Goal: Task Accomplishment & Management: Manage account settings

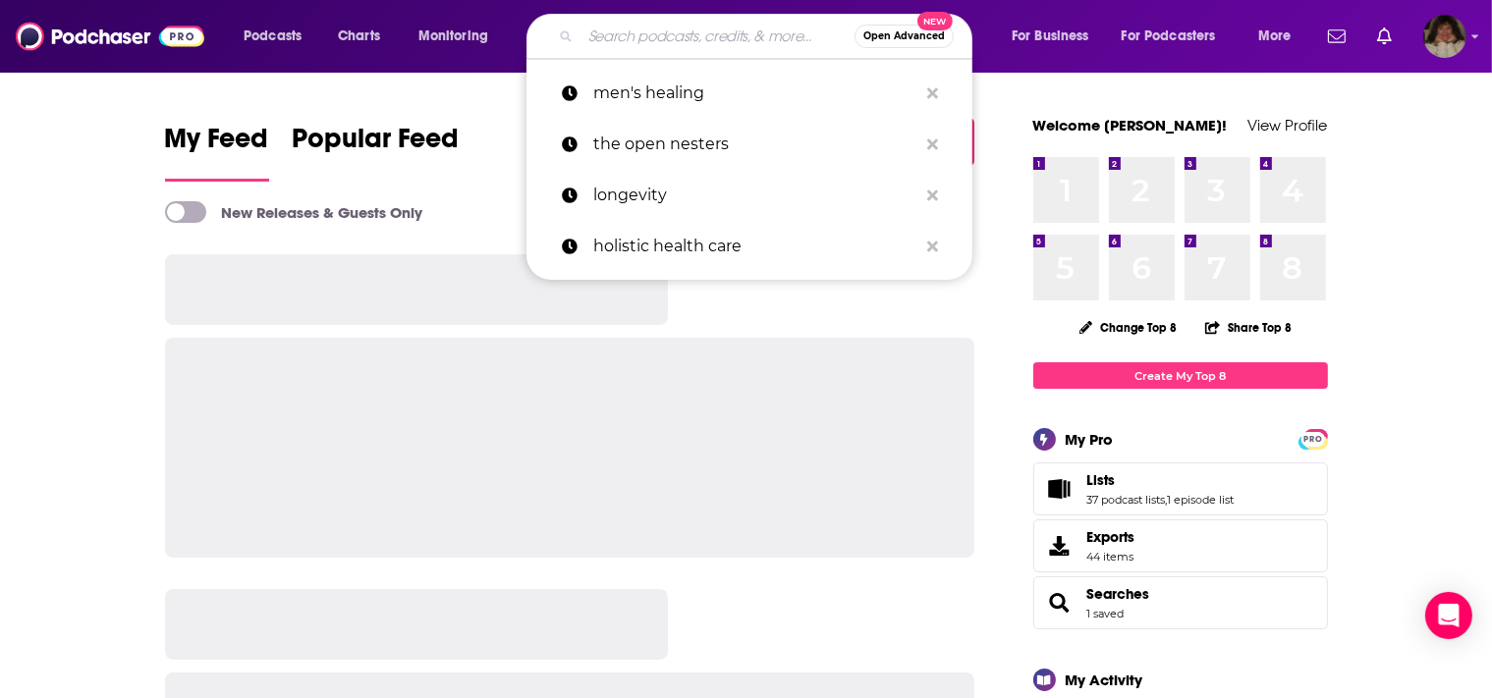
click at [616, 33] on input "Search podcasts, credits, & more..." at bounding box center [717, 36] width 274 height 31
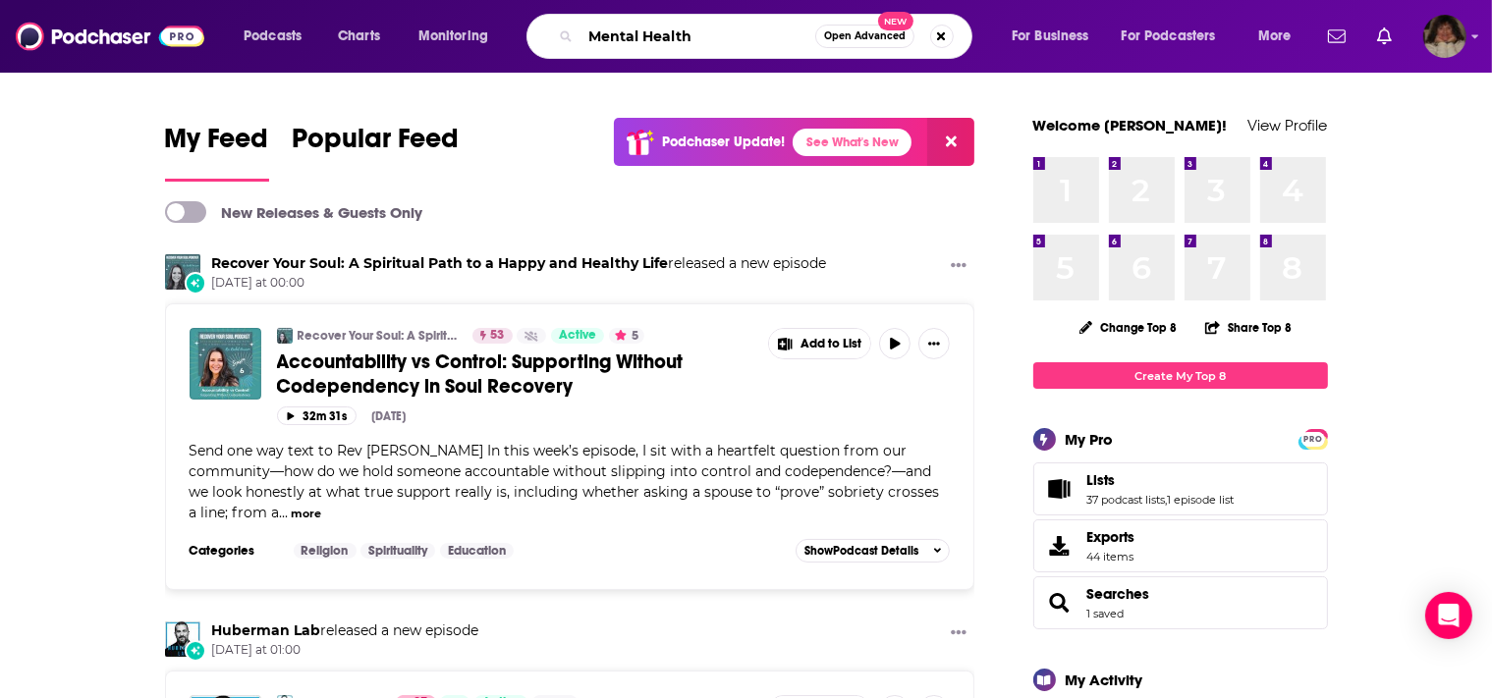
type input "Mental Health"
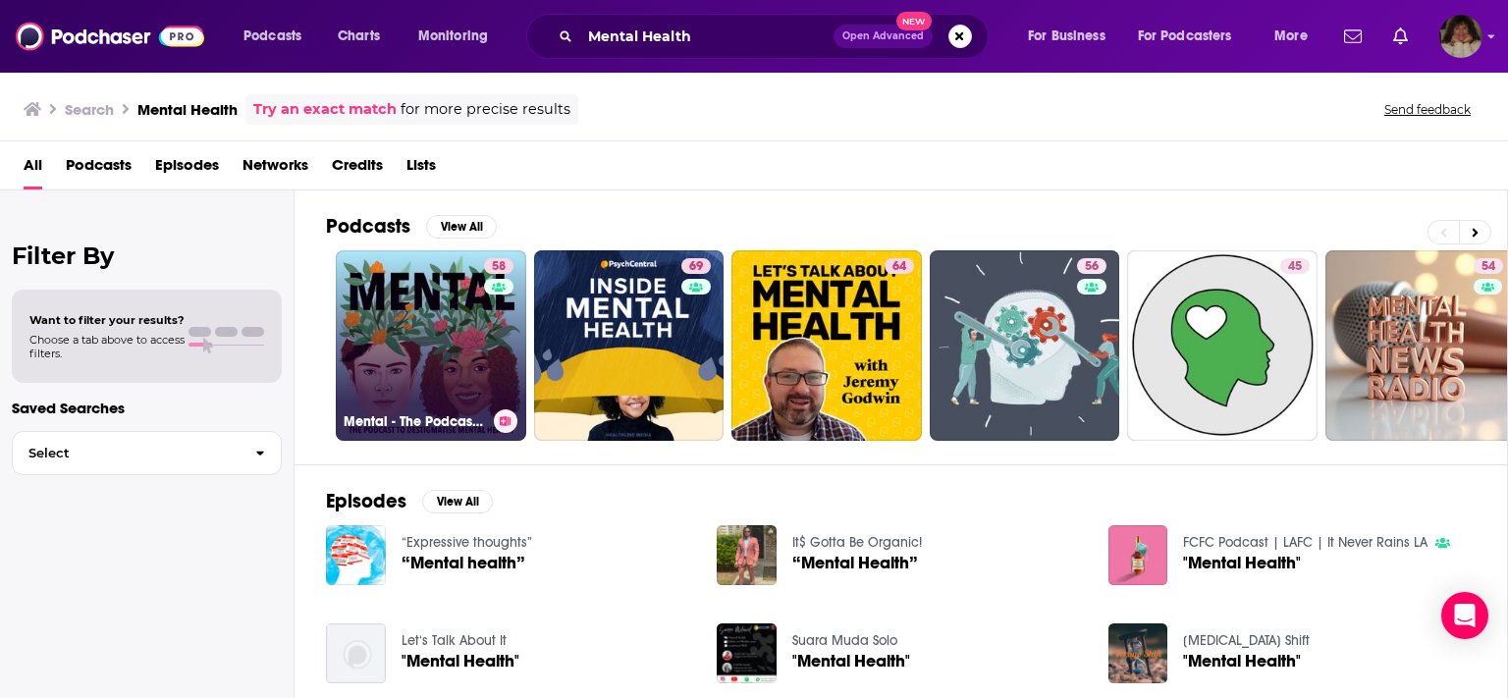
click at [426, 370] on link "58 Mental - The Podcast to Destigmatise Mental Health" at bounding box center [431, 345] width 191 height 191
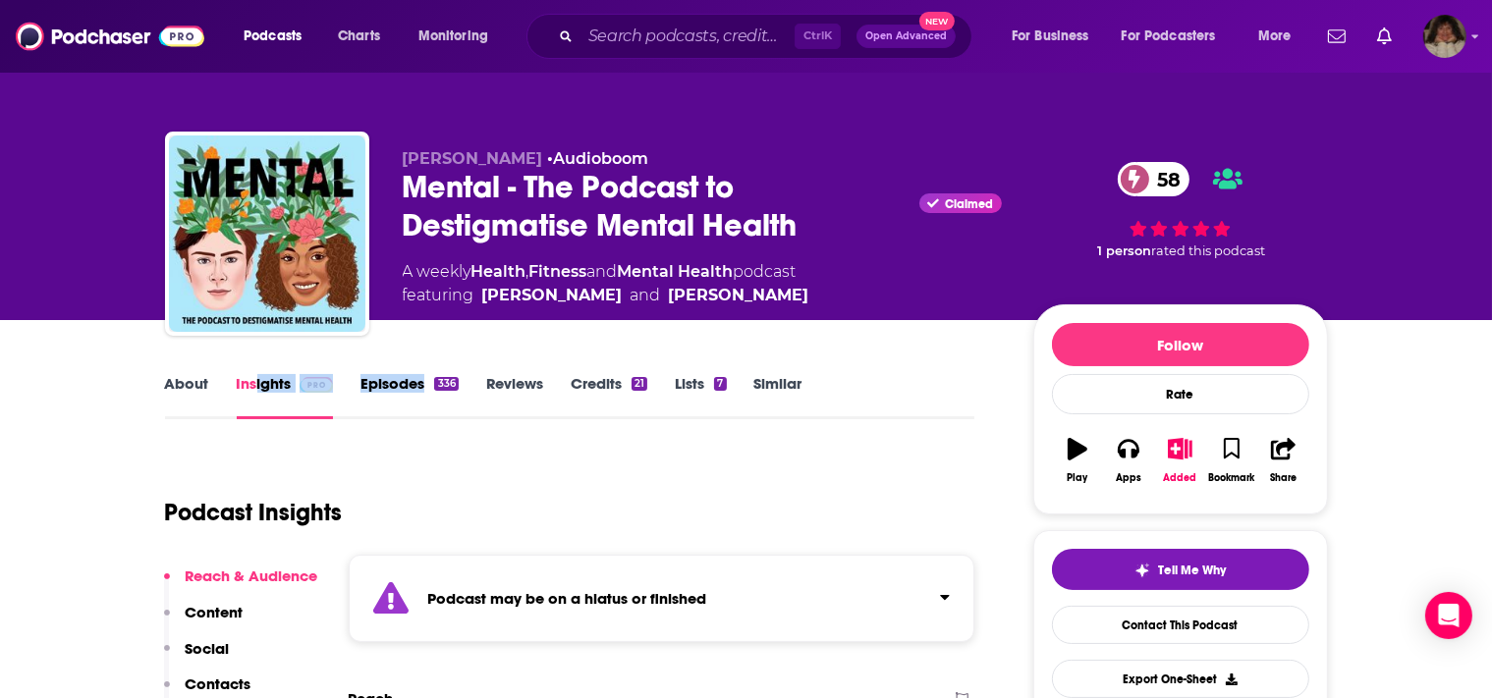
drag, startPoint x: 426, startPoint y: 370, endPoint x: 257, endPoint y: 395, distance: 170.7
click at [399, 383] on link "Episodes 336" at bounding box center [408, 396] width 97 height 45
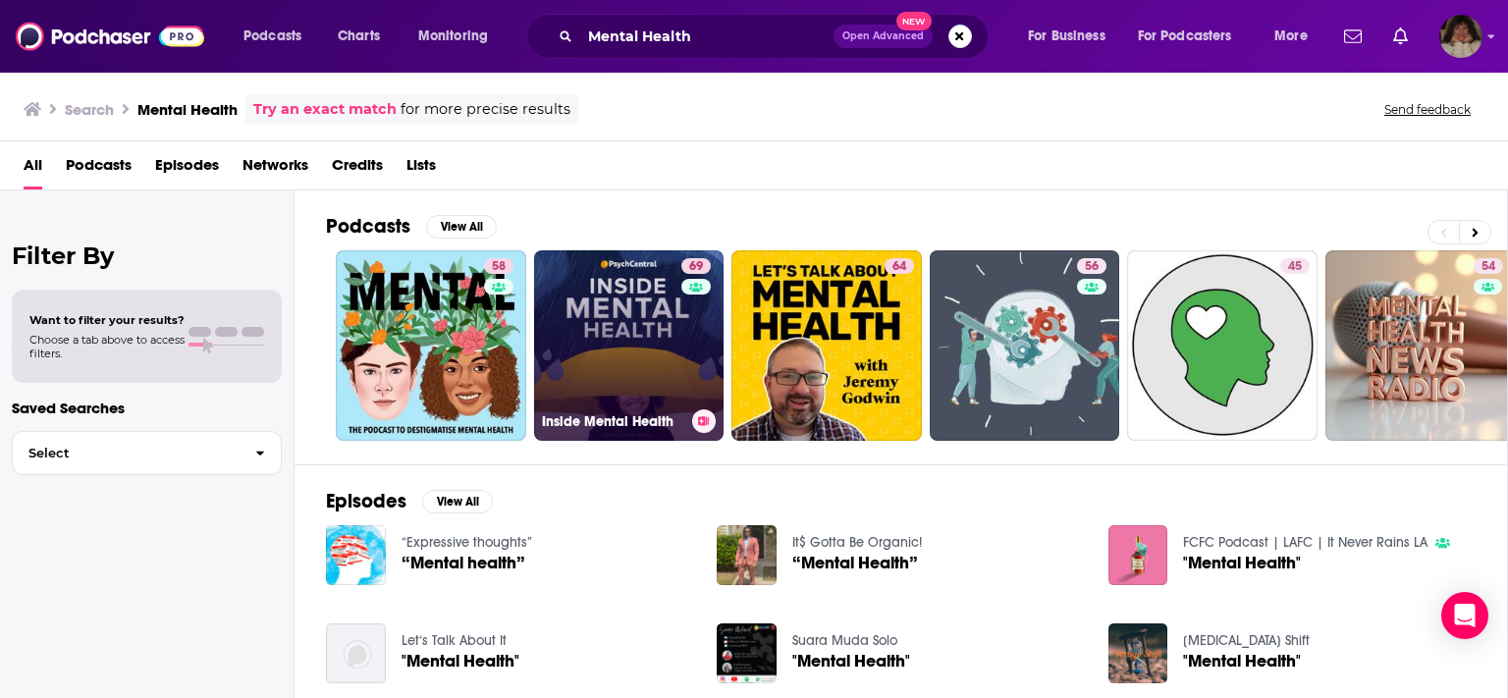
click at [580, 339] on link "69 Inside Mental Health" at bounding box center [629, 345] width 191 height 191
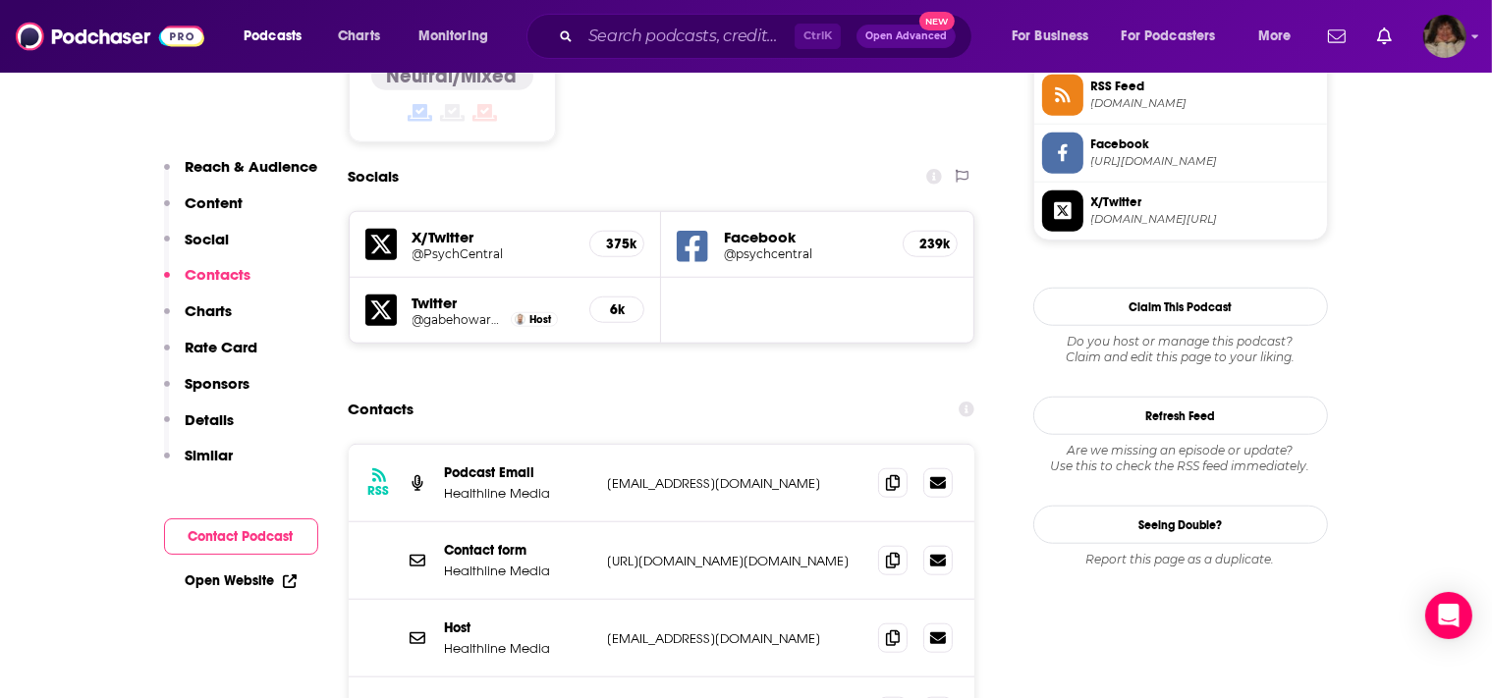
scroll to position [1711, 0]
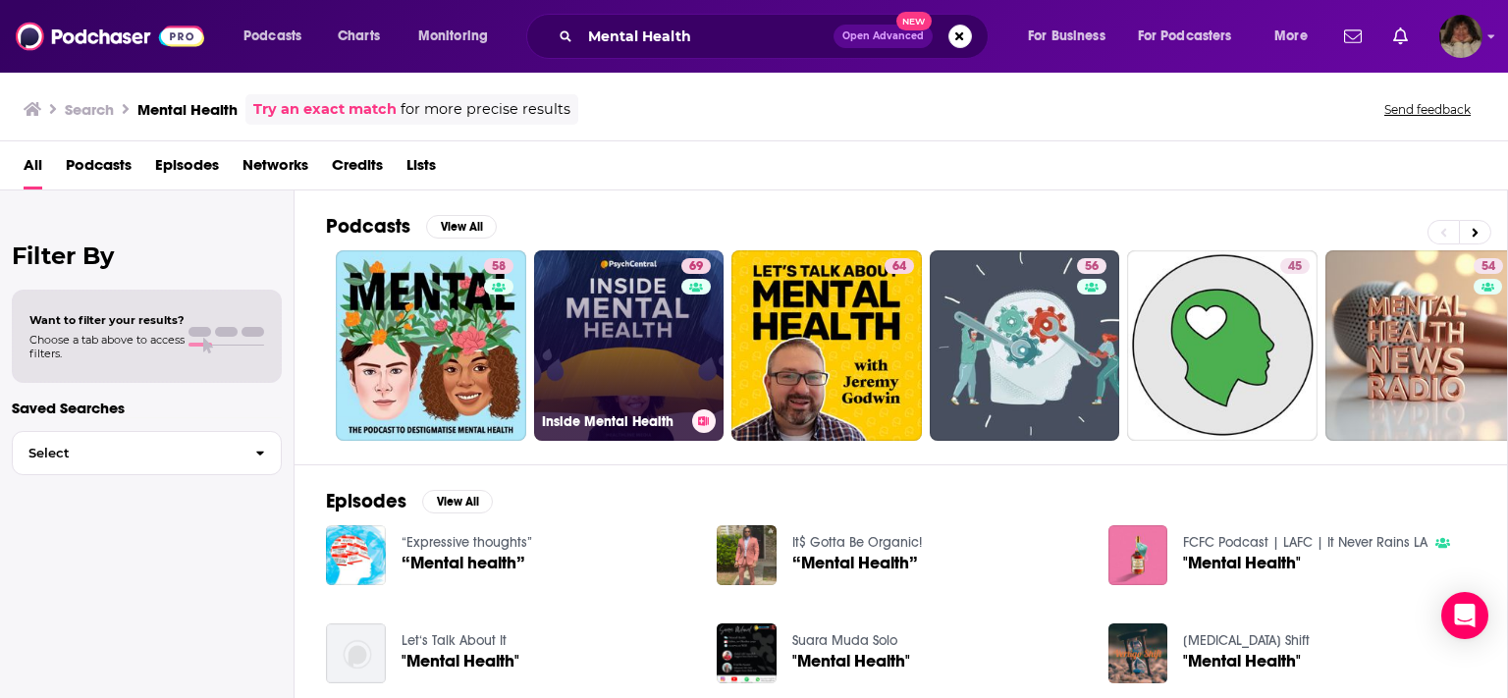
click at [638, 346] on link "69 Inside Mental Health" at bounding box center [629, 345] width 191 height 191
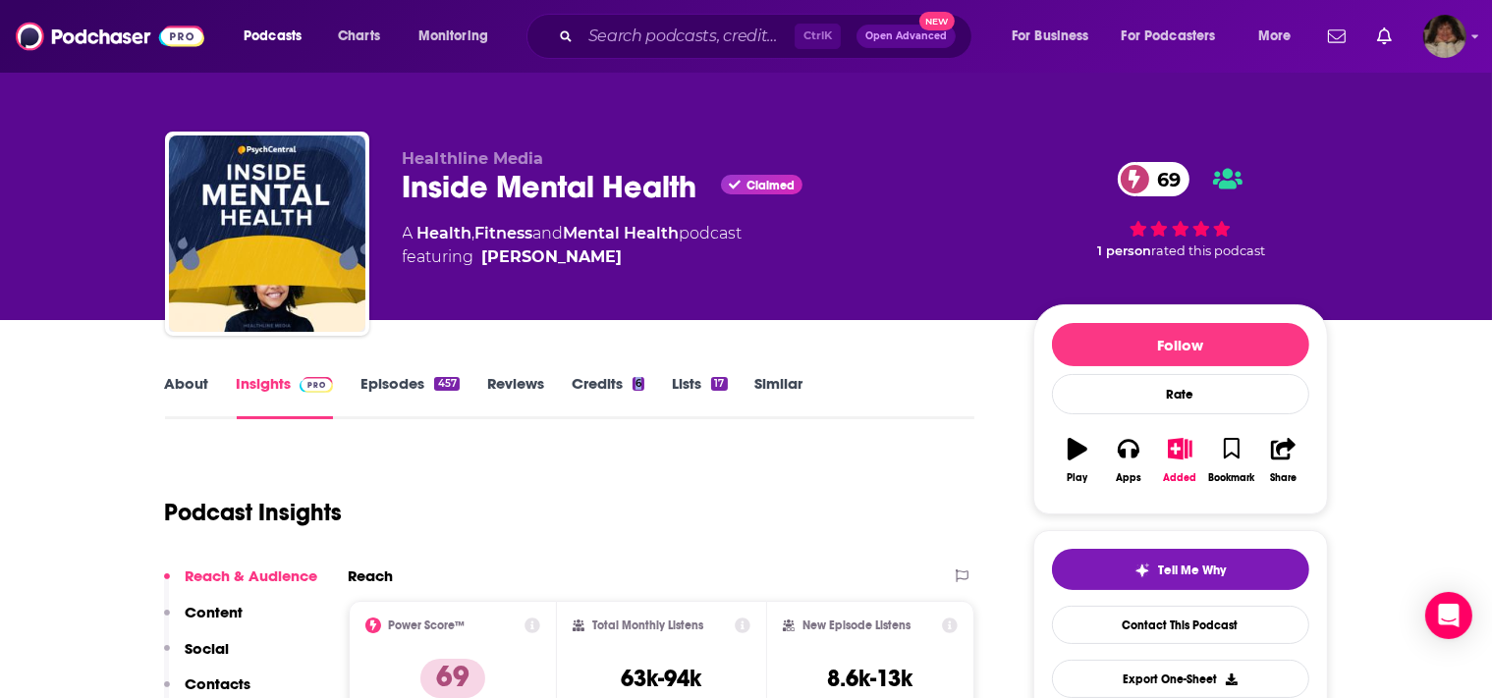
click at [689, 377] on link "Lists 17" at bounding box center [699, 396] width 55 height 45
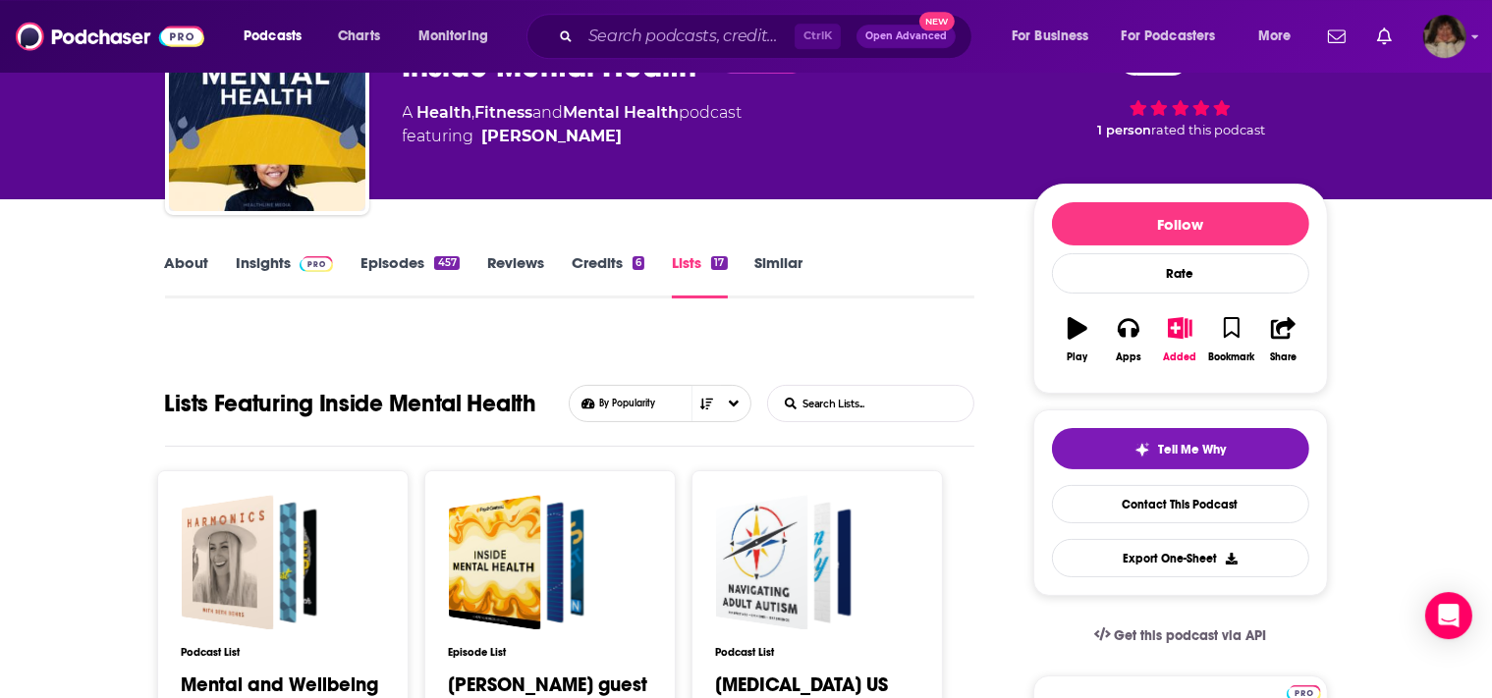
scroll to position [155, 0]
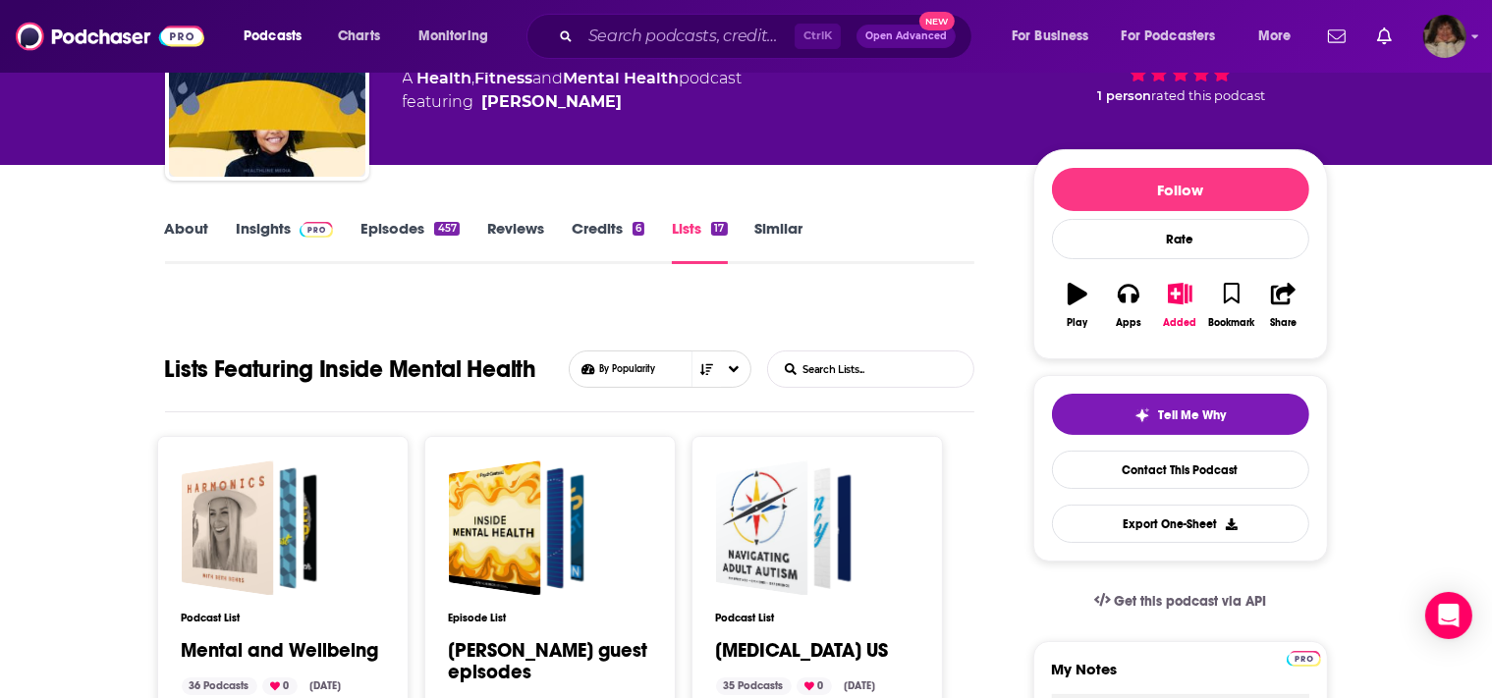
click at [693, 228] on link "Lists 17" at bounding box center [699, 241] width 55 height 45
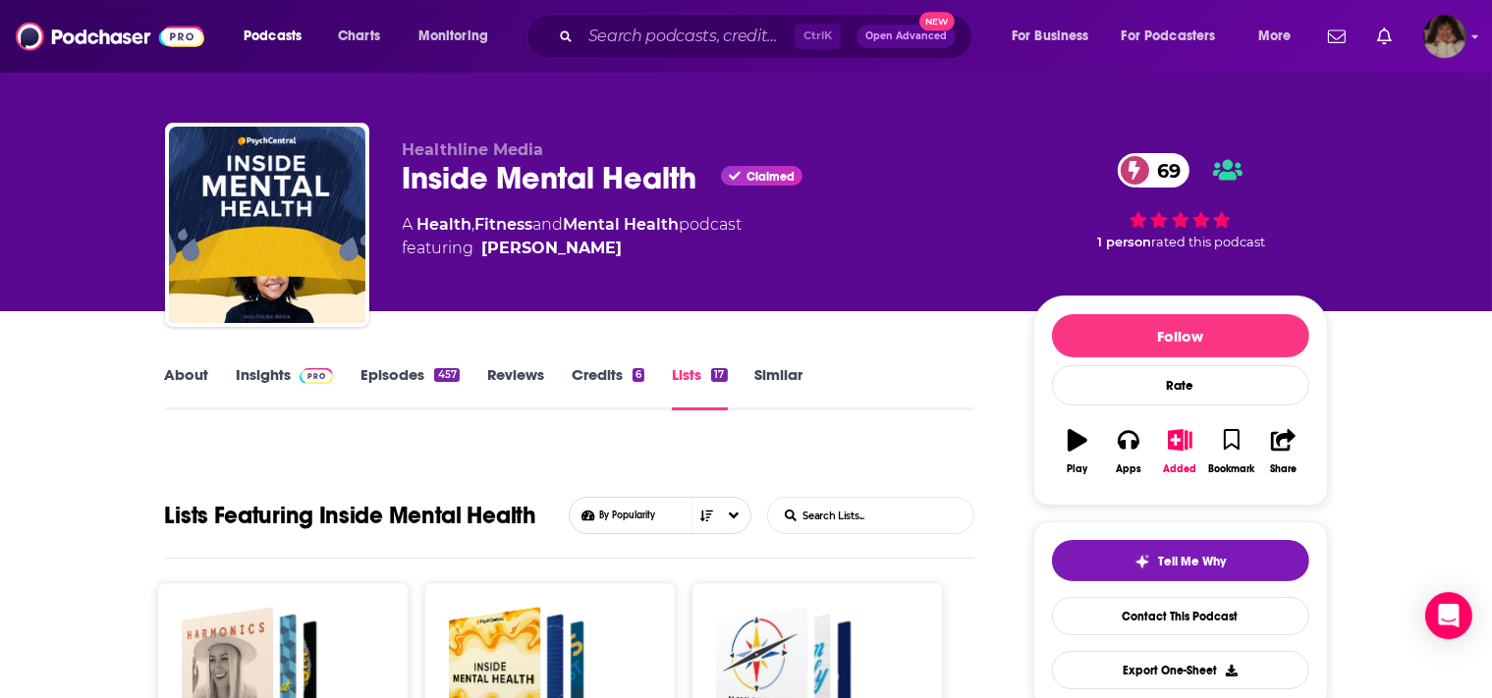
scroll to position [0, 0]
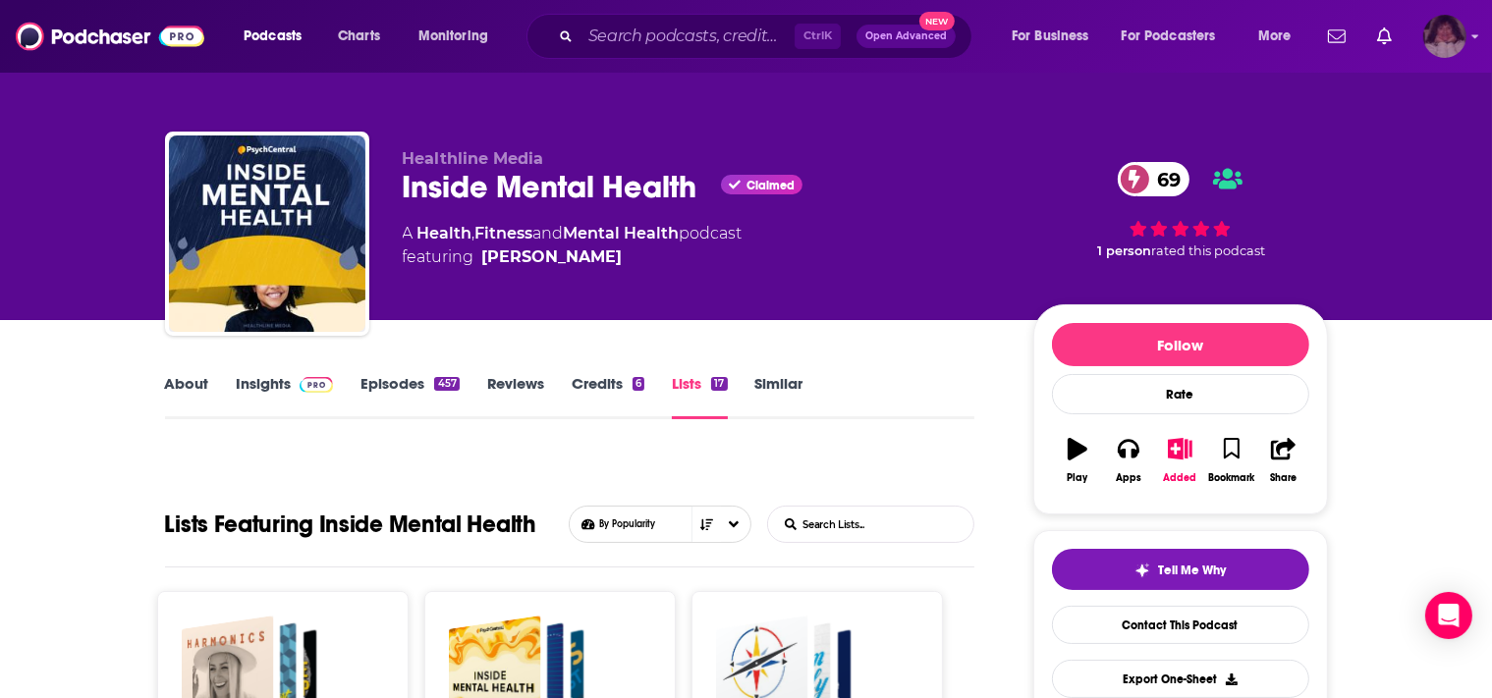
click at [1460, 41] on img "Logged in as angelport" at bounding box center [1444, 36] width 43 height 43
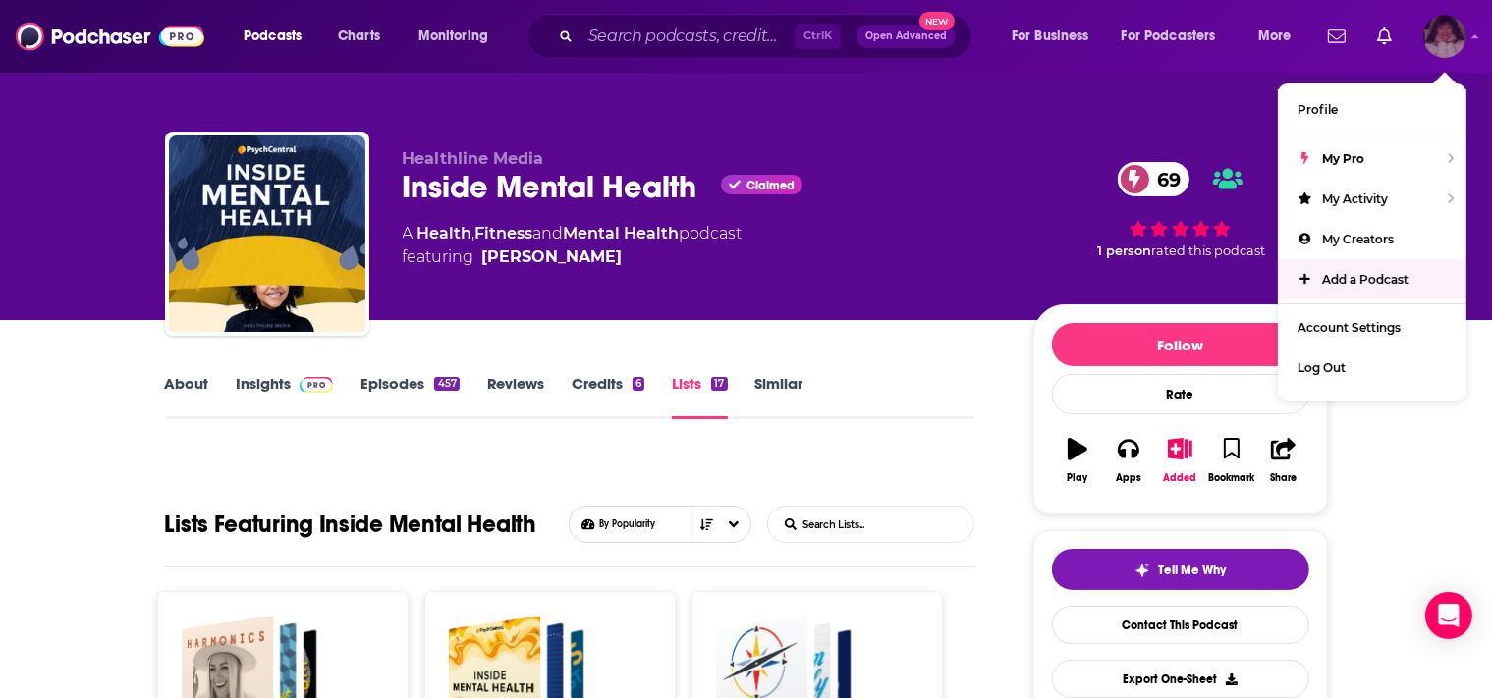
click at [1376, 279] on span "Add a Podcast" at bounding box center [1365, 279] width 86 height 15
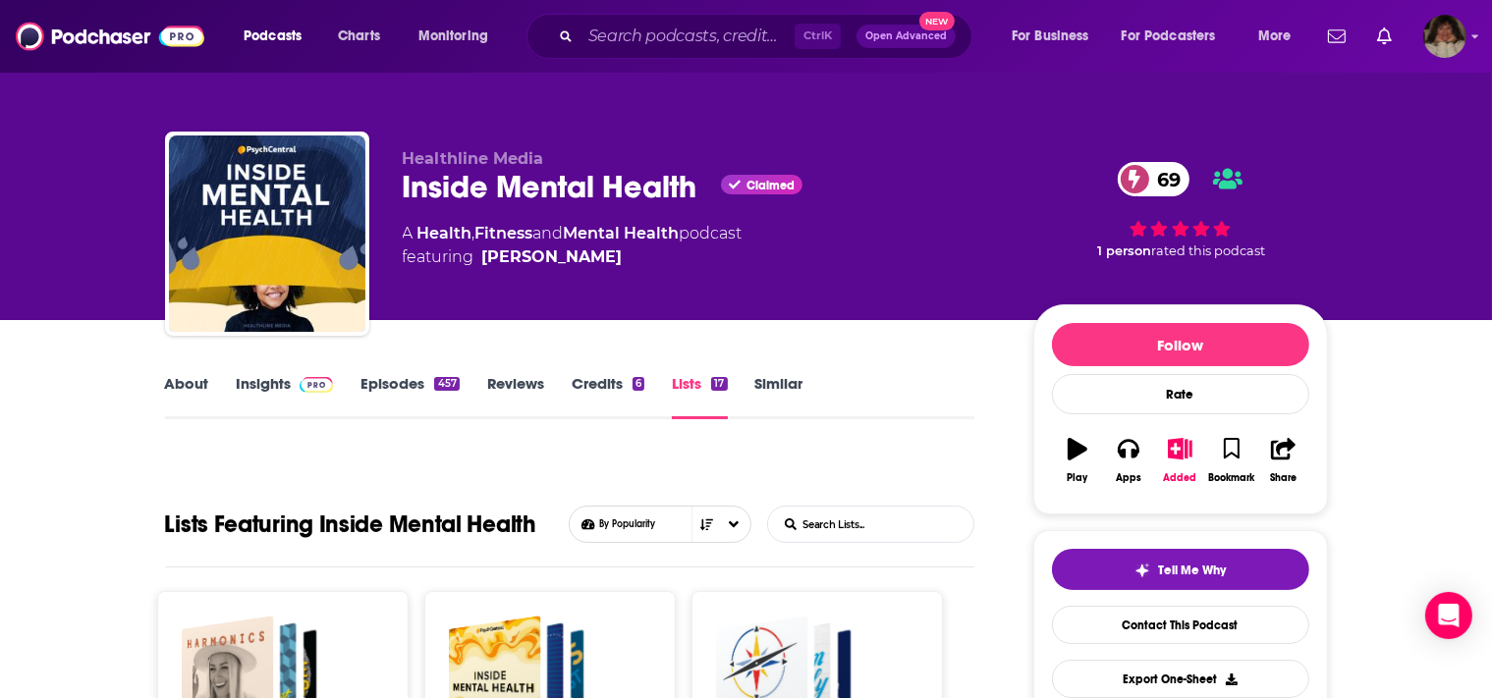
click at [699, 393] on link "Lists 17" at bounding box center [699, 396] width 55 height 45
click at [685, 383] on link "Lists 17" at bounding box center [699, 396] width 55 height 45
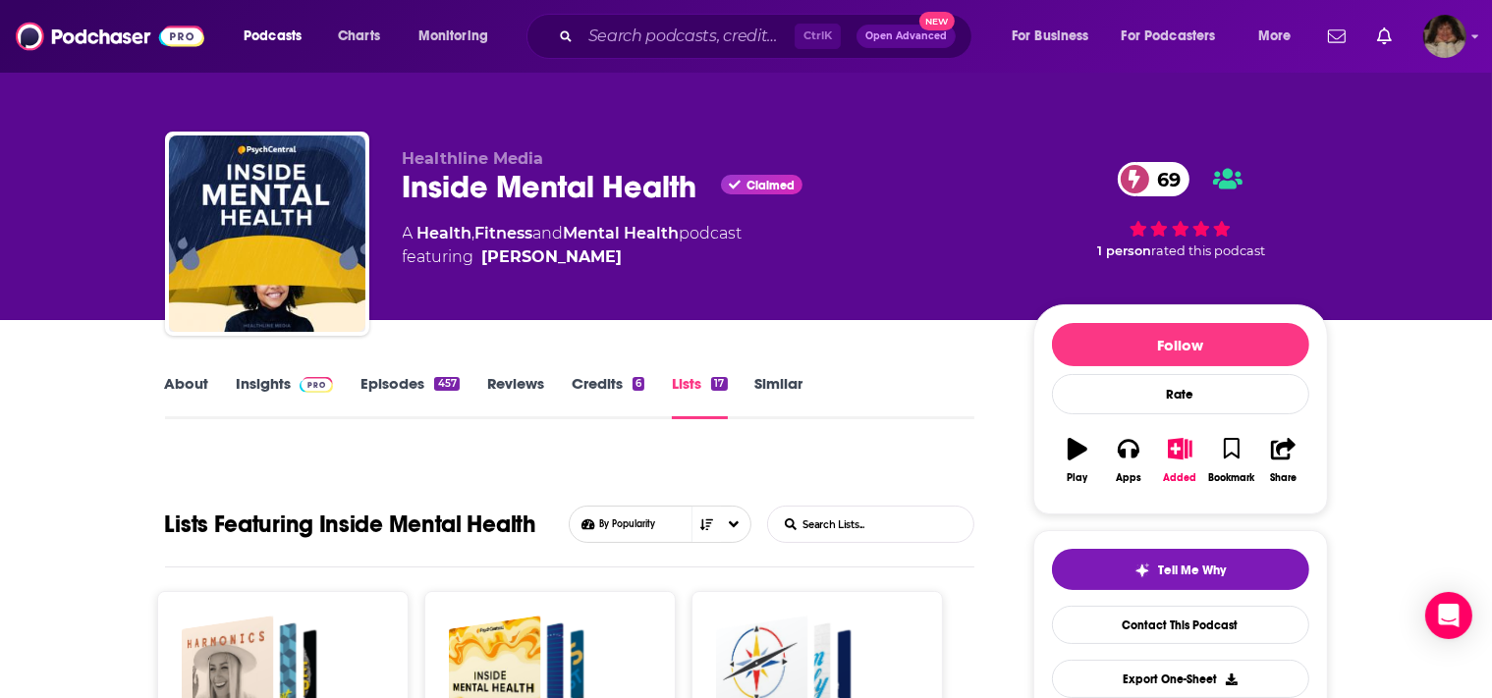
click at [265, 382] on link "Insights" at bounding box center [285, 396] width 97 height 45
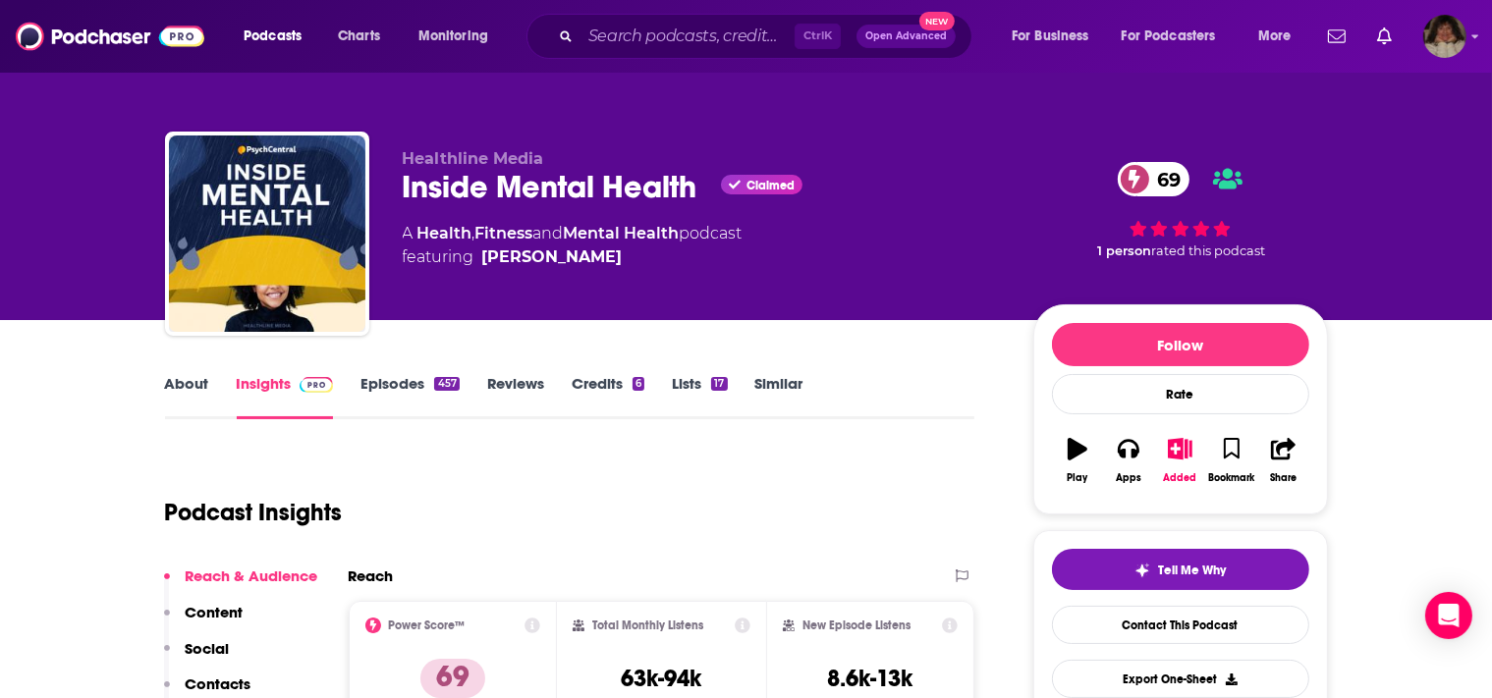
click at [697, 384] on link "Lists 17" at bounding box center [699, 396] width 55 height 45
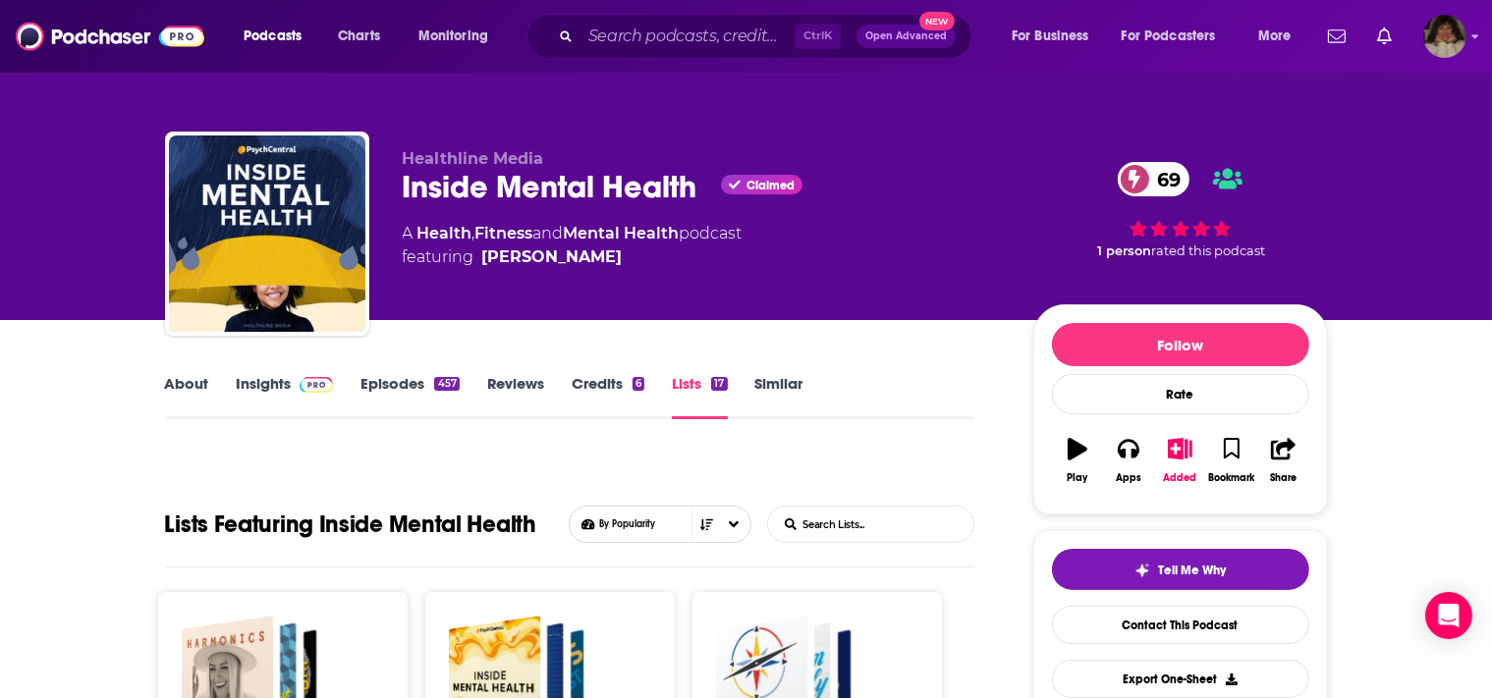
click at [697, 384] on link "Lists 17" at bounding box center [699, 396] width 55 height 45
click at [262, 388] on link "Insights" at bounding box center [285, 396] width 97 height 45
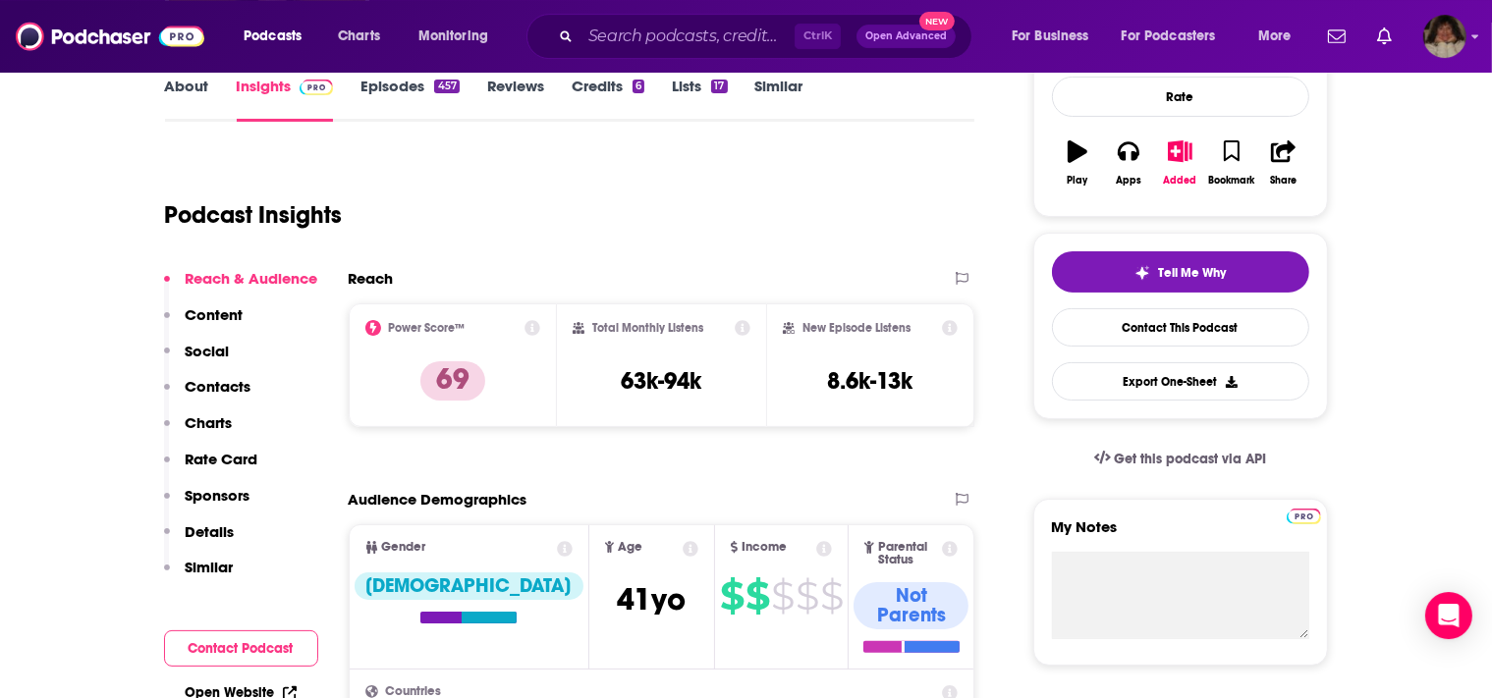
scroll to position [216, 0]
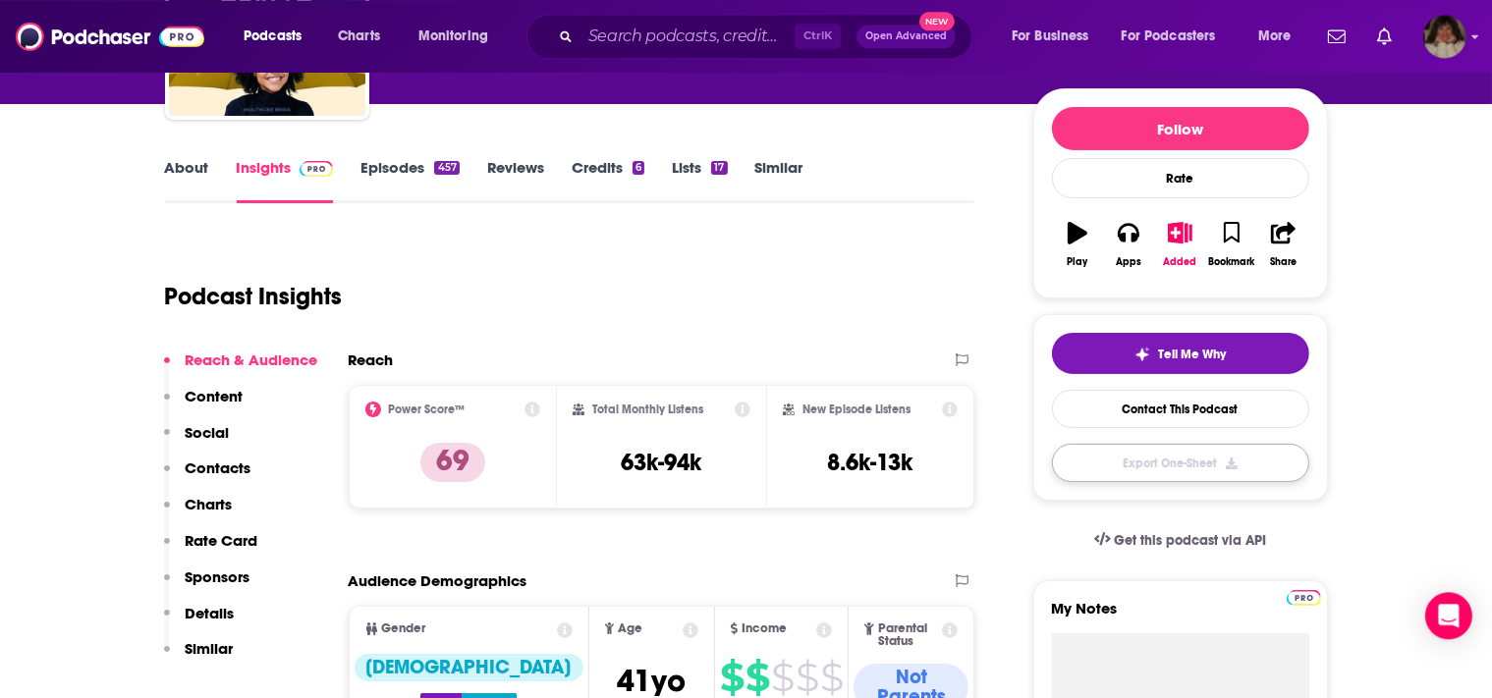
click at [1184, 462] on button "Export One-Sheet" at bounding box center [1180, 463] width 257 height 38
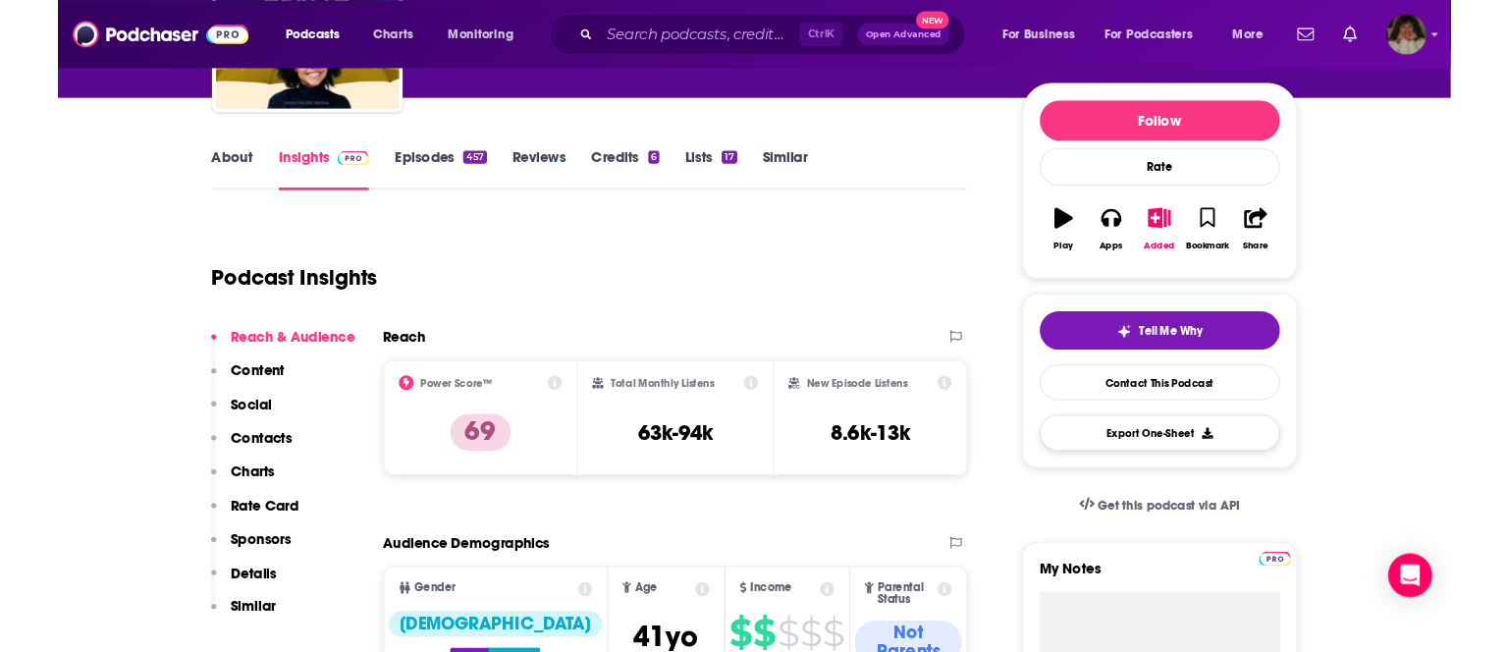
scroll to position [0, 0]
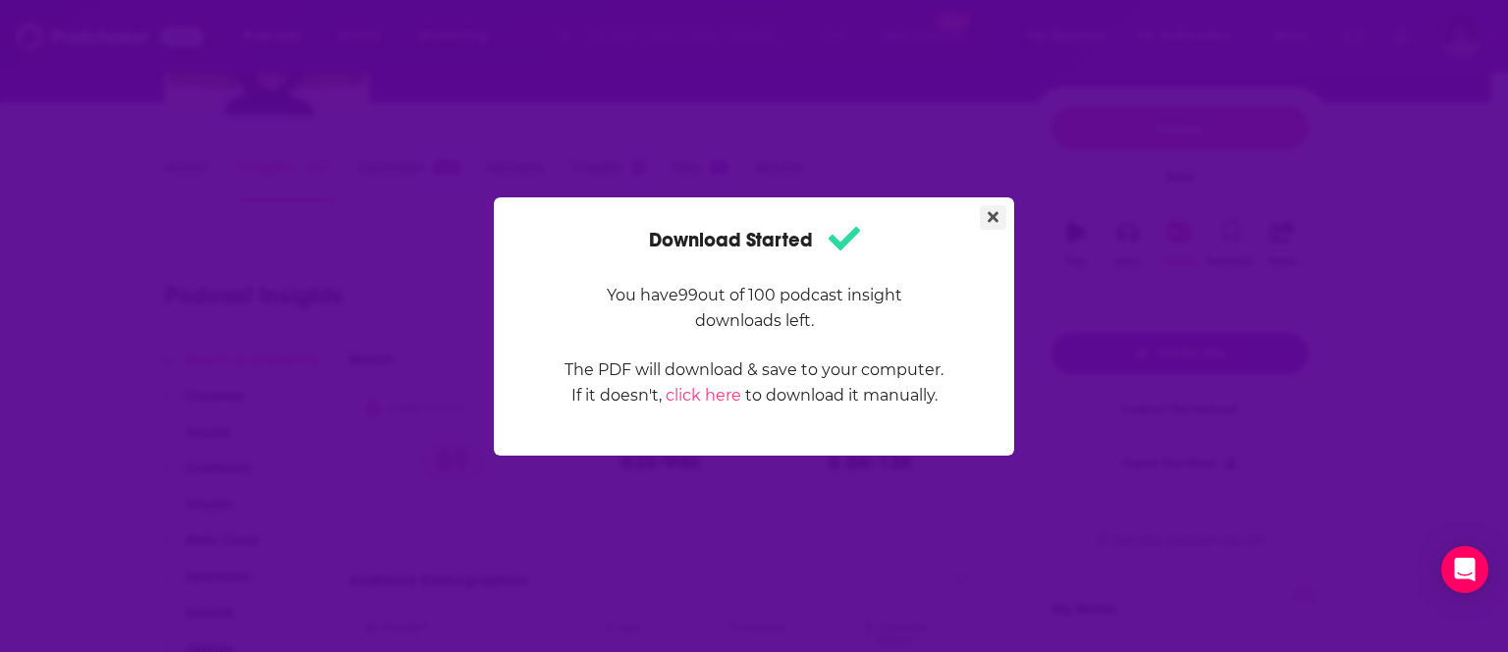
click at [993, 213] on icon "Close" at bounding box center [993, 217] width 11 height 16
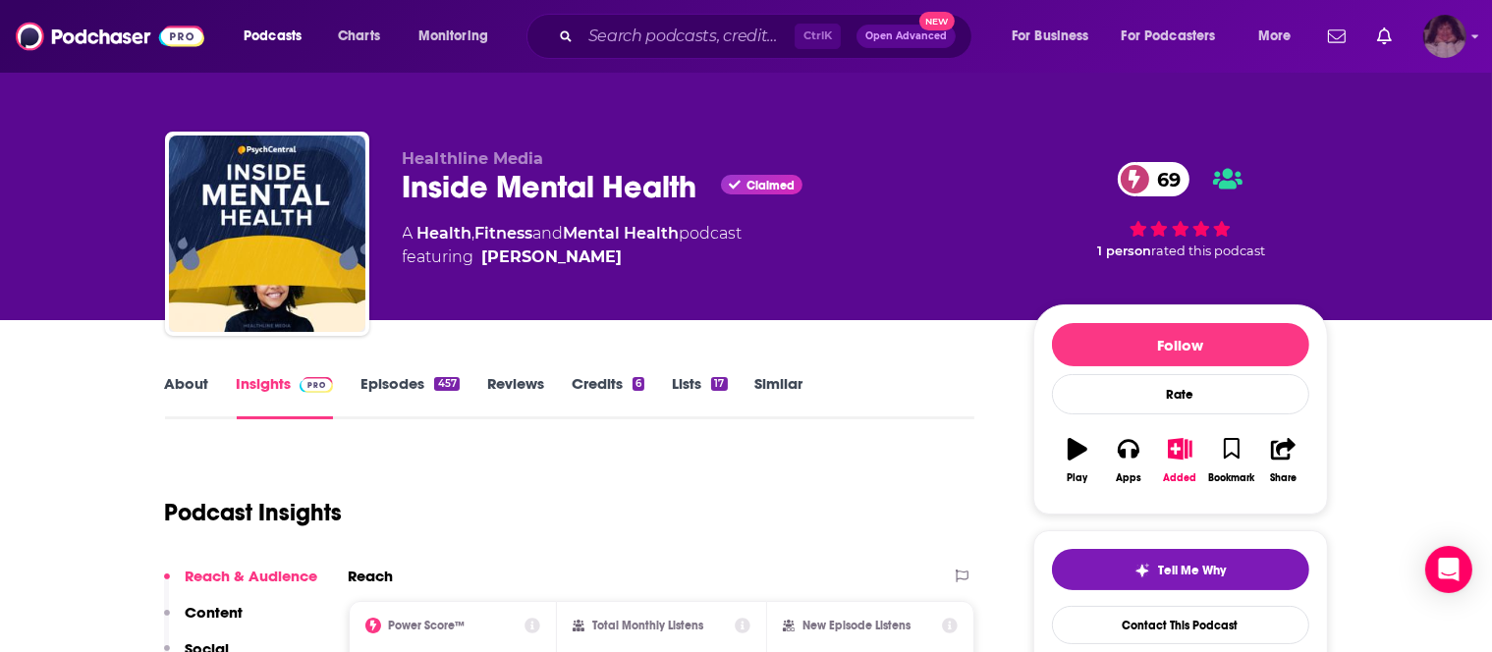
click at [1476, 33] on icon "Show profile menu" at bounding box center [1475, 36] width 8 height 12
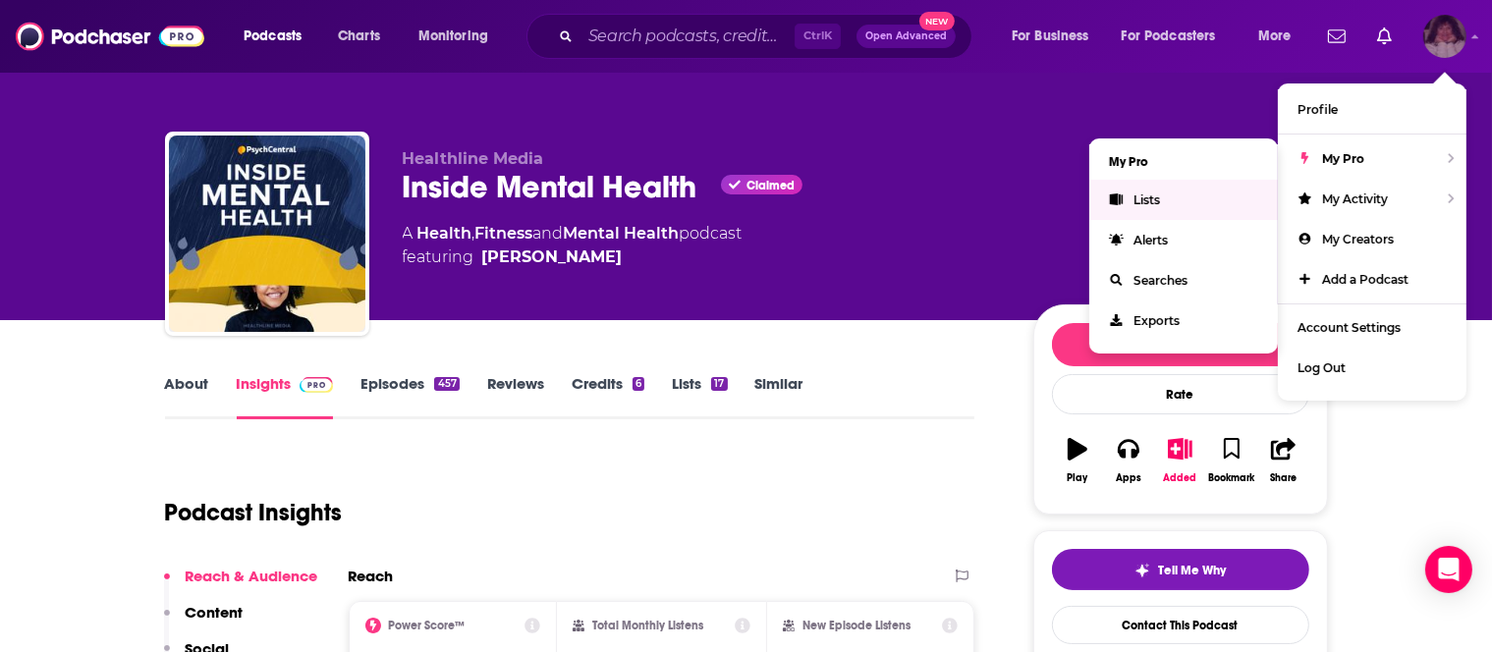
click at [1132, 198] on link "Lists" at bounding box center [1183, 200] width 189 height 40
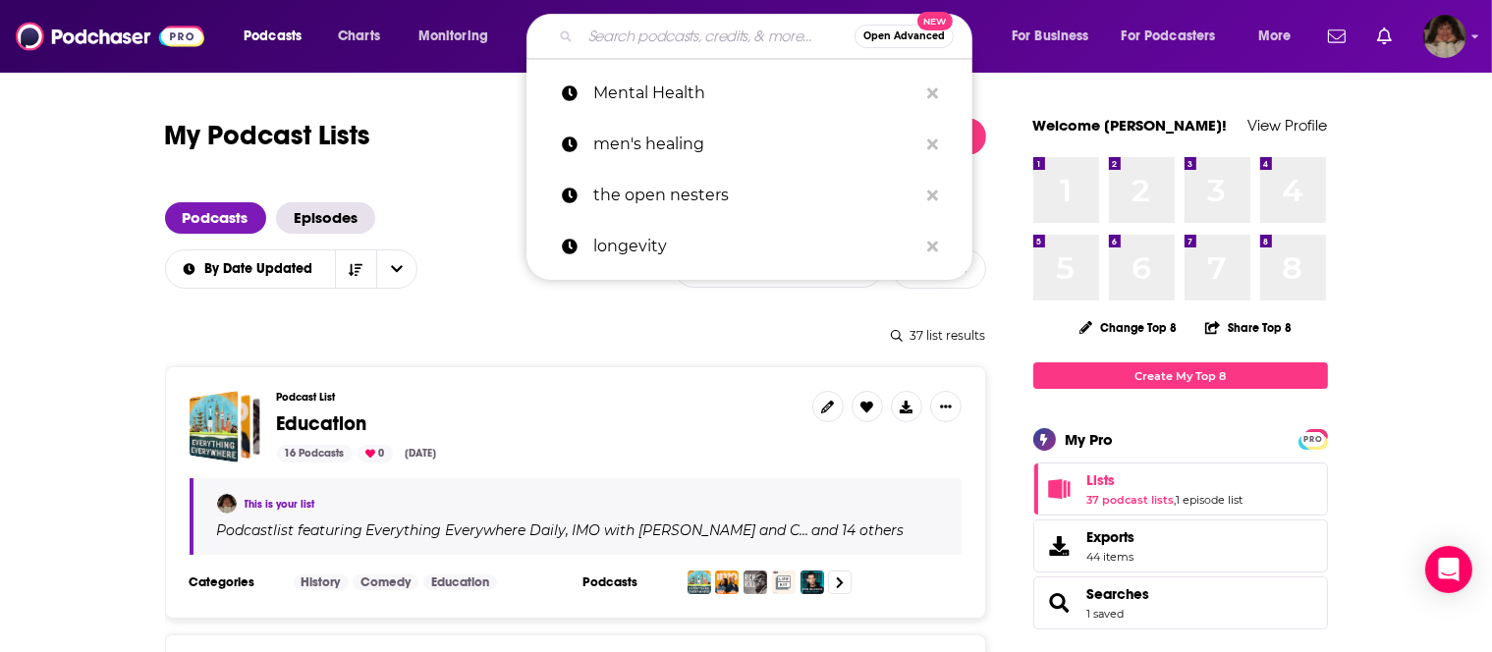
click at [699, 38] on input "Search podcasts, credits, & more..." at bounding box center [717, 36] width 274 height 31
click at [677, 93] on p "Mental Health" at bounding box center [755, 93] width 324 height 51
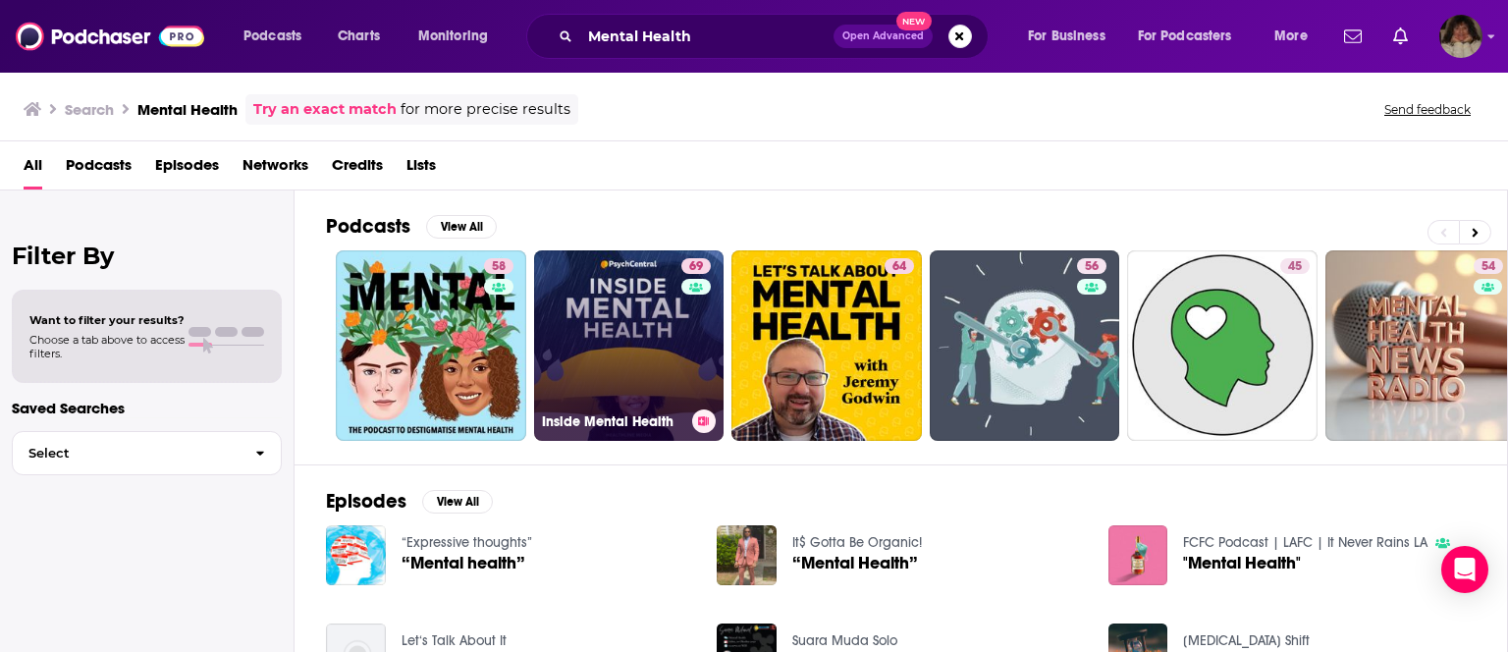
click at [657, 319] on link "69 Inside Mental Health" at bounding box center [629, 345] width 191 height 191
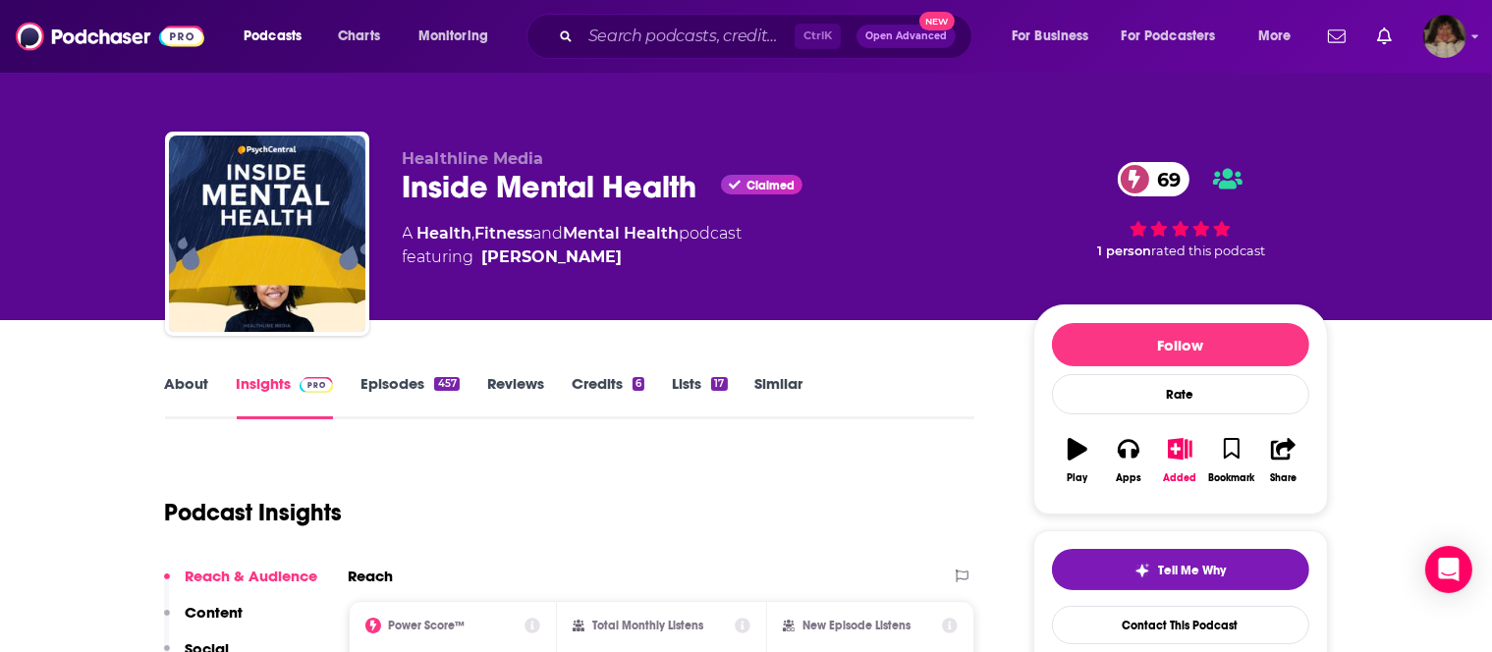
click at [657, 319] on div "Healthline Media Inside Mental Health Claimed 69 A Health , Fitness and Mental …" at bounding box center [865, 237] width 925 height 177
click at [1467, 37] on div "Podcasts Charts Monitoring Ctrl K Open Advanced New For Business For Podcasters…" at bounding box center [746, 36] width 1492 height 73
click at [1453, 41] on img "Logged in as angelport" at bounding box center [1444, 36] width 43 height 43
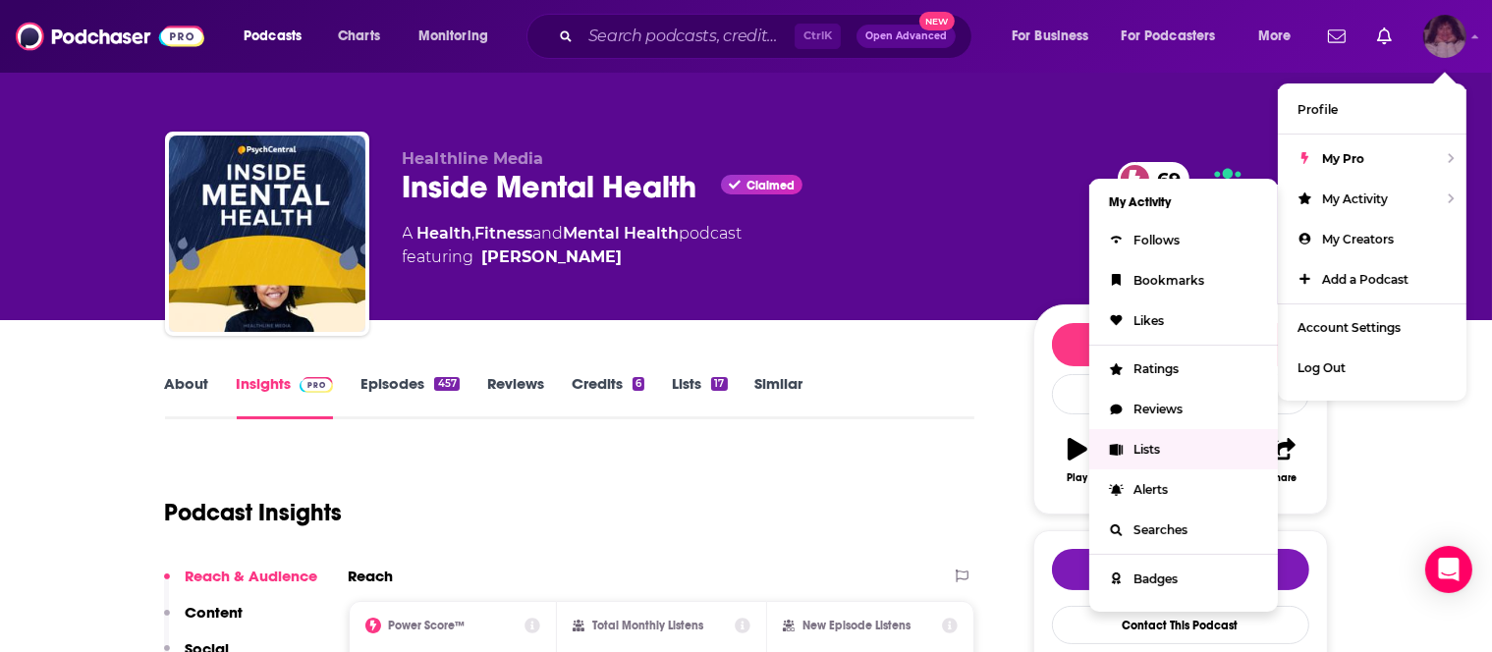
click at [1118, 447] on icon "Show profile menu" at bounding box center [1116, 450] width 13 height 12
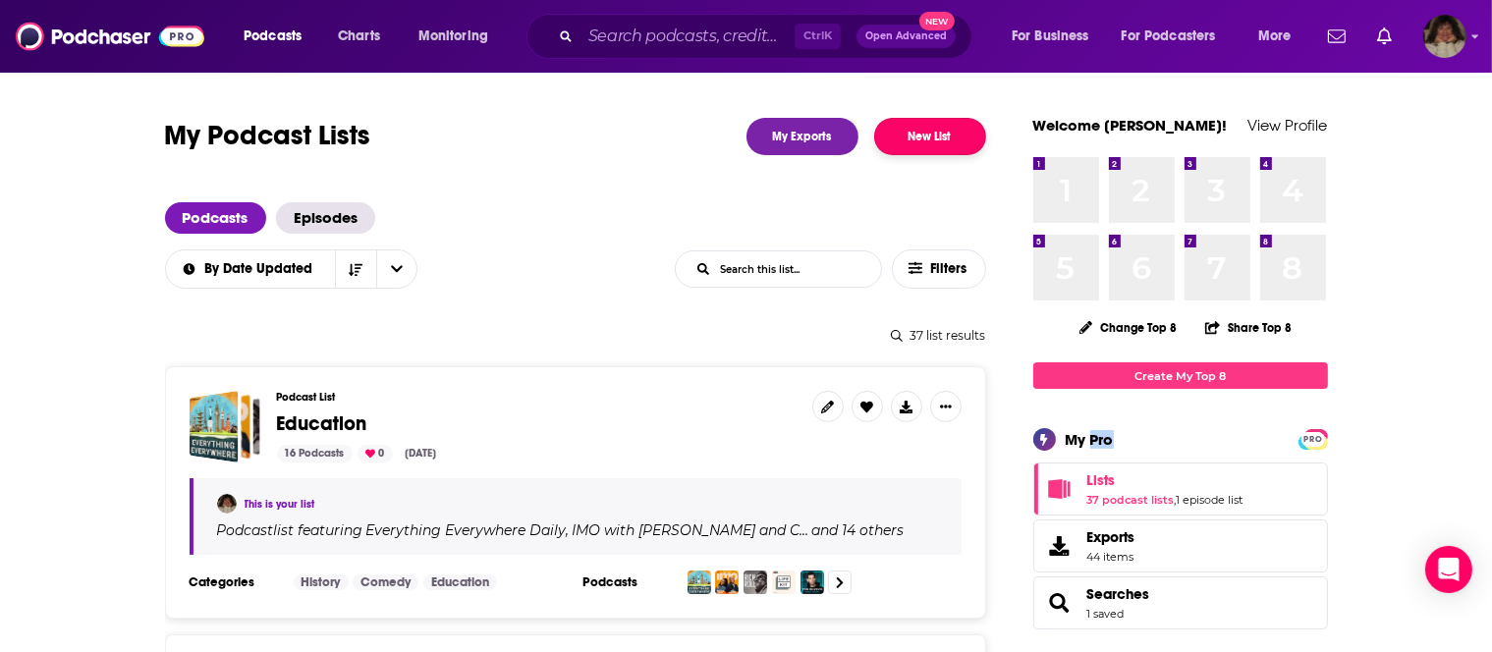
click at [928, 136] on button "New List" at bounding box center [930, 136] width 112 height 37
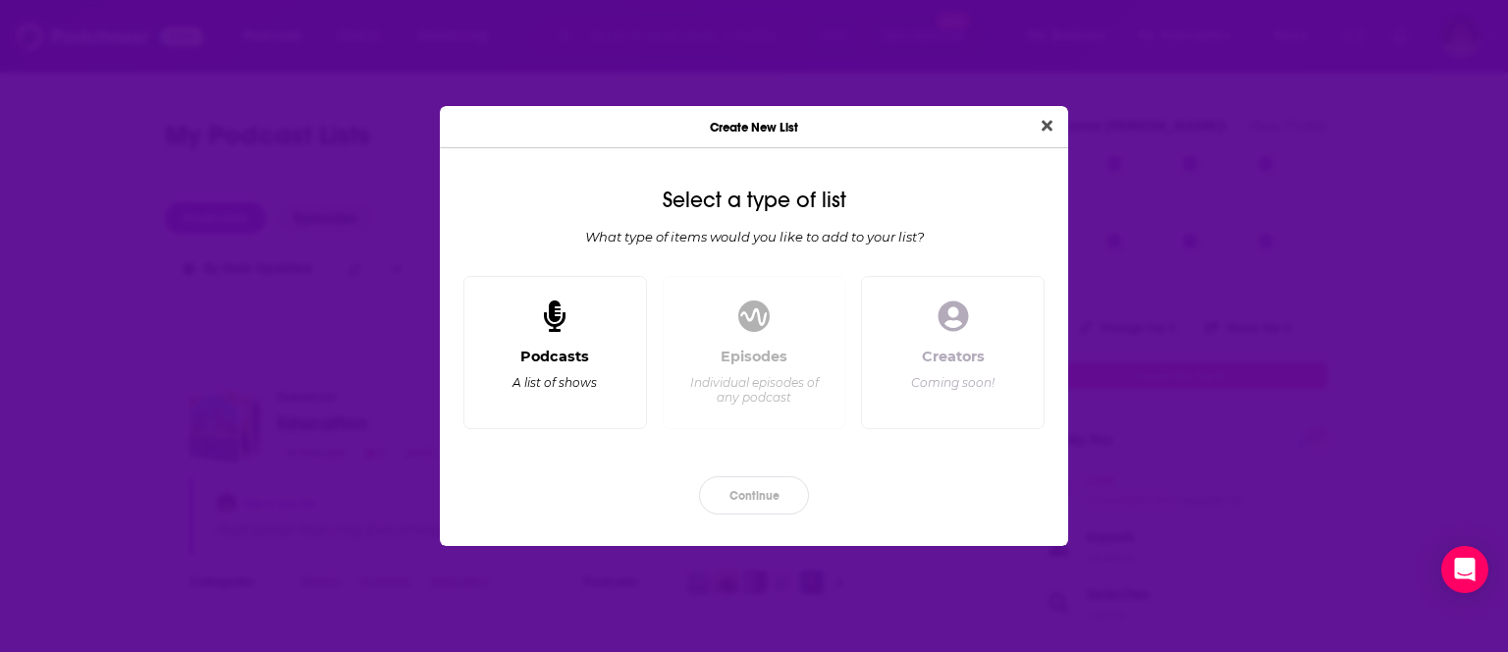
click at [607, 332] on div "Podcasts A list of shows" at bounding box center [556, 352] width 184 height 153
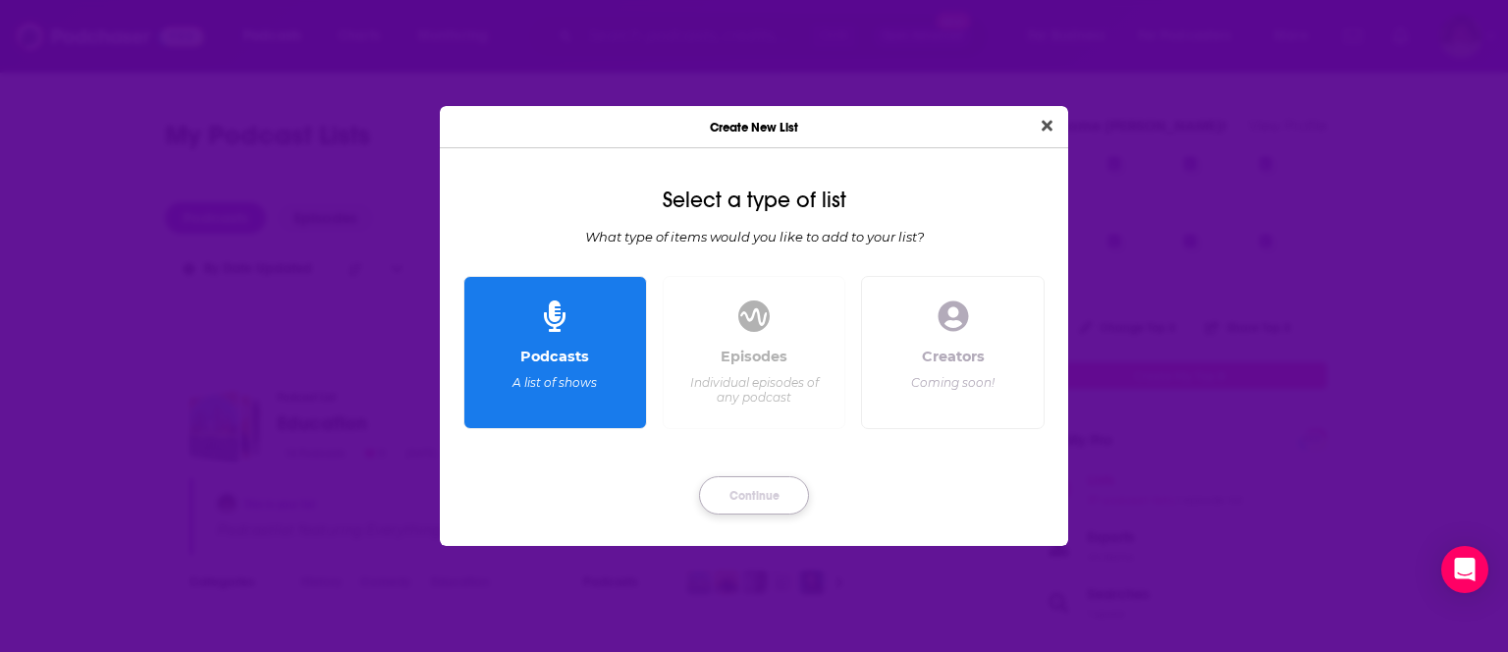
click at [754, 494] on button "Continue" at bounding box center [754, 495] width 110 height 38
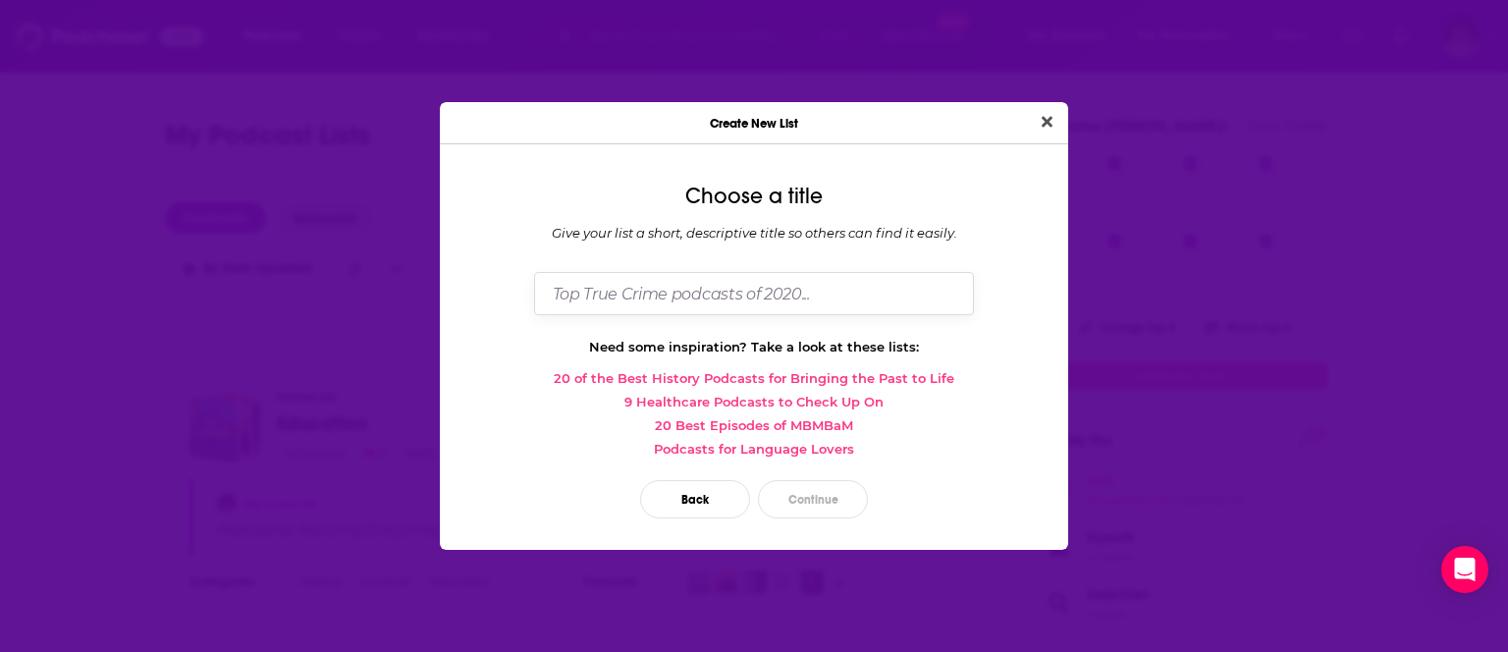
click at [568, 296] on input "Dialog" at bounding box center [754, 293] width 440 height 42
type input "Mental Health List - [DATE]"
click at [813, 501] on button "Continue" at bounding box center [813, 499] width 110 height 38
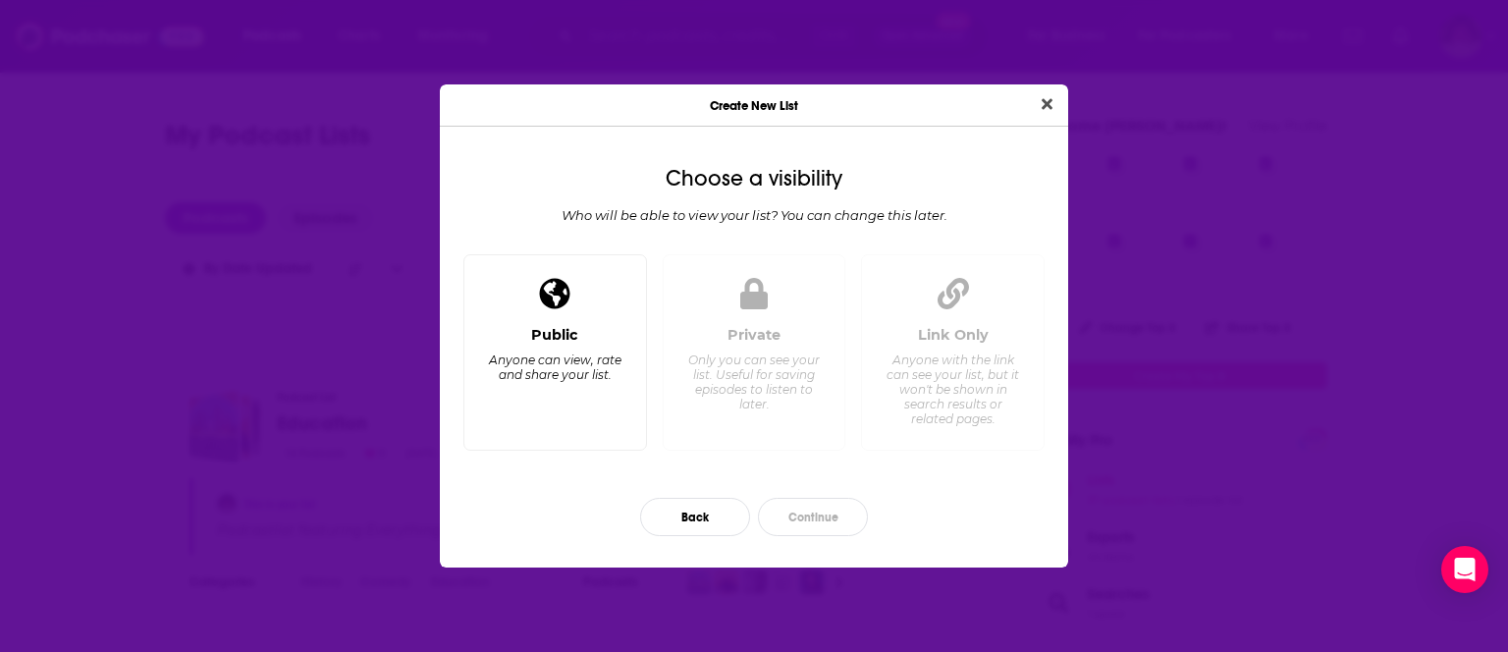
click at [575, 334] on div "Public" at bounding box center [554, 335] width 47 height 18
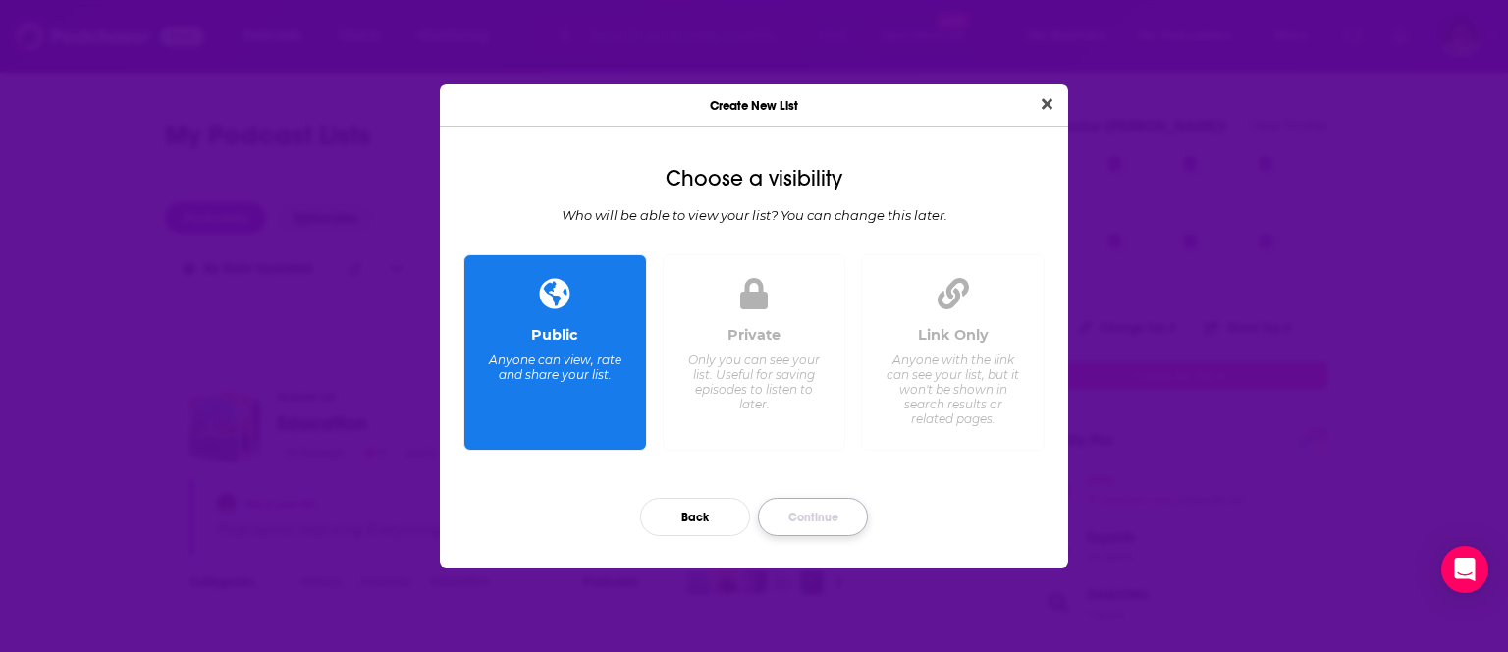
click at [796, 519] on button "Continue" at bounding box center [813, 517] width 110 height 38
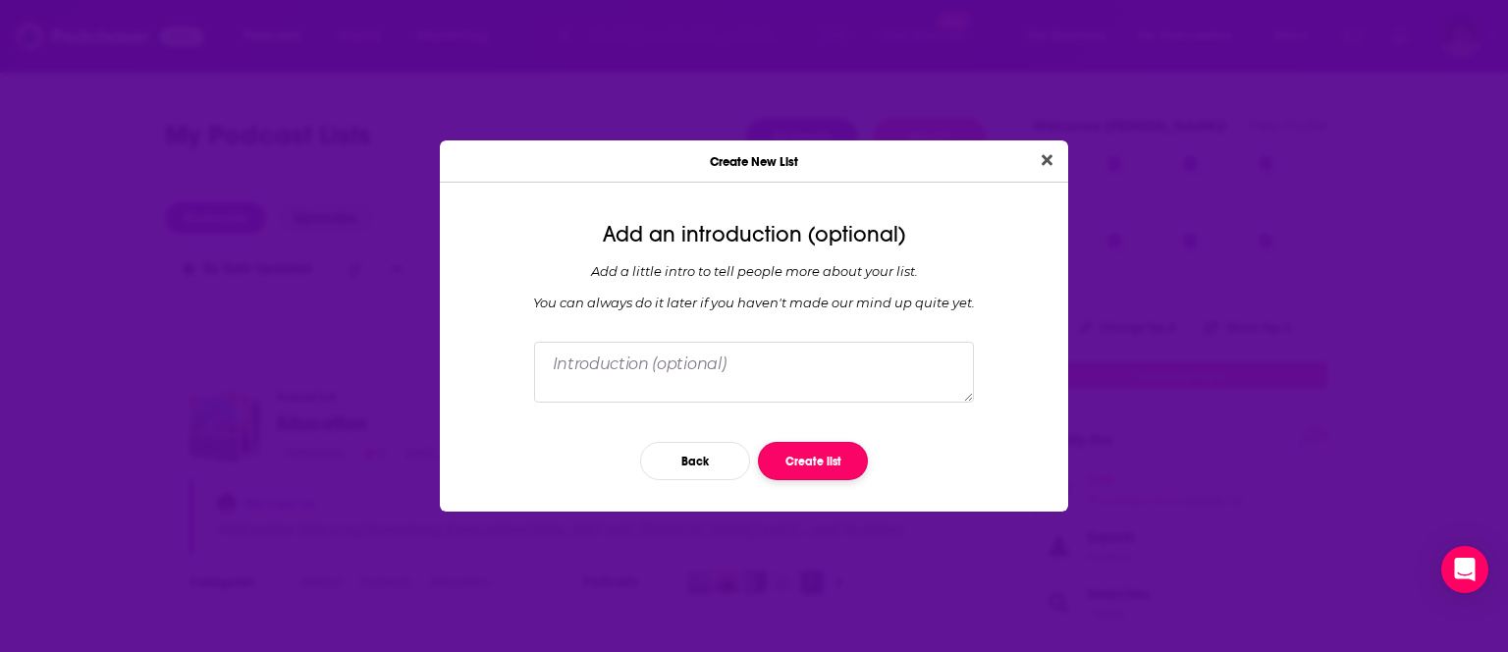
click at [826, 458] on button "Create list" at bounding box center [813, 461] width 110 height 38
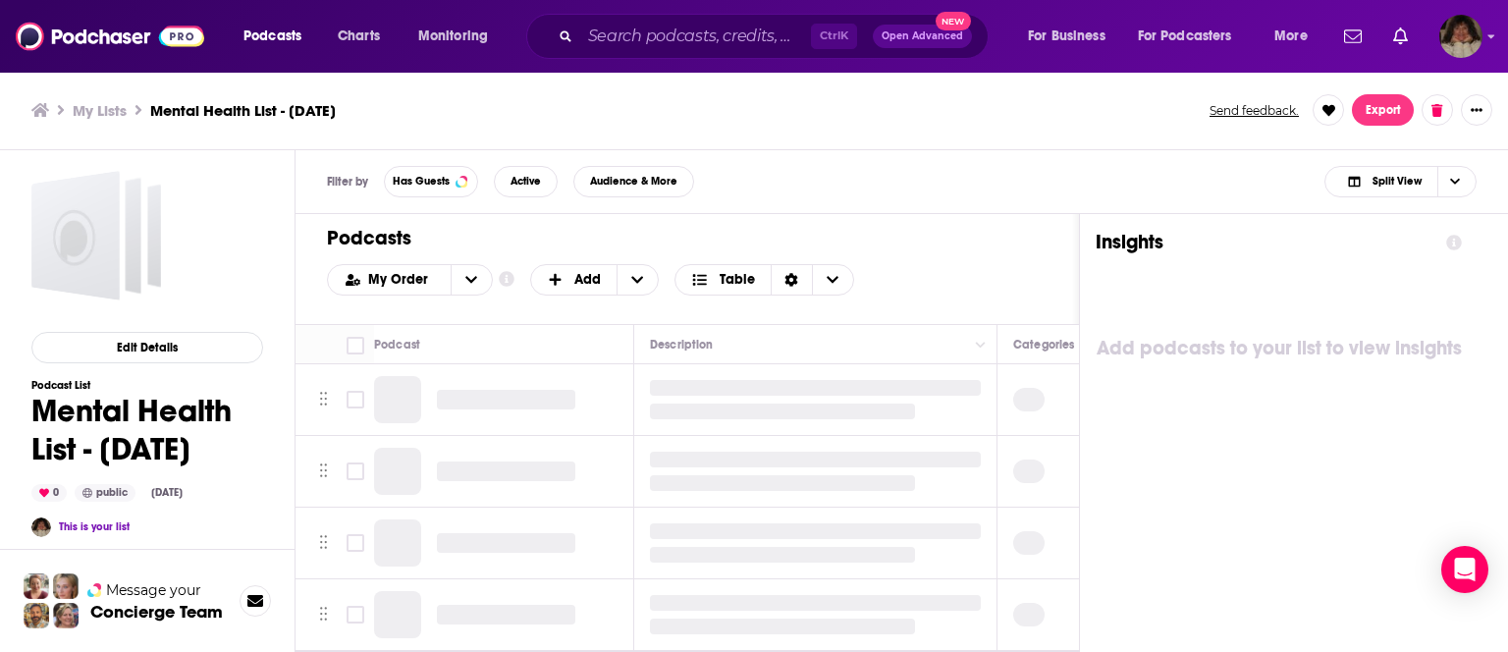
click at [1128, 466] on div "Add podcasts to your list to view insights" at bounding box center [1279, 515] width 366 height 491
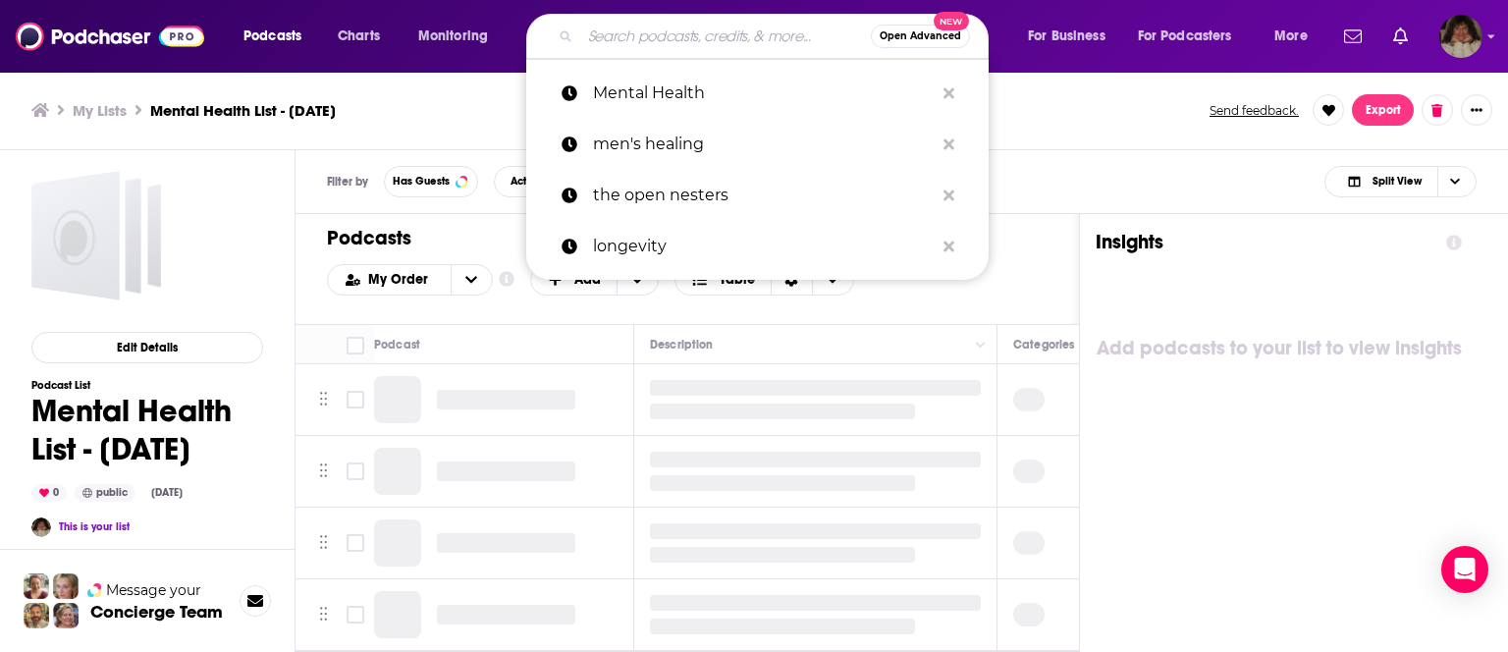
click at [698, 35] on input "Search podcasts, credits, & more..." at bounding box center [725, 36] width 291 height 31
click at [678, 96] on p "Mental Health" at bounding box center [763, 93] width 341 height 51
type input "Mental Health"
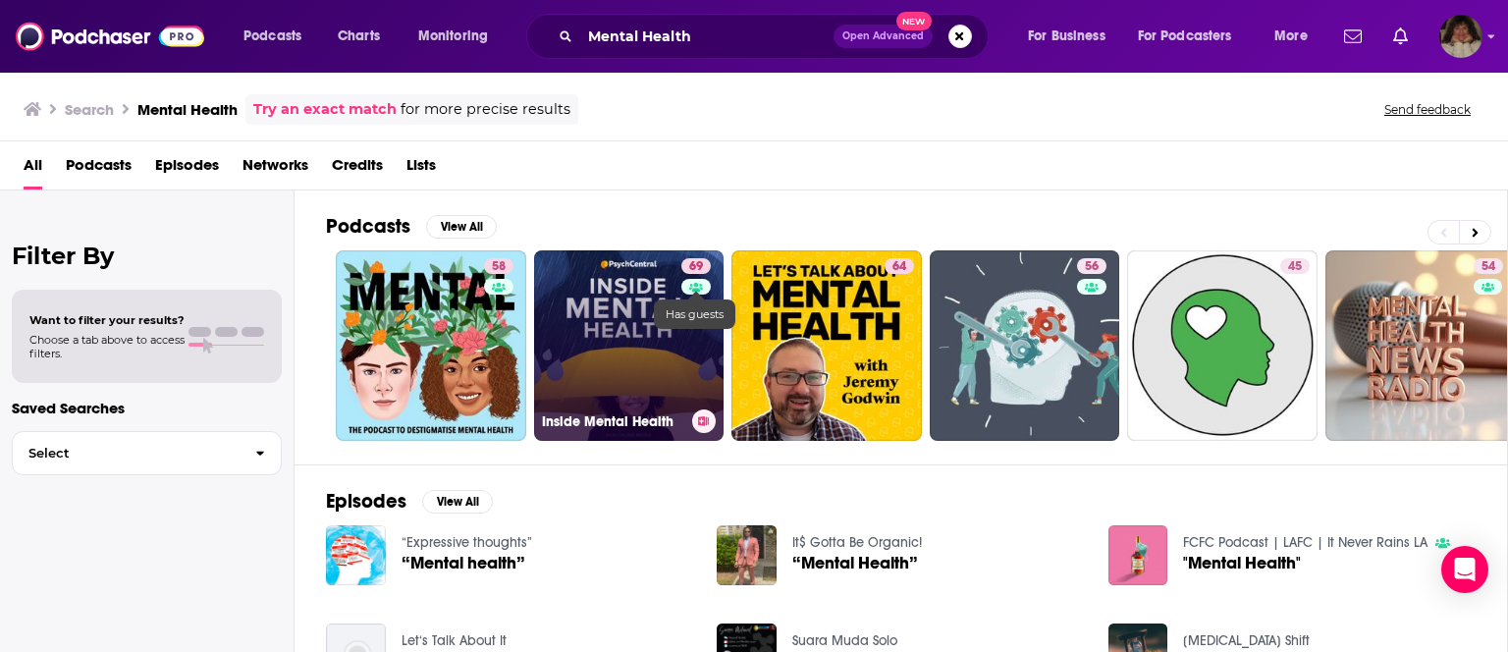
click at [685, 279] on link at bounding box center [696, 287] width 29 height 16
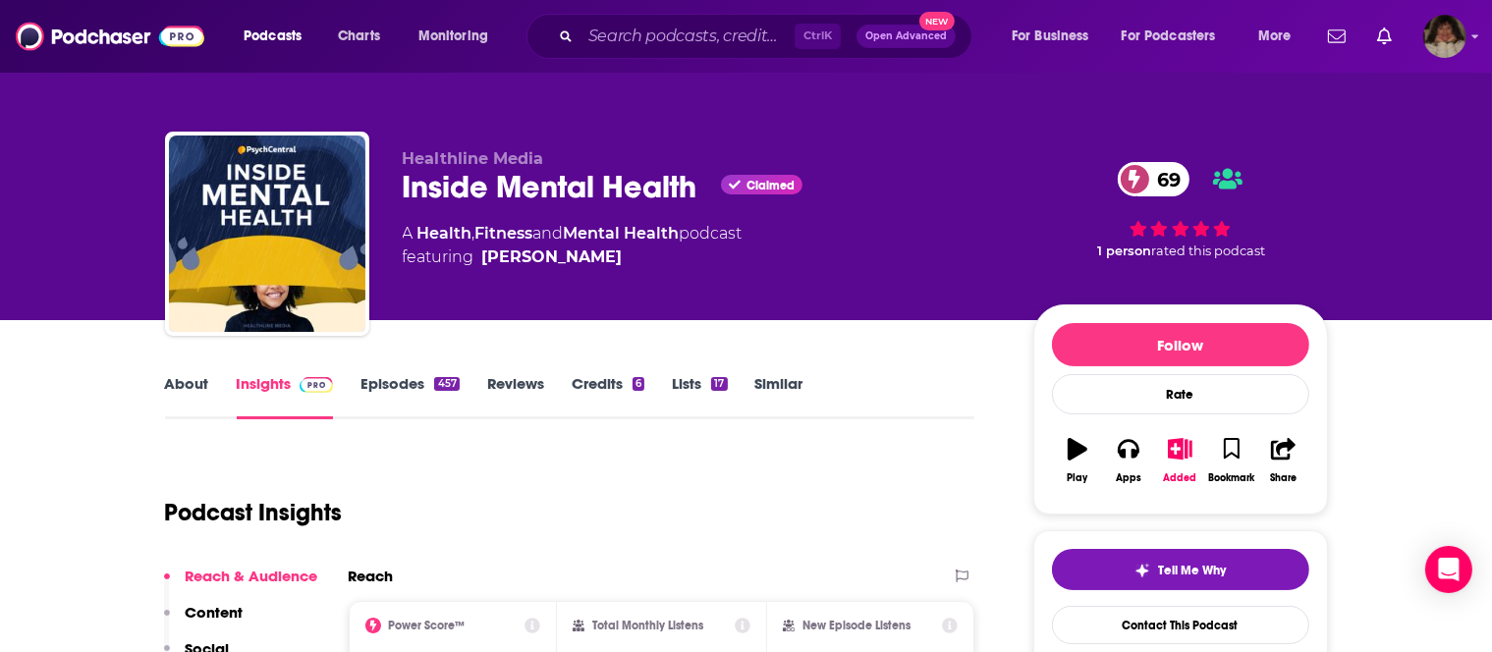
click at [191, 387] on link "About" at bounding box center [187, 396] width 44 height 45
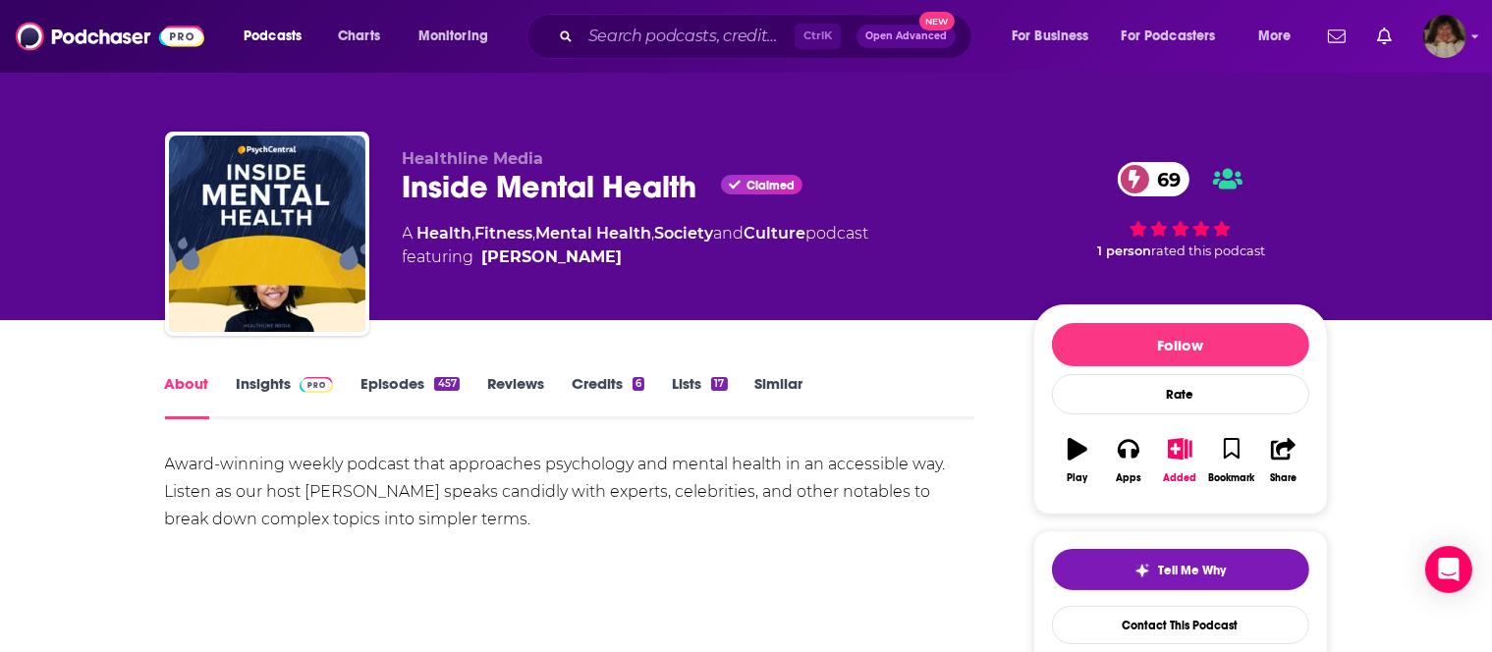
click at [284, 387] on link "Insights" at bounding box center [285, 396] width 97 height 45
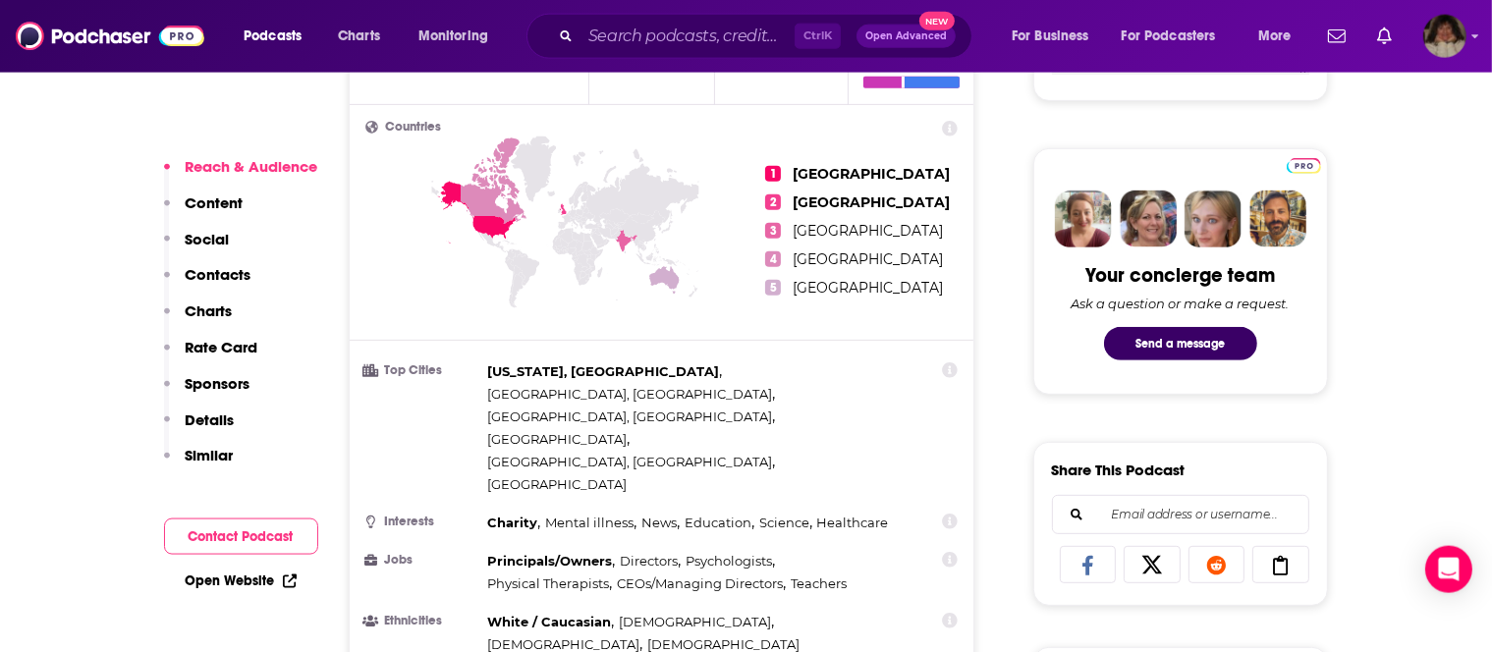
scroll to position [864, 0]
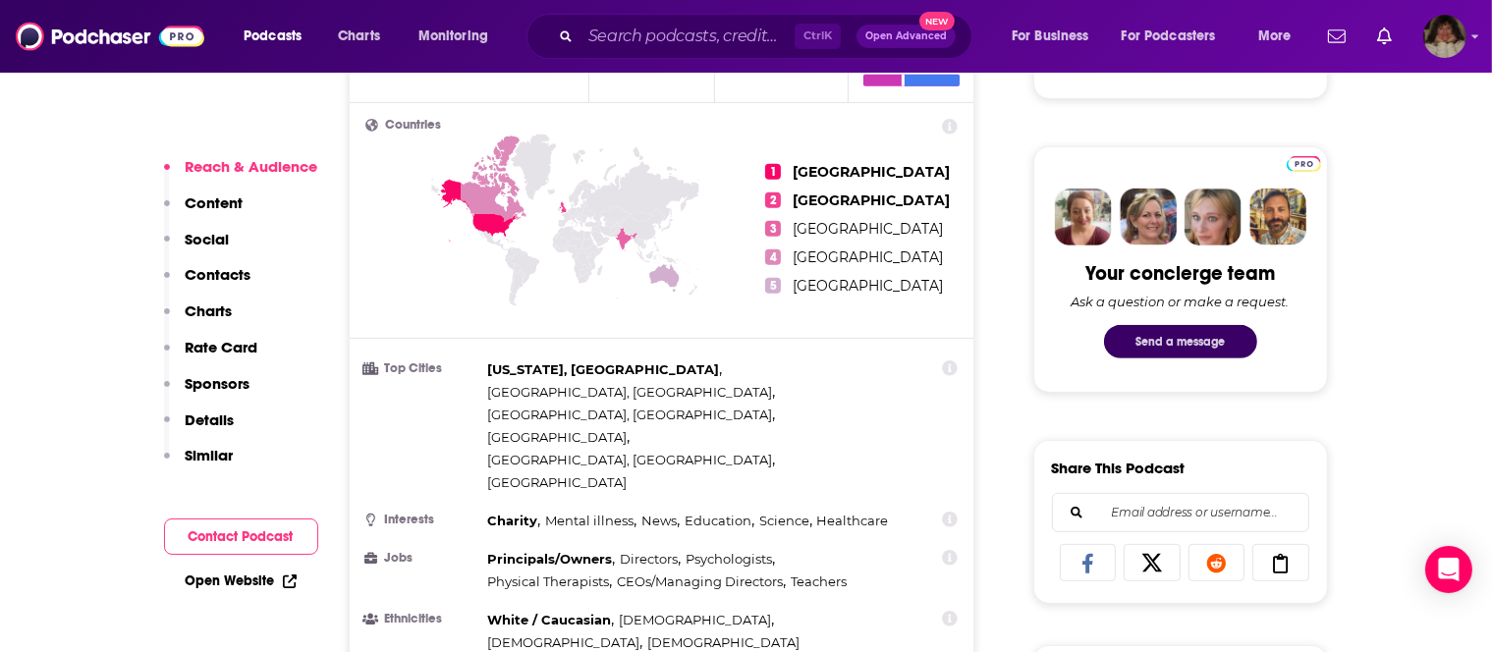
click at [1135, 339] on button "Send a message" at bounding box center [1180, 341] width 153 height 33
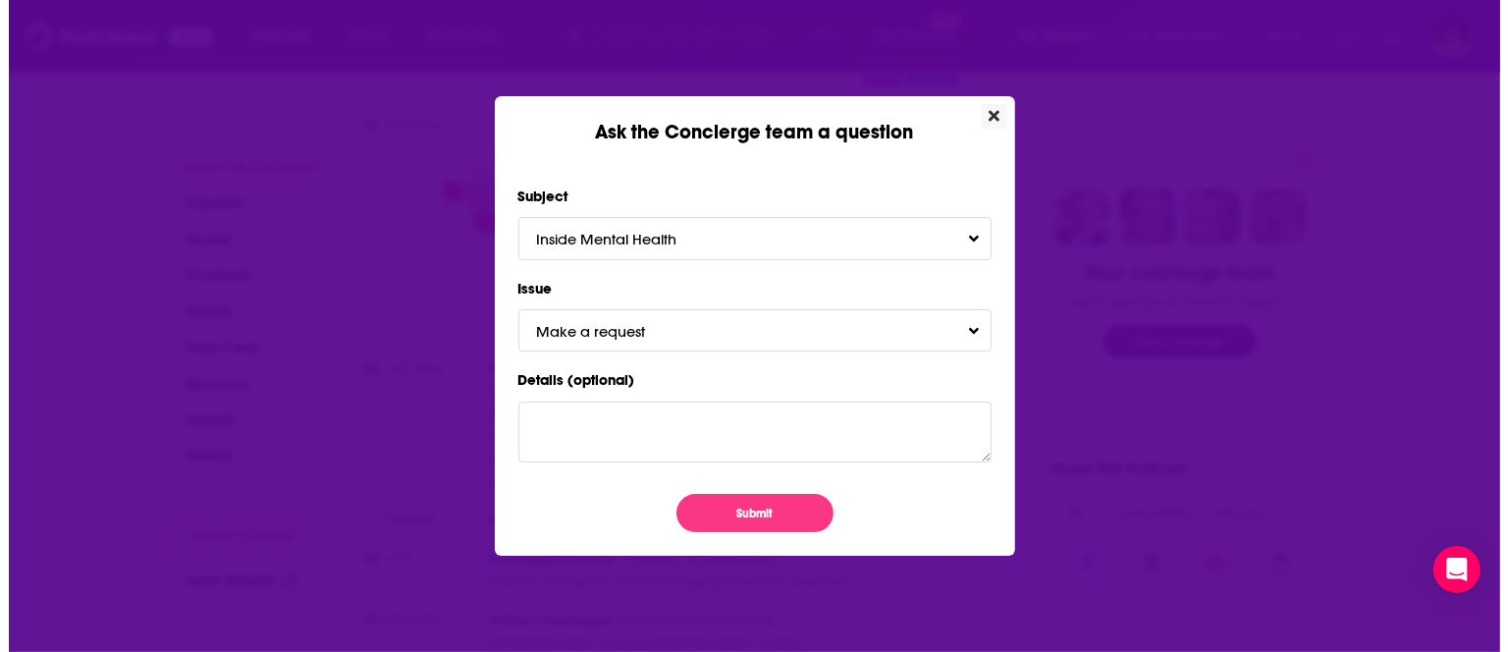
scroll to position [0, 0]
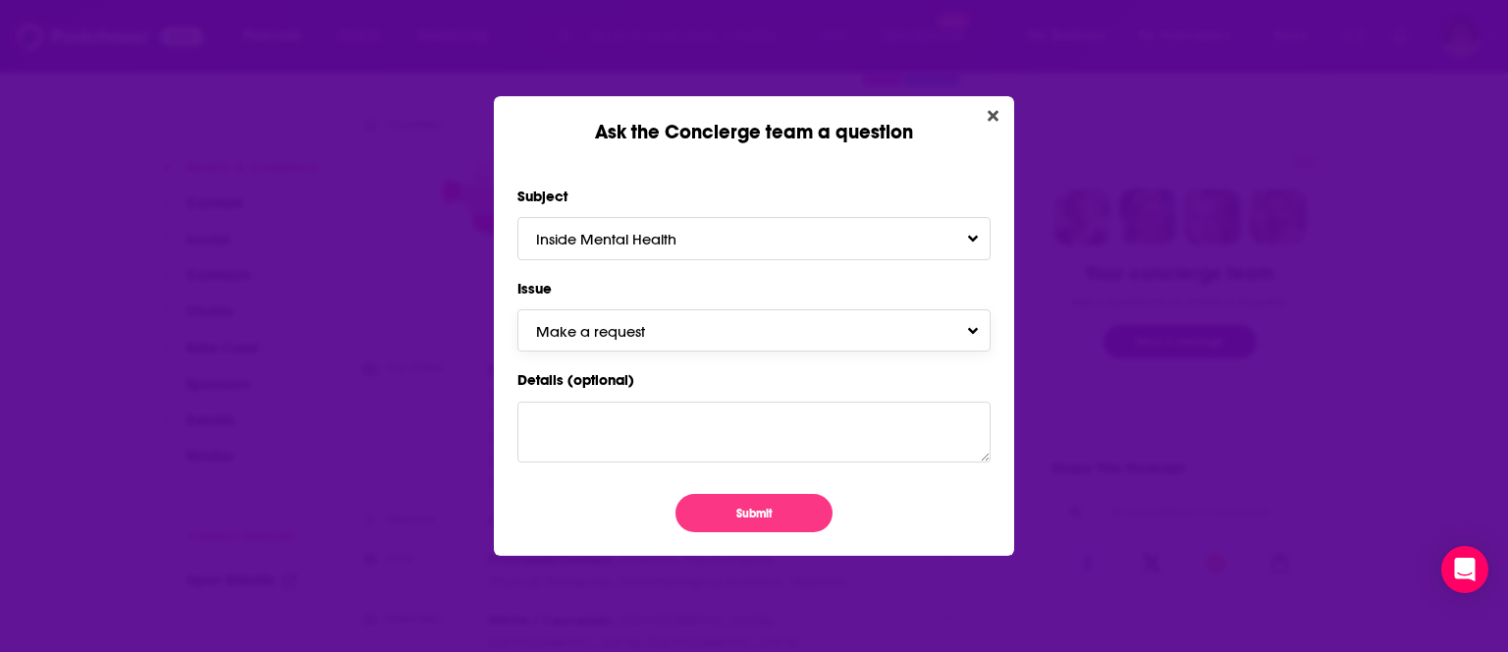
click at [646, 331] on span "Make a request" at bounding box center [610, 331] width 148 height 19
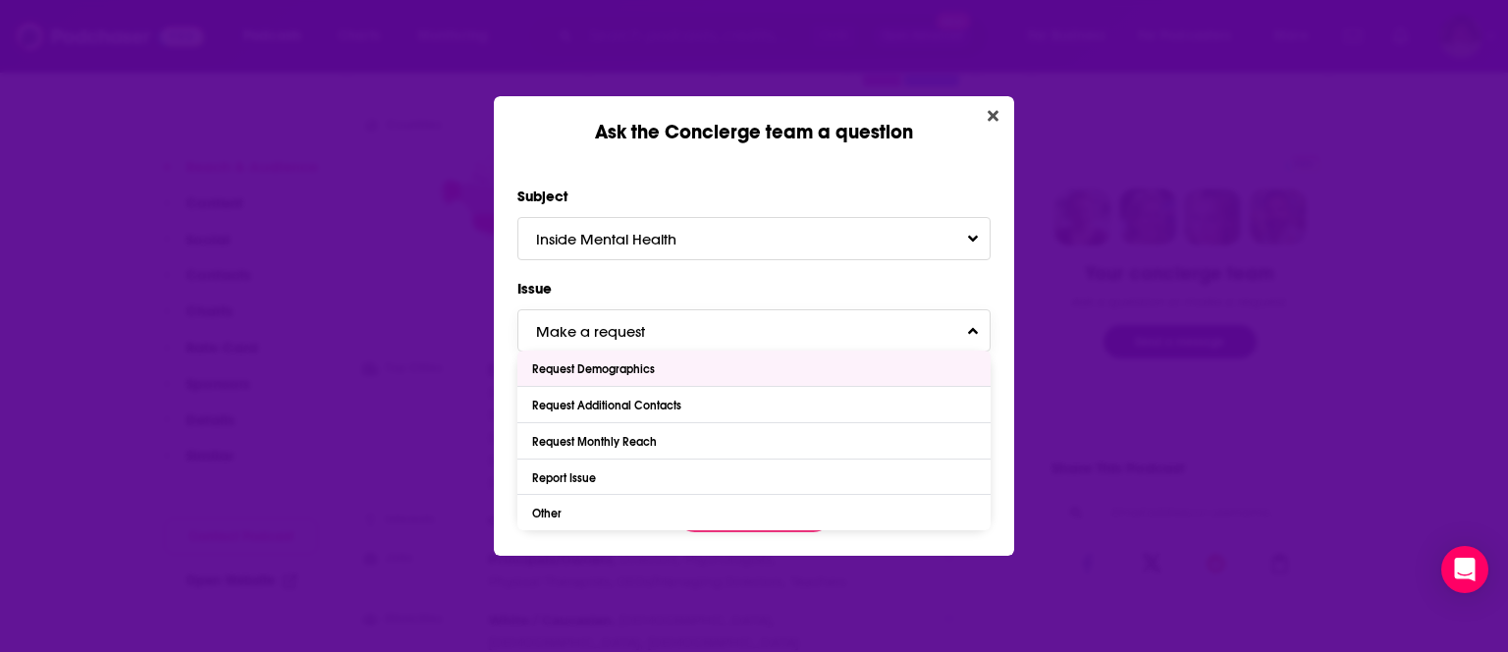
click at [982, 336] on button "Make a request" at bounding box center [754, 330] width 473 height 42
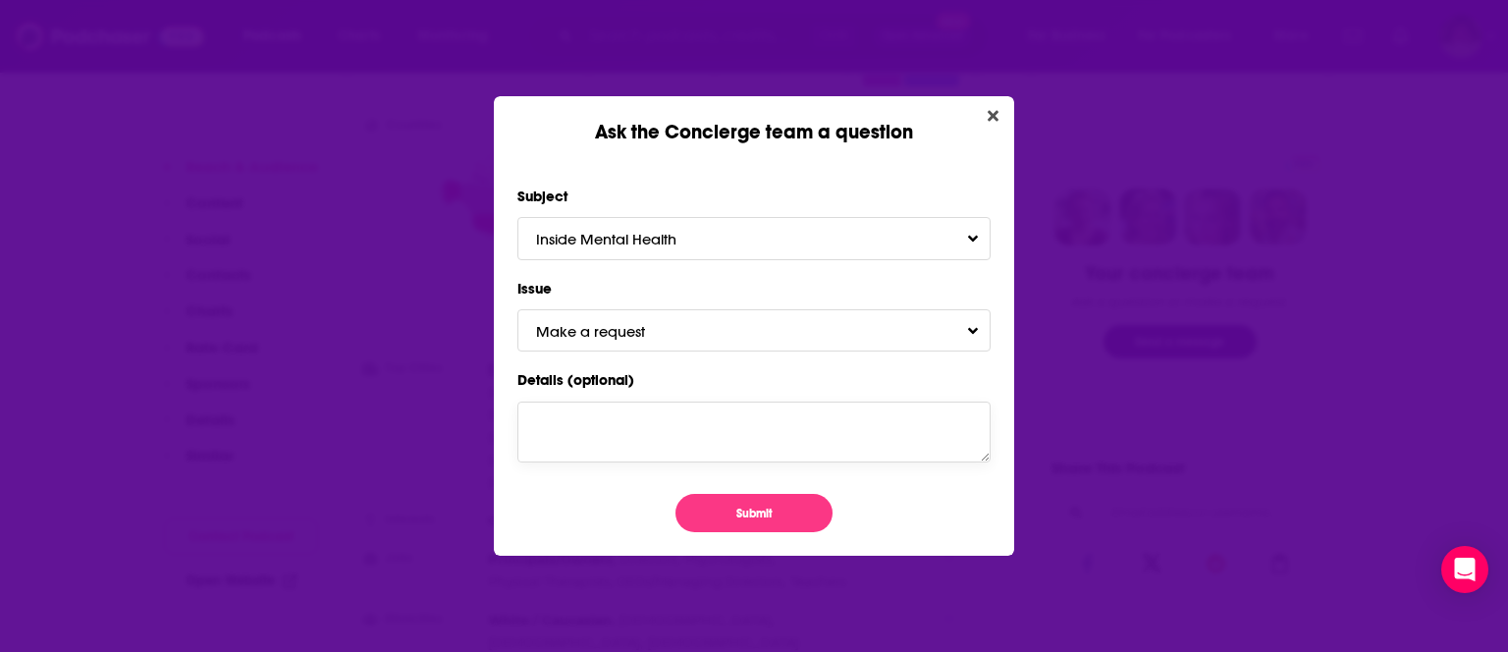
click at [597, 418] on textarea "Details (optional)" at bounding box center [754, 432] width 473 height 61
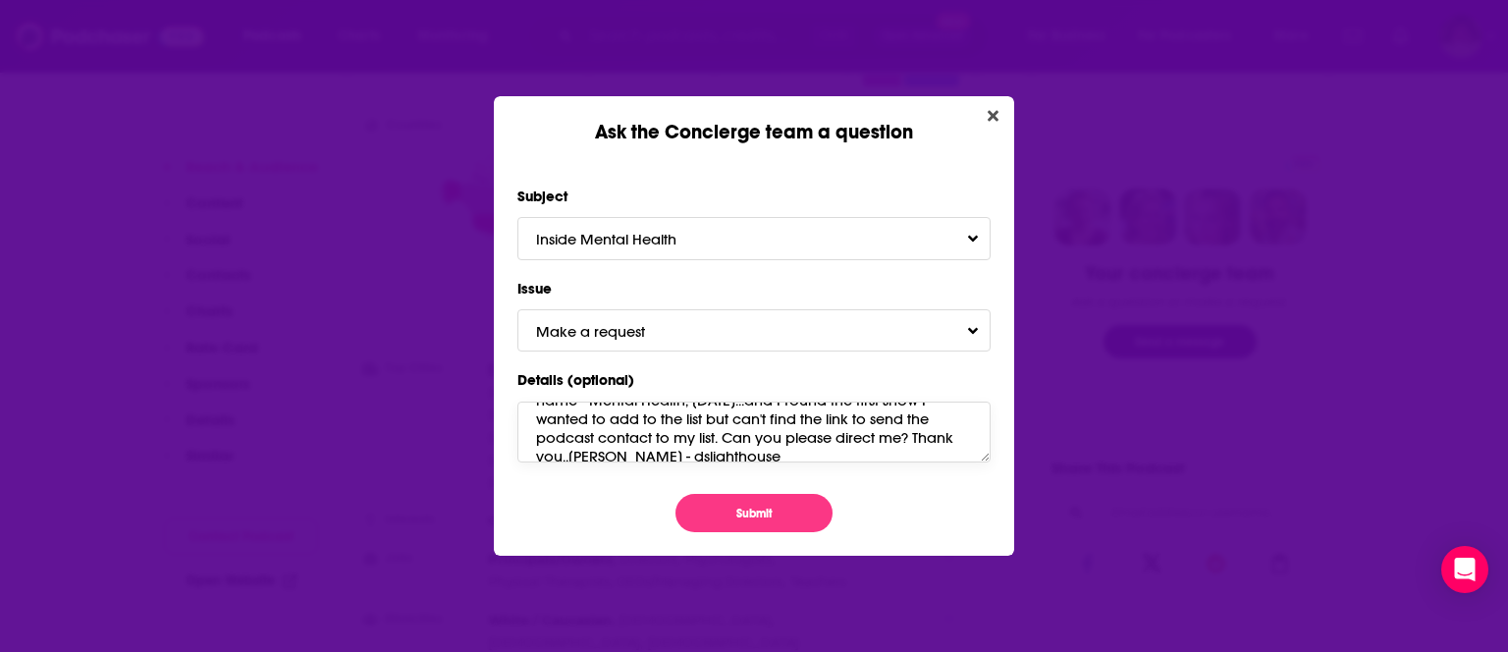
scroll to position [98, 0]
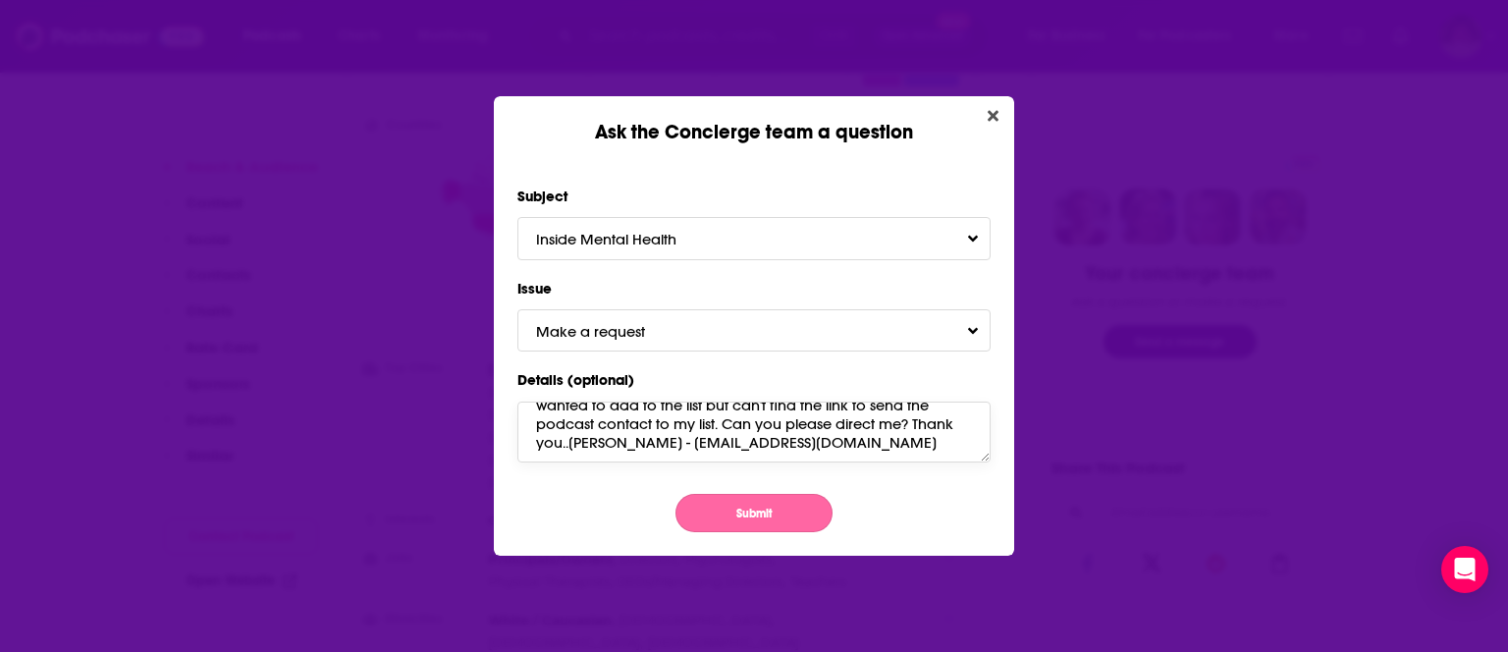
type textarea "Hi...I haven't created a list for podcasts in a long time...usually just pickin…"
click at [734, 513] on button "Submit" at bounding box center [754, 513] width 157 height 38
click at [744, 504] on button "Submit" at bounding box center [754, 513] width 157 height 38
click at [756, 509] on button "Submit" at bounding box center [754, 513] width 157 height 38
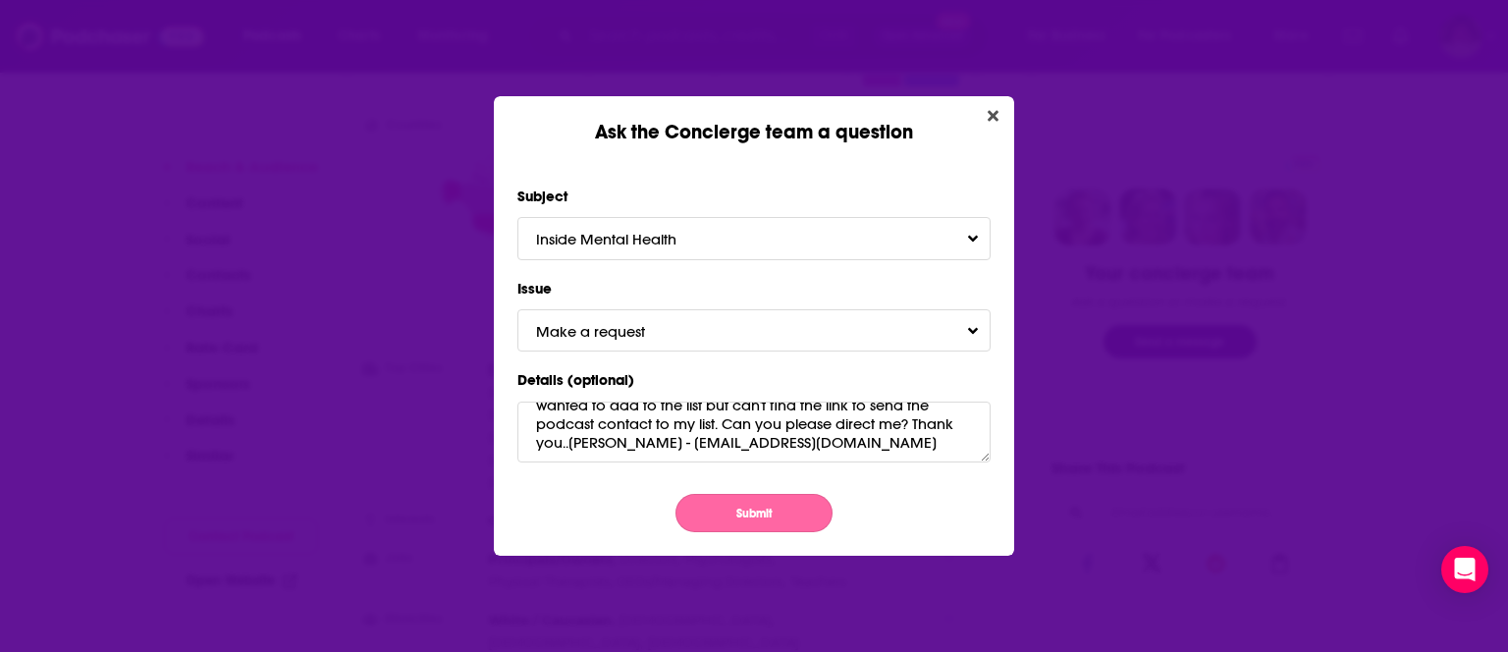
click at [756, 509] on button "Submit" at bounding box center [754, 513] width 157 height 38
click at [757, 513] on button "Submit" at bounding box center [754, 513] width 157 height 38
click at [676, 494] on button "Submit" at bounding box center [754, 513] width 157 height 38
click at [742, 509] on button "Submit" at bounding box center [754, 513] width 157 height 38
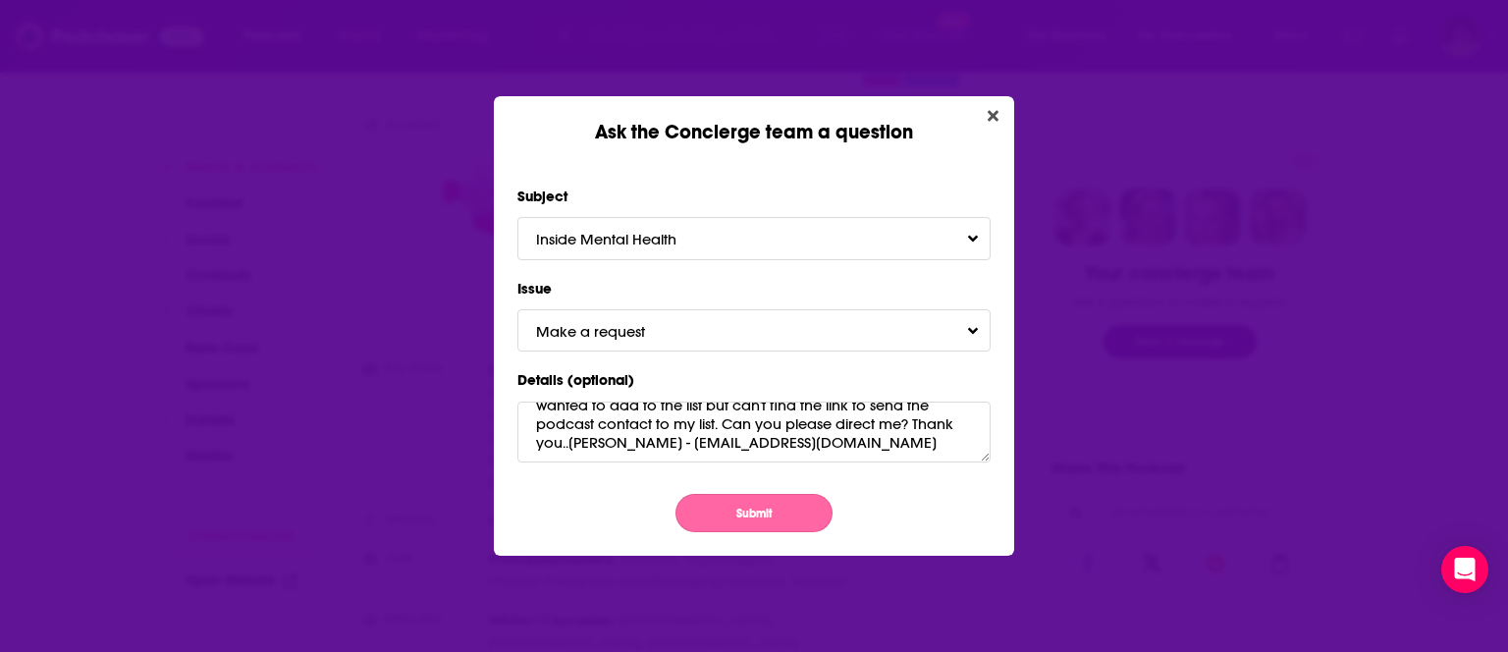
click at [742, 509] on button "Submit" at bounding box center [754, 513] width 157 height 38
click at [768, 506] on button "Submit" at bounding box center [754, 513] width 157 height 38
click at [975, 334] on button "Make a request" at bounding box center [754, 330] width 473 height 42
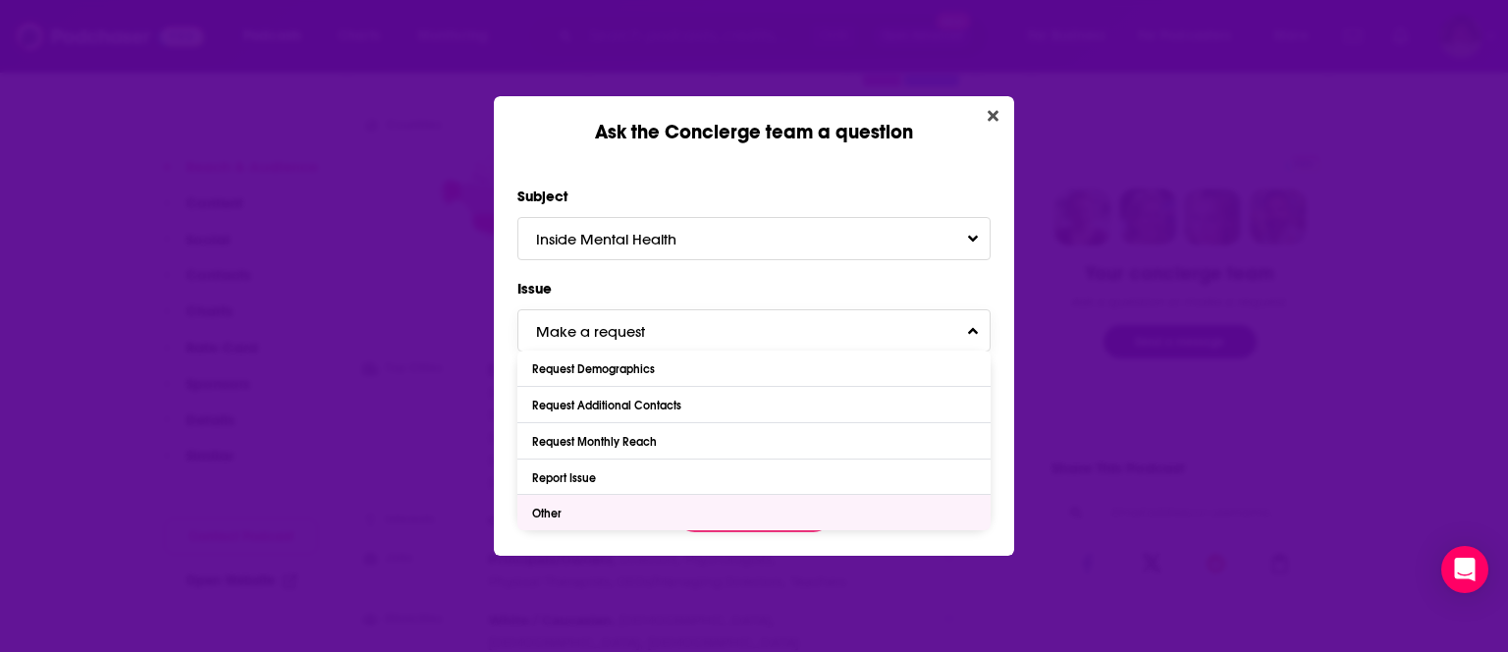
click at [581, 525] on div "Other" at bounding box center [754, 512] width 473 height 35
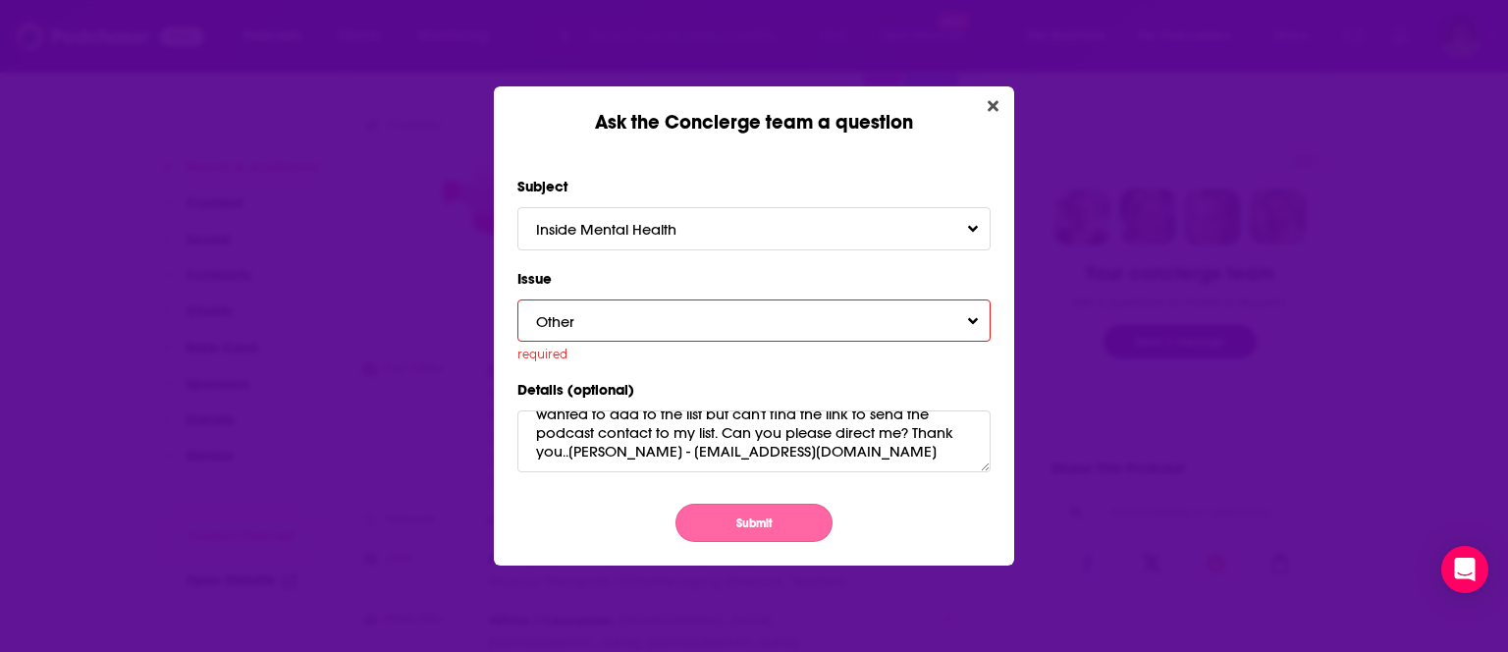
click at [732, 510] on button "Submit" at bounding box center [754, 523] width 157 height 38
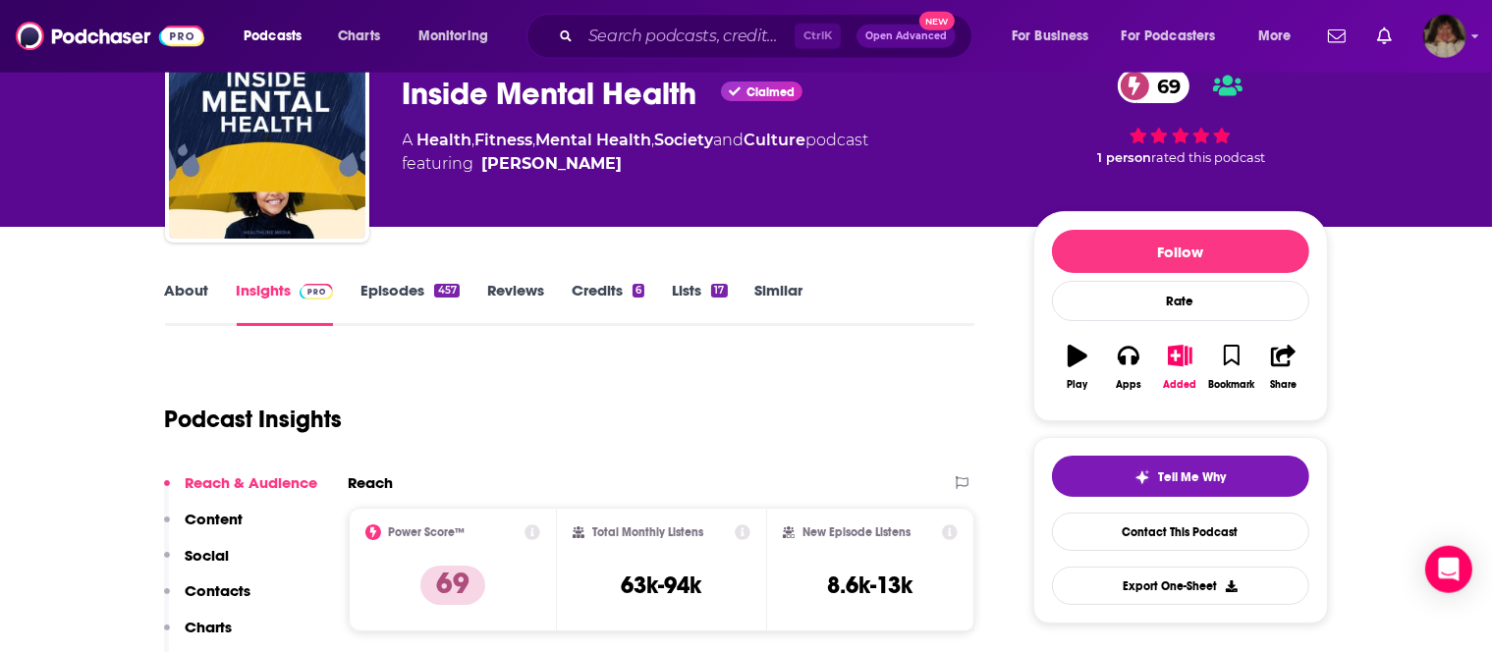
scroll to position [86, 0]
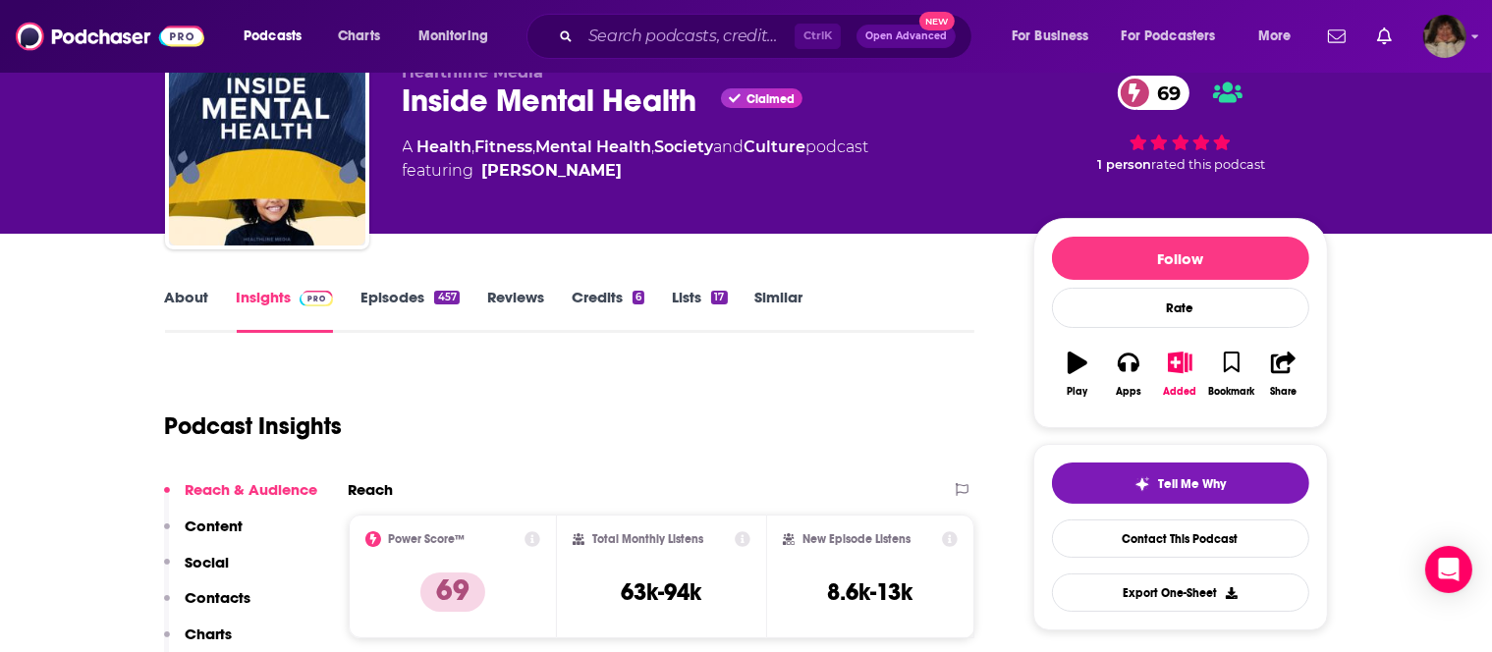
click at [187, 297] on link "About" at bounding box center [187, 310] width 44 height 45
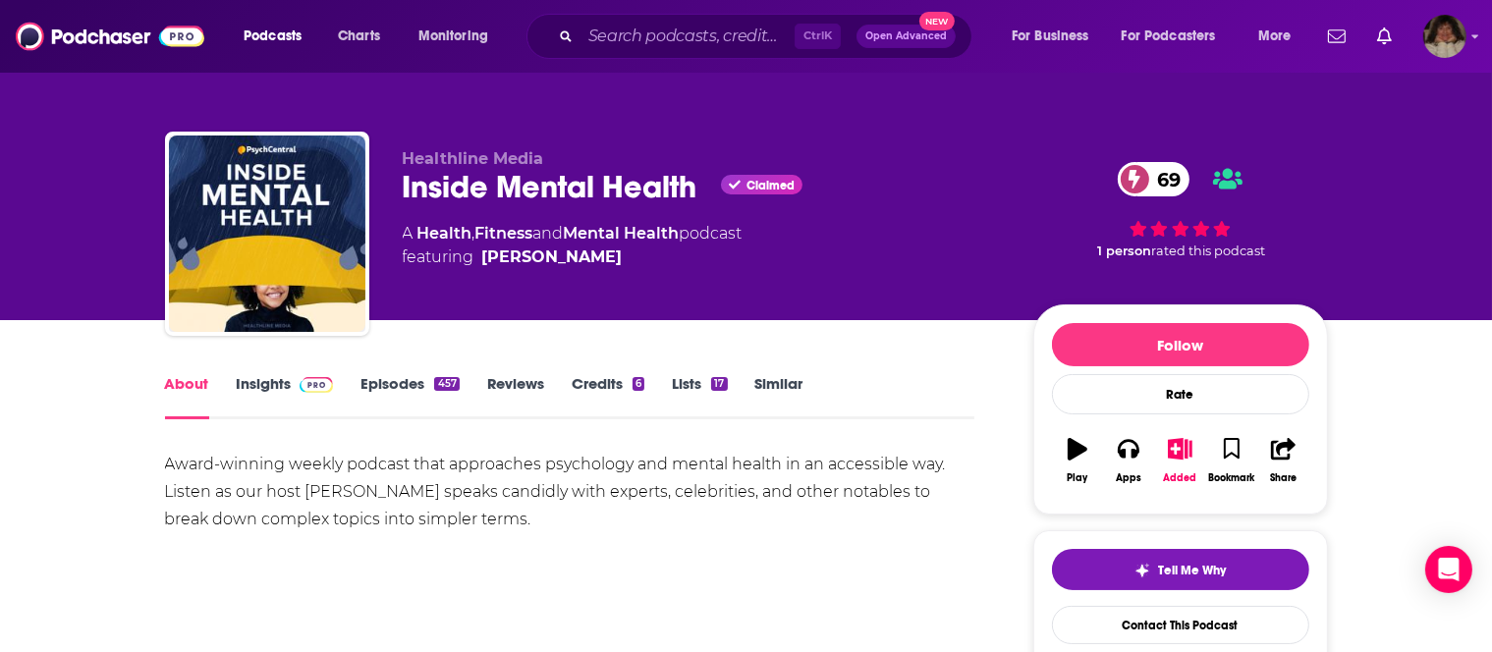
click at [936, 36] on span "Open Advanced" at bounding box center [906, 36] width 82 height 10
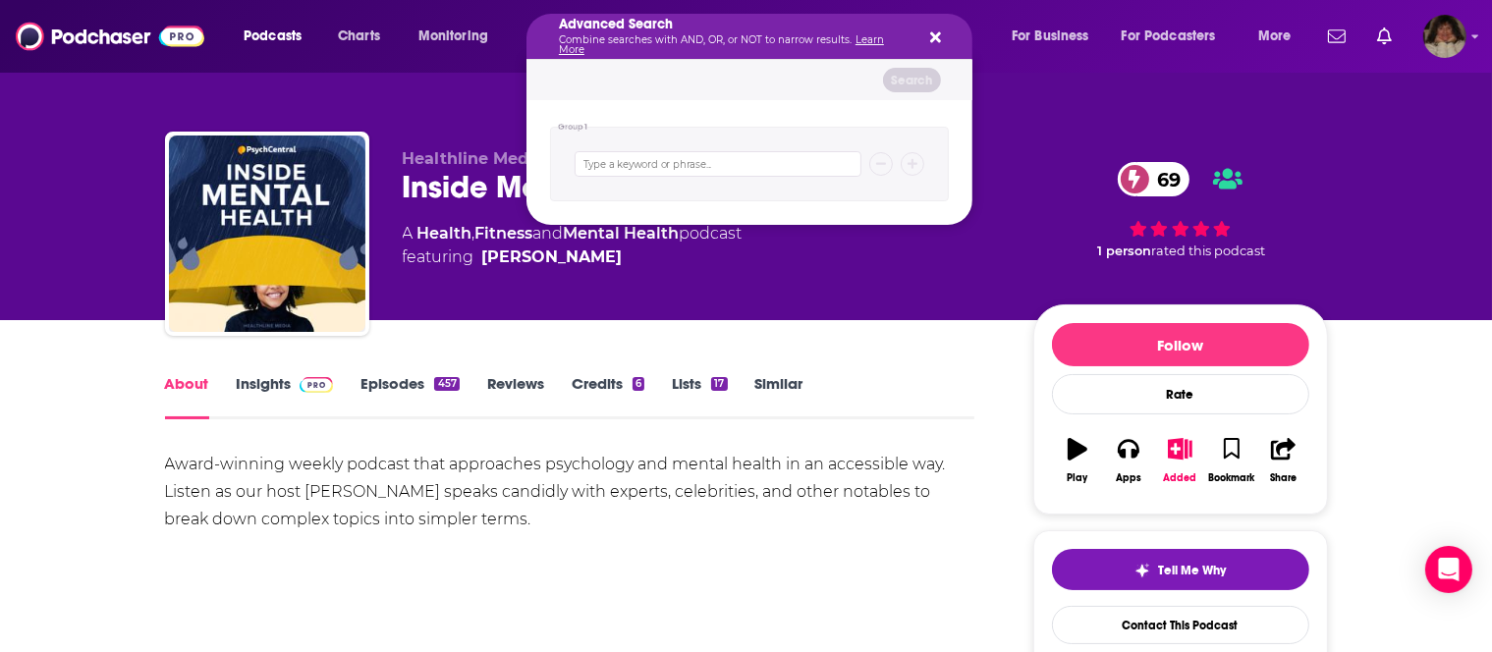
click at [932, 38] on icon "Search podcasts, credits, & more..." at bounding box center [935, 37] width 11 height 11
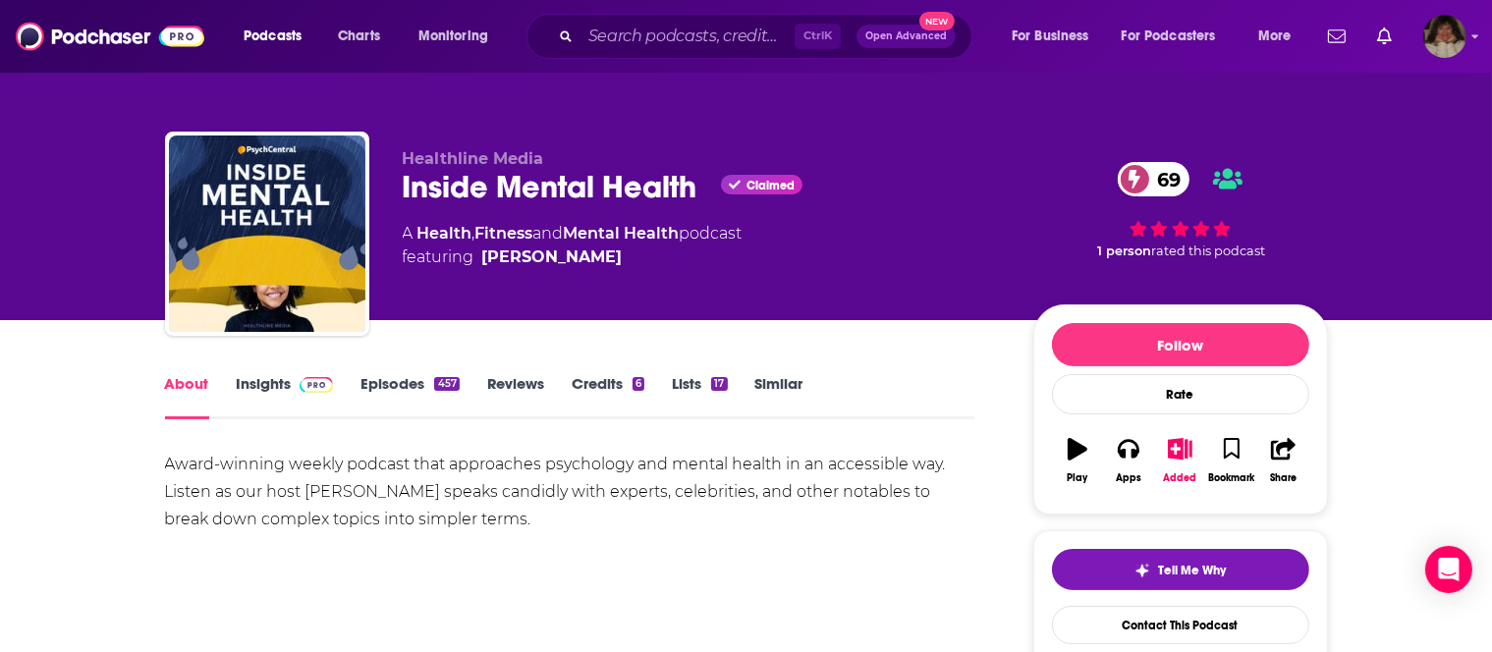
click at [685, 379] on link "Lists 17" at bounding box center [699, 396] width 55 height 45
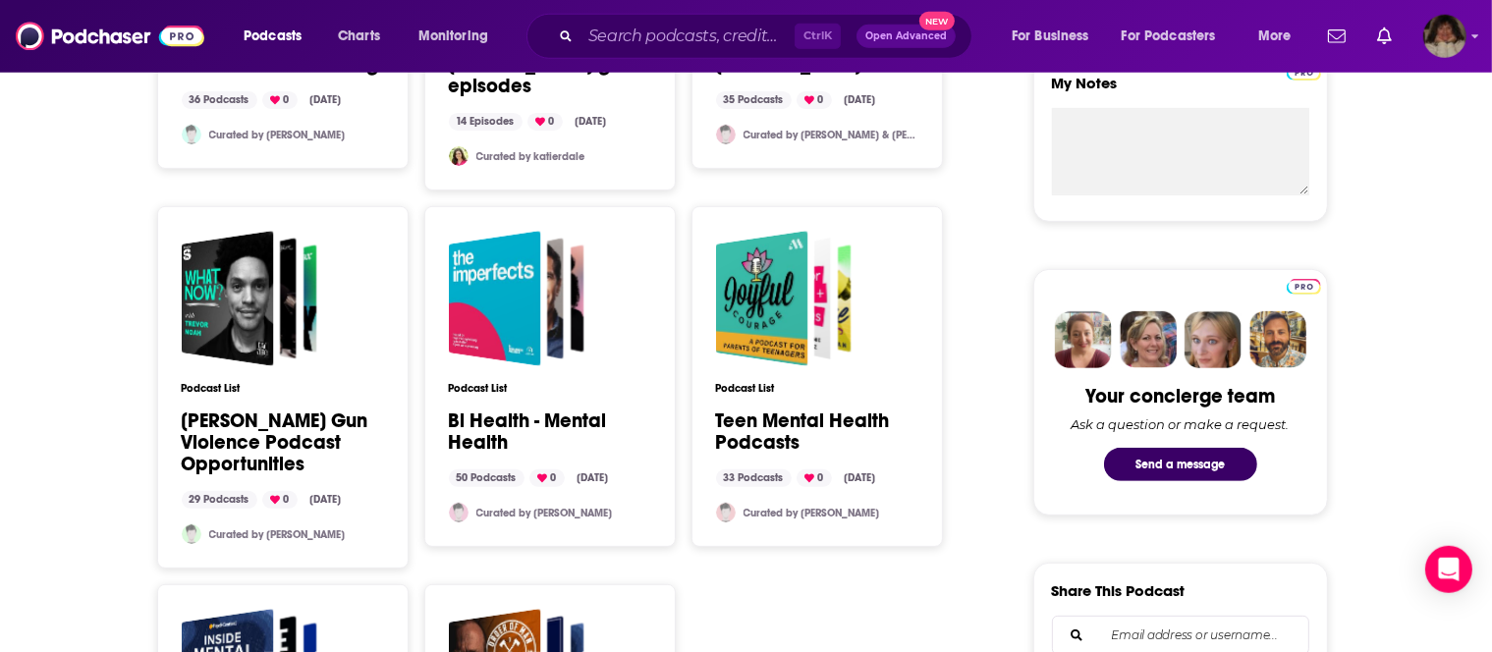
scroll to position [778, 0]
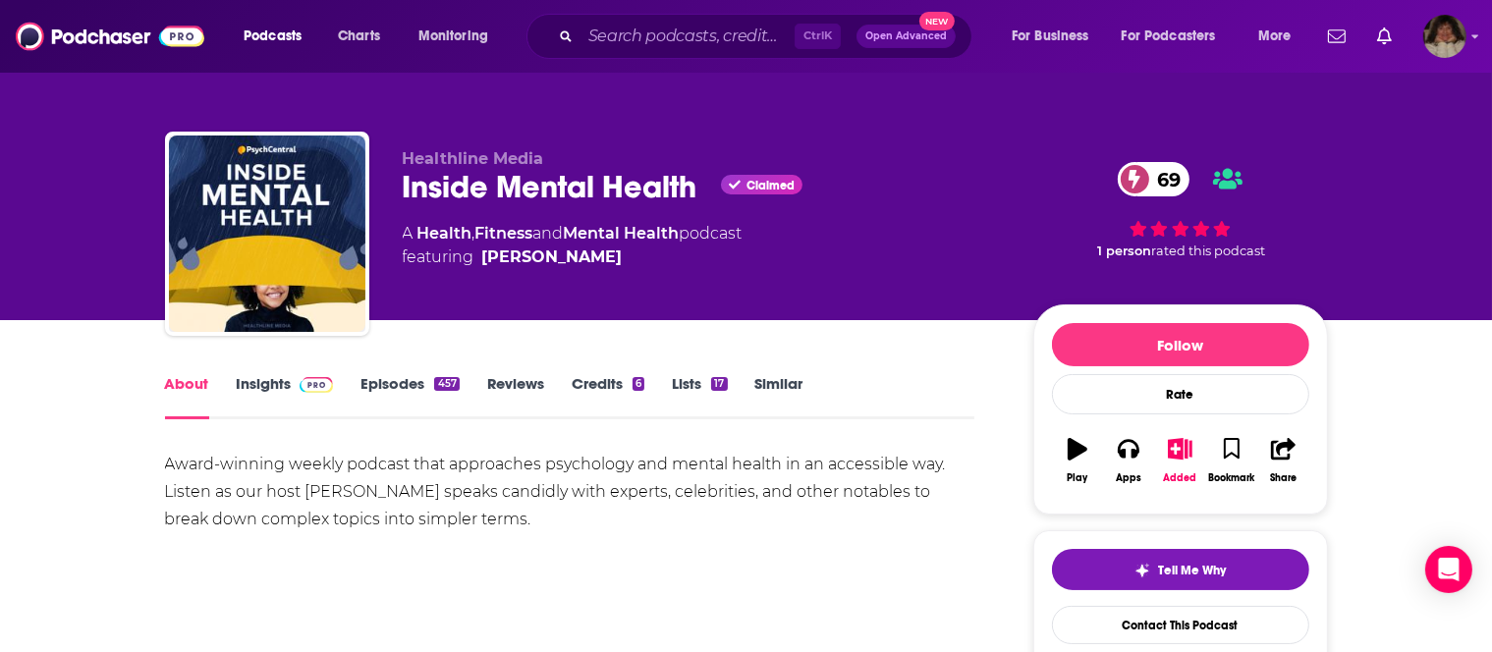
click at [273, 380] on link "Insights" at bounding box center [285, 396] width 97 height 45
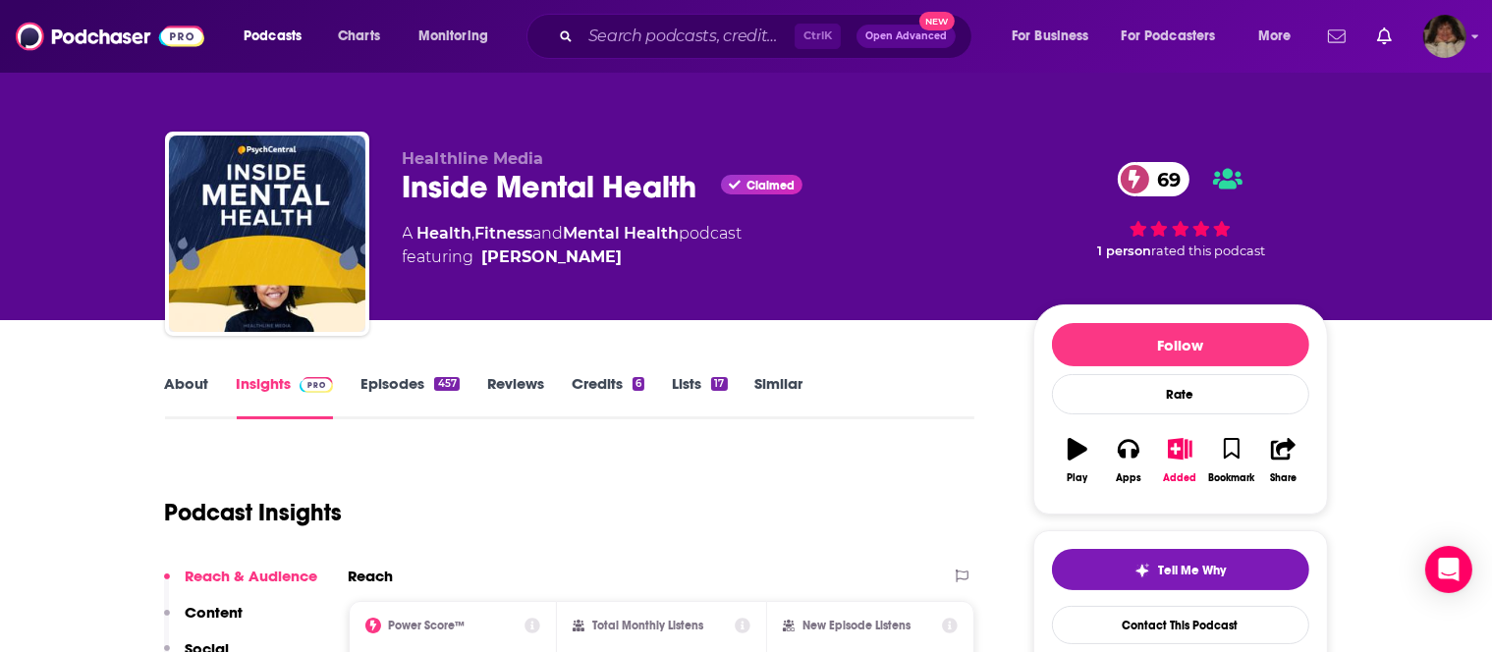
click at [1340, 39] on icon "Show notifications dropdown" at bounding box center [1337, 36] width 18 height 18
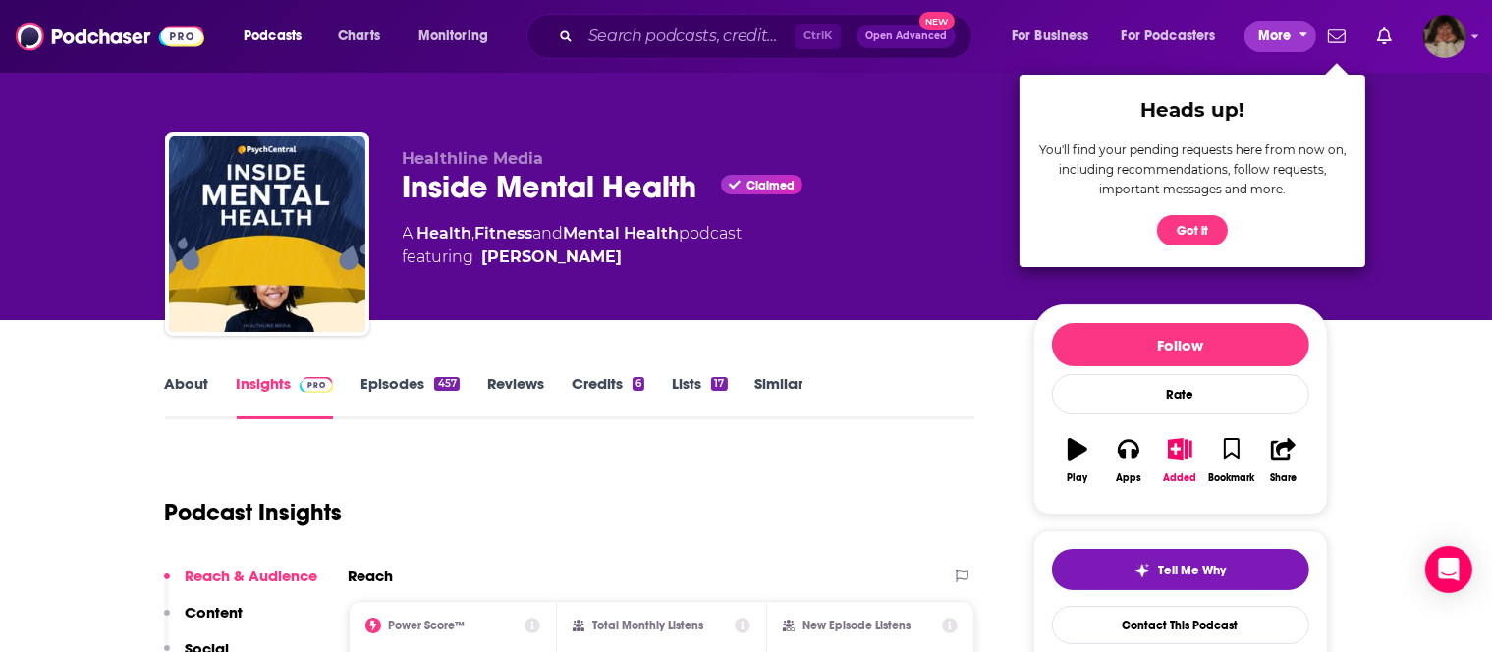
click at [1287, 35] on span "More" at bounding box center [1274, 36] width 33 height 27
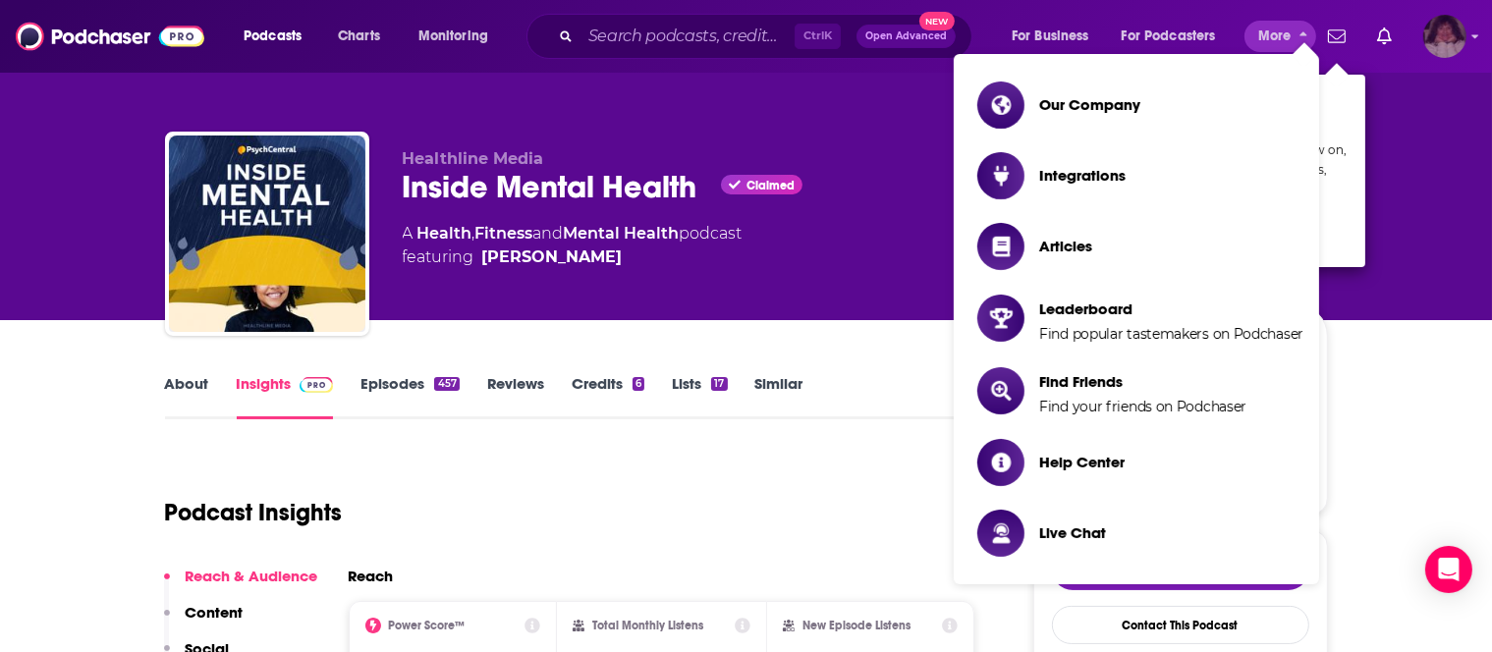
click at [1473, 36] on icon "Show profile menu" at bounding box center [1475, 37] width 7 height 4
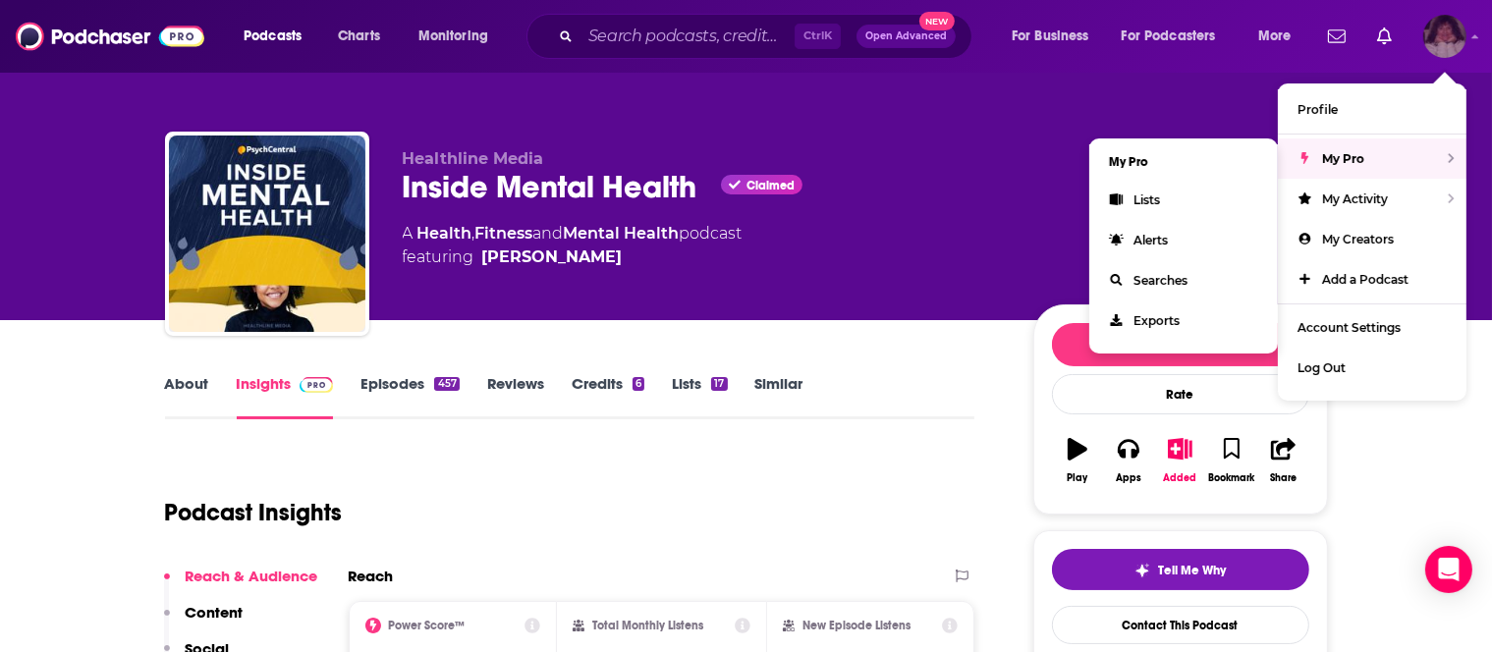
click at [1384, 158] on div "My Pro" at bounding box center [1372, 158] width 189 height 40
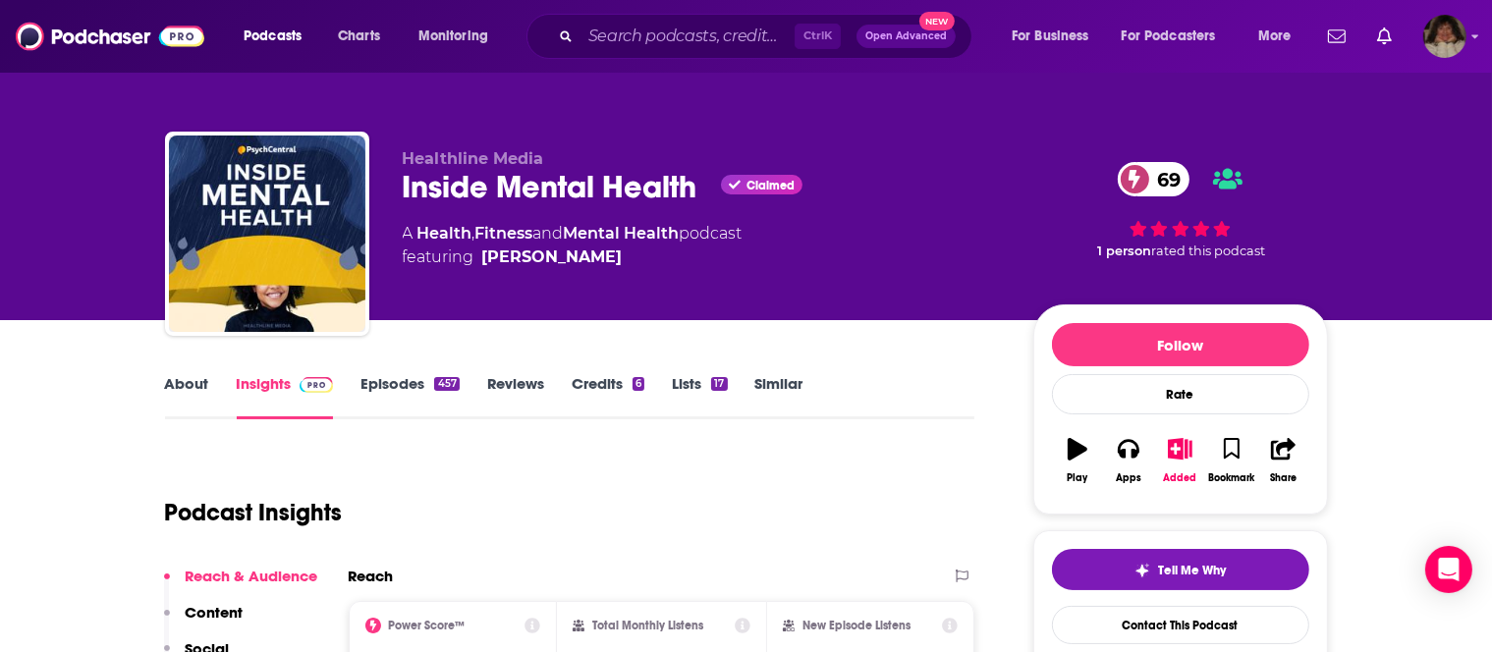
click at [1384, 158] on div "Healthline Media Inside Mental Health Claimed 69 A Health , Fitness and Mental …" at bounding box center [746, 160] width 1492 height 320
click at [1465, 41] on img "Logged in as angelport" at bounding box center [1444, 36] width 43 height 43
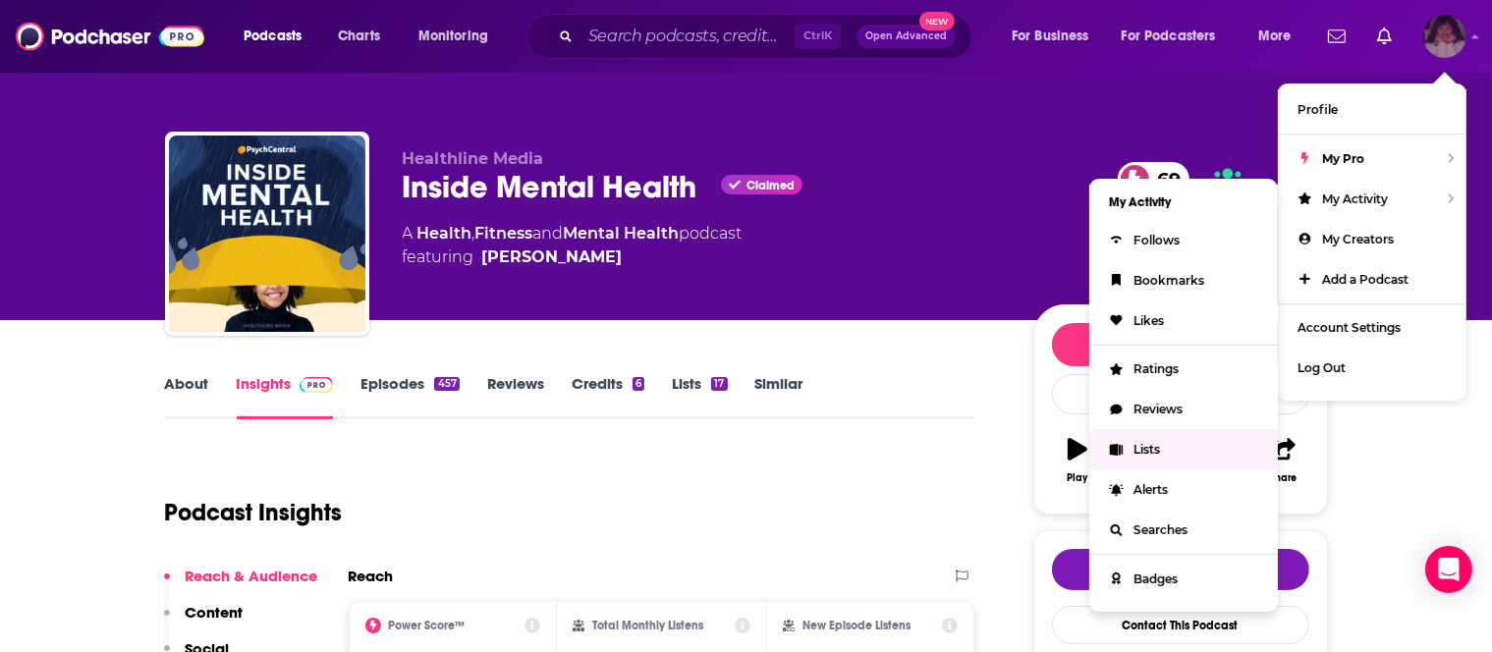
click at [1115, 446] on icon "Show profile menu" at bounding box center [1116, 450] width 13 height 12
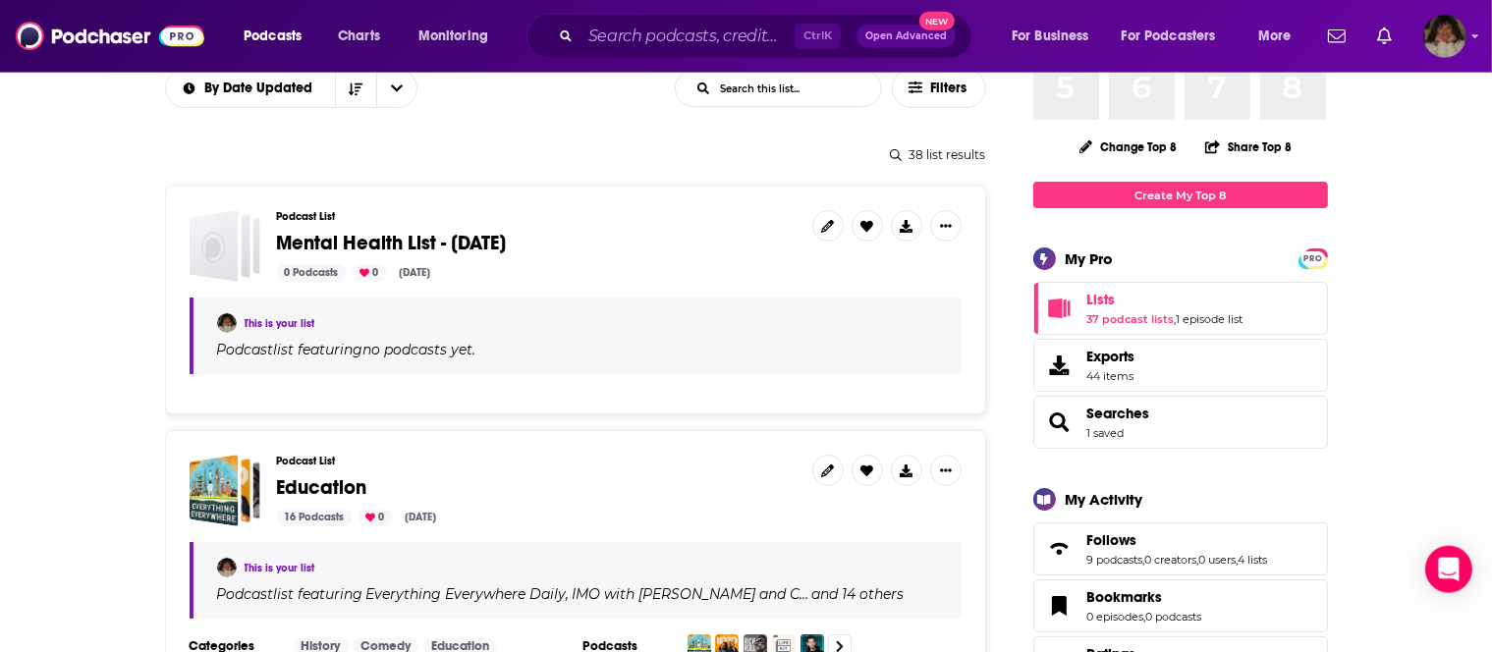
scroll to position [207, 0]
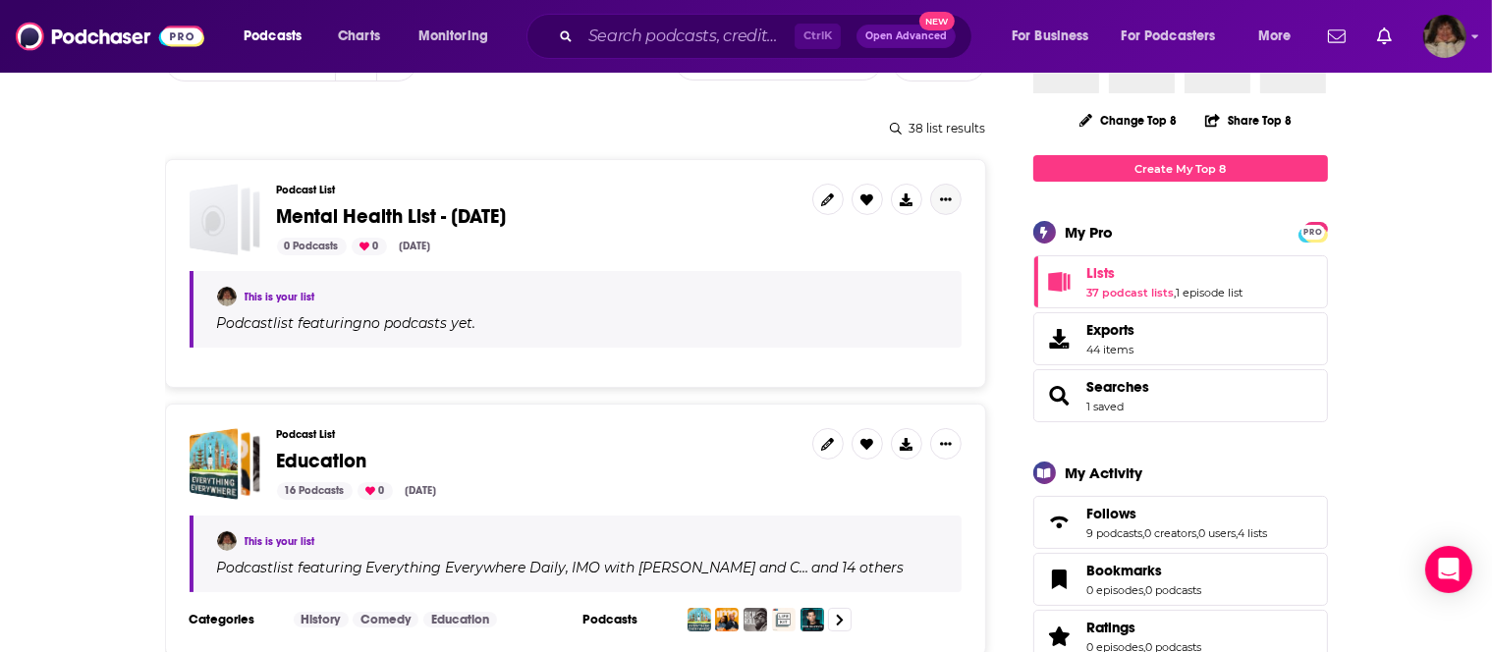
click at [944, 200] on icon "Show More Button" at bounding box center [946, 199] width 12 height 12
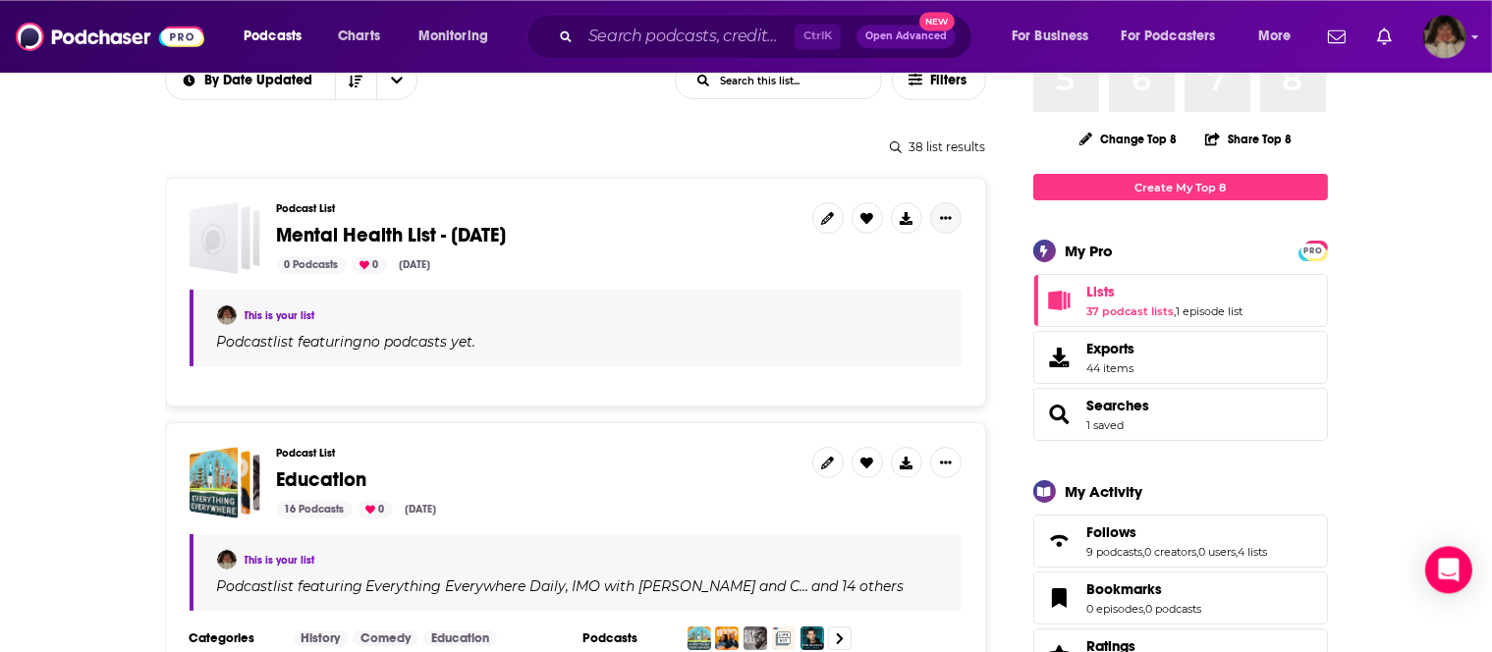
scroll to position [0, 0]
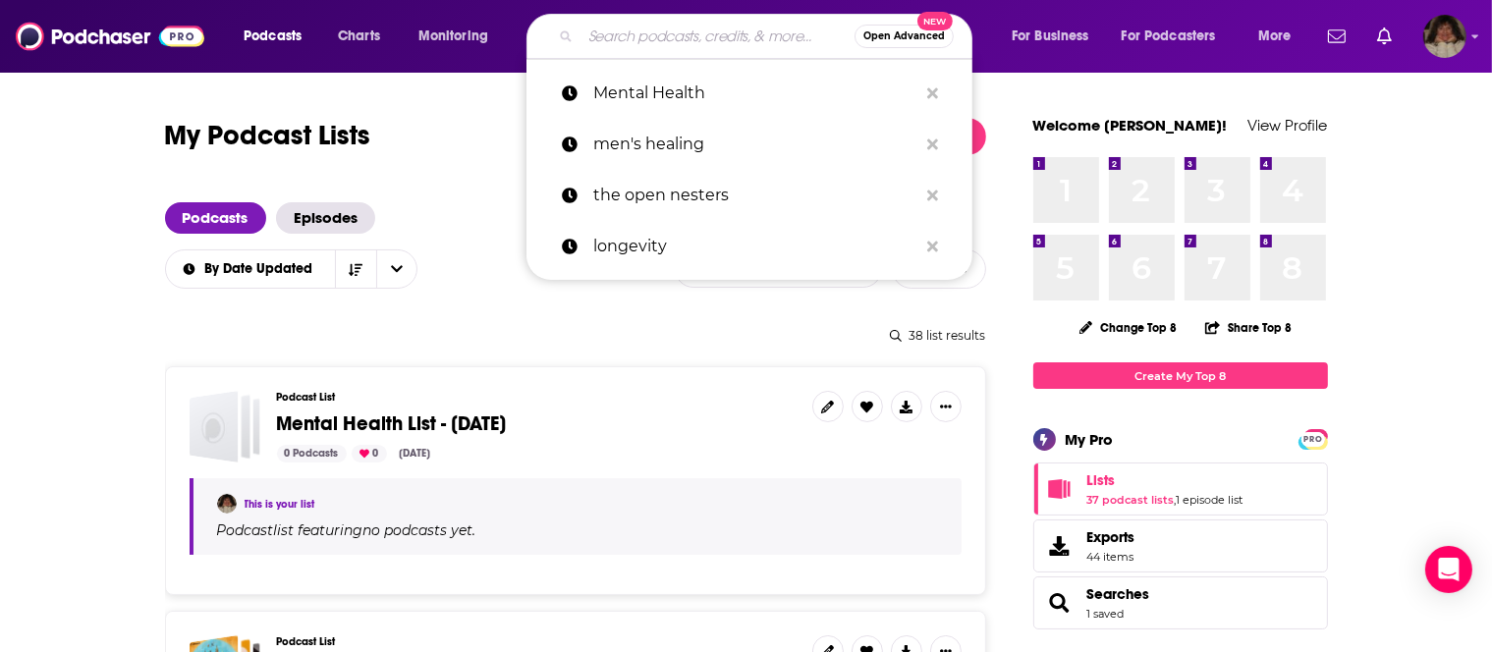
click at [729, 37] on input "Search podcasts, credits, & more..." at bounding box center [717, 36] width 274 height 31
click at [665, 100] on p "Mental Health" at bounding box center [755, 93] width 324 height 51
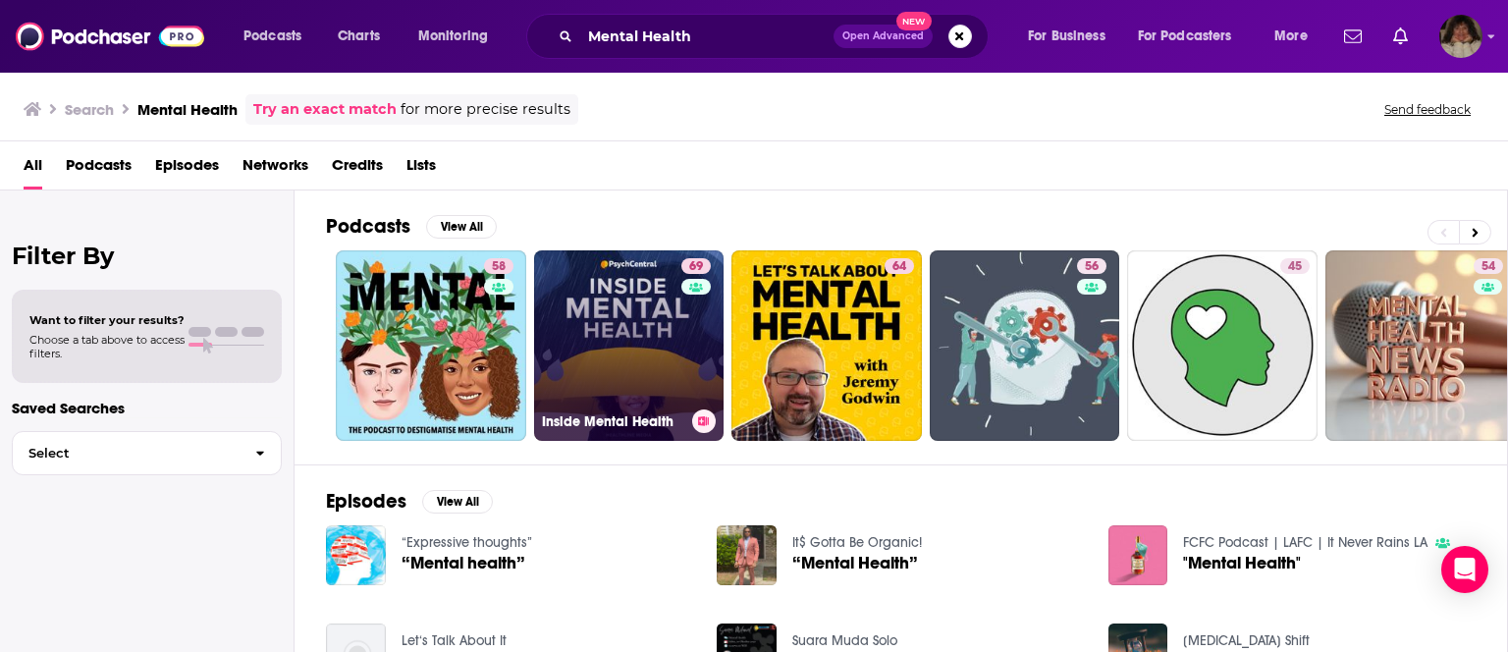
click at [631, 330] on link "69 Inside Mental Health" at bounding box center [629, 345] width 191 height 191
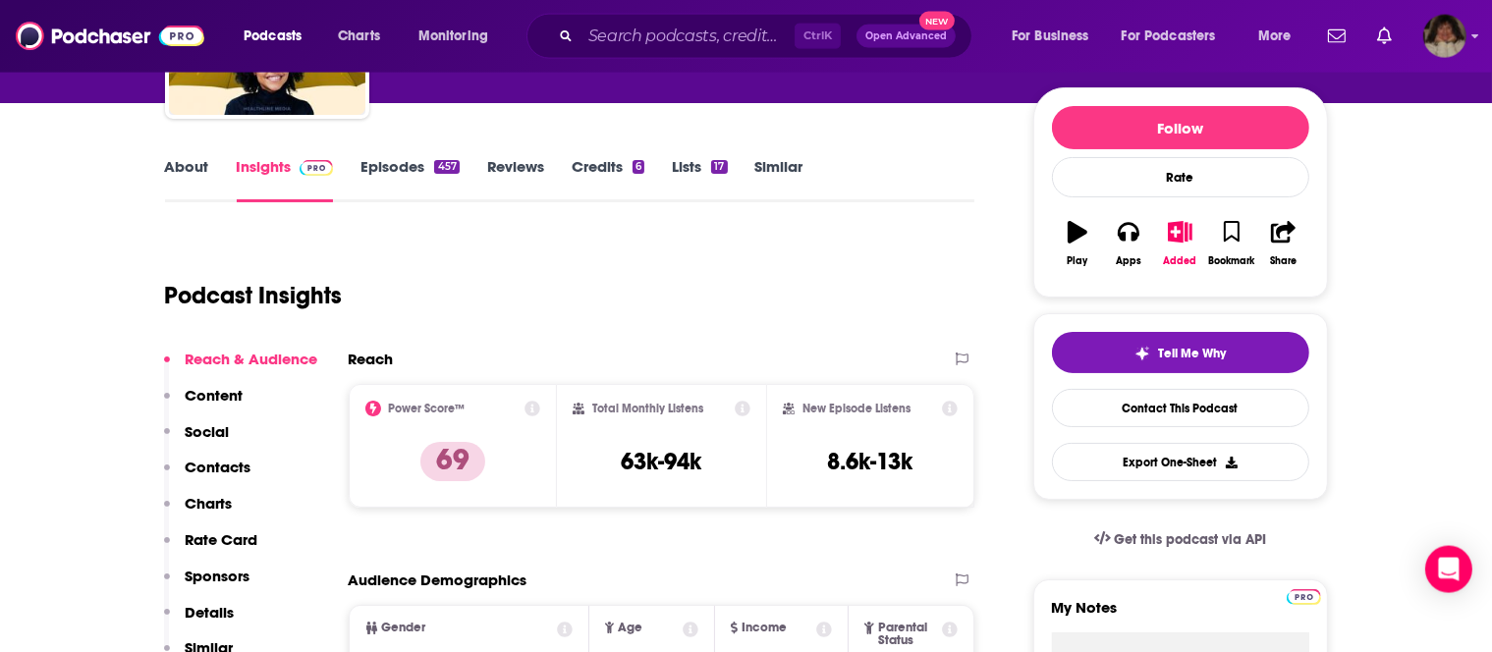
scroll to position [101, 0]
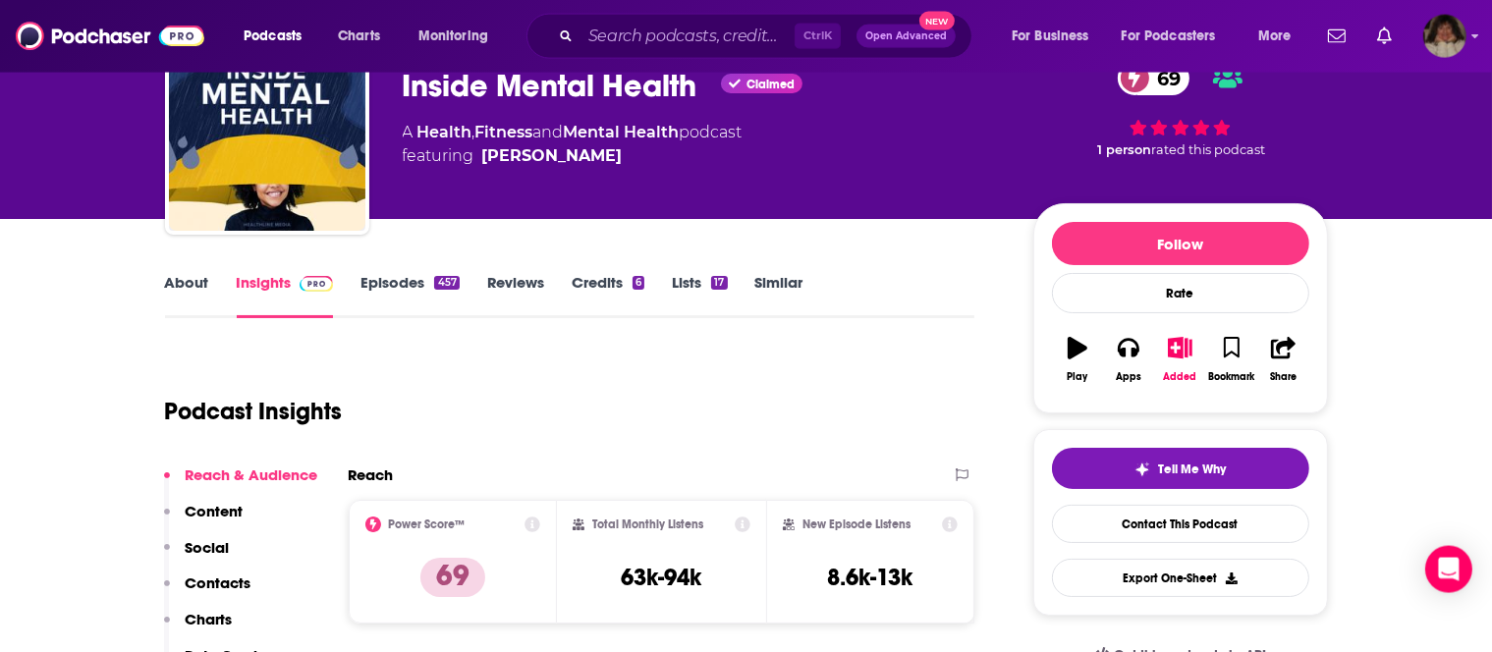
click at [1471, 35] on div "Podcasts Charts Monitoring Ctrl K Open Advanced New For Business For Podcasters…" at bounding box center [746, 36] width 1492 height 73
click at [1471, 43] on div "Podcasts Charts Monitoring Ctrl K Open Advanced New For Business For Podcasters…" at bounding box center [746, 36] width 1492 height 73
click at [1476, 42] on icon "Show profile menu" at bounding box center [1475, 36] width 8 height 12
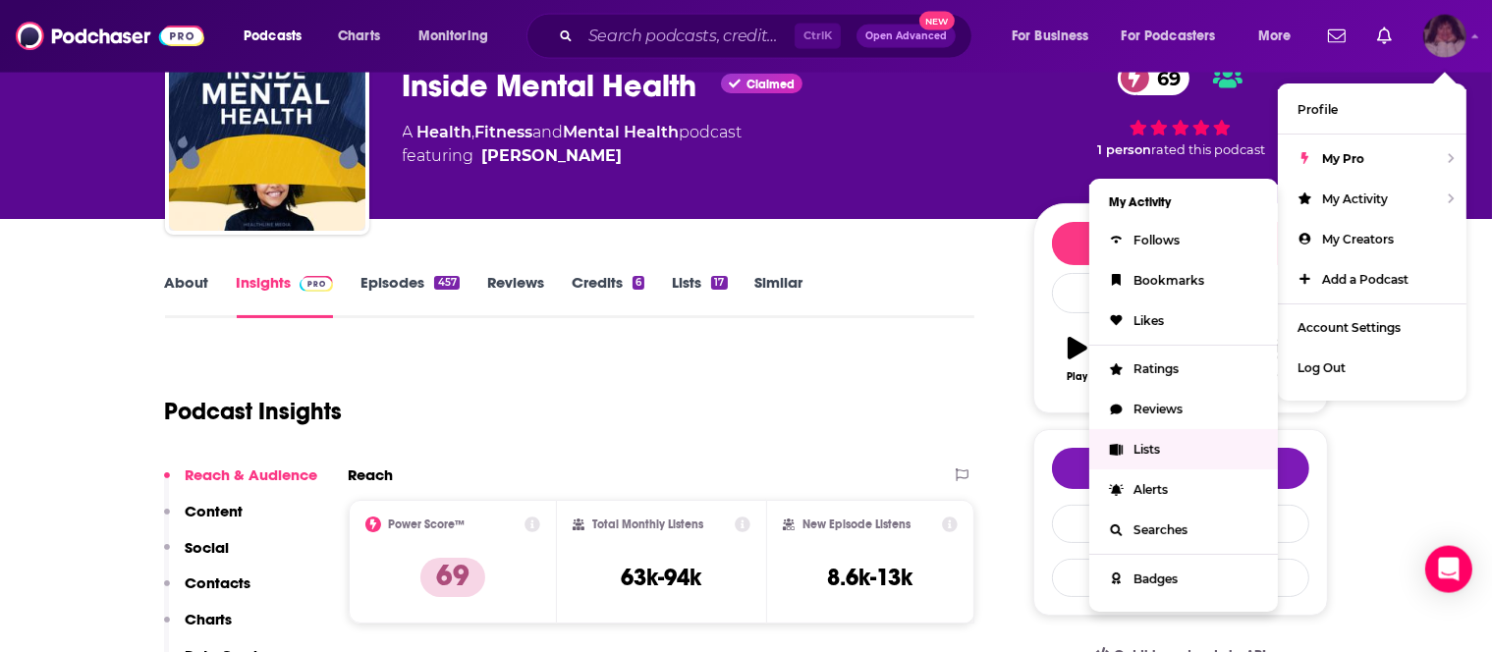
click at [1133, 456] on span "Lists" at bounding box center [1146, 449] width 27 height 15
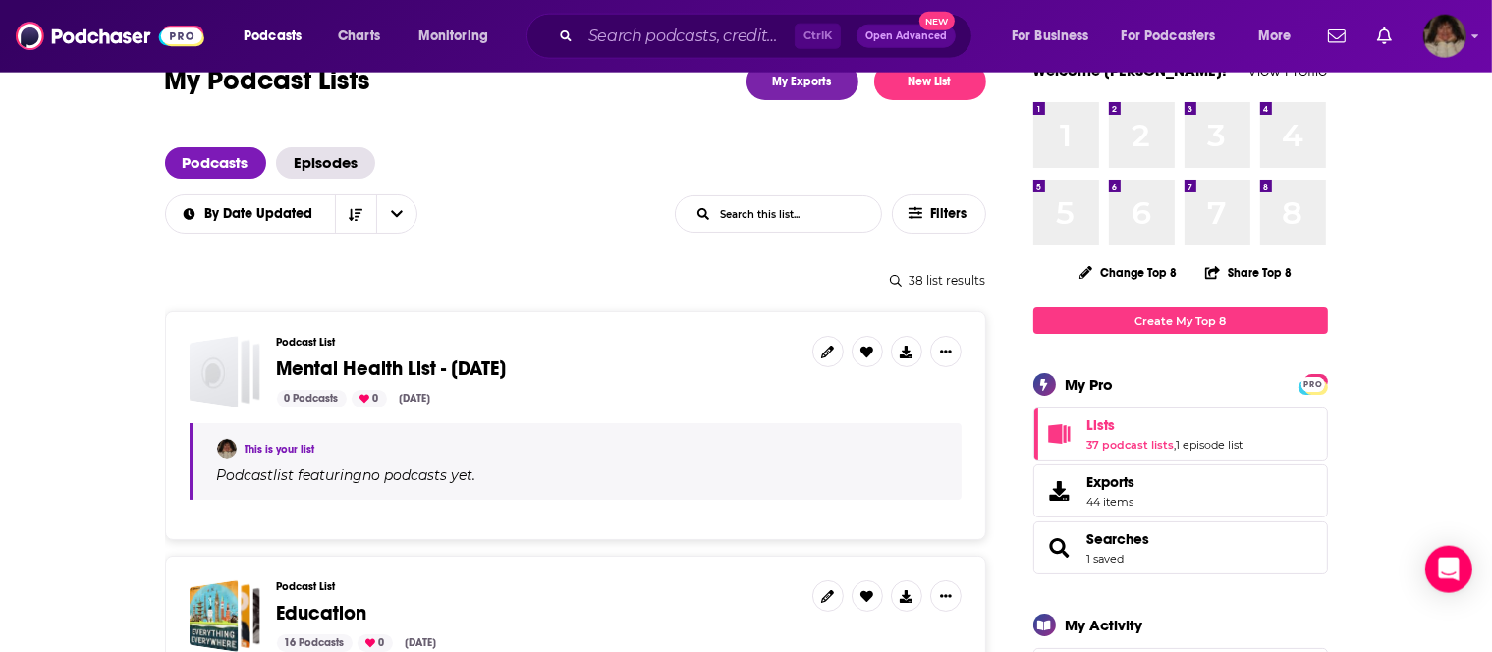
scroll to position [34, 0]
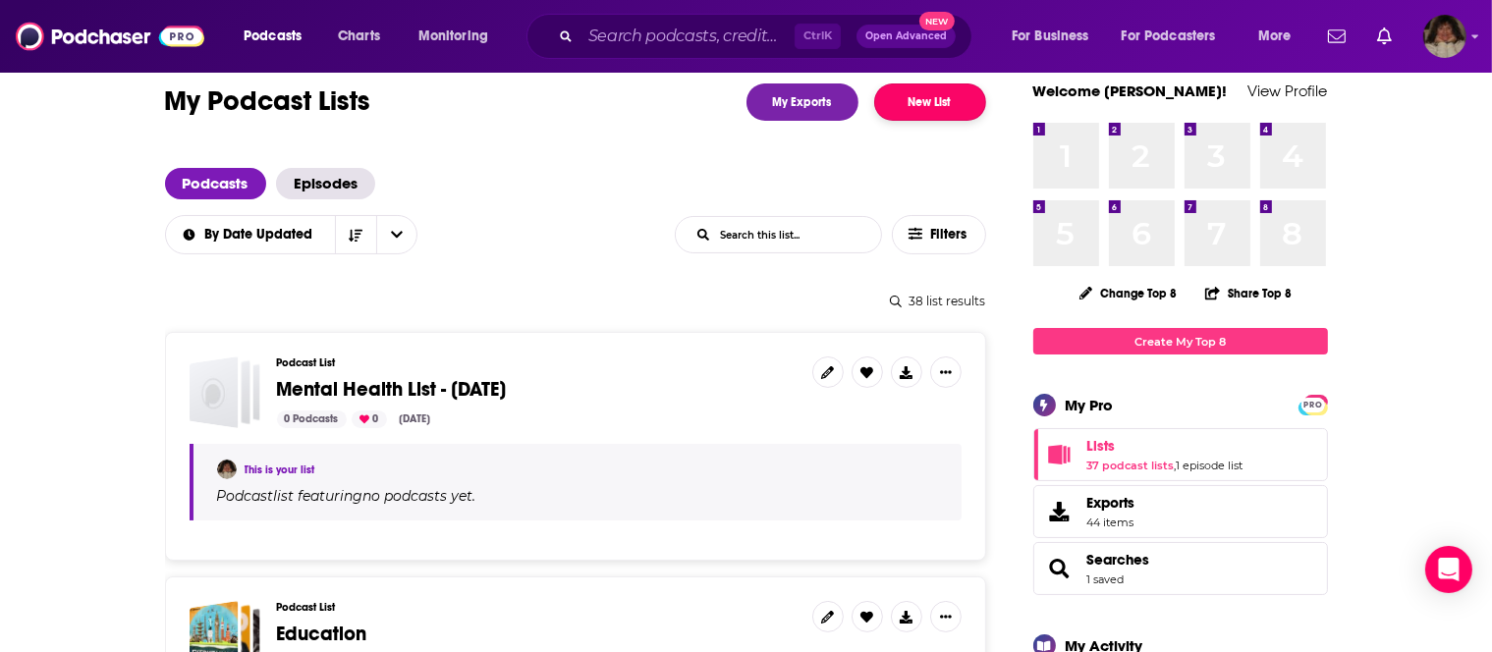
click at [917, 108] on button "New List" at bounding box center [930, 101] width 112 height 37
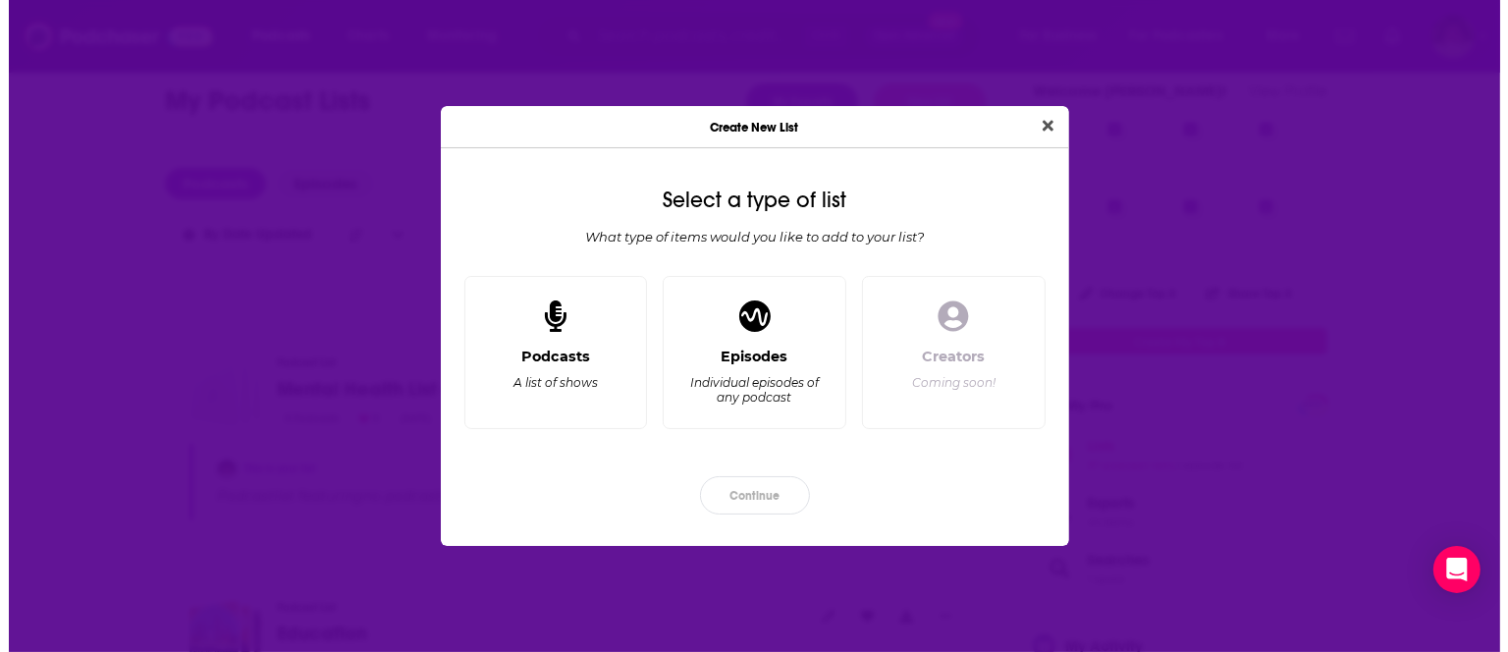
scroll to position [0, 0]
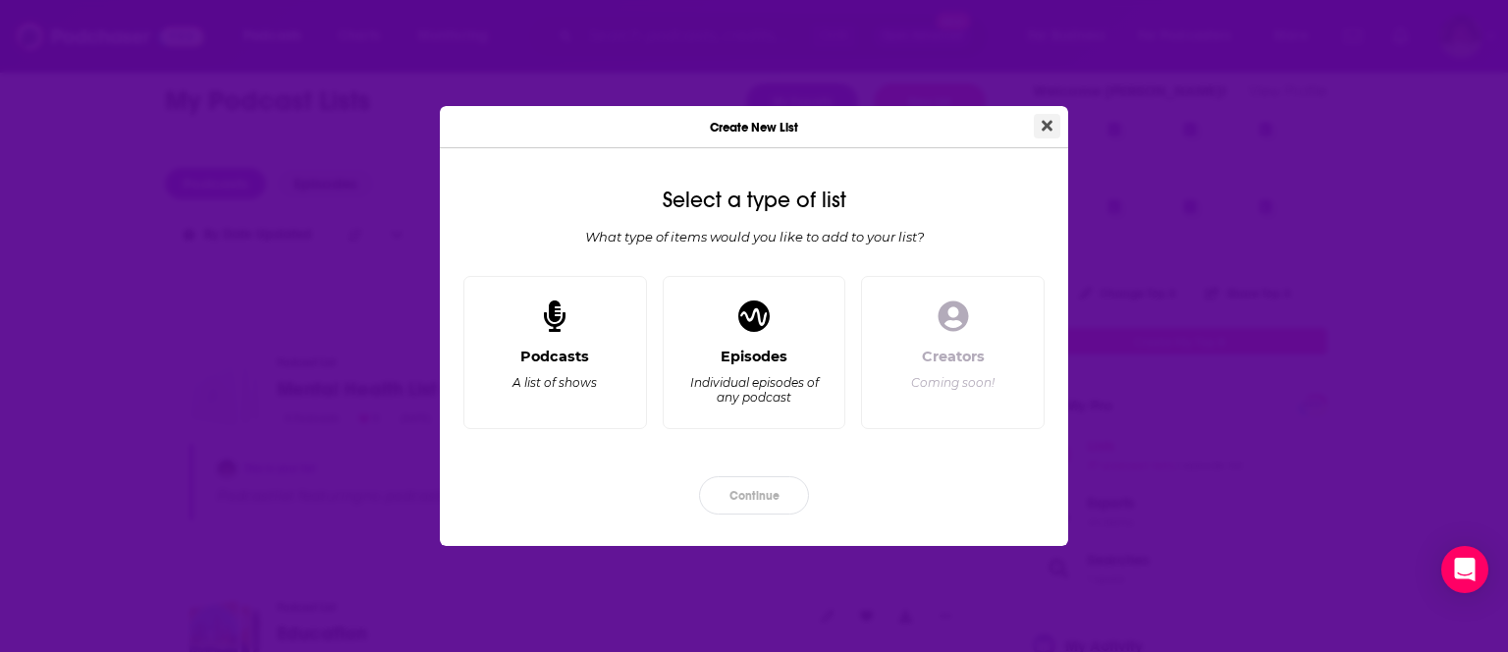
click at [1050, 124] on icon "Close" at bounding box center [1047, 126] width 11 height 11
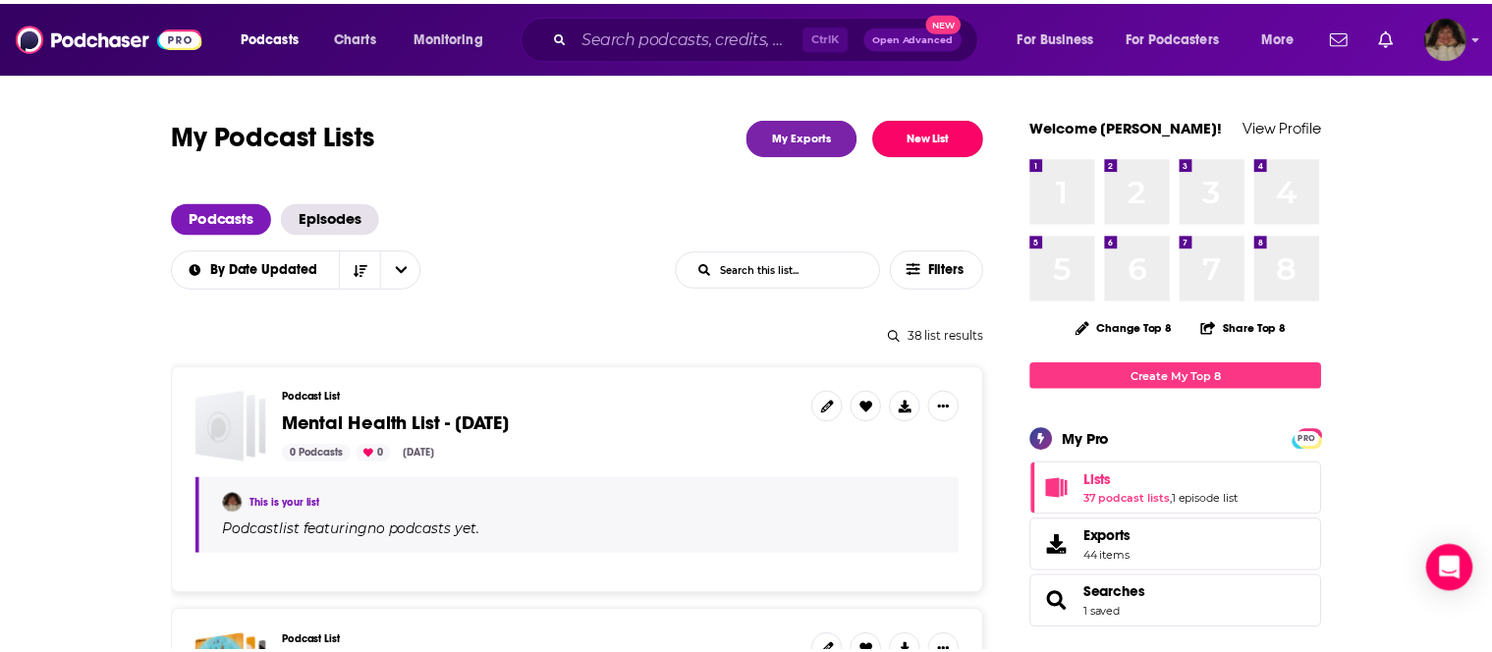
scroll to position [34, 0]
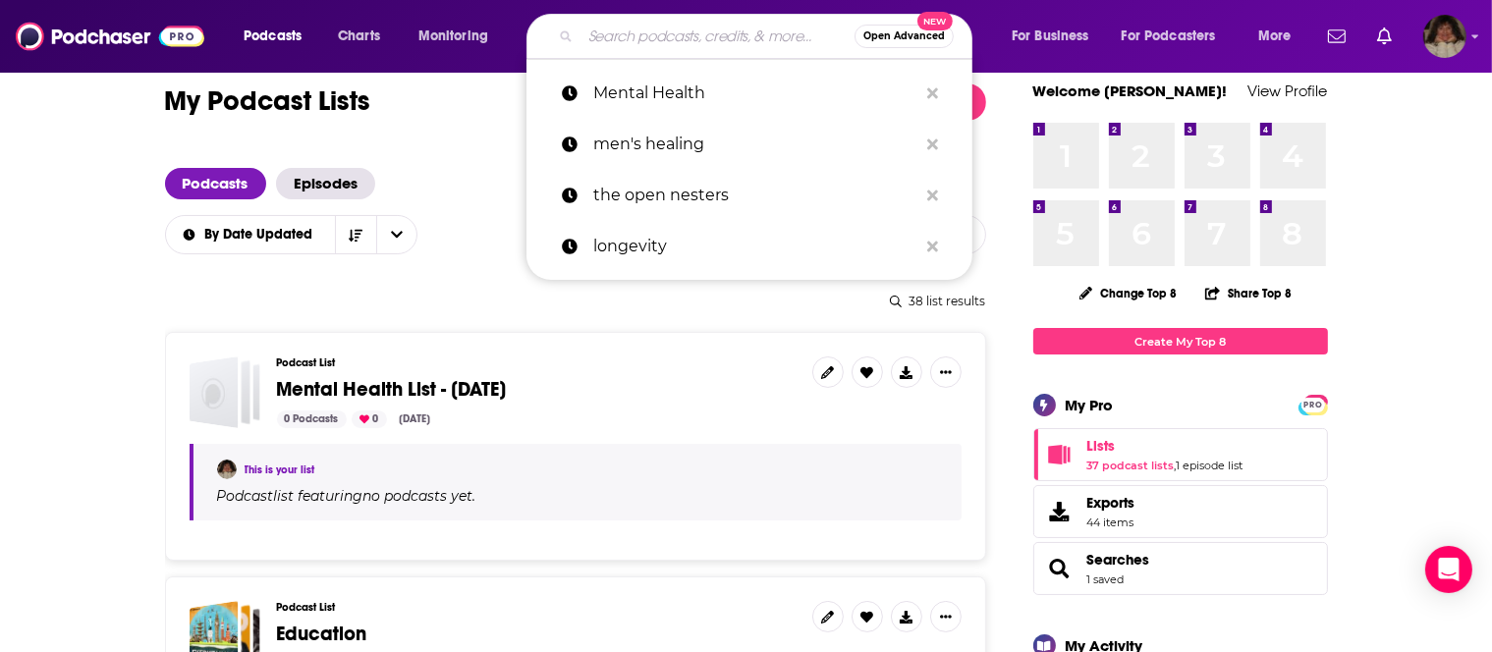
click at [595, 34] on input "Search podcasts, credits, & more..." at bounding box center [717, 36] width 274 height 31
click at [615, 96] on p "Mental Health" at bounding box center [755, 93] width 324 height 51
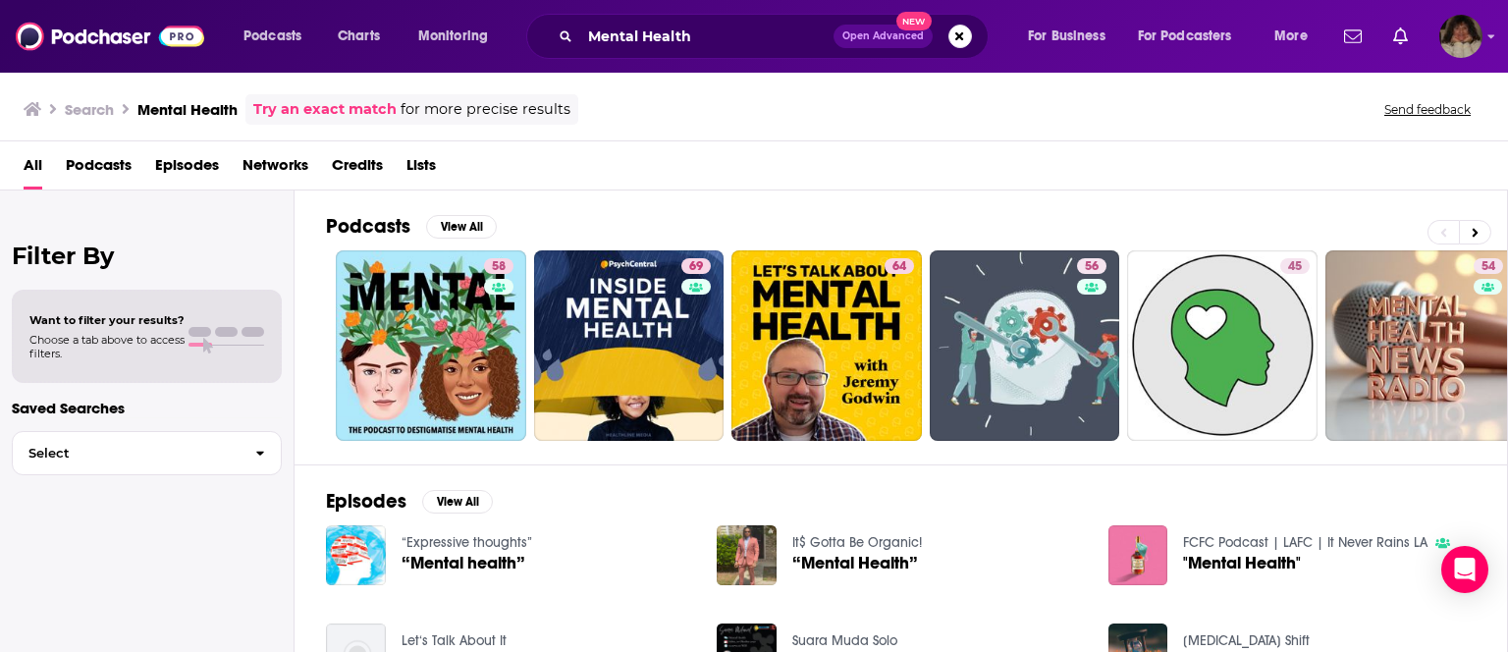
click at [1488, 37] on div "Podcasts Charts Monitoring Mental Health Open Advanced New For Business For Pod…" at bounding box center [754, 36] width 1508 height 73
click at [1491, 34] on icon "Show profile menu" at bounding box center [1492, 36] width 8 height 12
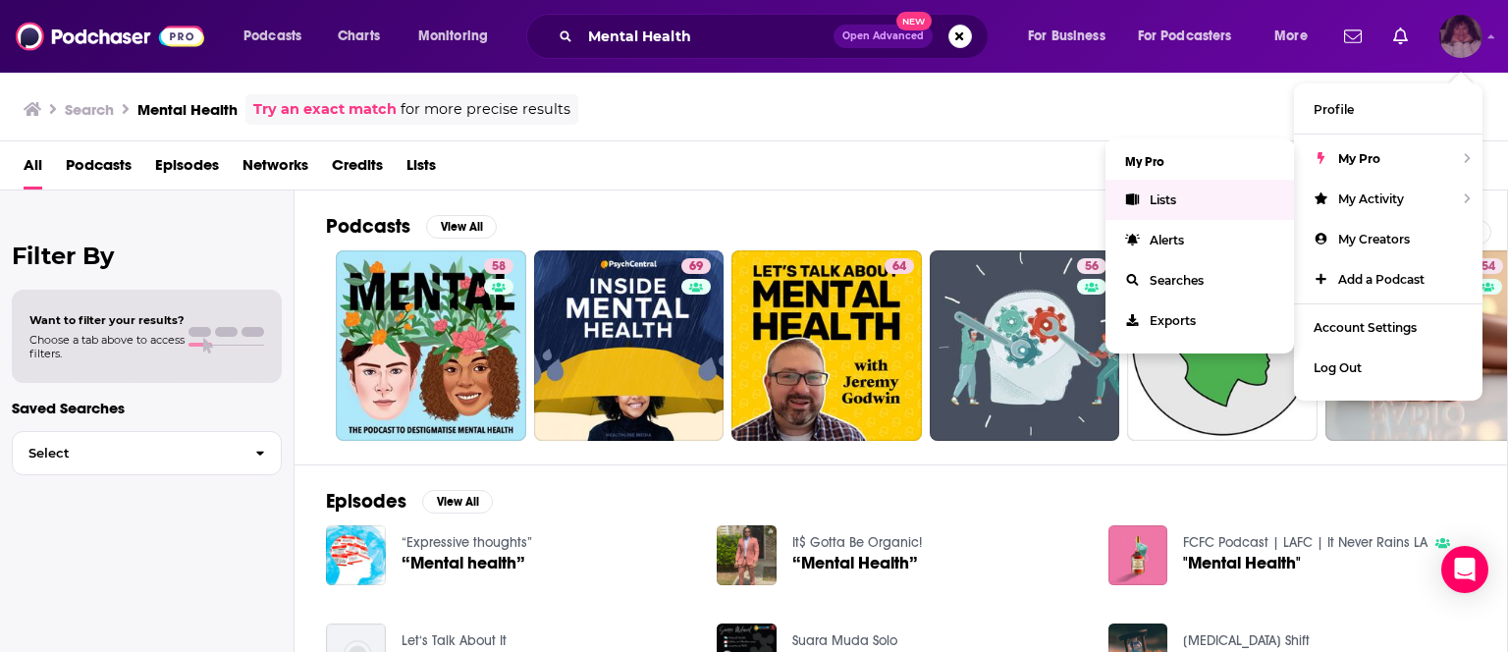
click at [1135, 201] on icon "Show profile menu" at bounding box center [1132, 199] width 13 height 12
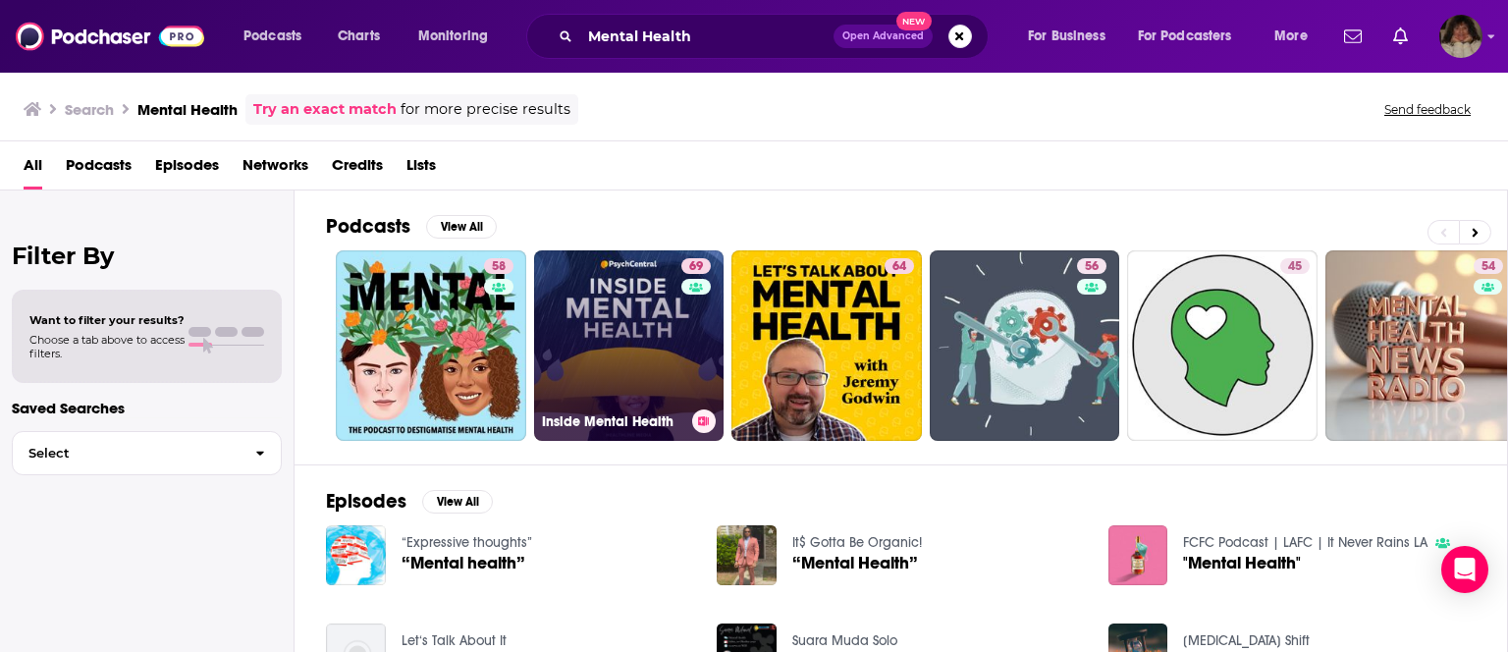
click at [595, 306] on link "69 Inside Mental Health" at bounding box center [629, 345] width 191 height 191
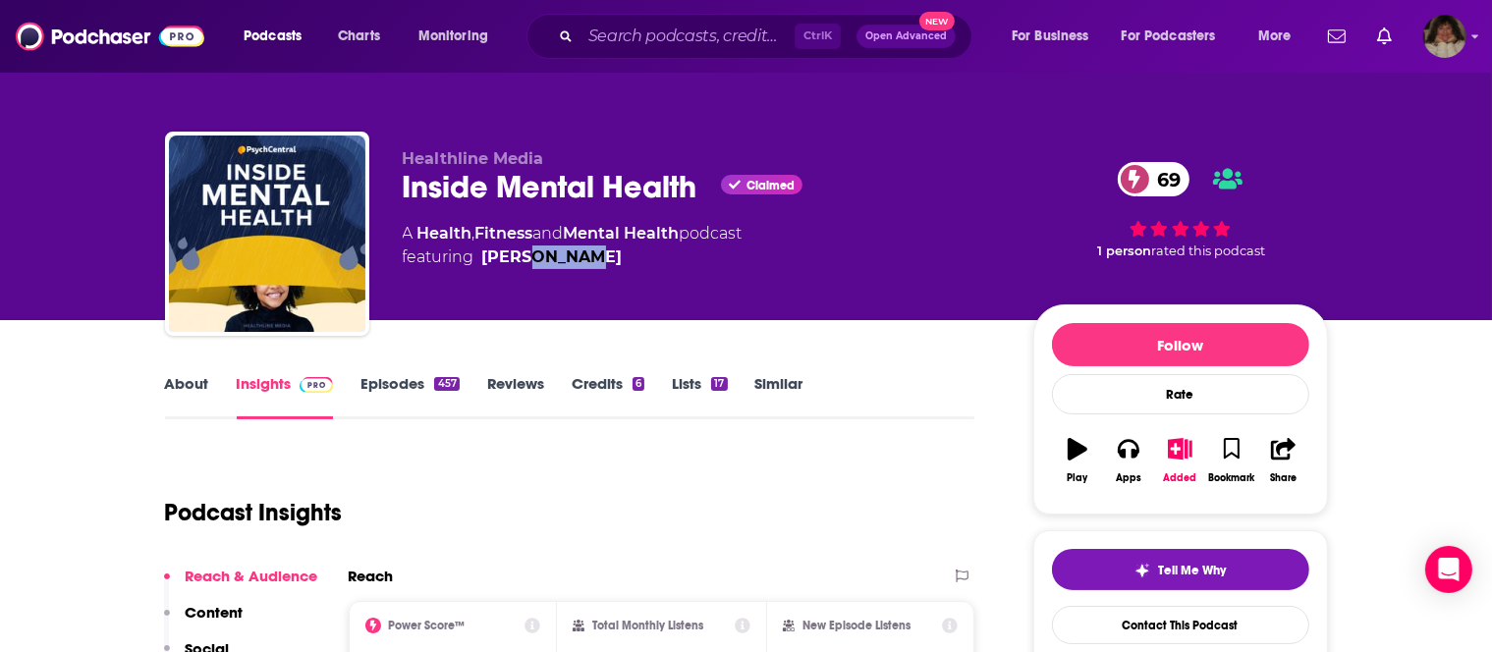
click at [259, 381] on link "Insights" at bounding box center [285, 396] width 97 height 45
click at [1177, 450] on icon "button" at bounding box center [1180, 449] width 25 height 22
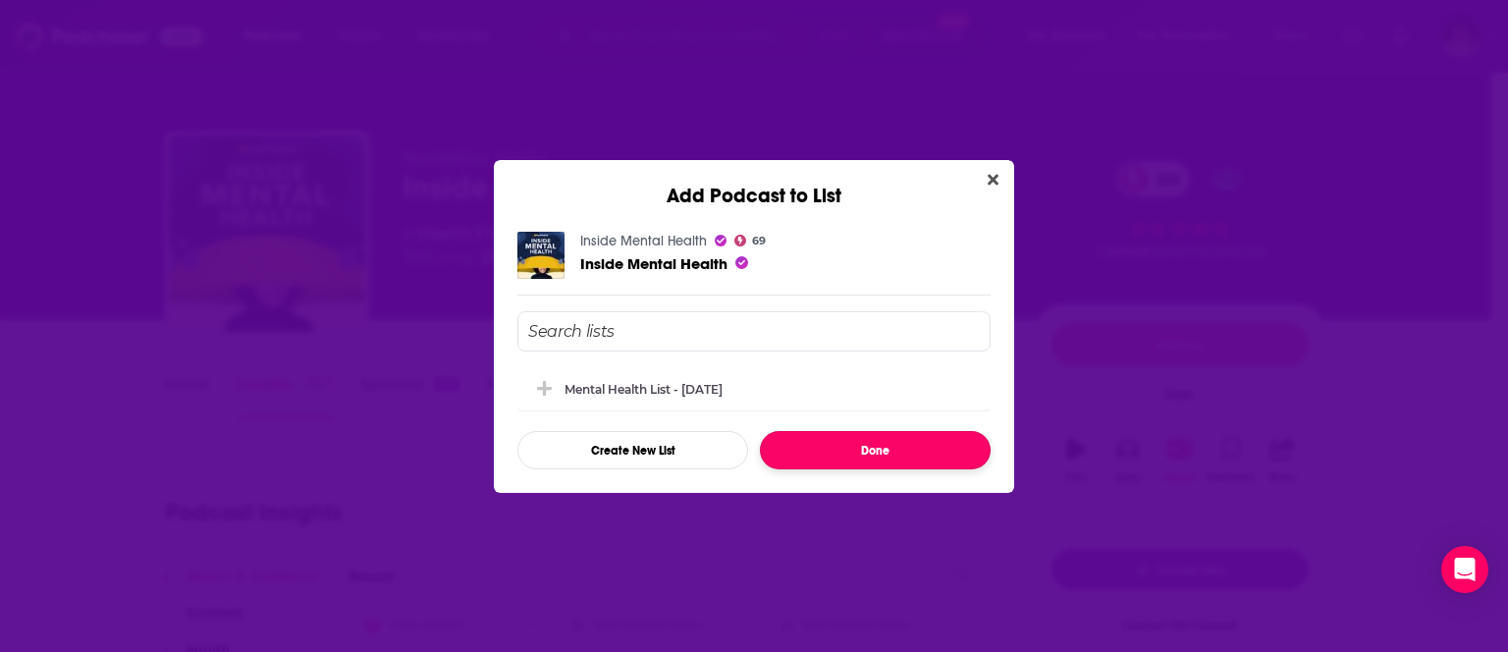
click at [843, 451] on button "Done" at bounding box center [875, 450] width 231 height 38
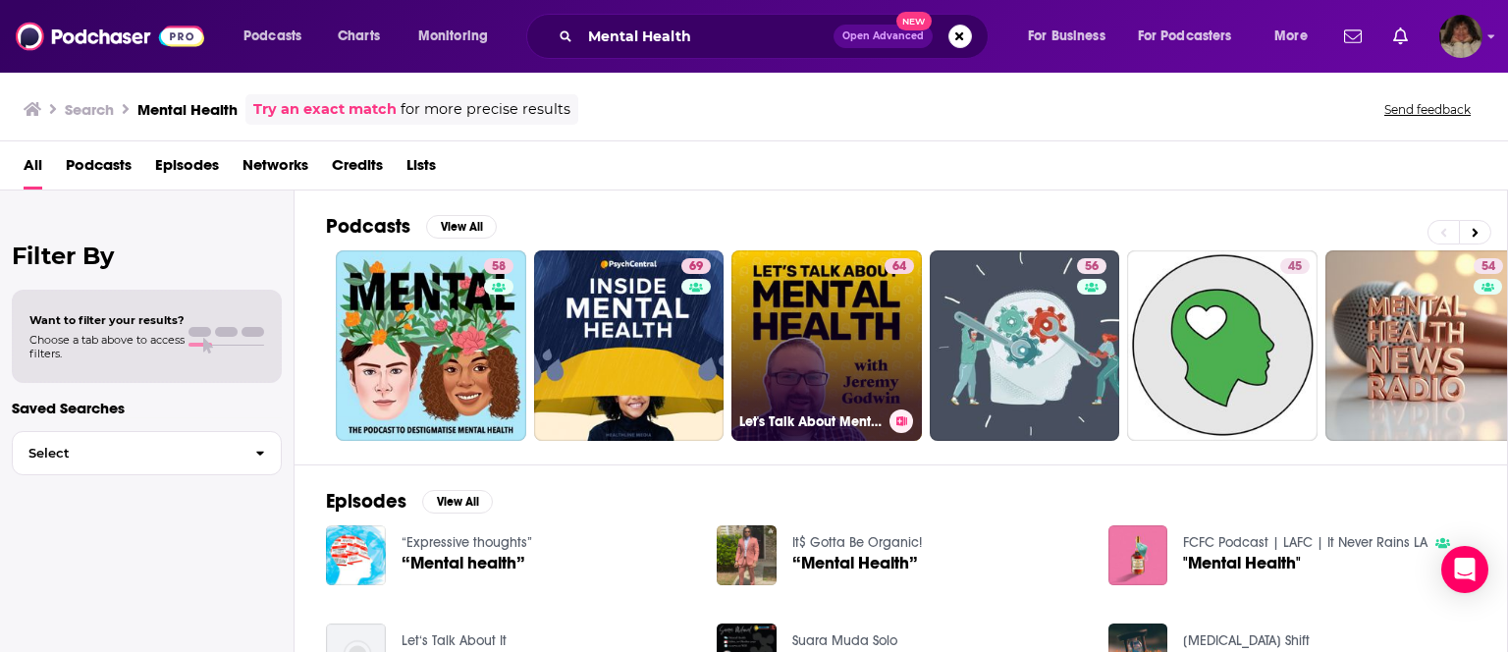
click at [806, 353] on link "64 Let's Talk About Mental Health" at bounding box center [827, 345] width 191 height 191
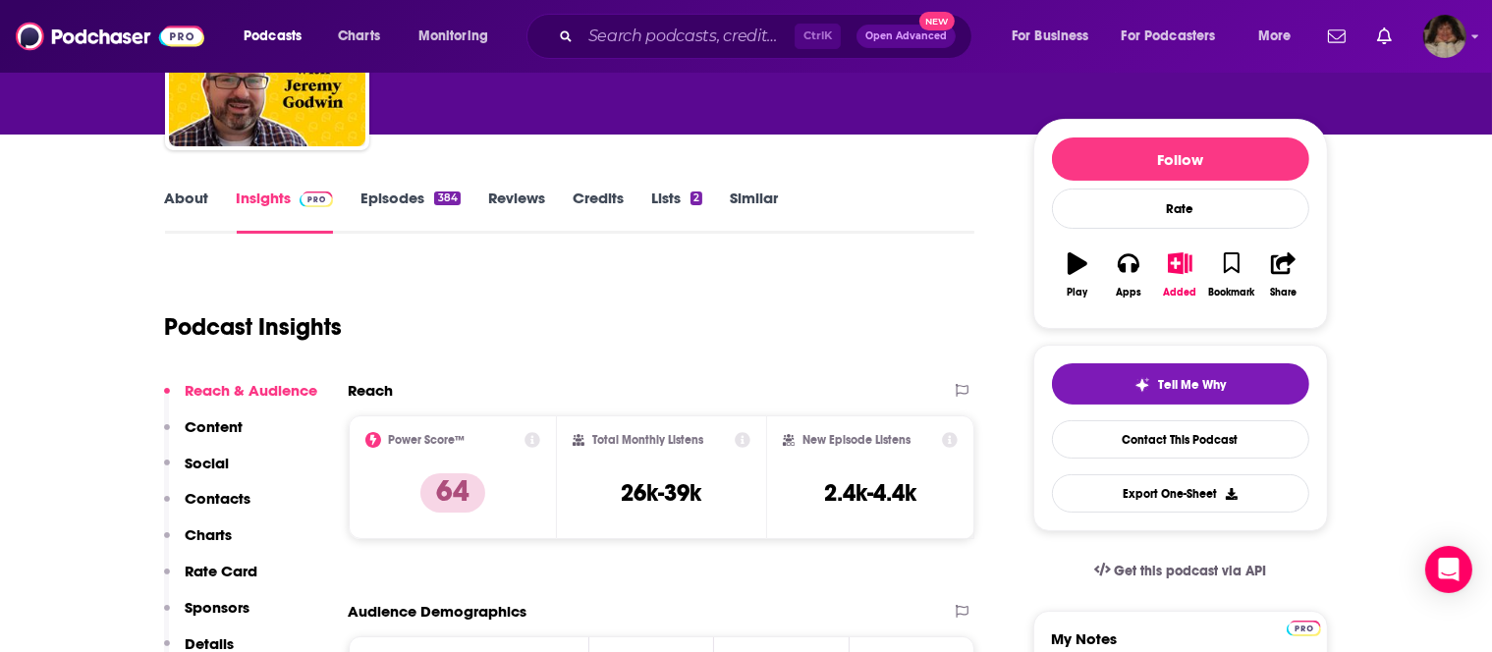
scroll to position [207, 0]
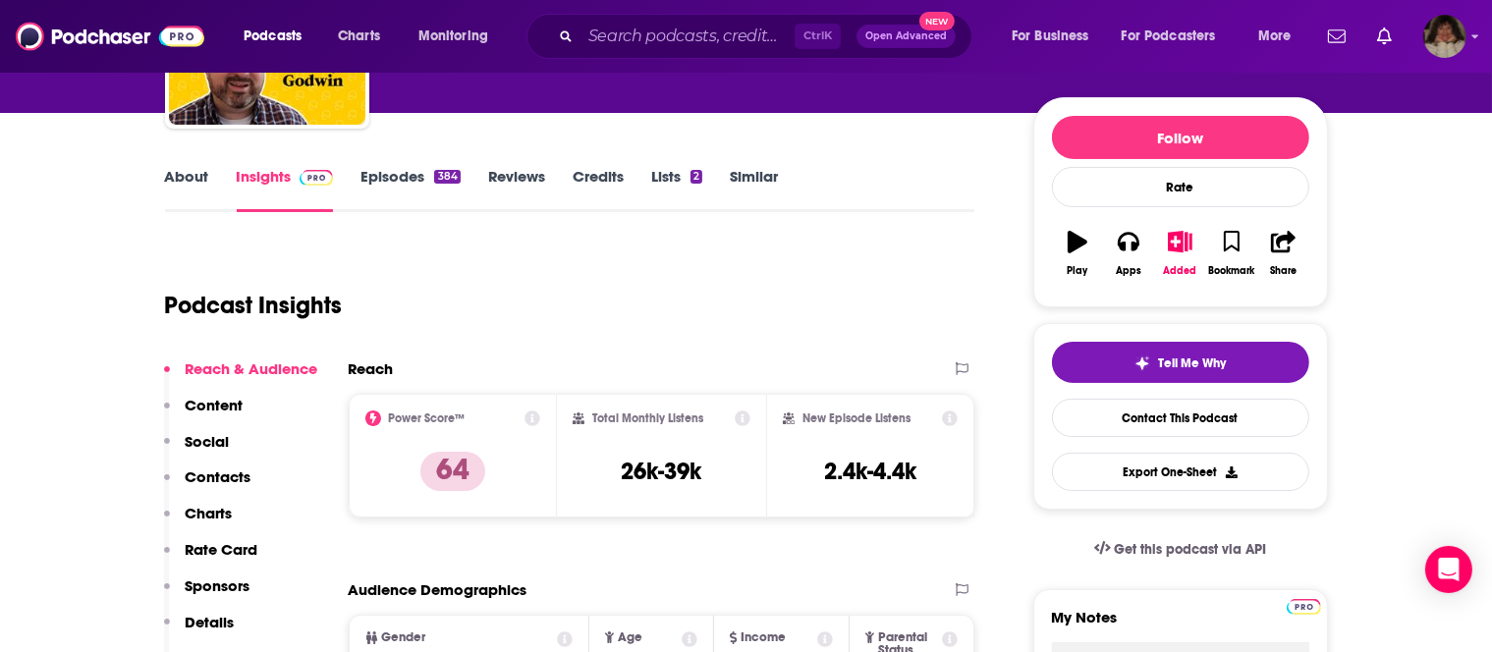
click at [256, 171] on link "Insights" at bounding box center [285, 189] width 97 height 45
click at [257, 176] on link "Insights" at bounding box center [285, 189] width 97 height 45
click at [1178, 250] on icon "button" at bounding box center [1180, 242] width 25 height 22
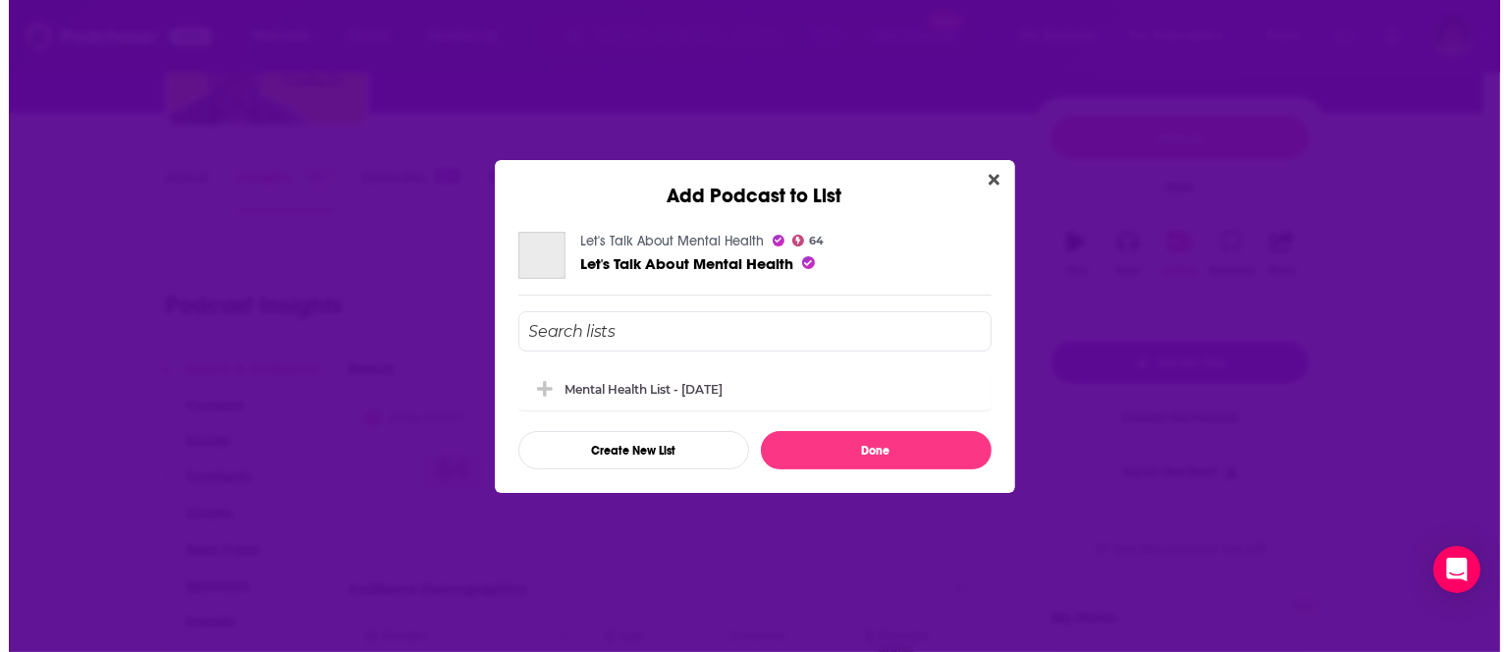
scroll to position [0, 0]
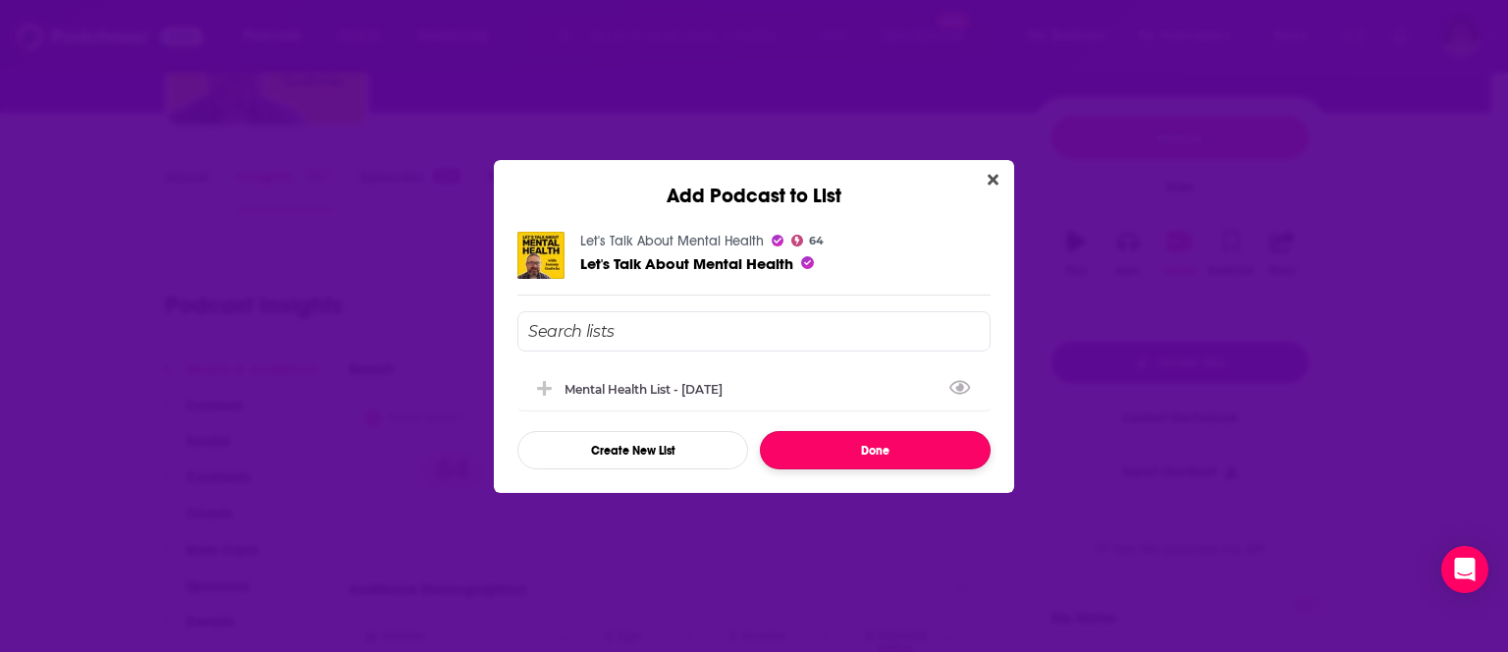
click at [865, 446] on button "Done" at bounding box center [875, 450] width 231 height 38
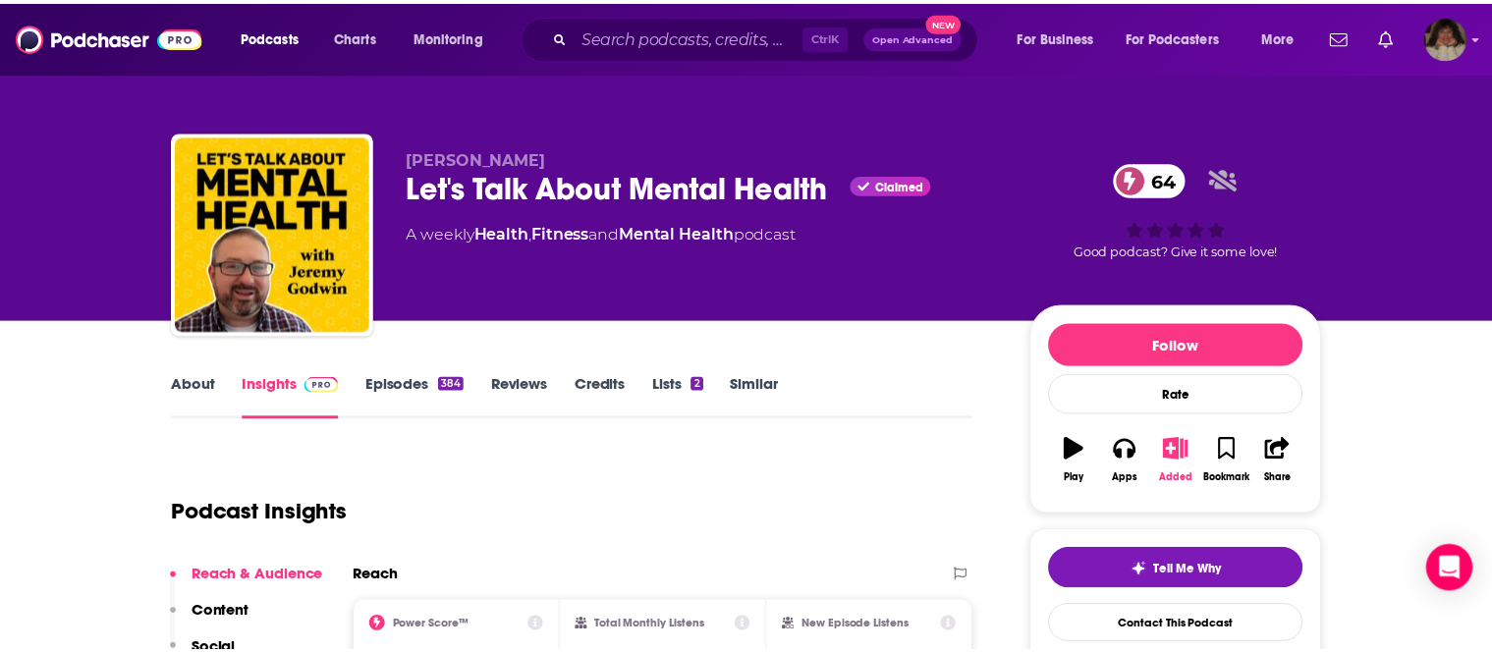
scroll to position [207, 0]
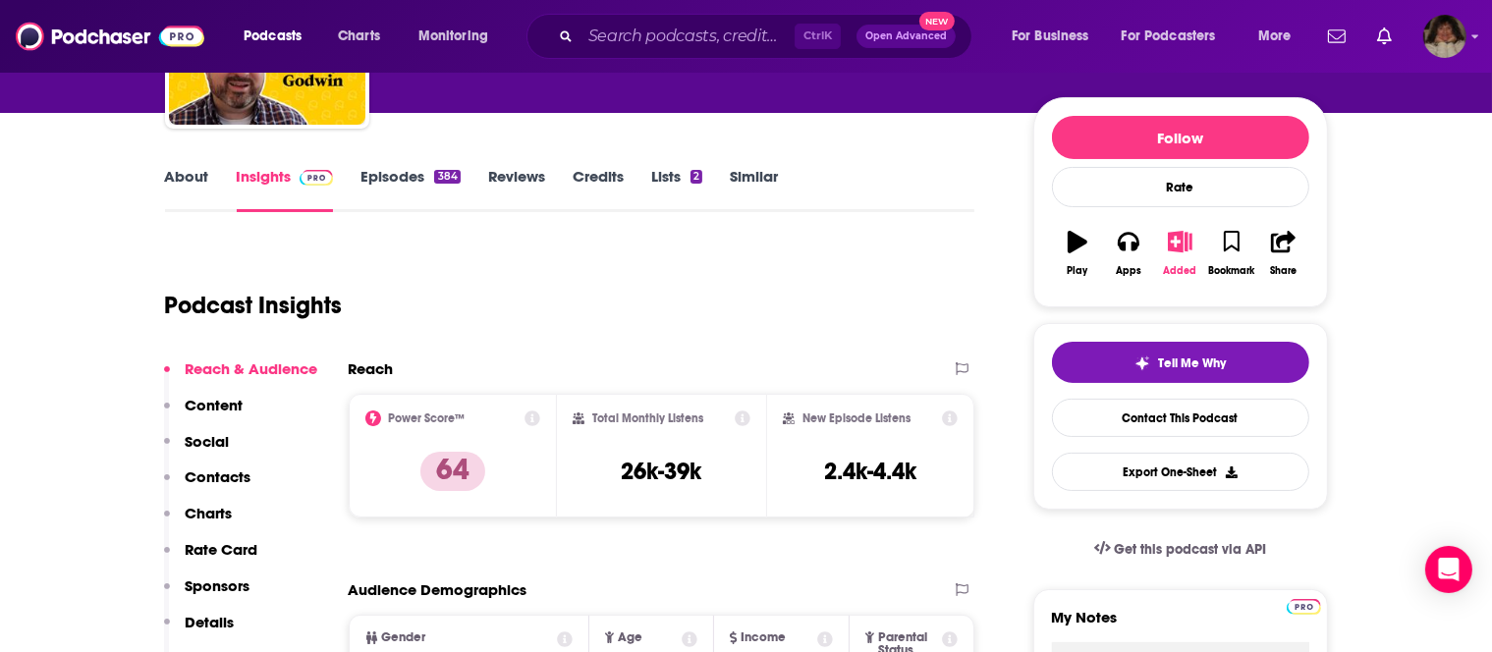
click at [1182, 253] on button "Added" at bounding box center [1179, 253] width 51 height 71
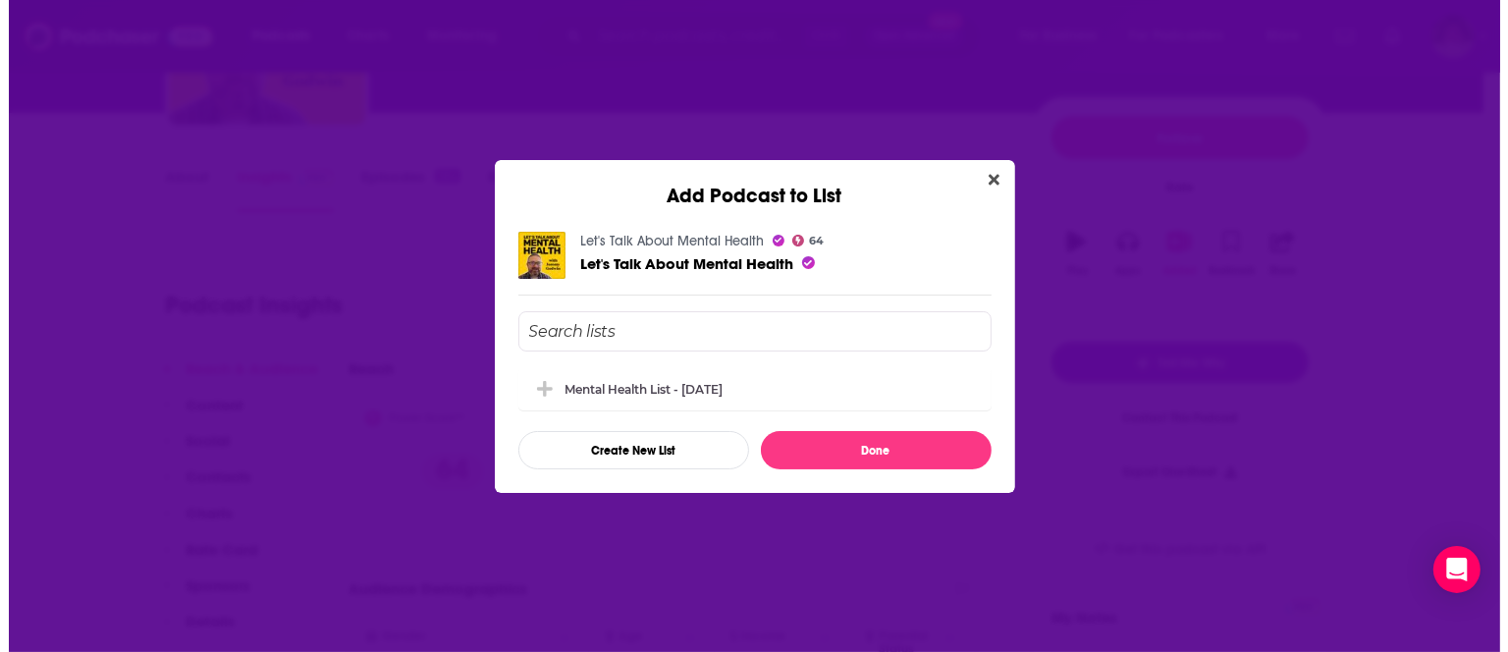
scroll to position [0, 0]
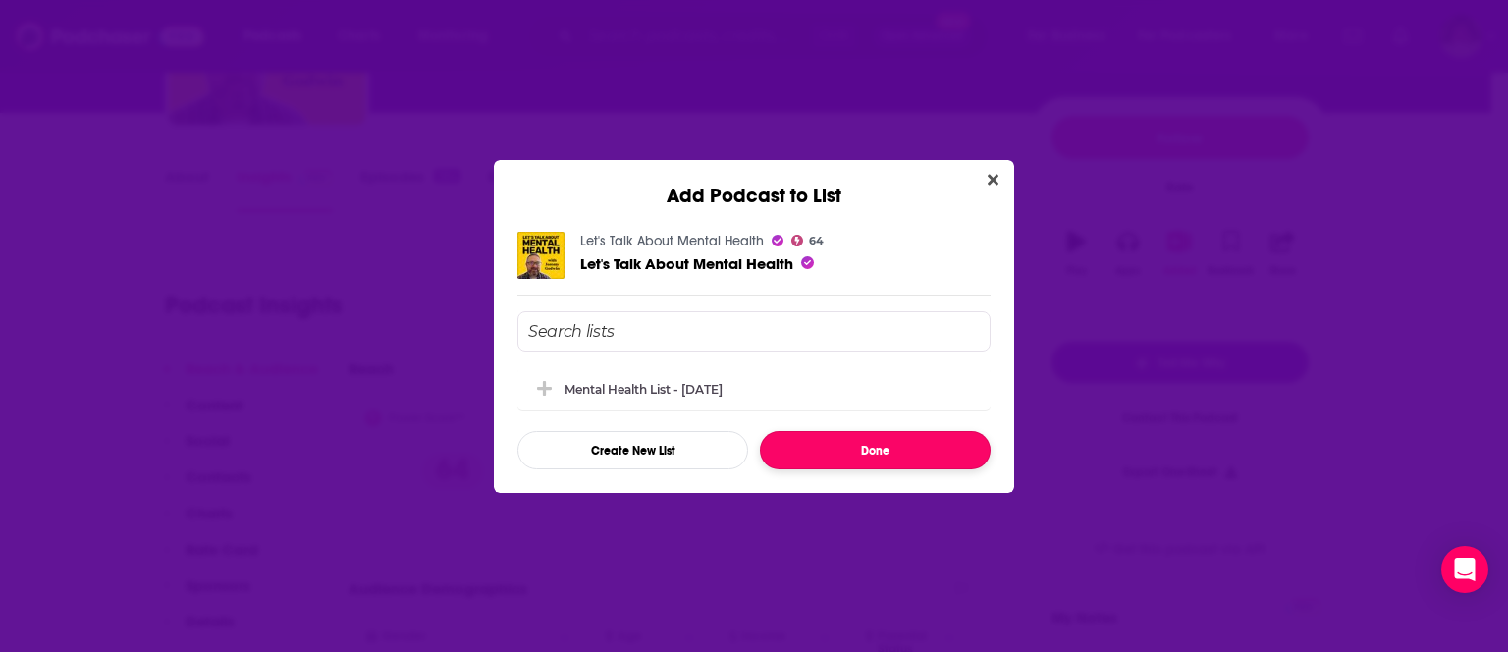
click at [876, 448] on button "Done" at bounding box center [875, 450] width 231 height 38
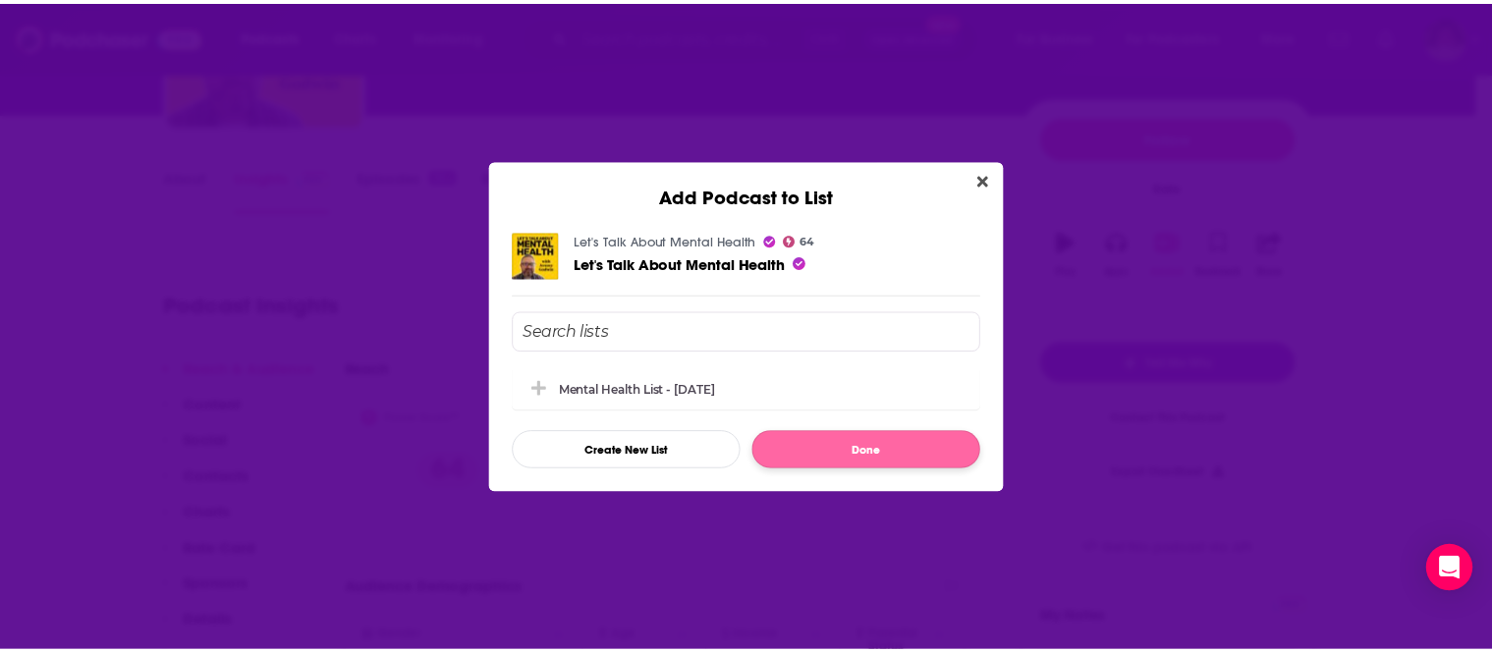
scroll to position [207, 0]
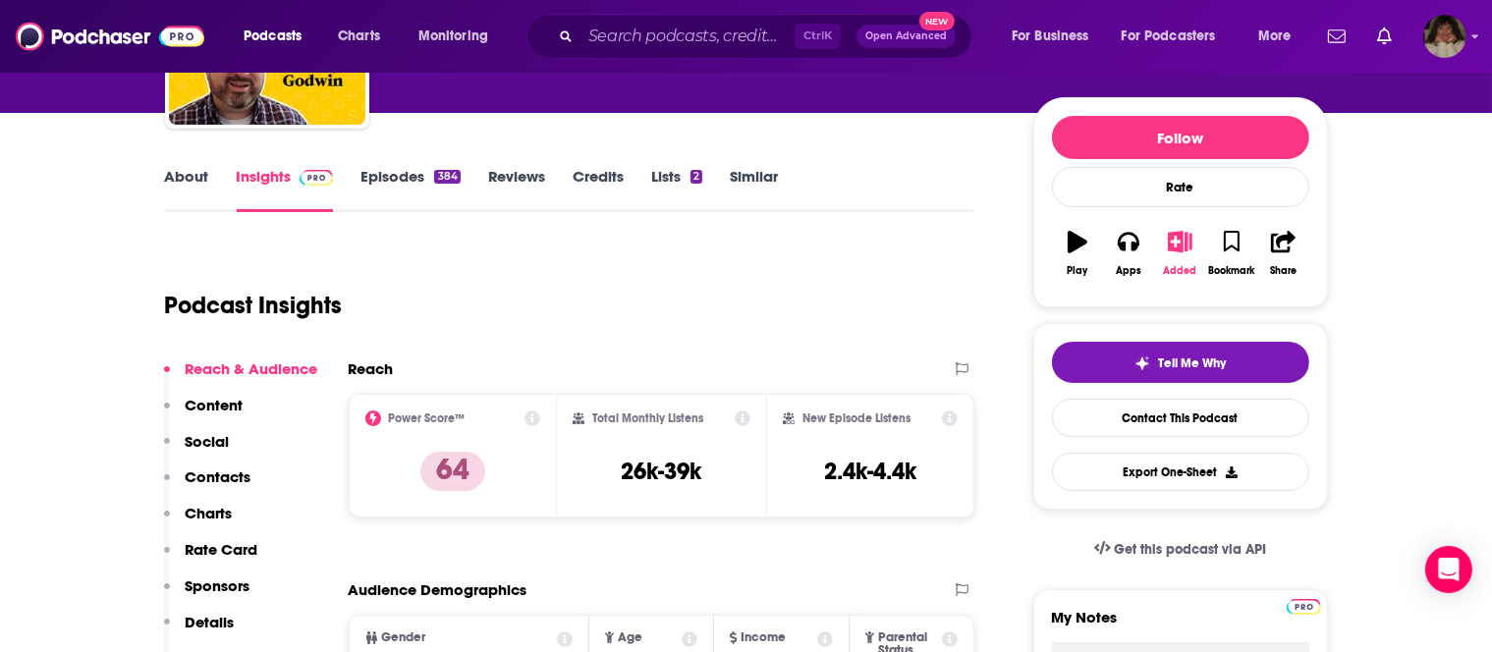
click at [1179, 261] on button "Added" at bounding box center [1179, 253] width 51 height 71
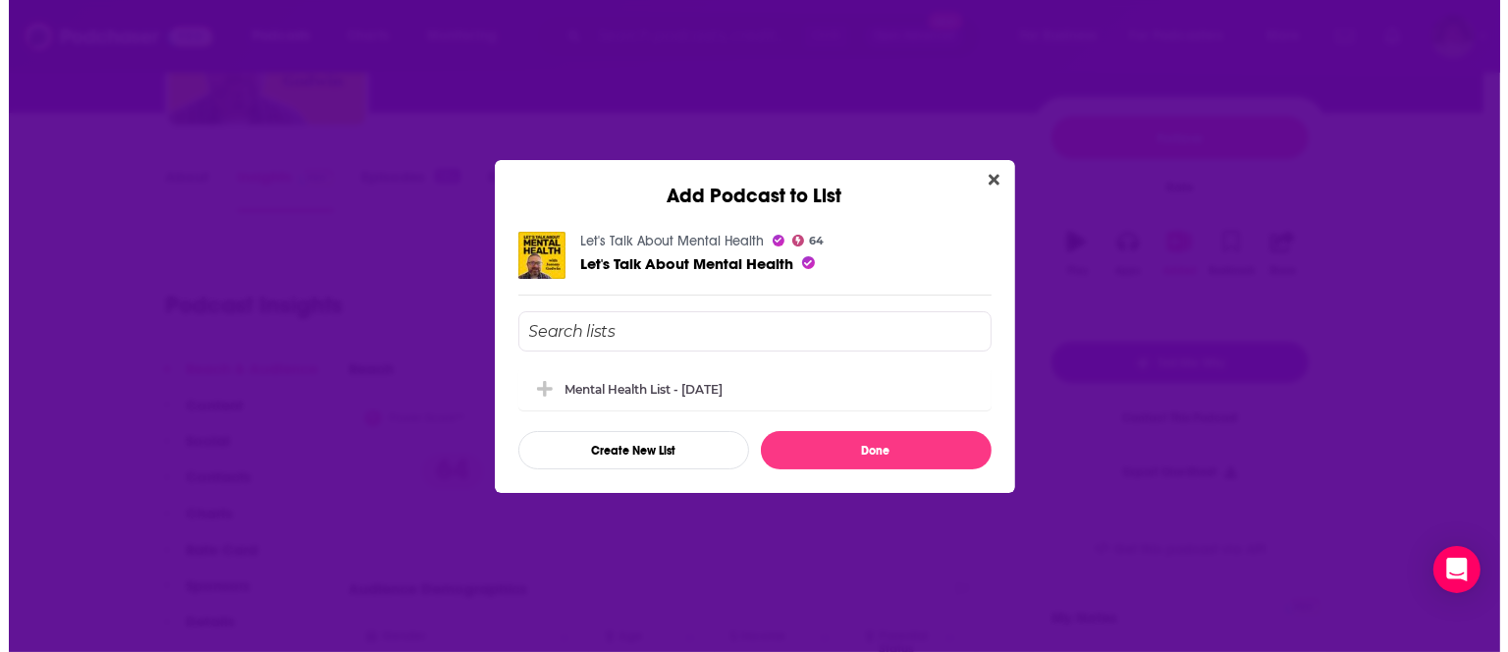
scroll to position [0, 0]
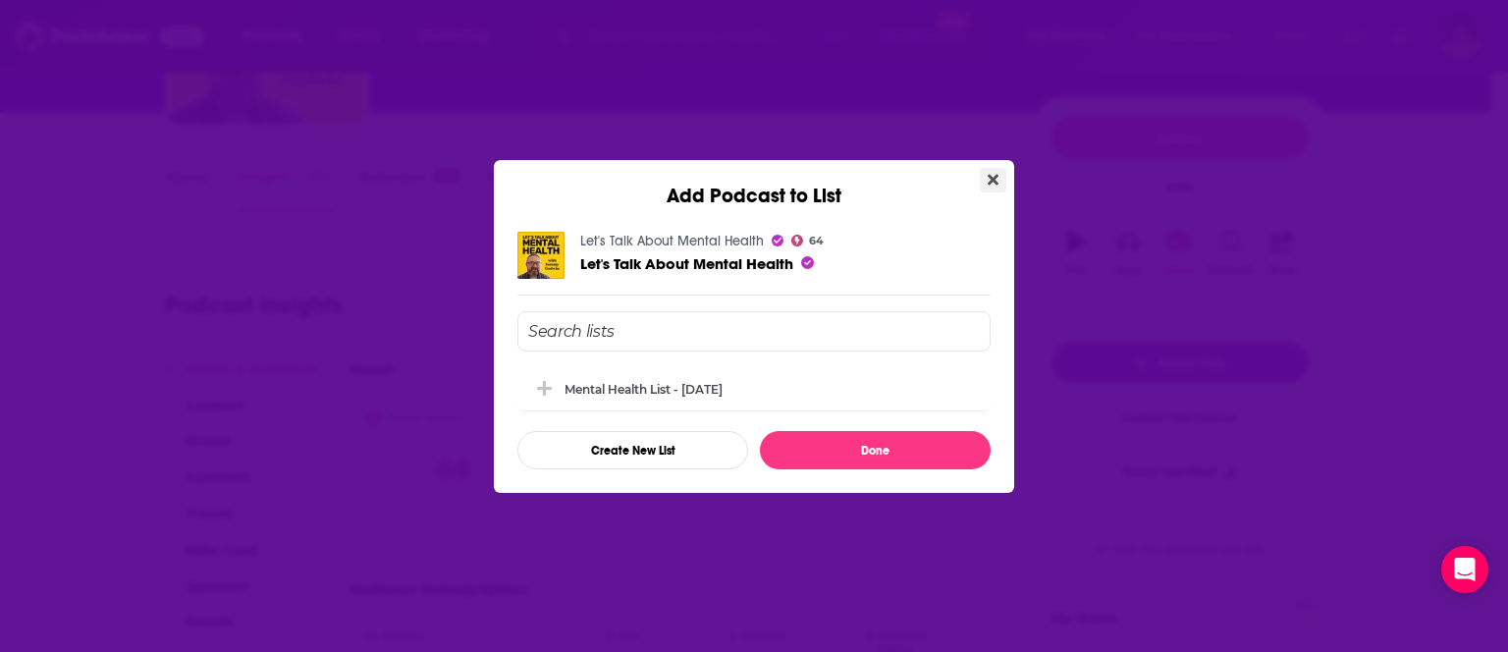
click at [987, 180] on button "Close" at bounding box center [993, 180] width 27 height 25
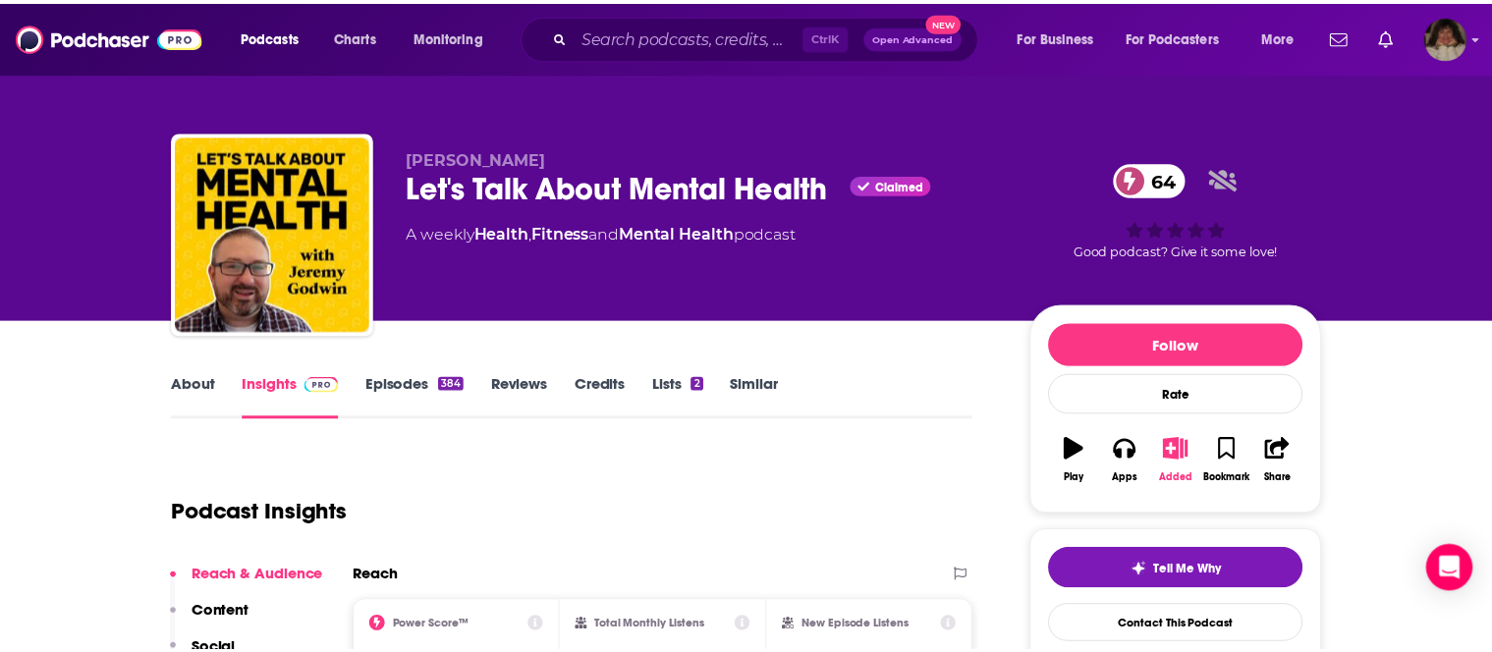
scroll to position [207, 0]
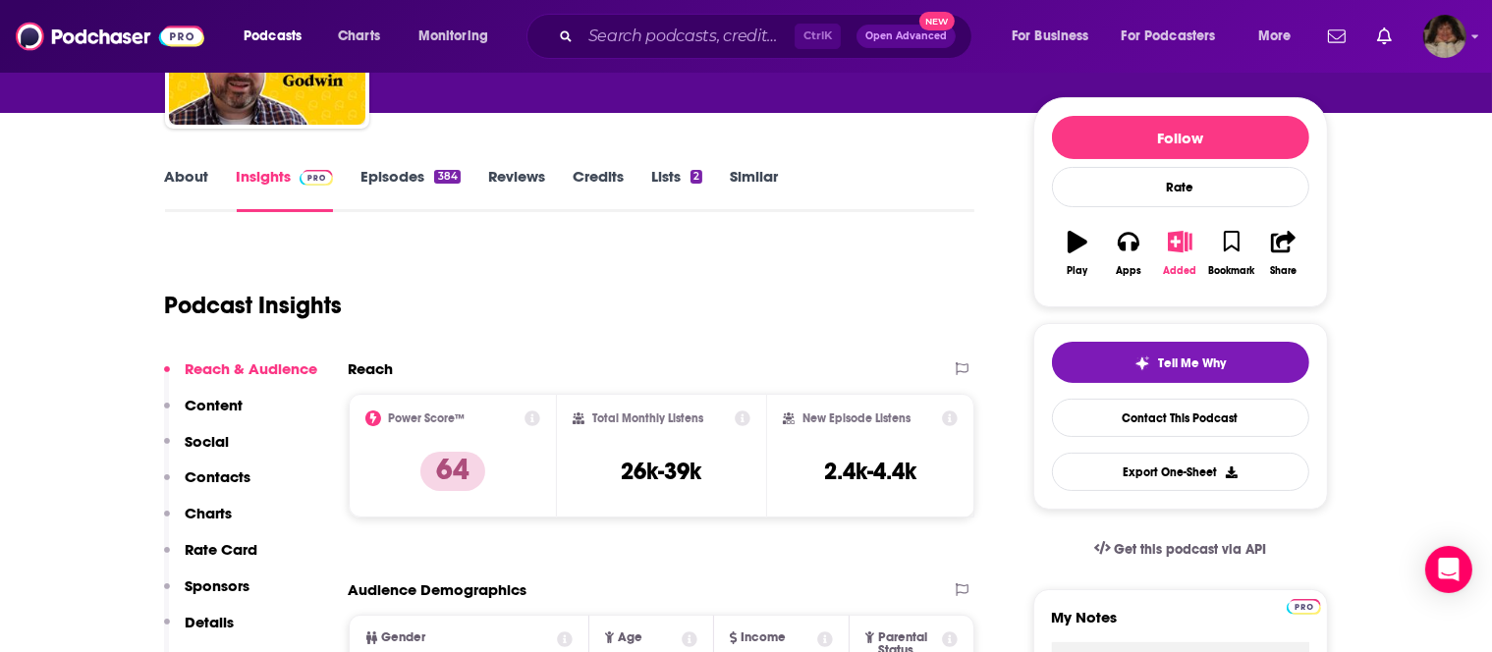
click at [1178, 247] on icon "button" at bounding box center [1180, 242] width 25 height 22
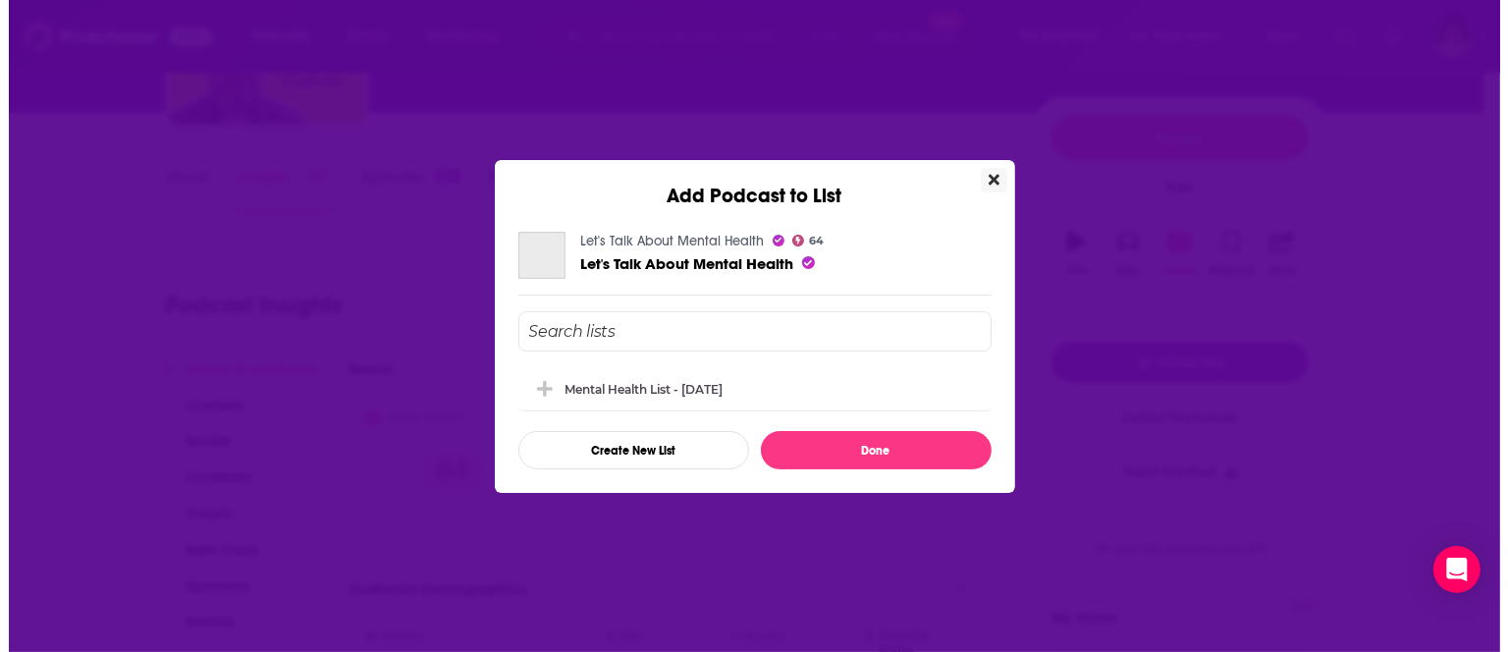
scroll to position [0, 0]
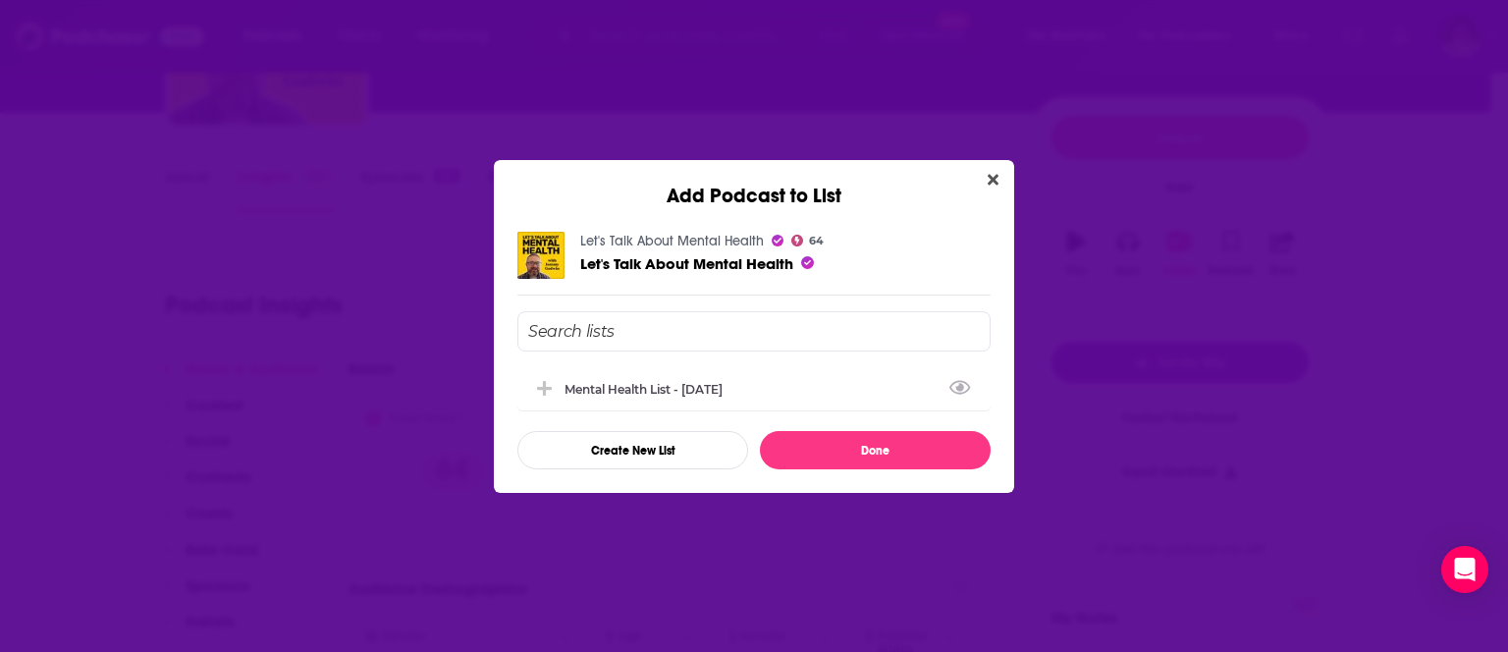
click at [881, 344] on input "Add Podcast To List" at bounding box center [754, 331] width 473 height 40
click at [685, 337] on input "Add Podcast To List" at bounding box center [754, 331] width 473 height 40
click at [994, 183] on icon "Close" at bounding box center [993, 180] width 11 height 16
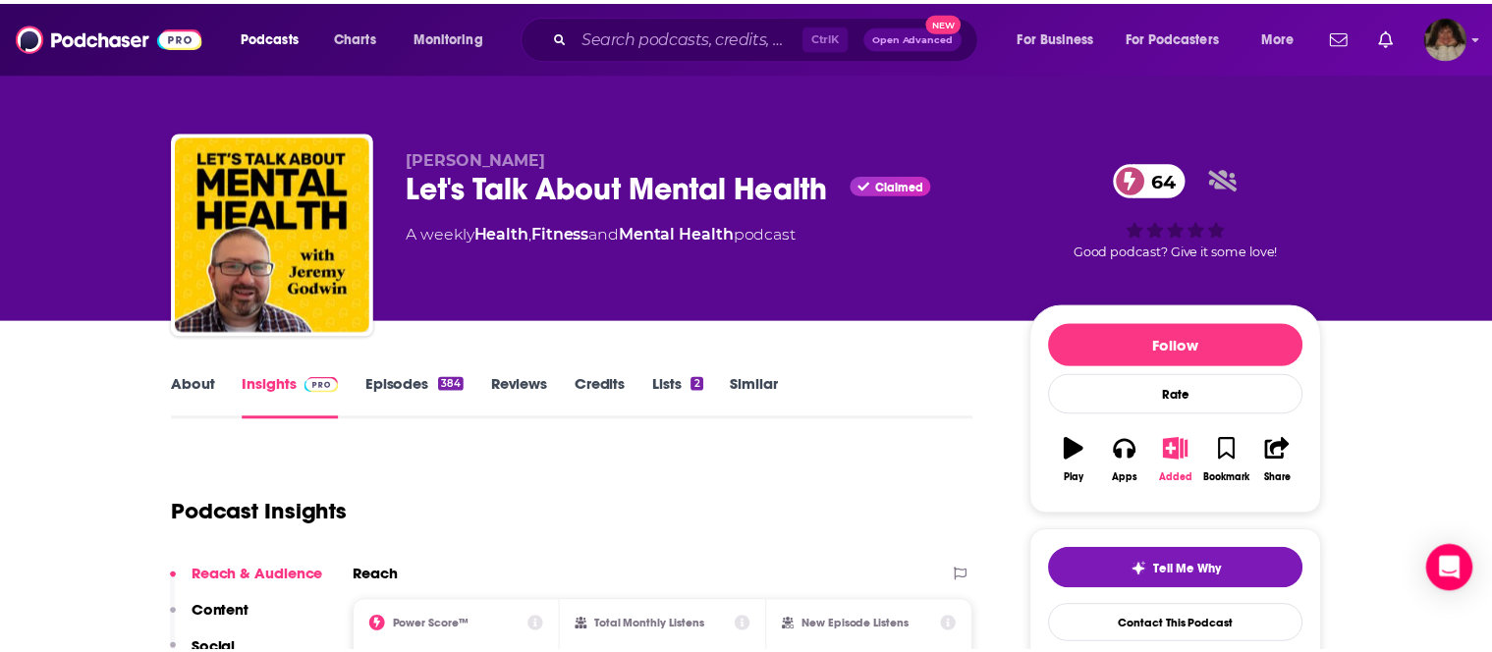
scroll to position [207, 0]
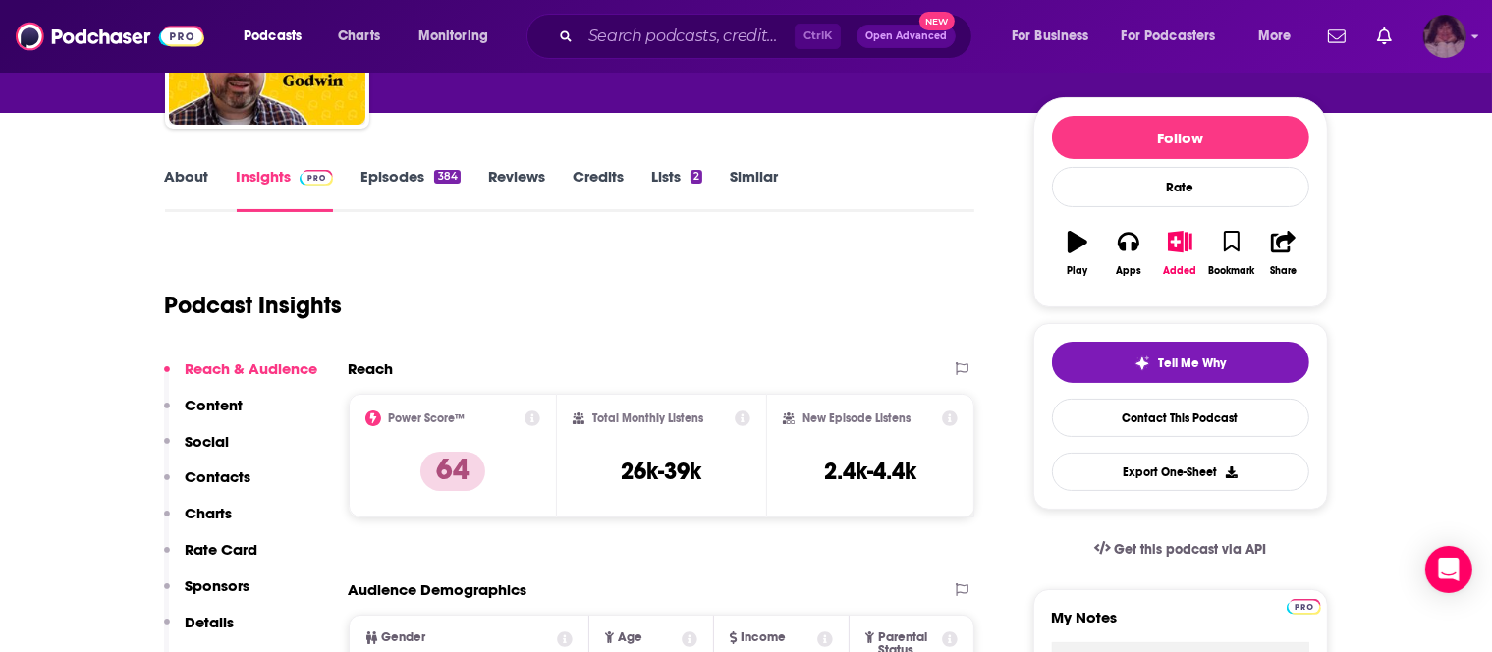
click at [1473, 41] on icon "Show profile menu" at bounding box center [1475, 36] width 8 height 12
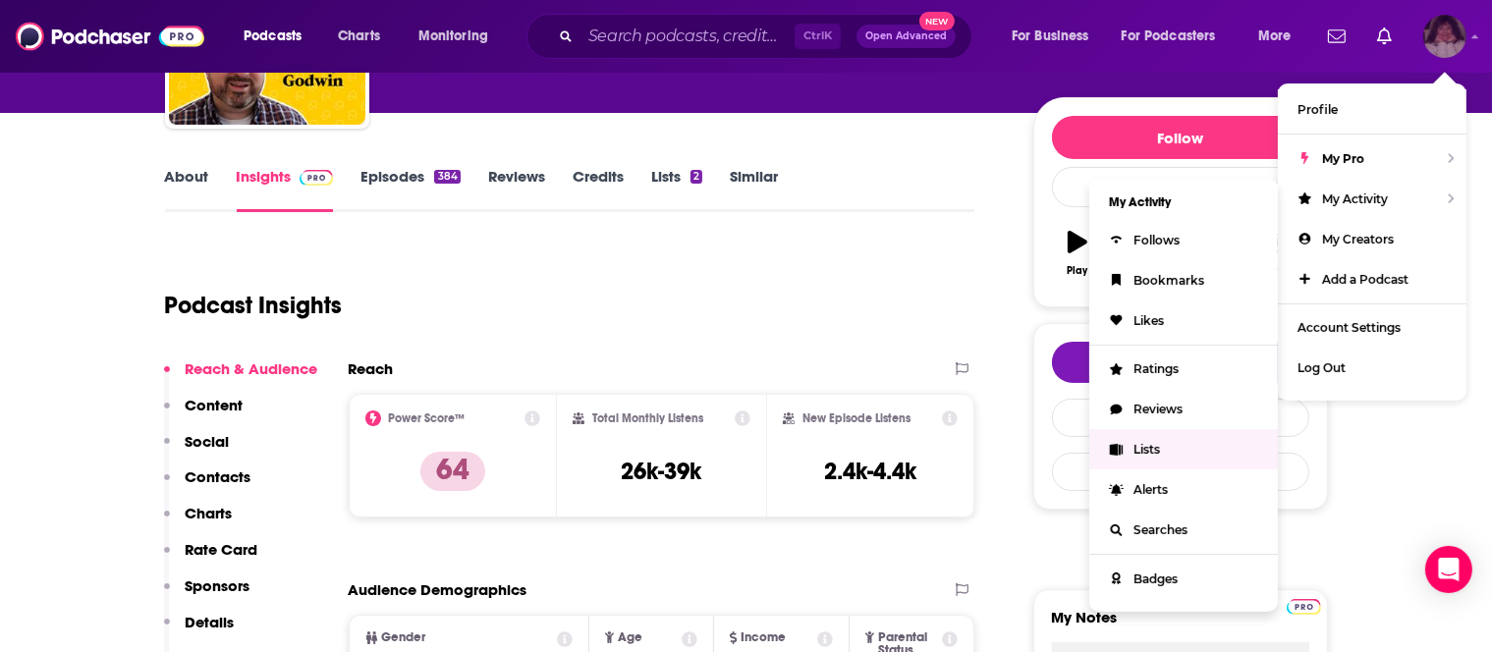
click at [1124, 458] on link "Lists" at bounding box center [1183, 449] width 189 height 40
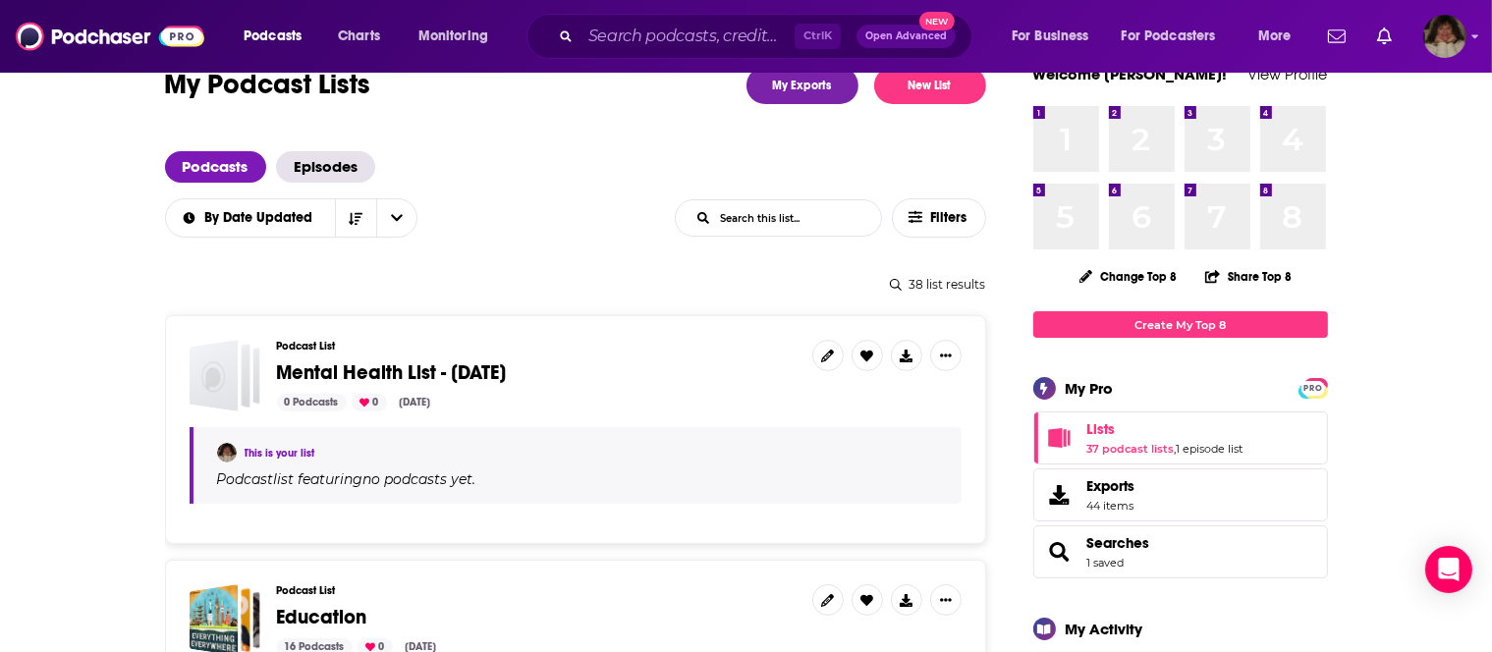
scroll to position [103, 0]
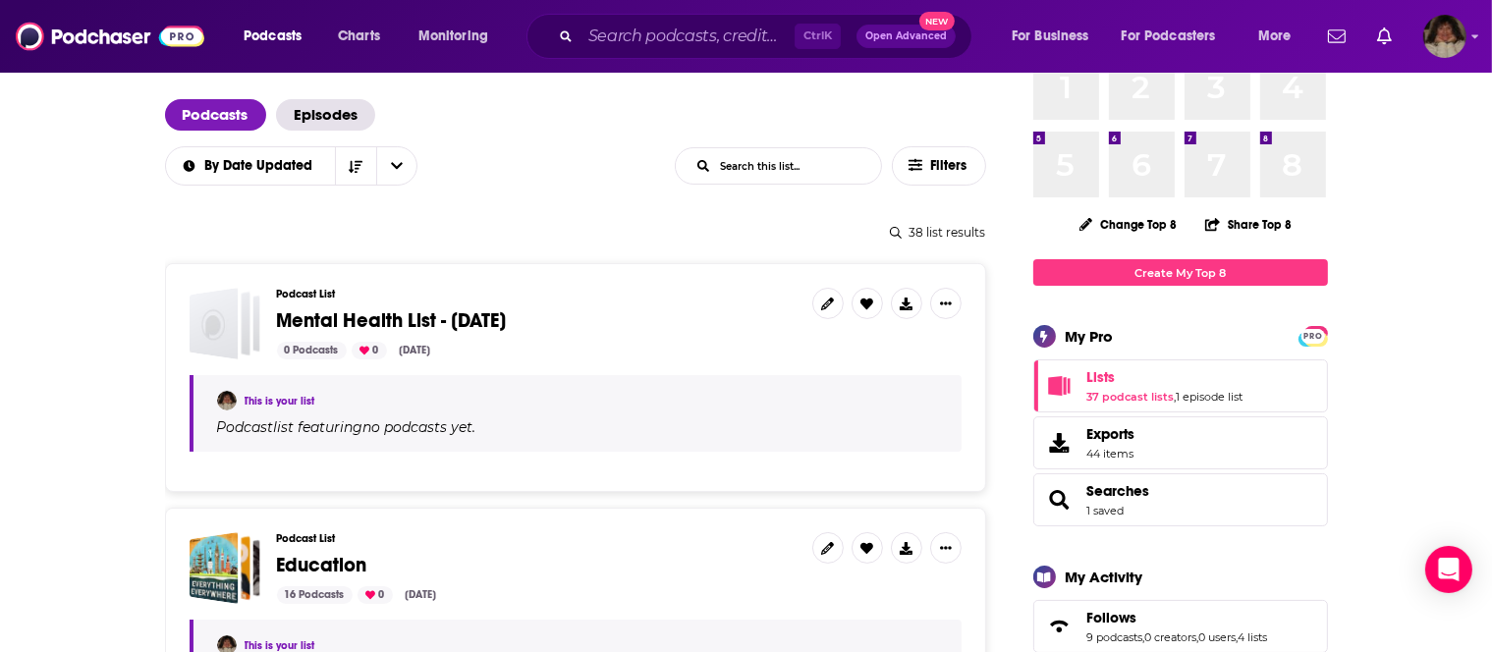
click at [1082, 391] on span "Lists 37 podcast lists , 1 episode list" at bounding box center [1180, 385] width 295 height 53
click at [1058, 383] on icon "Lists" at bounding box center [1059, 386] width 22 height 20
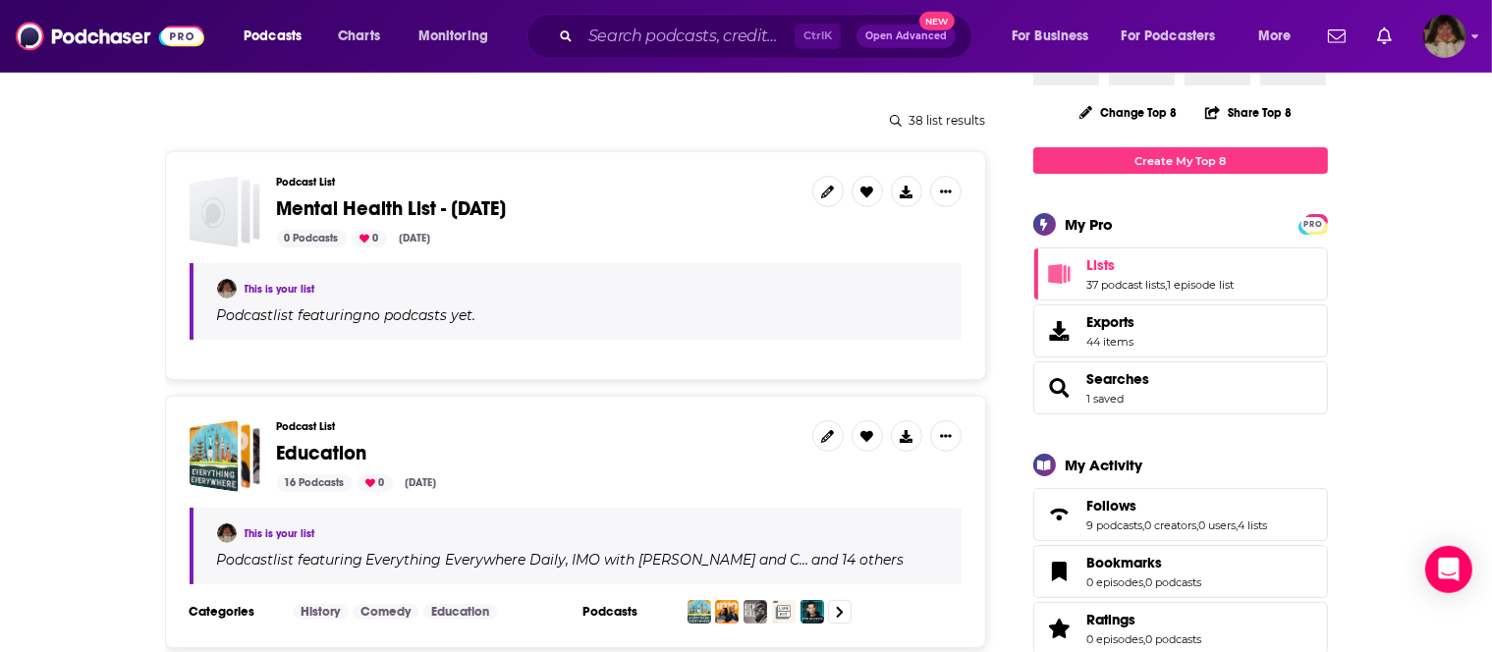
scroll to position [207, 0]
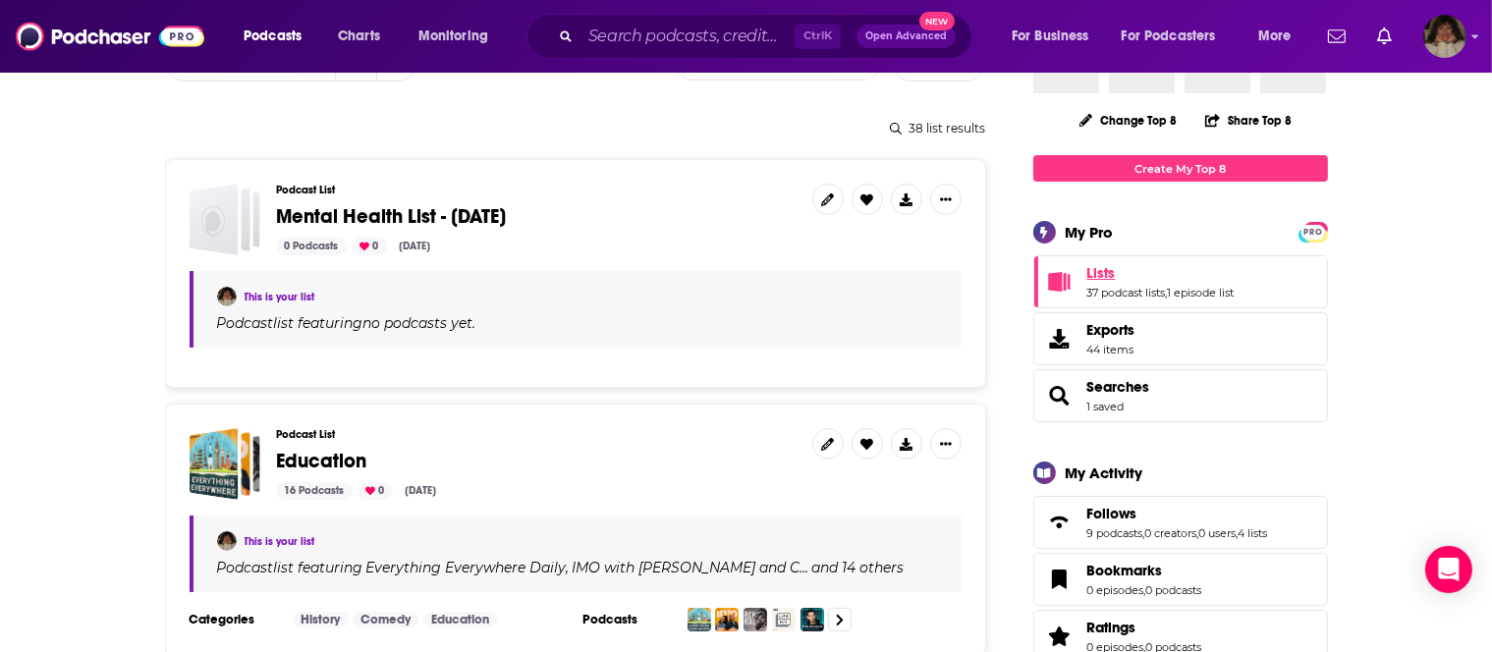
click at [1096, 273] on span "Lists" at bounding box center [1101, 273] width 28 height 18
click at [1088, 273] on span "Lists" at bounding box center [1101, 273] width 28 height 18
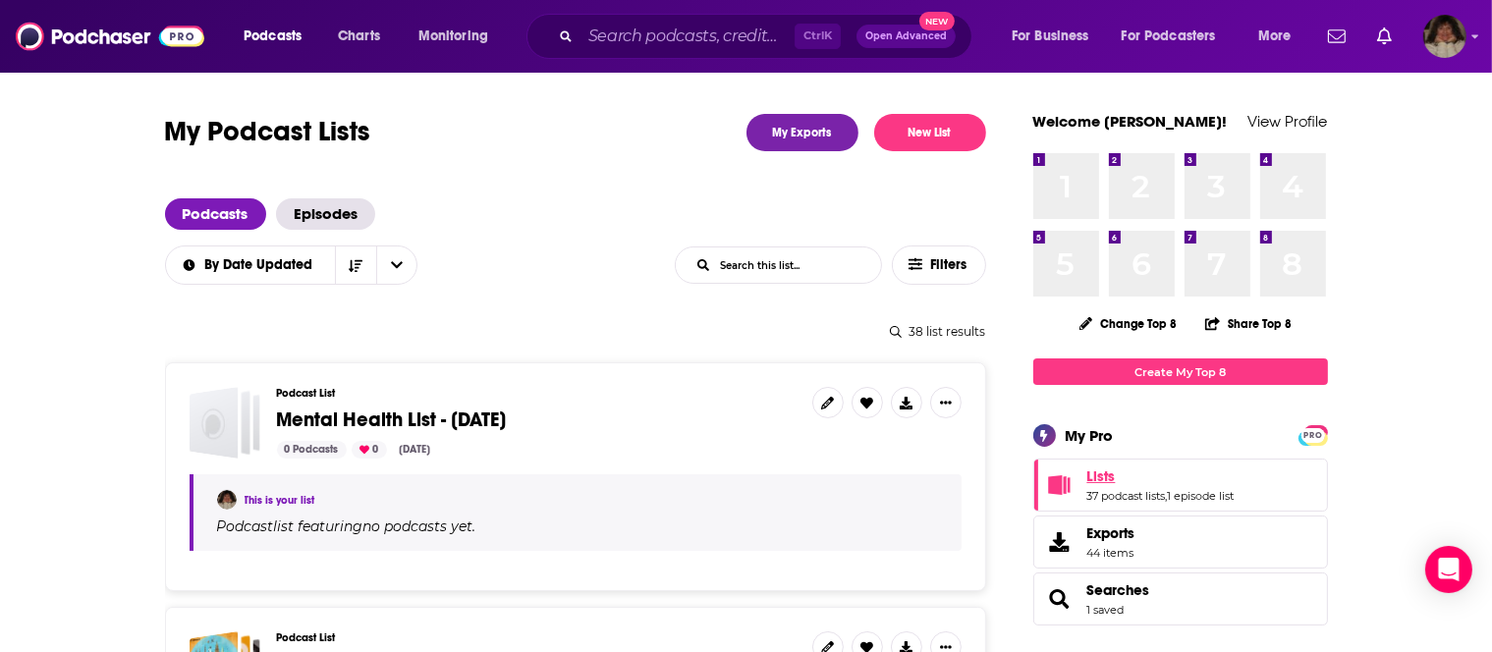
scroll to position [0, 0]
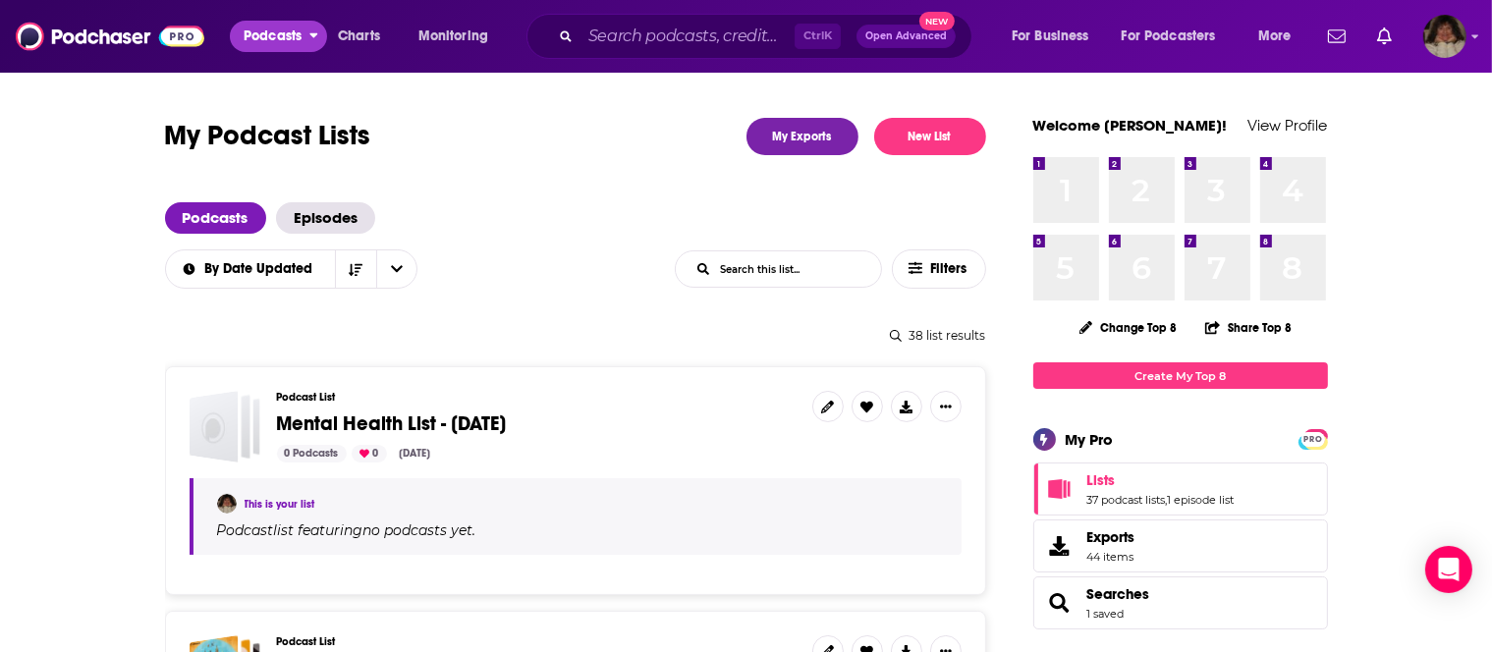
click at [276, 33] on span "Podcasts" at bounding box center [273, 36] width 58 height 27
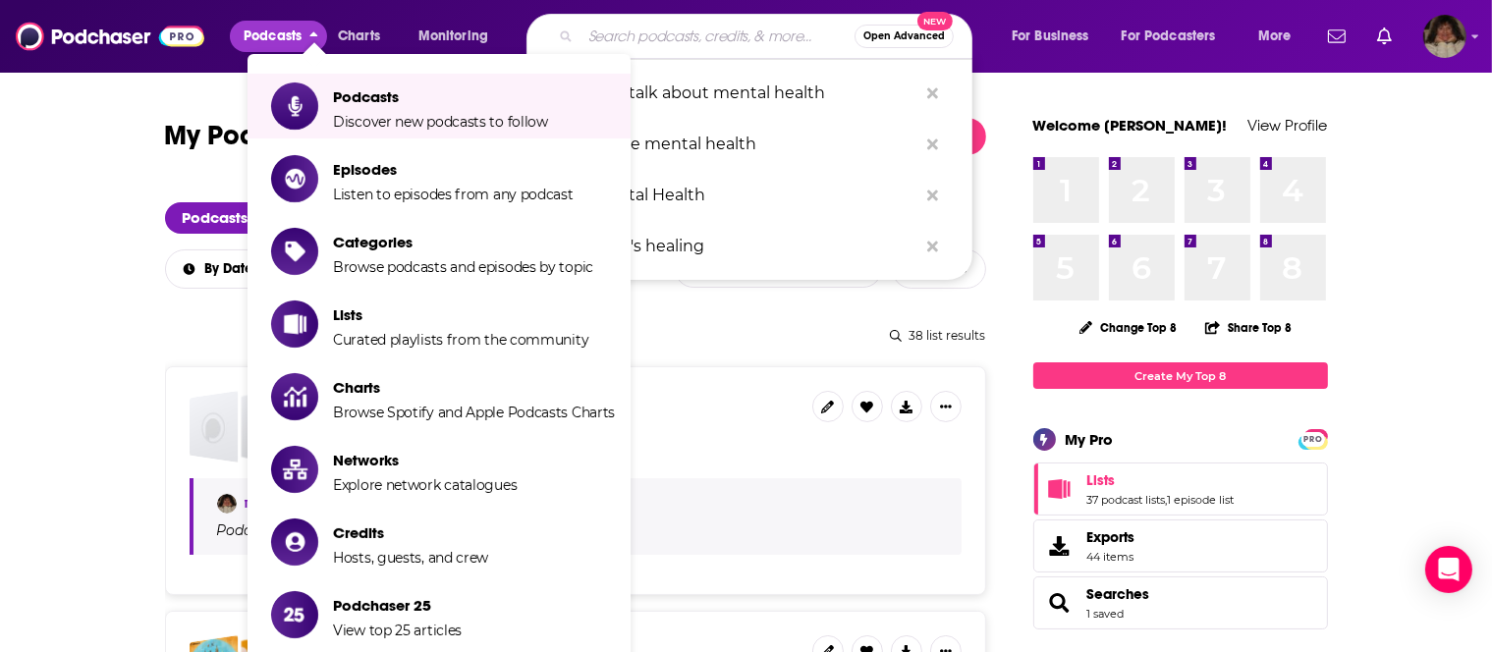
click at [670, 30] on input "Search podcasts, credits, & more..." at bounding box center [717, 36] width 274 height 31
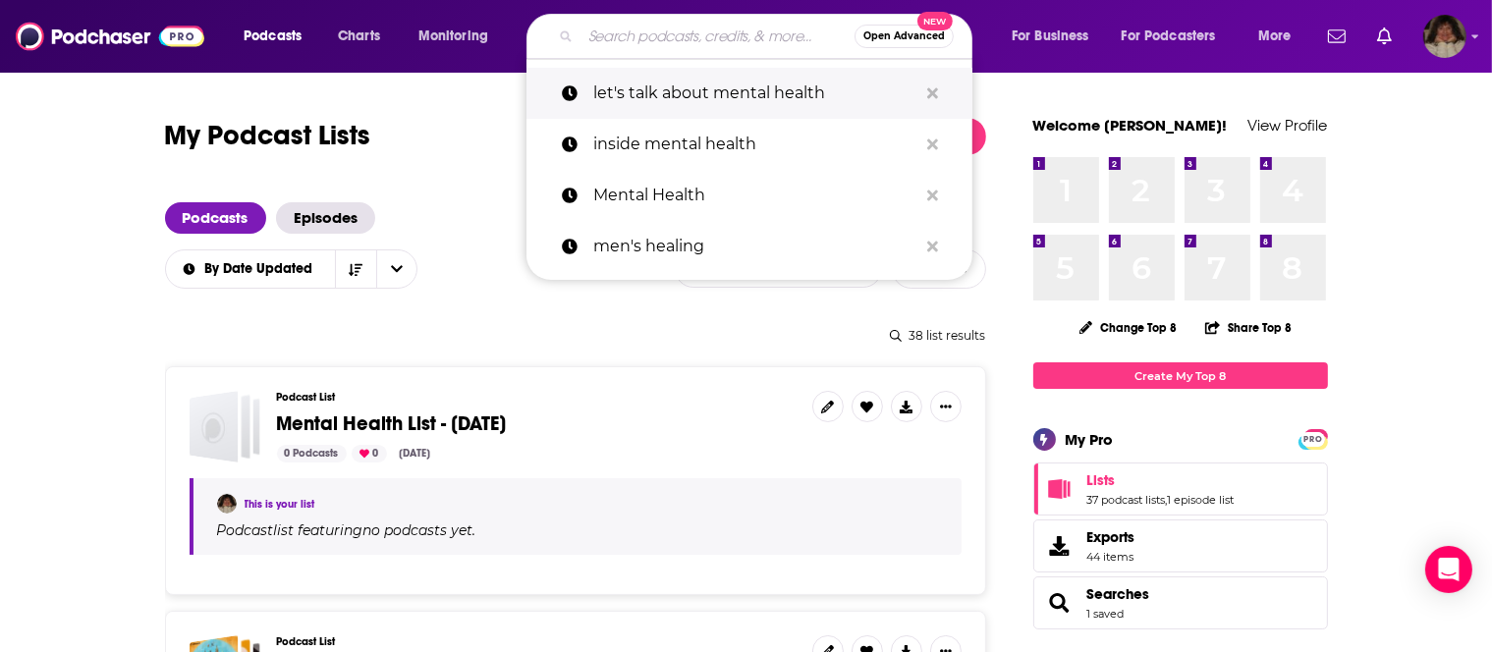
click at [764, 89] on p "let's talk about mental health" at bounding box center [755, 93] width 324 height 51
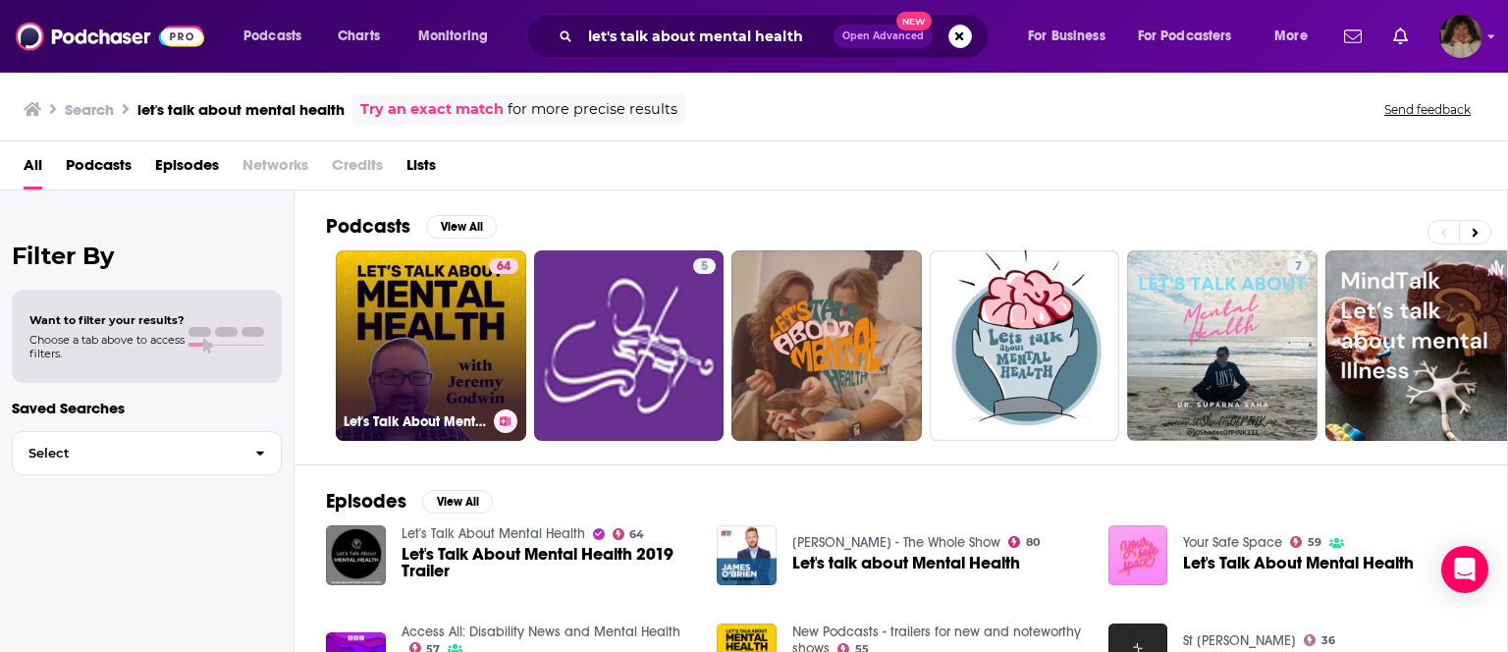
click at [429, 318] on link "64 Let's Talk About Mental Health" at bounding box center [431, 345] width 191 height 191
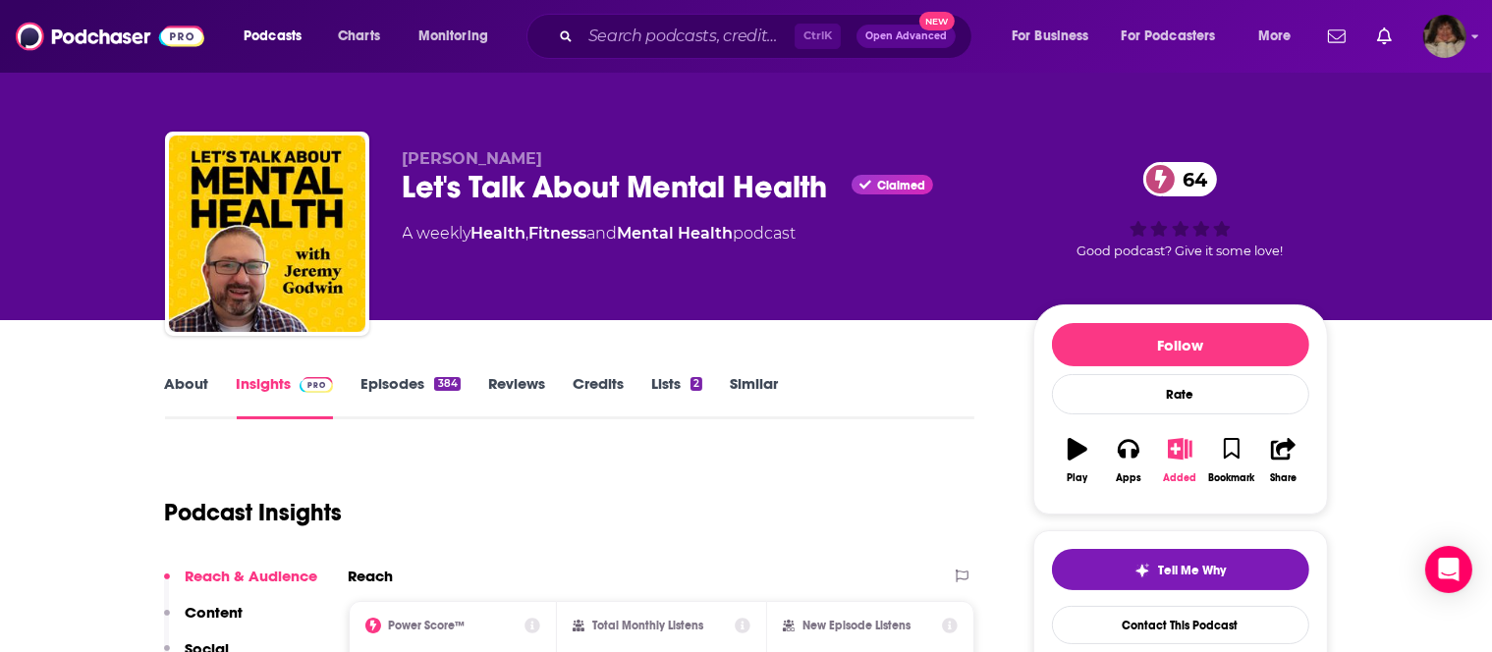
click at [1178, 460] on icon "button" at bounding box center [1180, 449] width 25 height 22
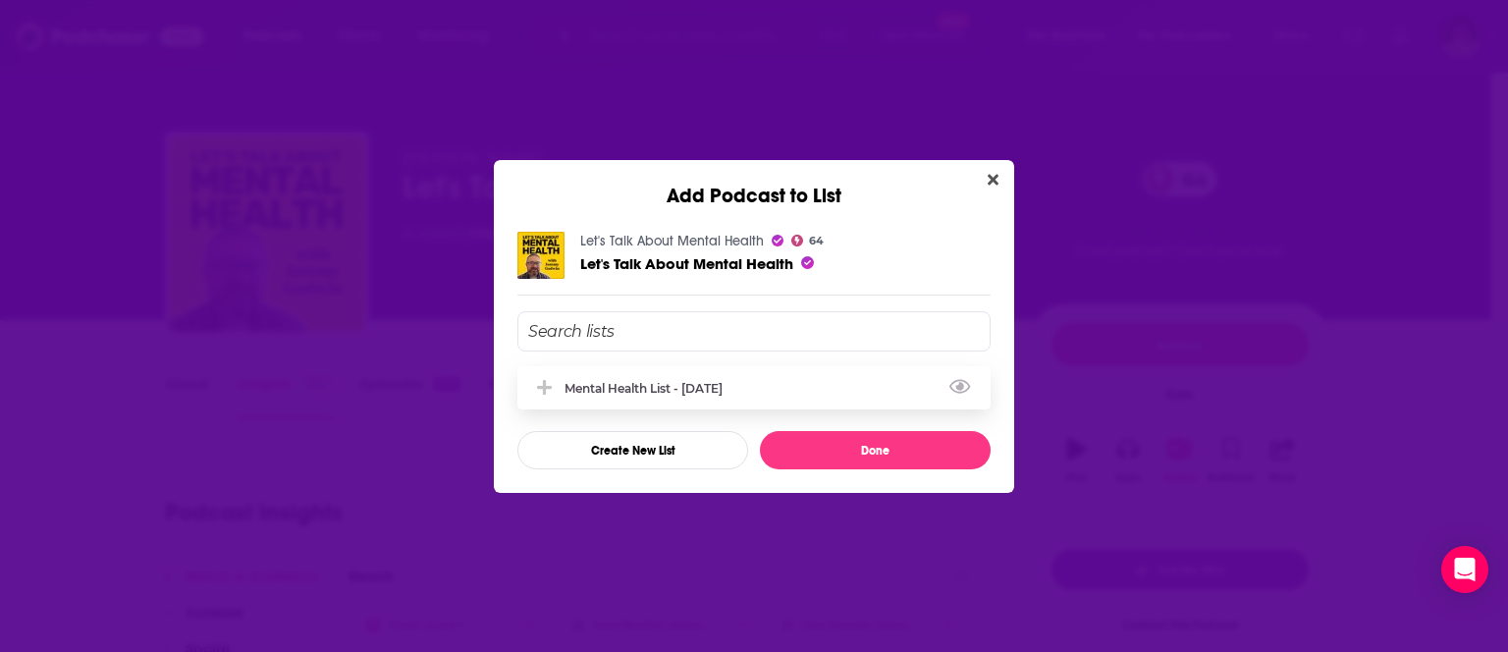
click at [735, 387] on div "Mental Health List - [DATE]" at bounding box center [650, 388] width 170 height 15
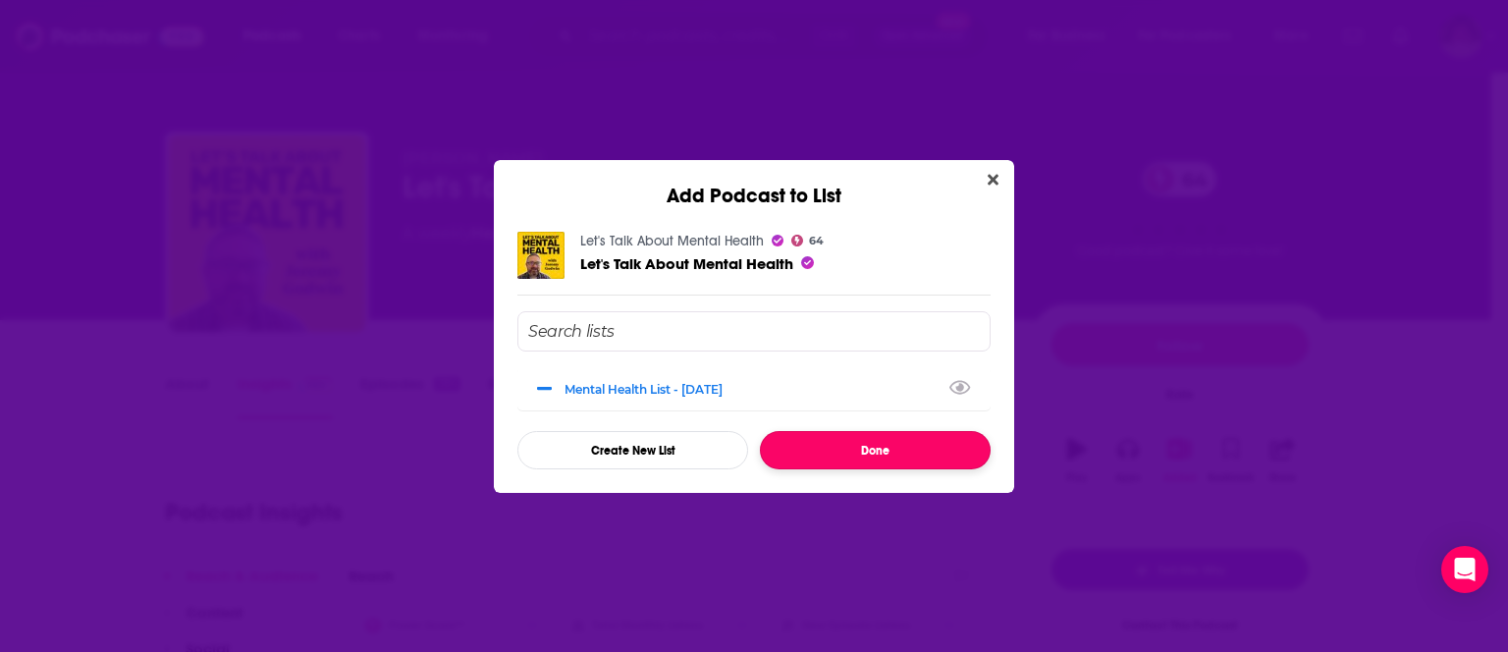
click at [843, 444] on button "Done" at bounding box center [875, 450] width 231 height 38
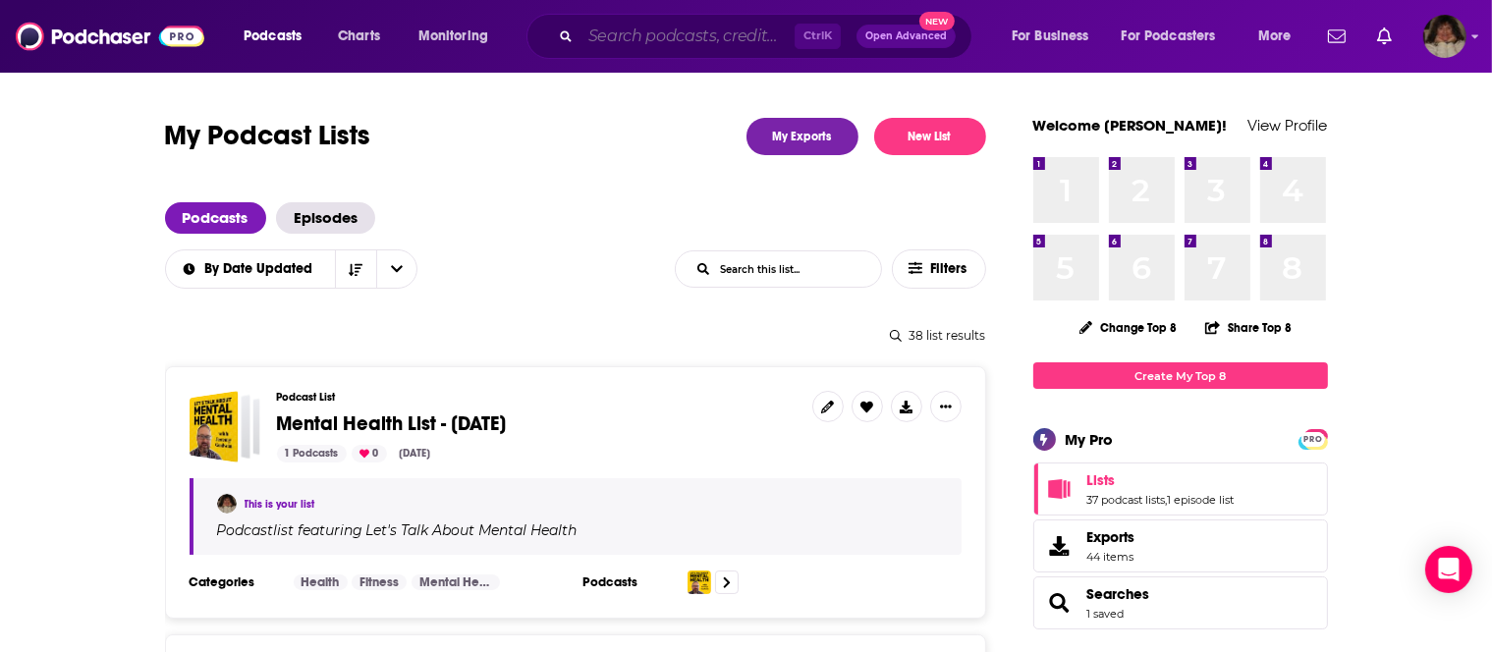
click at [626, 37] on input "Search podcasts, credits, & more..." at bounding box center [687, 36] width 214 height 31
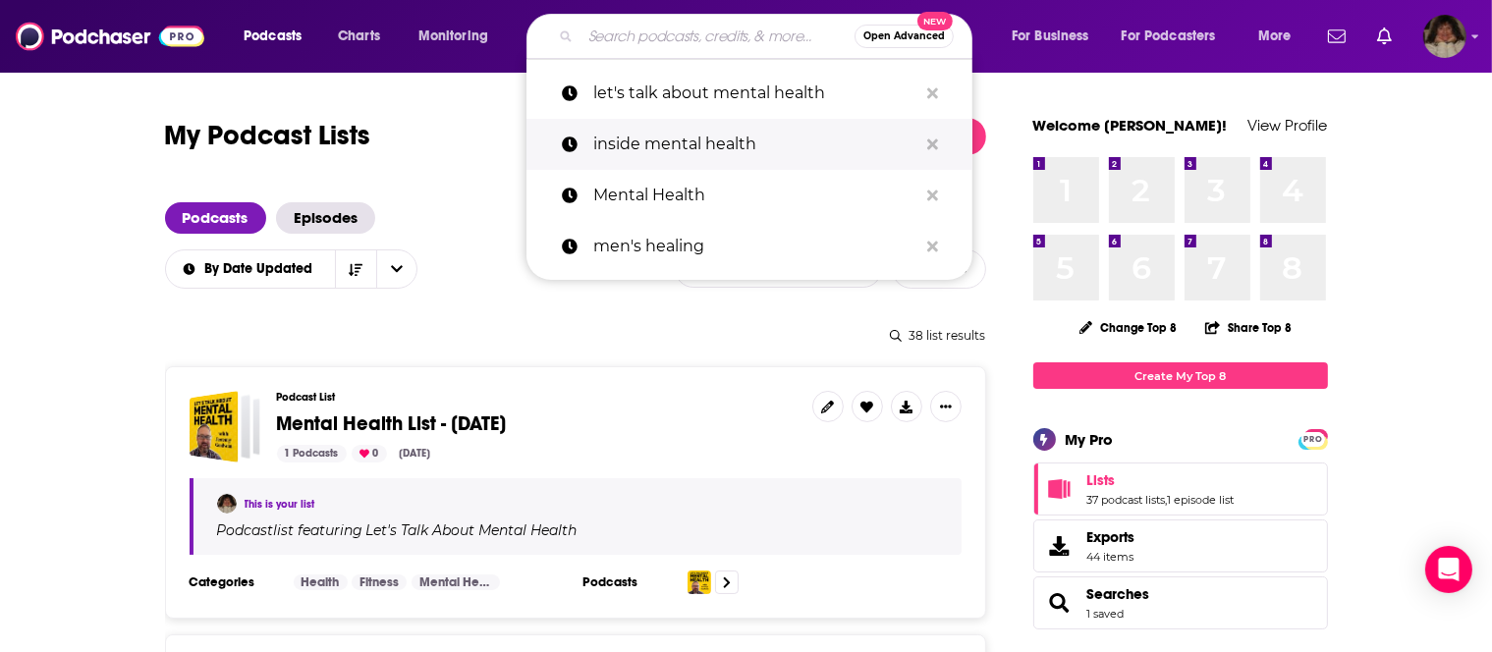
click at [629, 143] on p "inside mental health" at bounding box center [755, 144] width 324 height 51
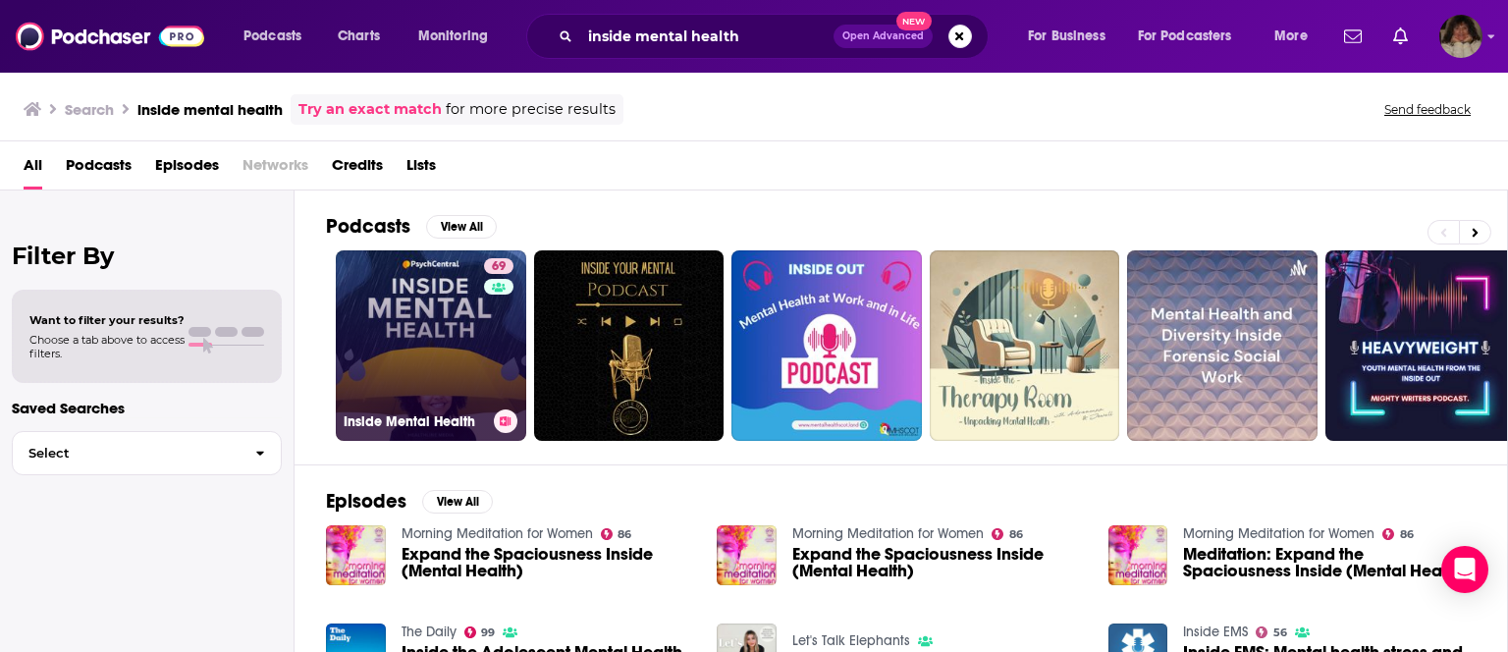
click at [444, 320] on link "69 Inside Mental Health" at bounding box center [431, 345] width 191 height 191
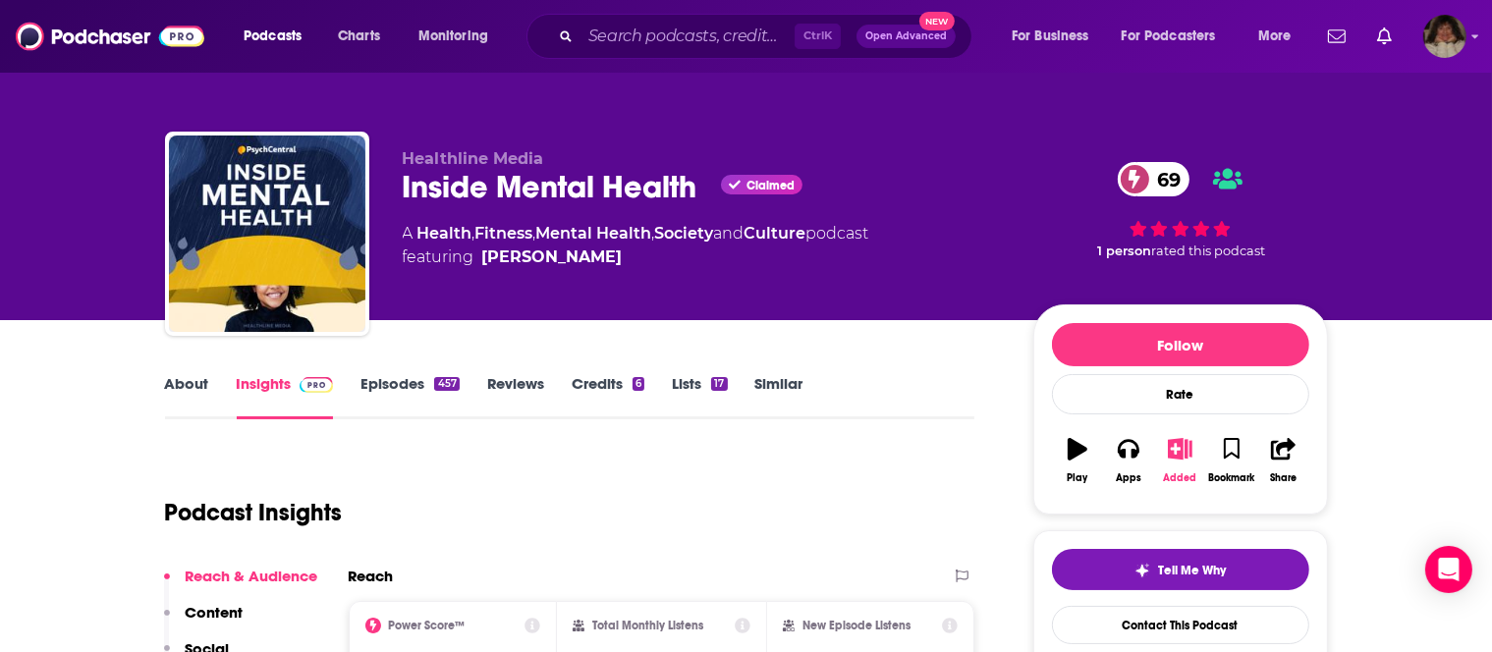
click at [1182, 456] on icon "button" at bounding box center [1180, 449] width 25 height 22
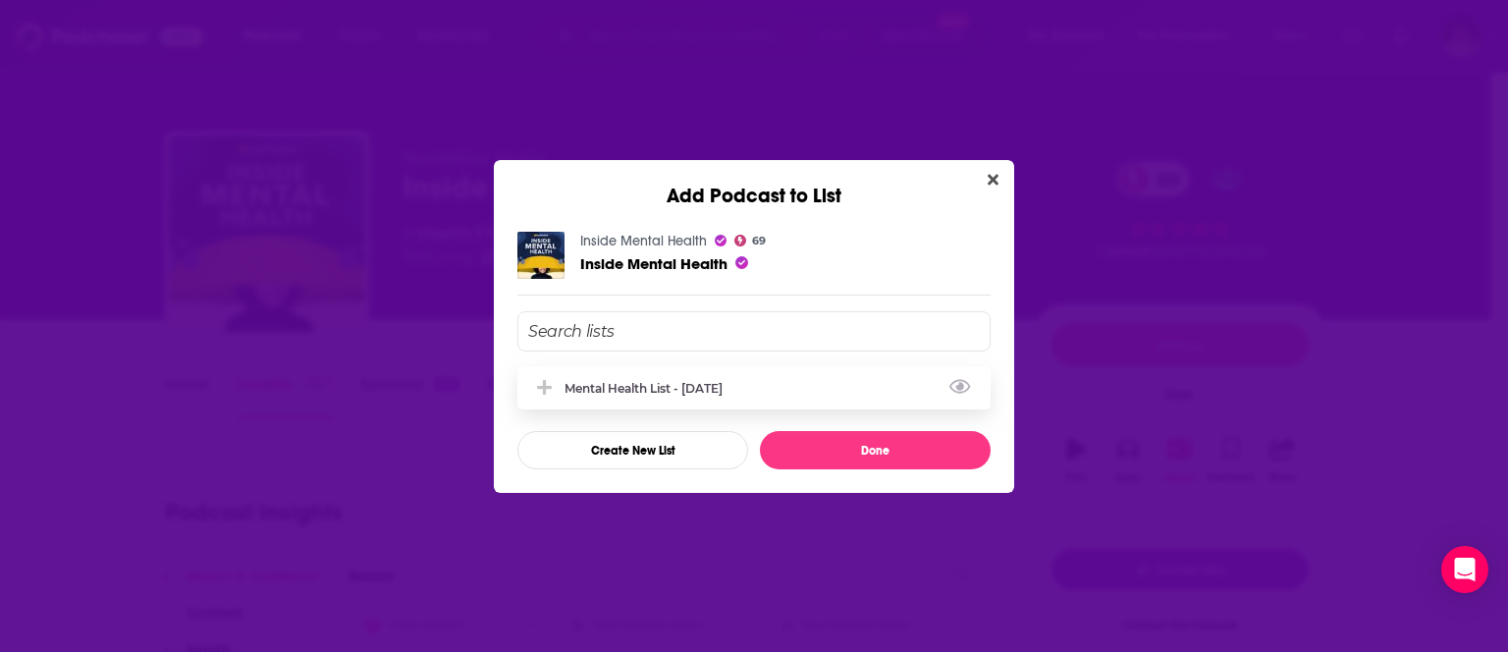
click at [602, 391] on div "Mental Health List - [DATE]" at bounding box center [650, 388] width 170 height 15
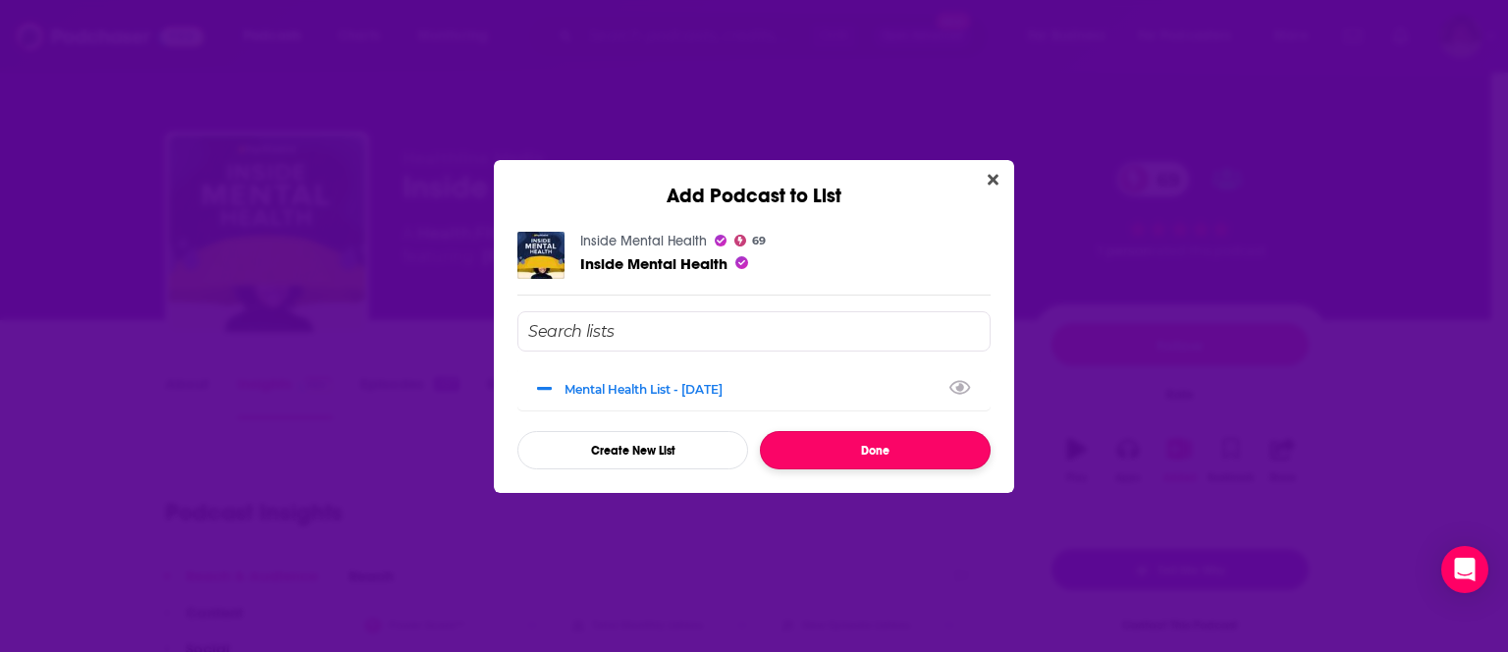
click at [827, 446] on button "Done" at bounding box center [875, 450] width 231 height 38
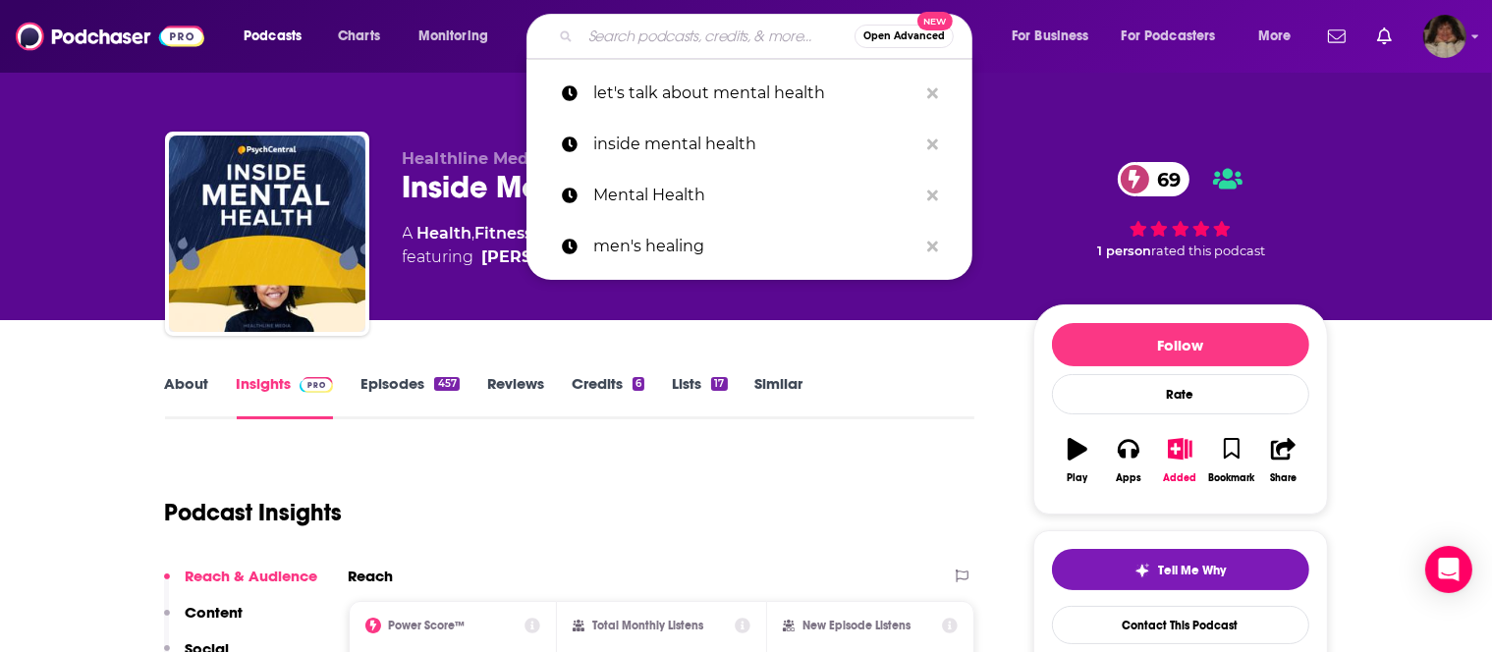
click at [711, 42] on input "Search podcasts, credits, & more..." at bounding box center [717, 36] width 274 height 31
click at [687, 194] on p "Mental Health" at bounding box center [755, 195] width 324 height 51
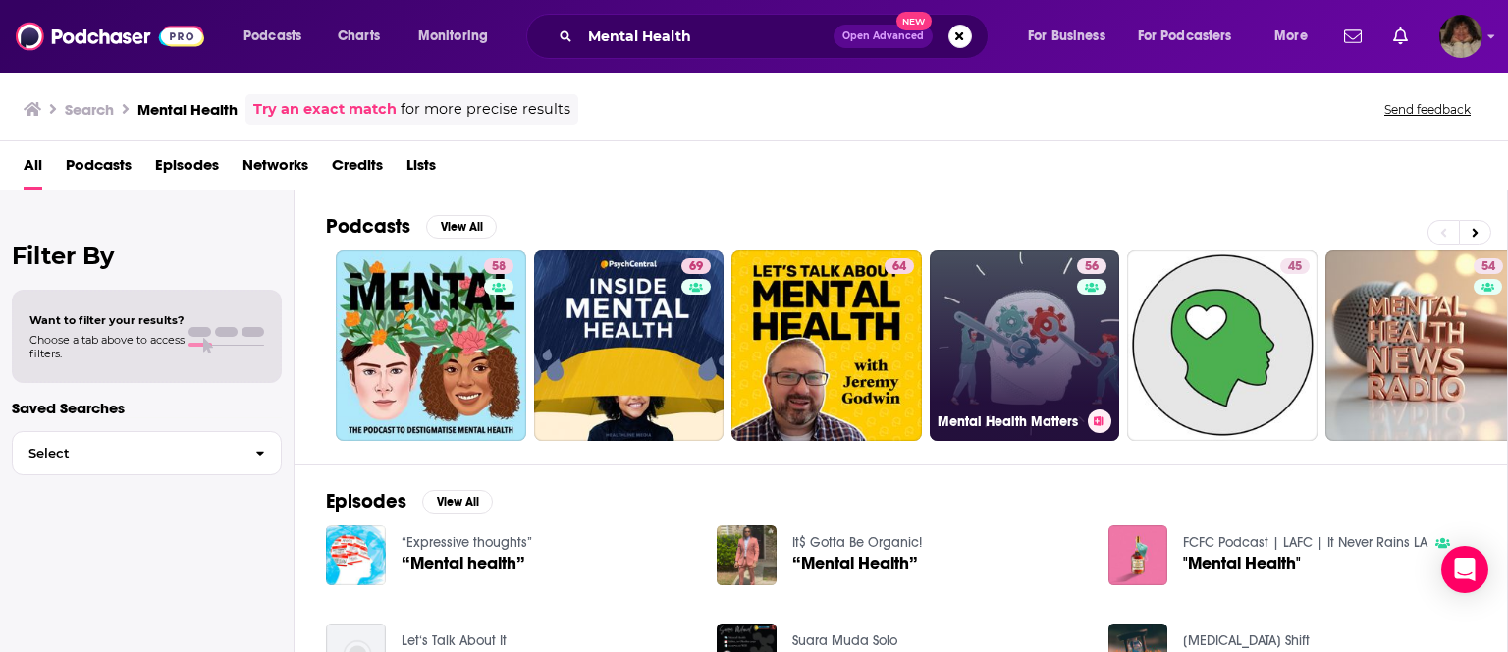
click at [964, 325] on link "56 Mental Health Matters" at bounding box center [1025, 345] width 191 height 191
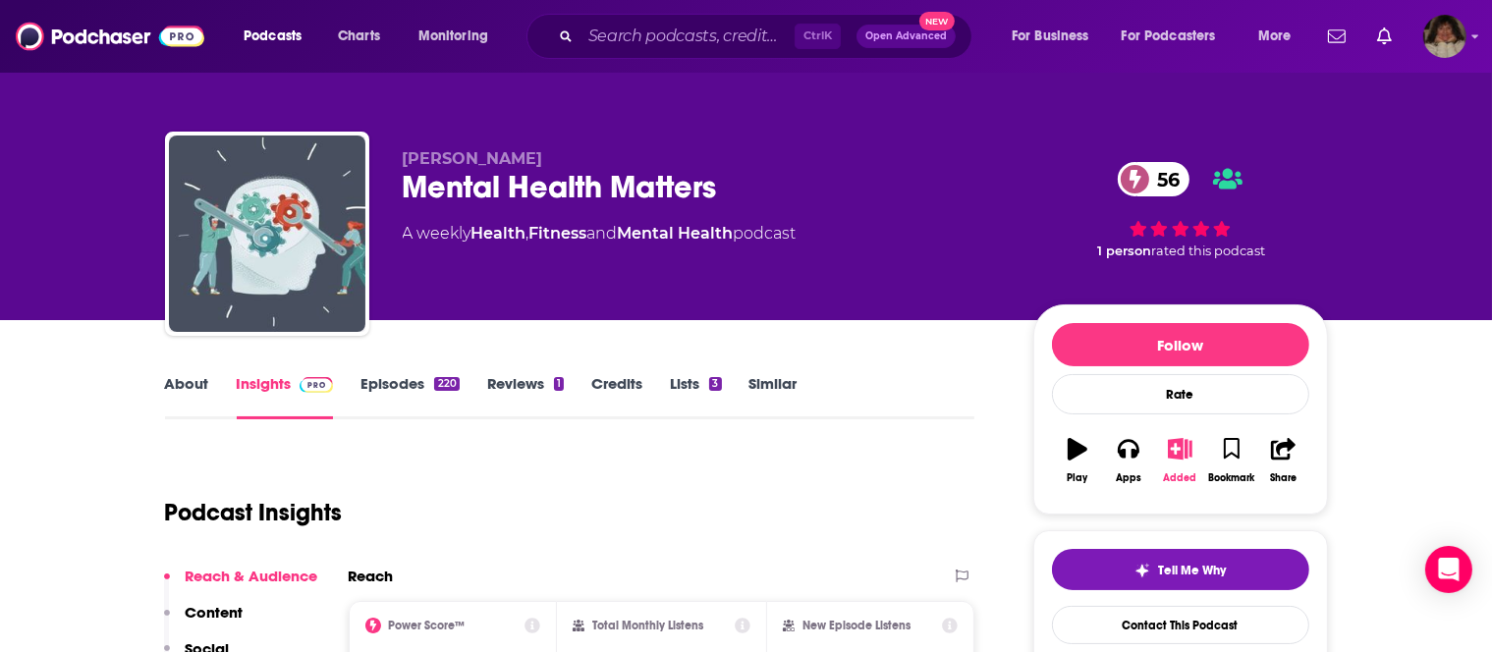
click at [1174, 446] on icon "button" at bounding box center [1180, 449] width 25 height 22
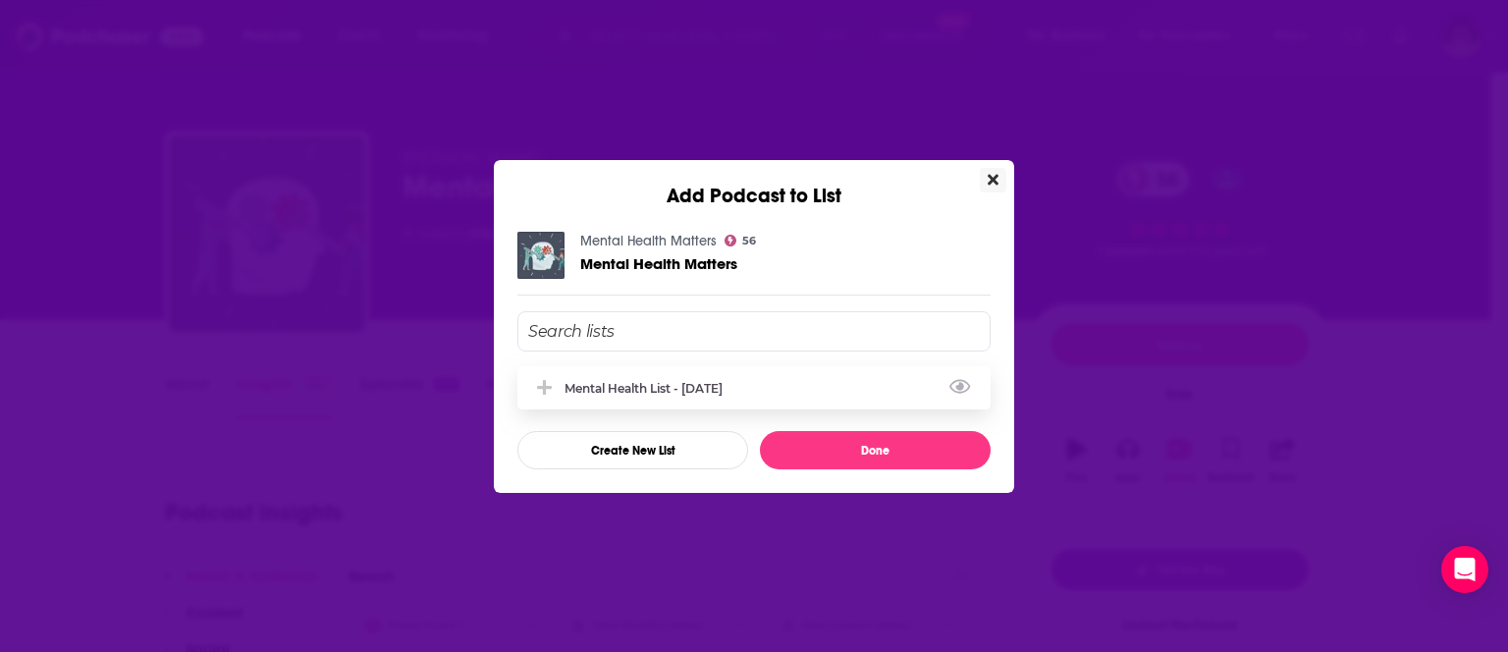
click at [735, 383] on div "Mental Health List - [DATE]" at bounding box center [650, 388] width 170 height 15
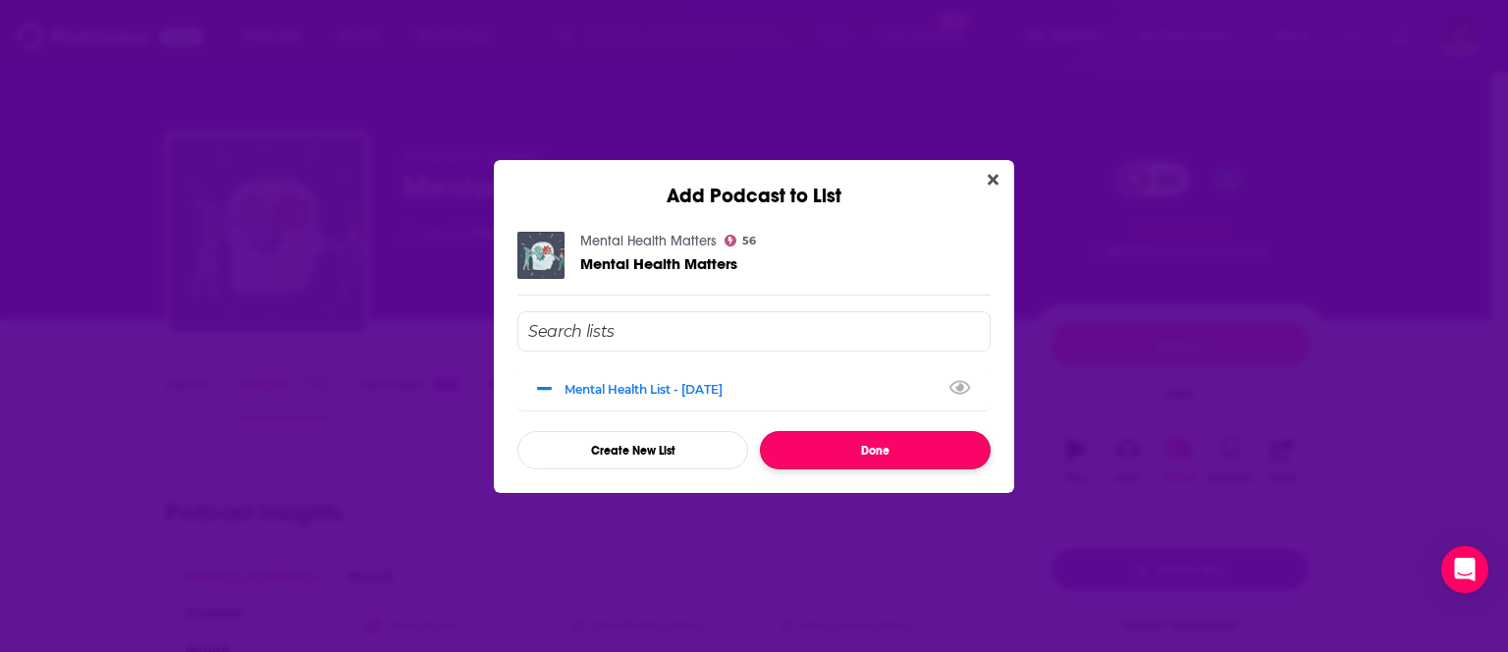
click at [858, 450] on button "Done" at bounding box center [875, 450] width 231 height 38
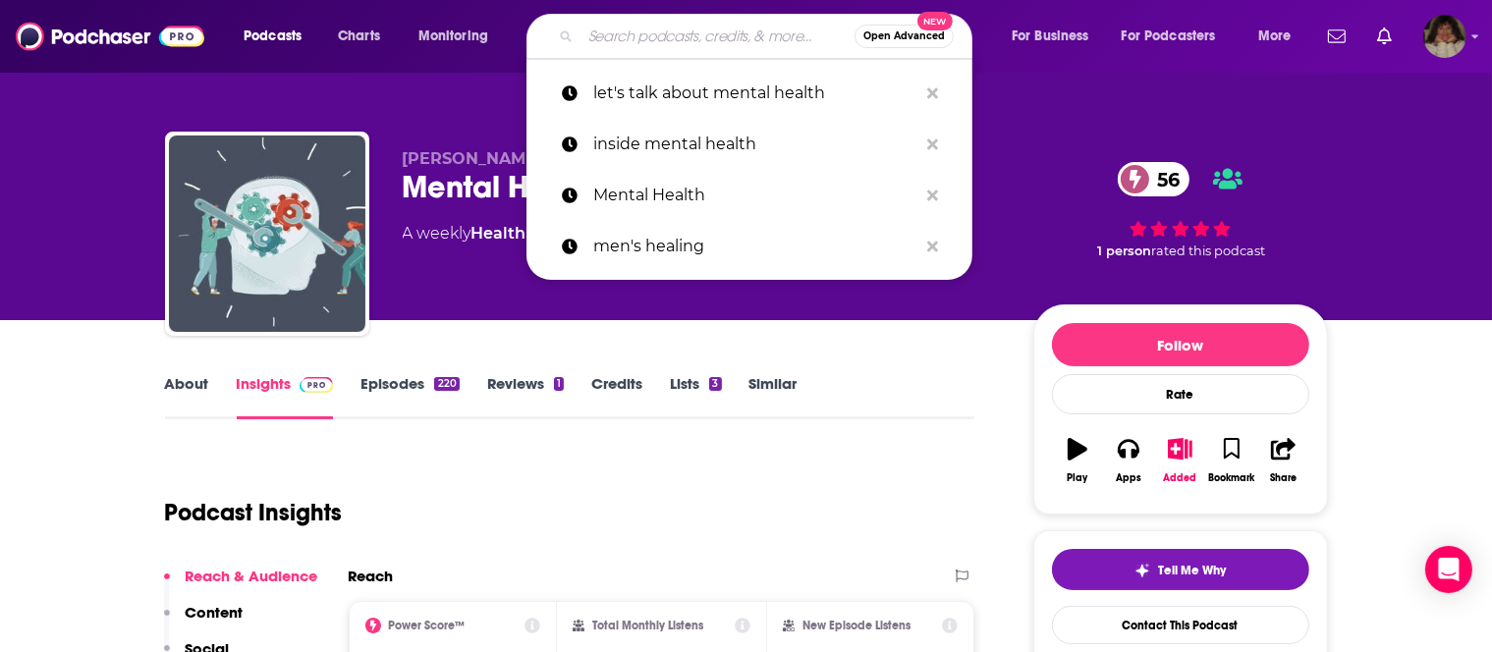
click at [640, 29] on input "Search podcasts, credits, & more..." at bounding box center [717, 36] width 274 height 31
click at [628, 192] on p "Mental Health" at bounding box center [755, 195] width 324 height 51
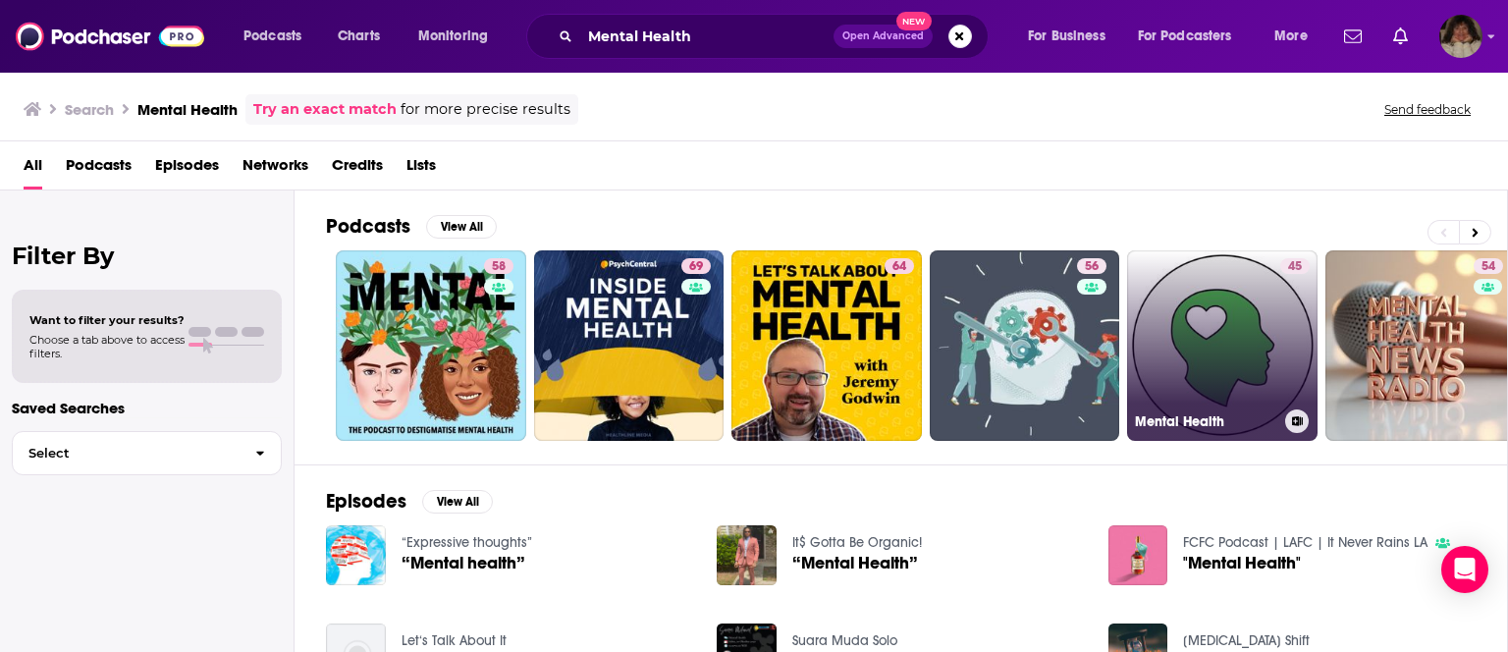
click at [1255, 339] on link "45 Mental Health" at bounding box center [1222, 345] width 191 height 191
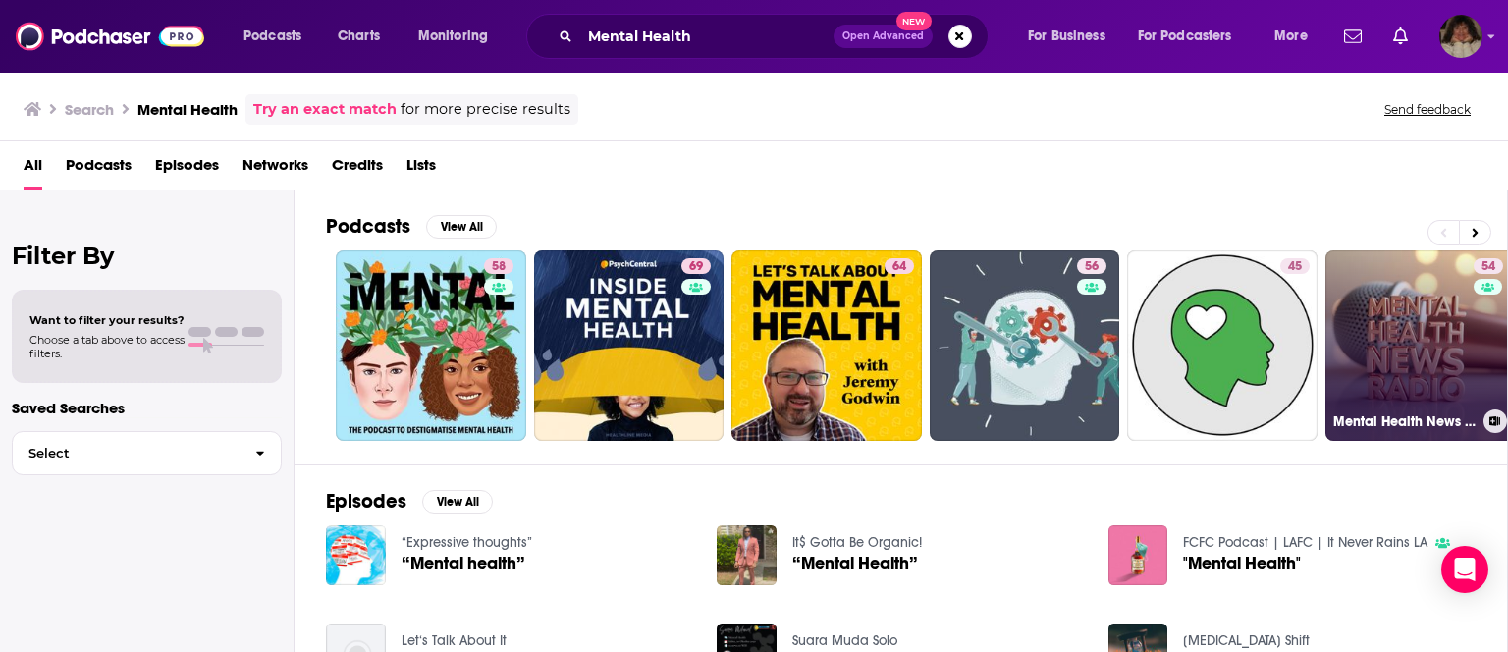
click at [1436, 338] on link "54 Mental Health News Radio" at bounding box center [1421, 345] width 191 height 191
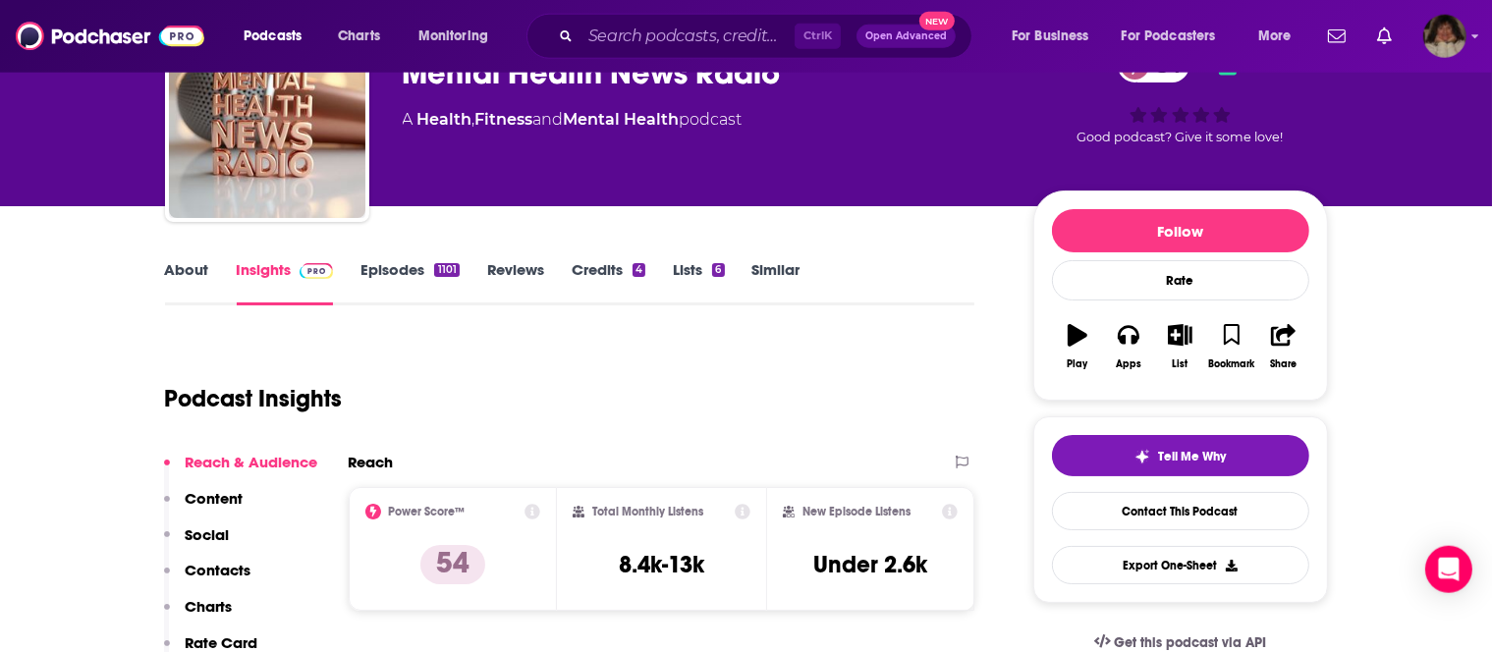
scroll to position [86, 0]
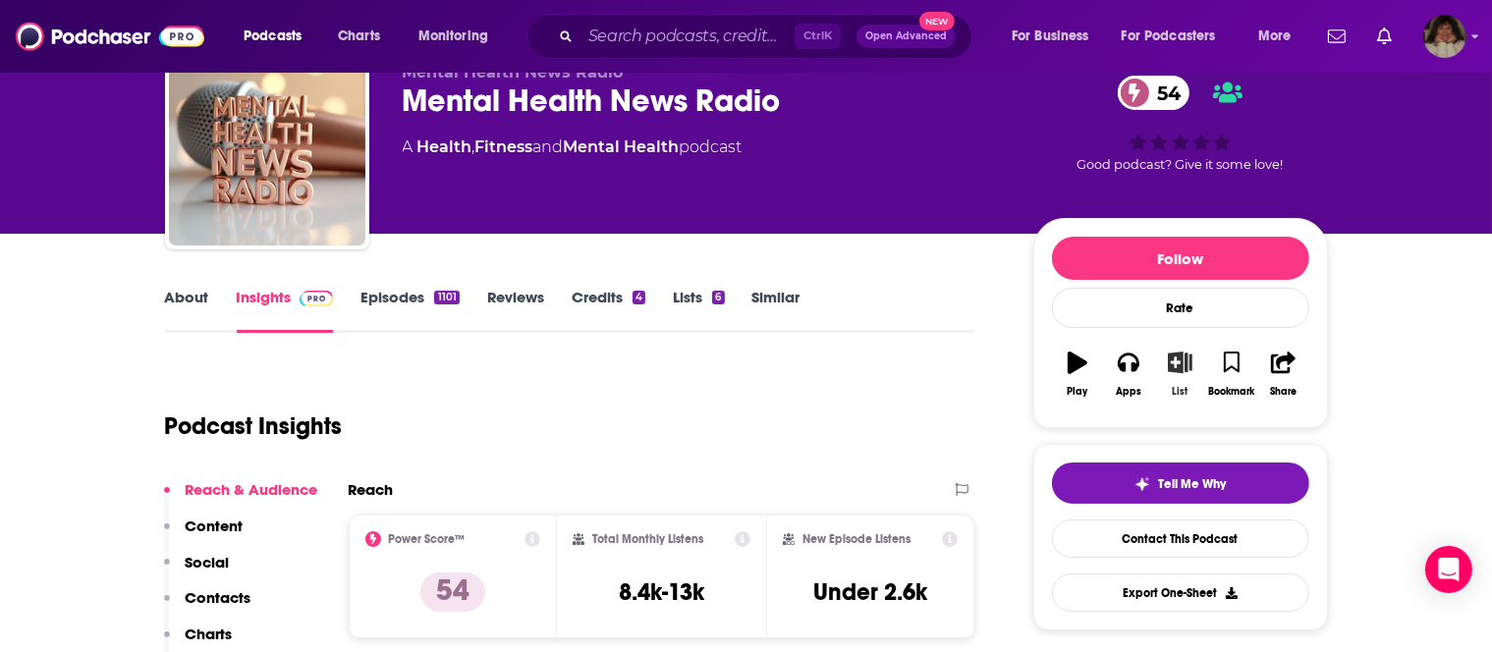
click at [1182, 368] on icon "button" at bounding box center [1180, 363] width 25 height 22
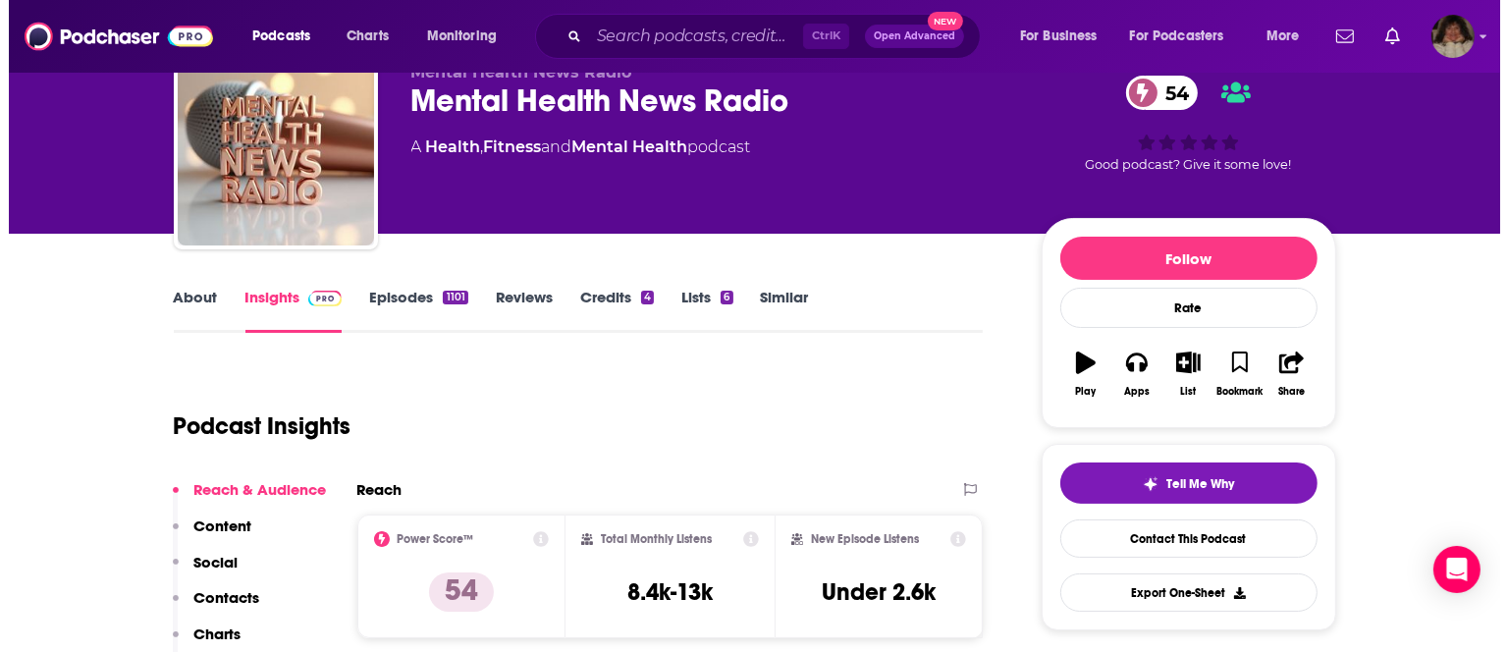
scroll to position [0, 0]
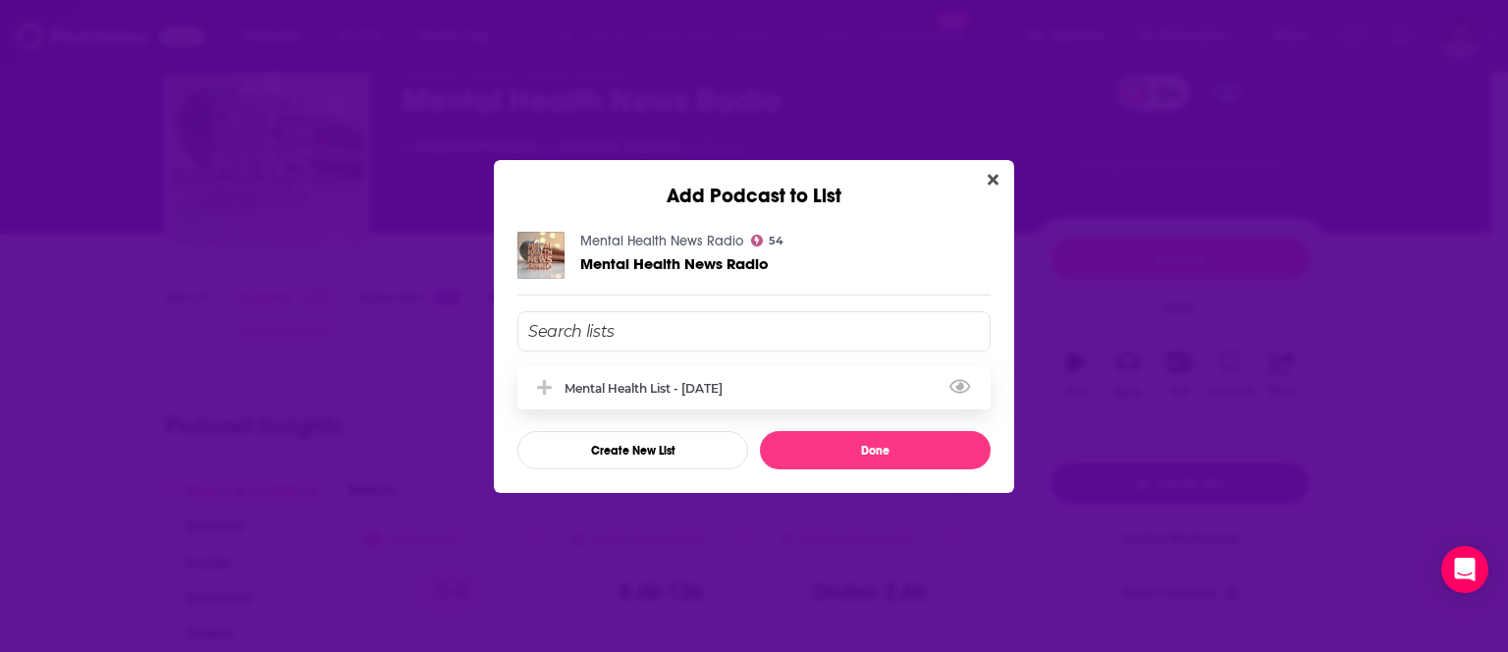
click at [764, 377] on div "Mental Health List - [DATE]" at bounding box center [754, 387] width 473 height 43
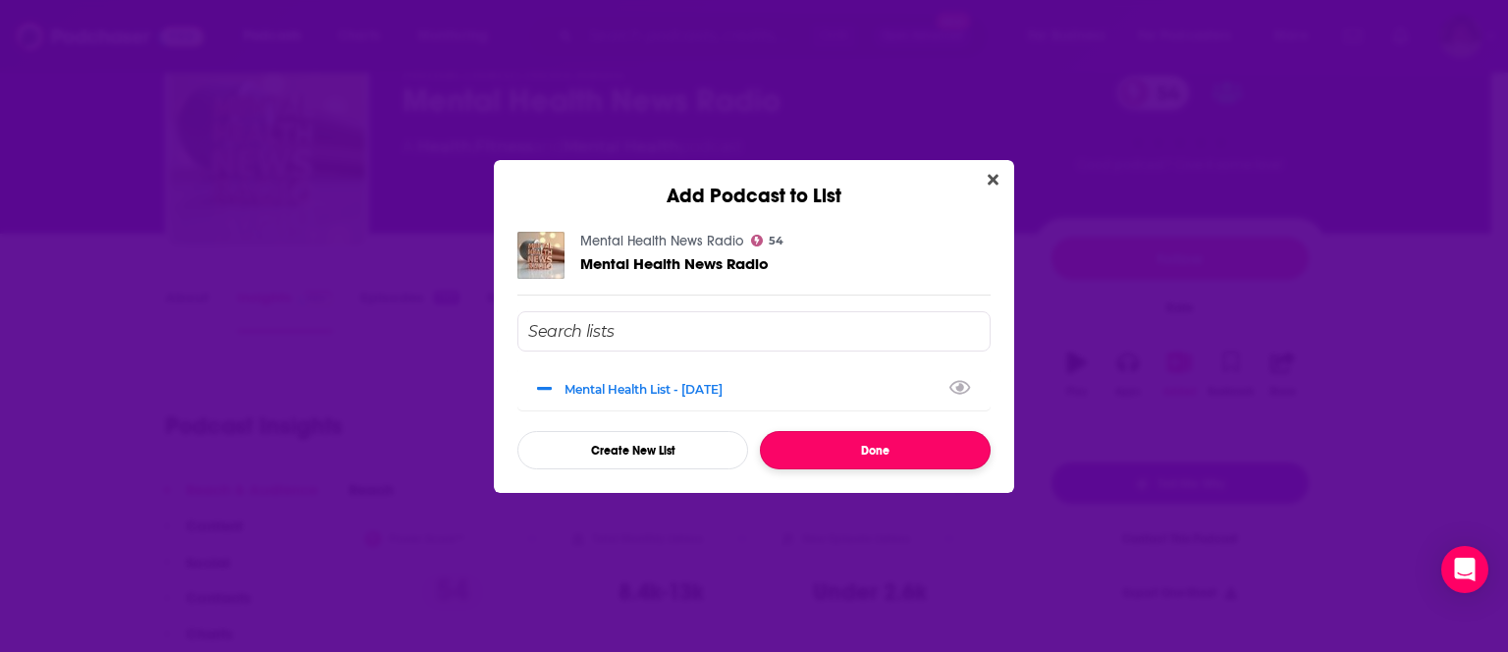
click at [873, 446] on button "Done" at bounding box center [875, 450] width 231 height 38
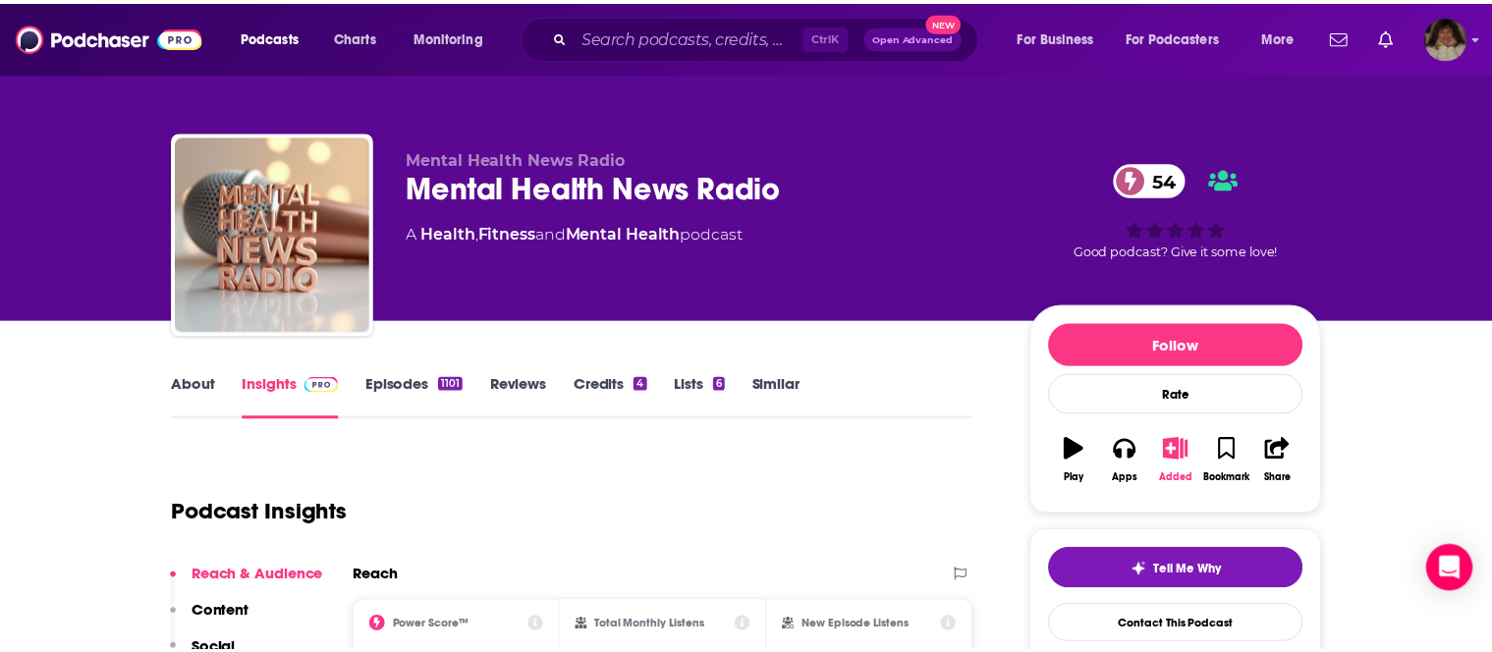
scroll to position [86, 0]
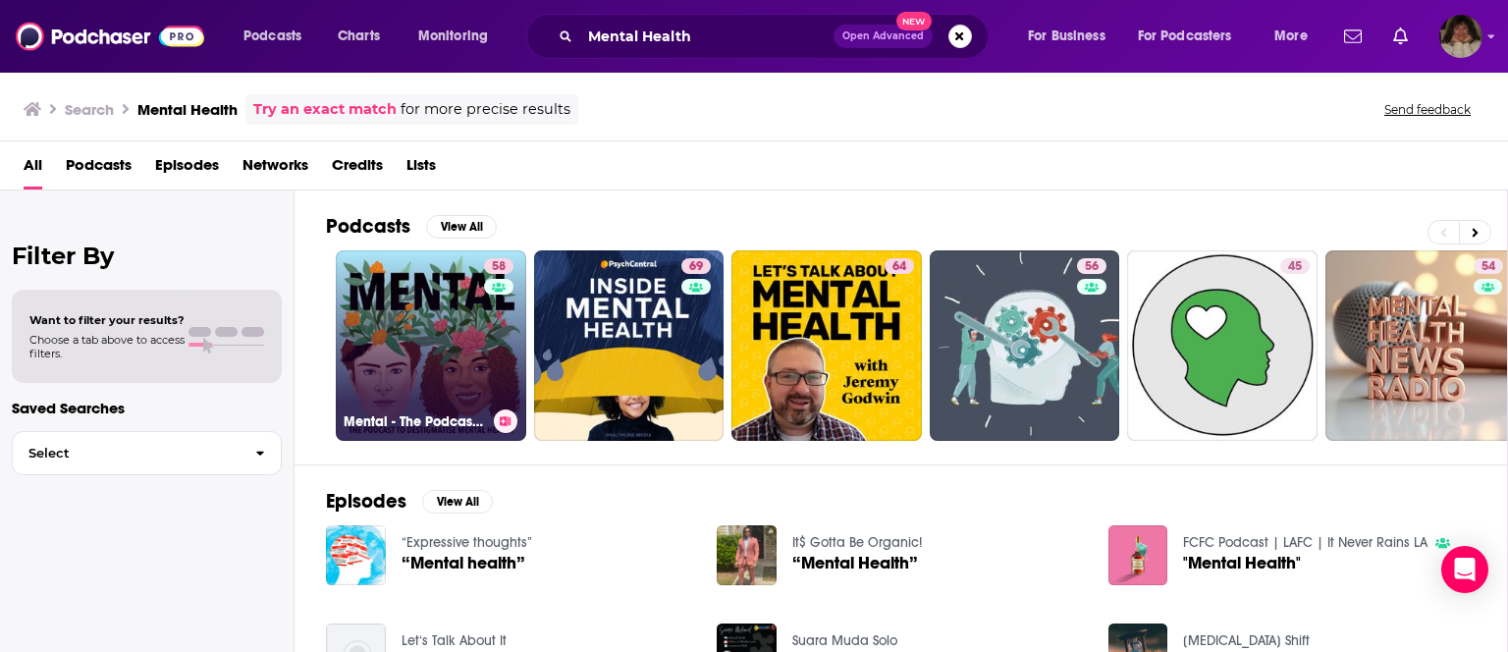
click at [510, 349] on div "58" at bounding box center [501, 333] width 34 height 151
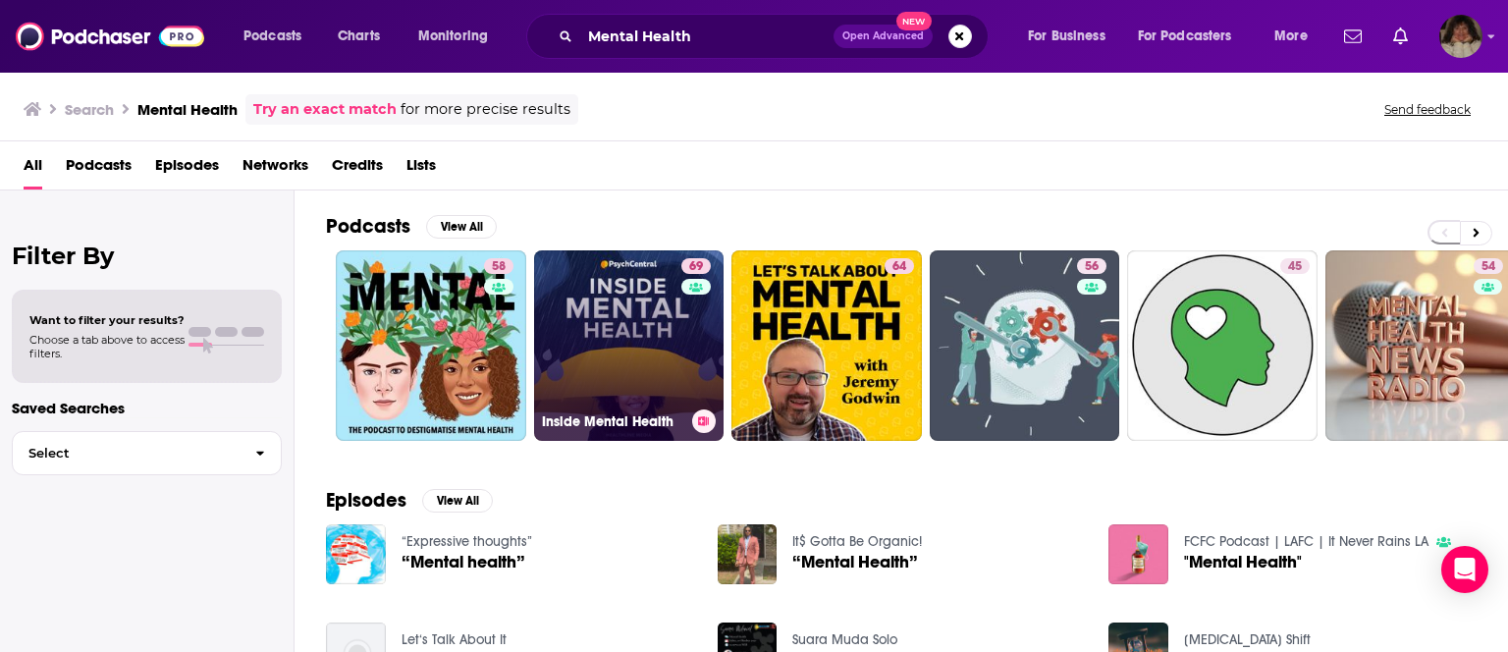
click at [619, 332] on link "69 Inside Mental Health" at bounding box center [629, 345] width 191 height 191
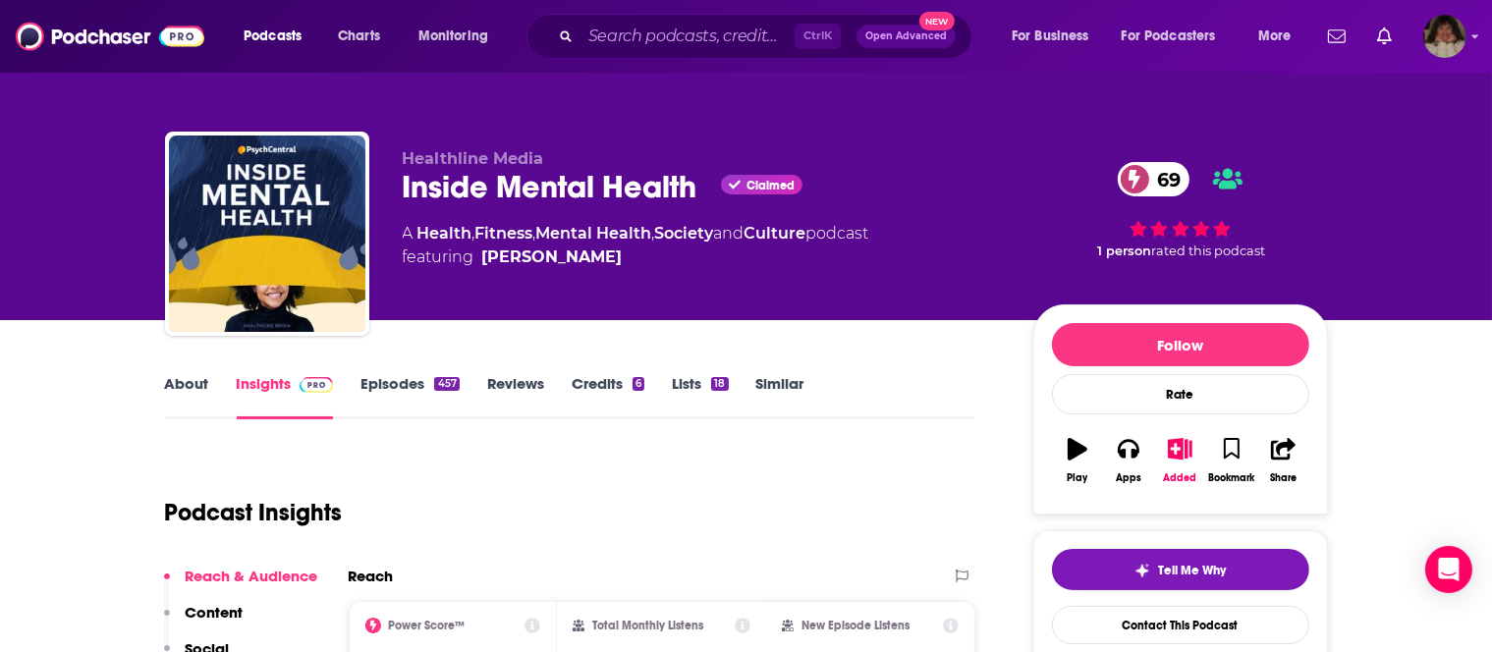
click at [708, 384] on link "Lists 18" at bounding box center [700, 396] width 56 height 45
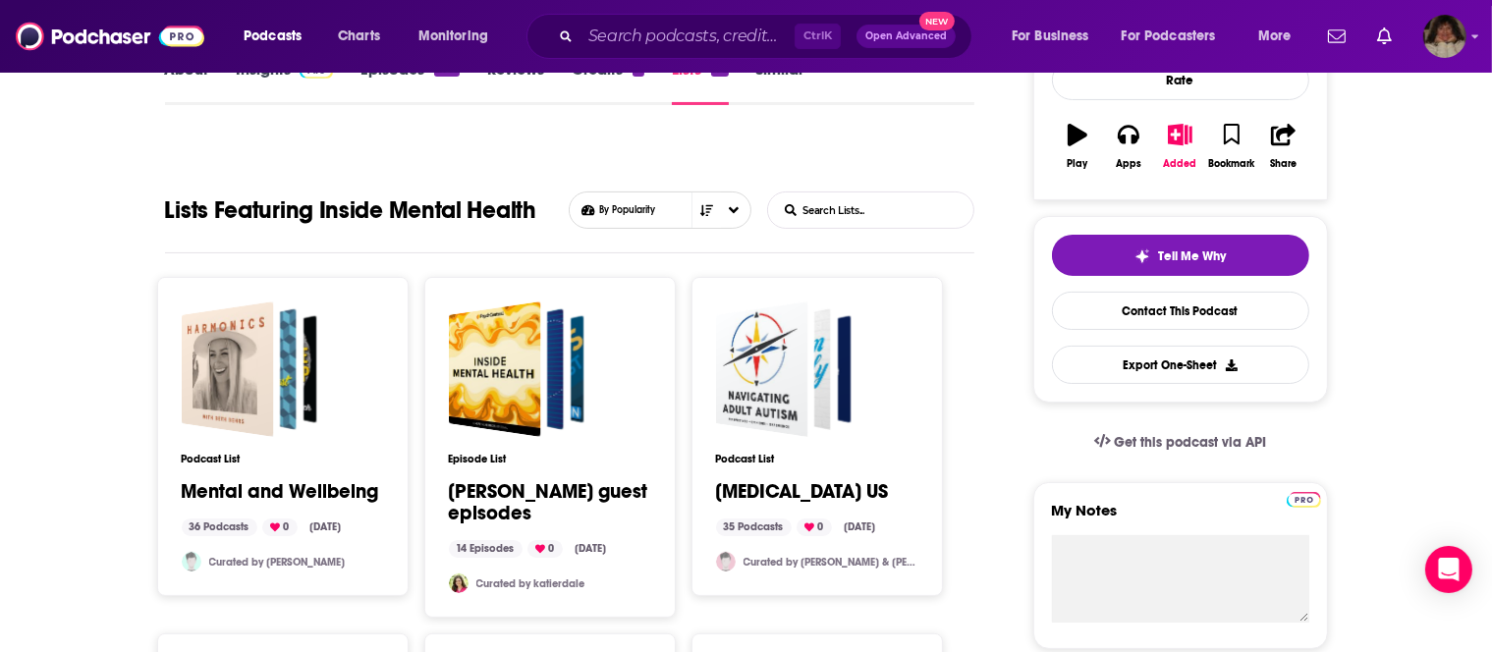
scroll to position [328, 0]
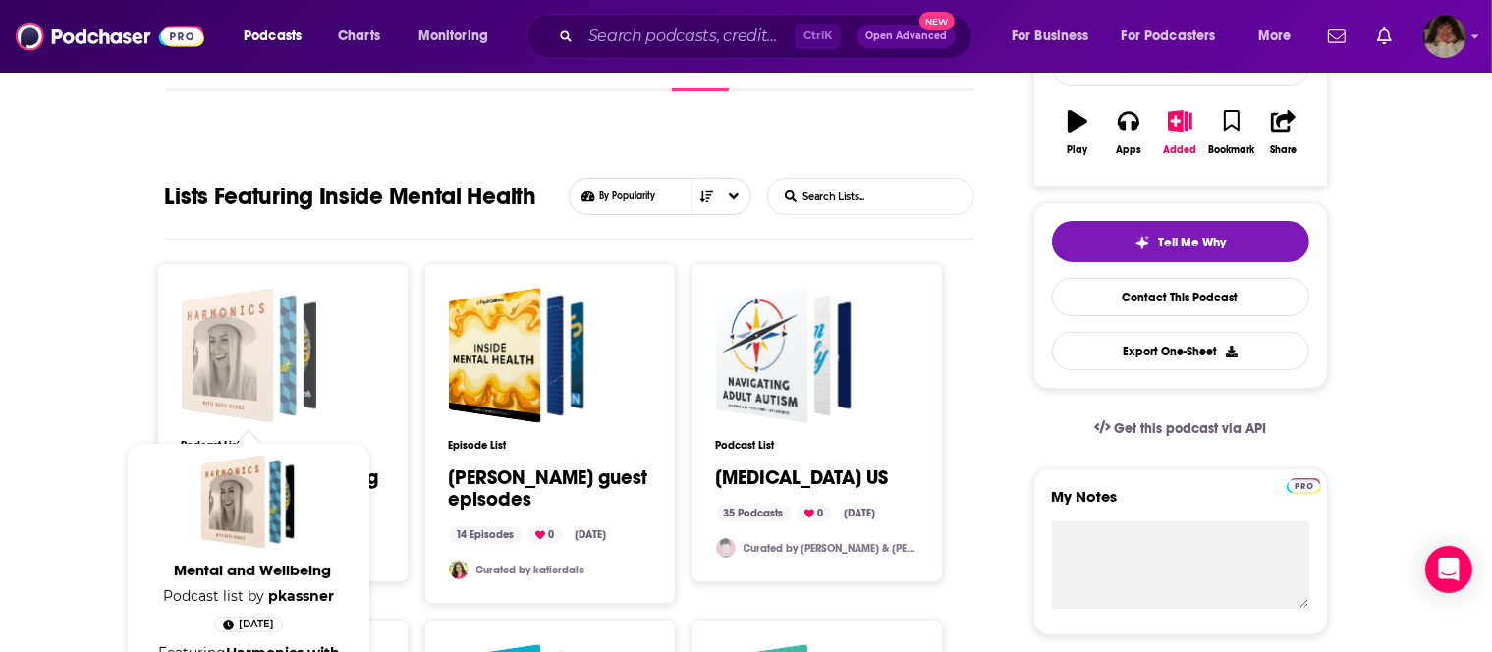
click at [218, 332] on div "Mental and Wellbeing" at bounding box center [227, 356] width 92 height 136
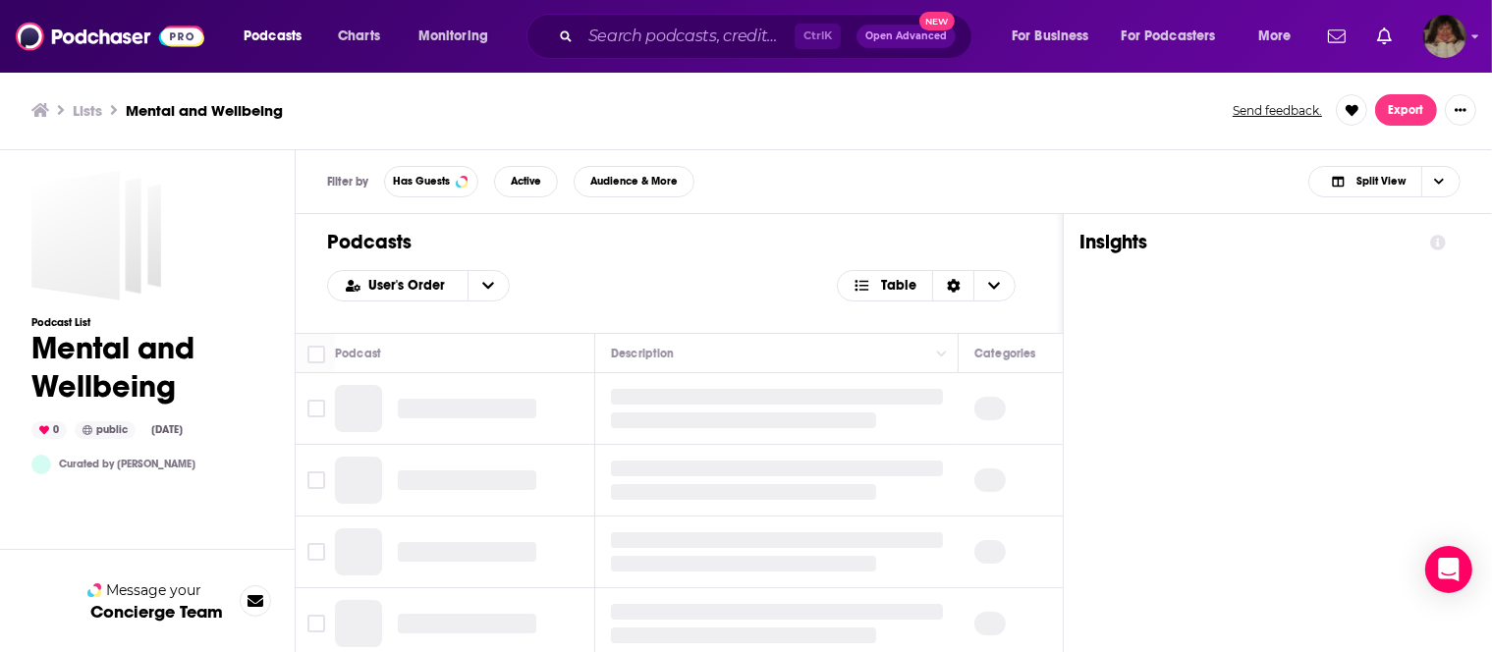
click at [218, 332] on h1 "Mental and Wellbeing" at bounding box center [147, 367] width 232 height 77
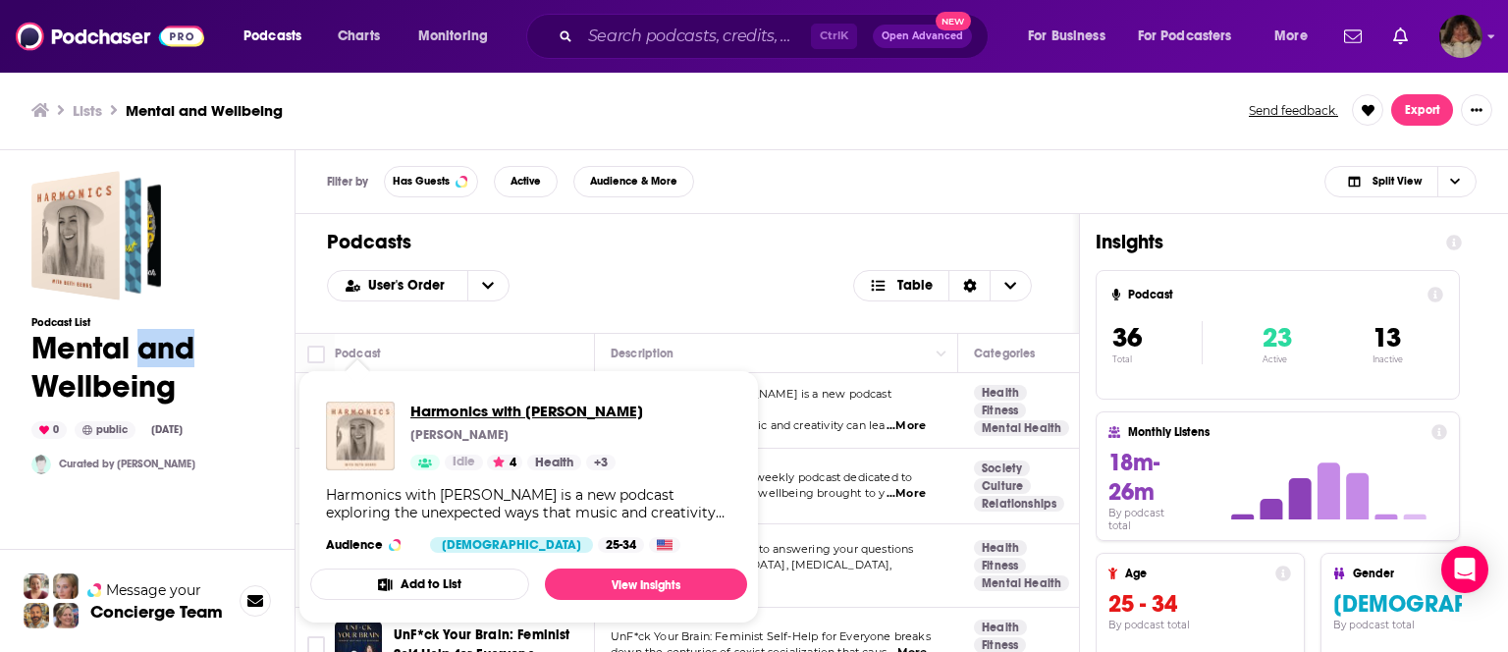
click at [456, 412] on span "Harmonics with Beth Behrs" at bounding box center [527, 411] width 233 height 19
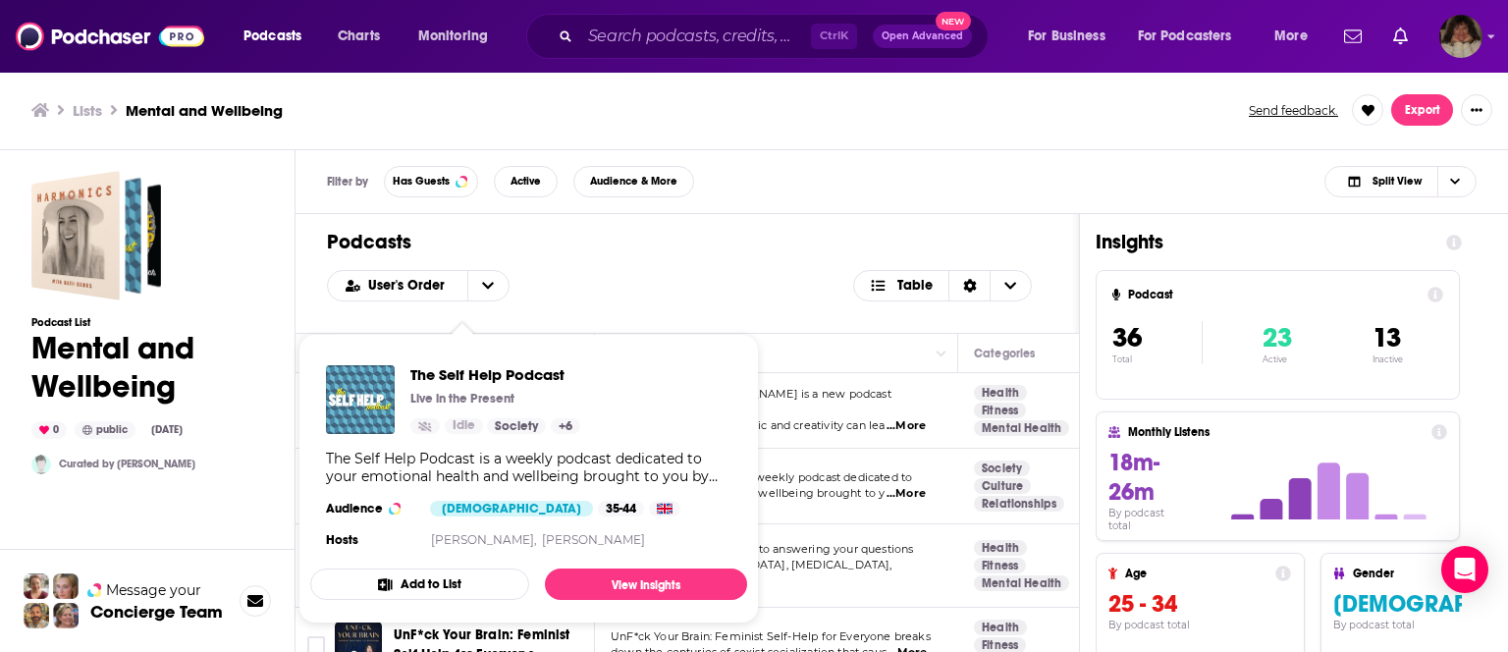
click at [499, 481] on div "The Self Help Podcast is a weekly podcast dedicated to your emotional health an…" at bounding box center [529, 467] width 406 height 35
click at [620, 585] on link "View Insights" at bounding box center [646, 584] width 202 height 31
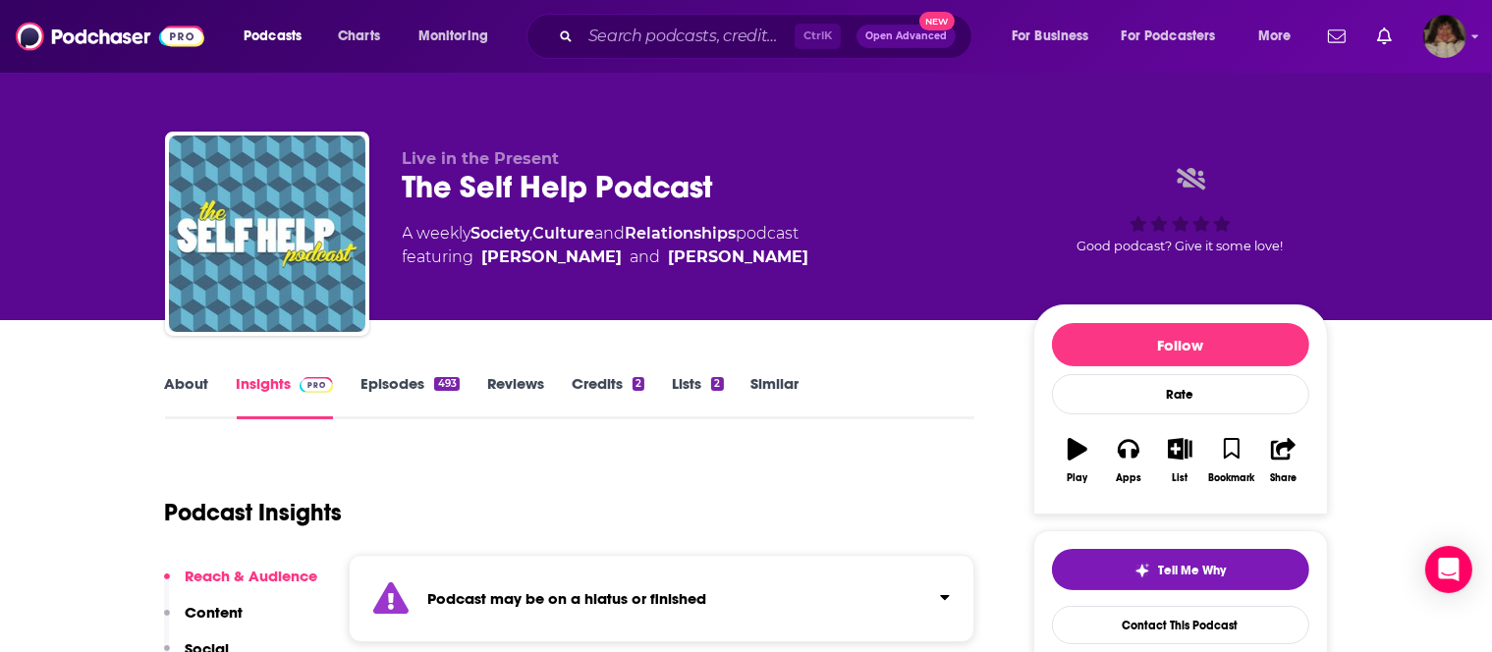
click at [401, 381] on link "Episodes 493" at bounding box center [409, 396] width 98 height 45
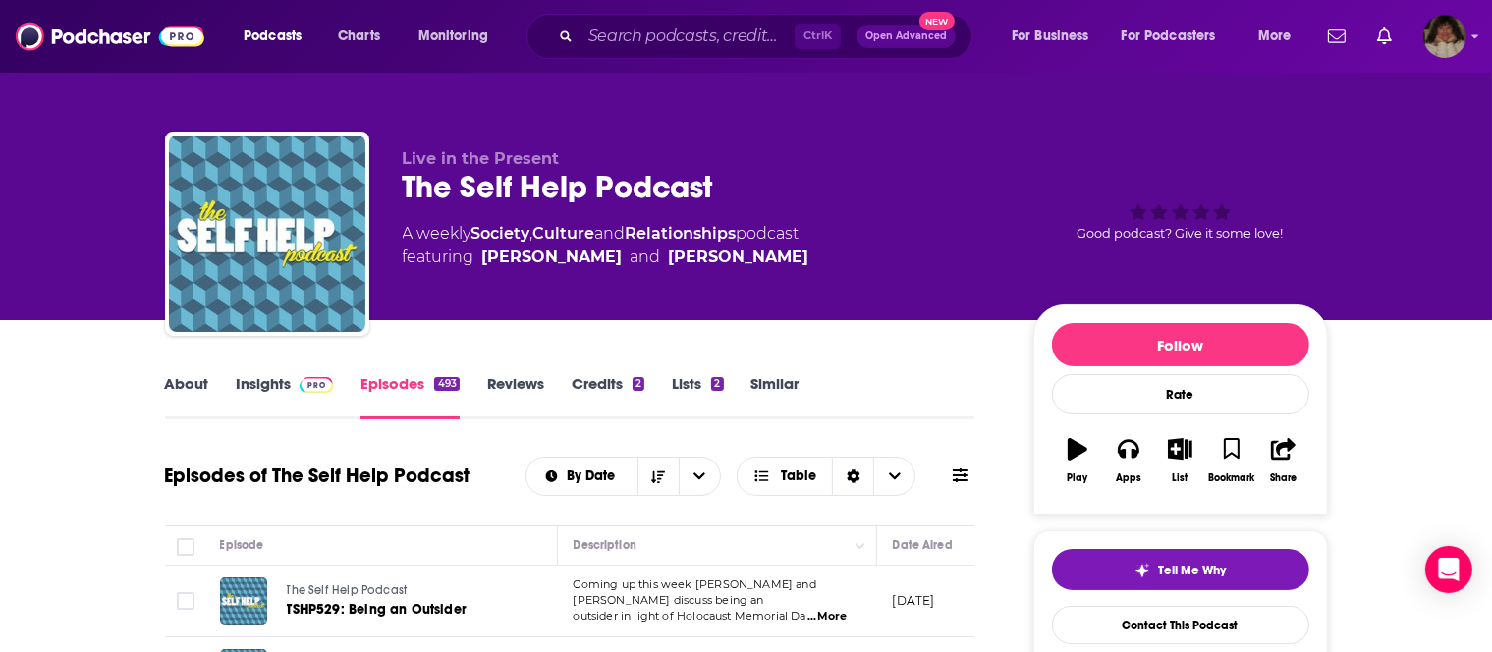
click at [257, 383] on link "Insights" at bounding box center [285, 396] width 97 height 45
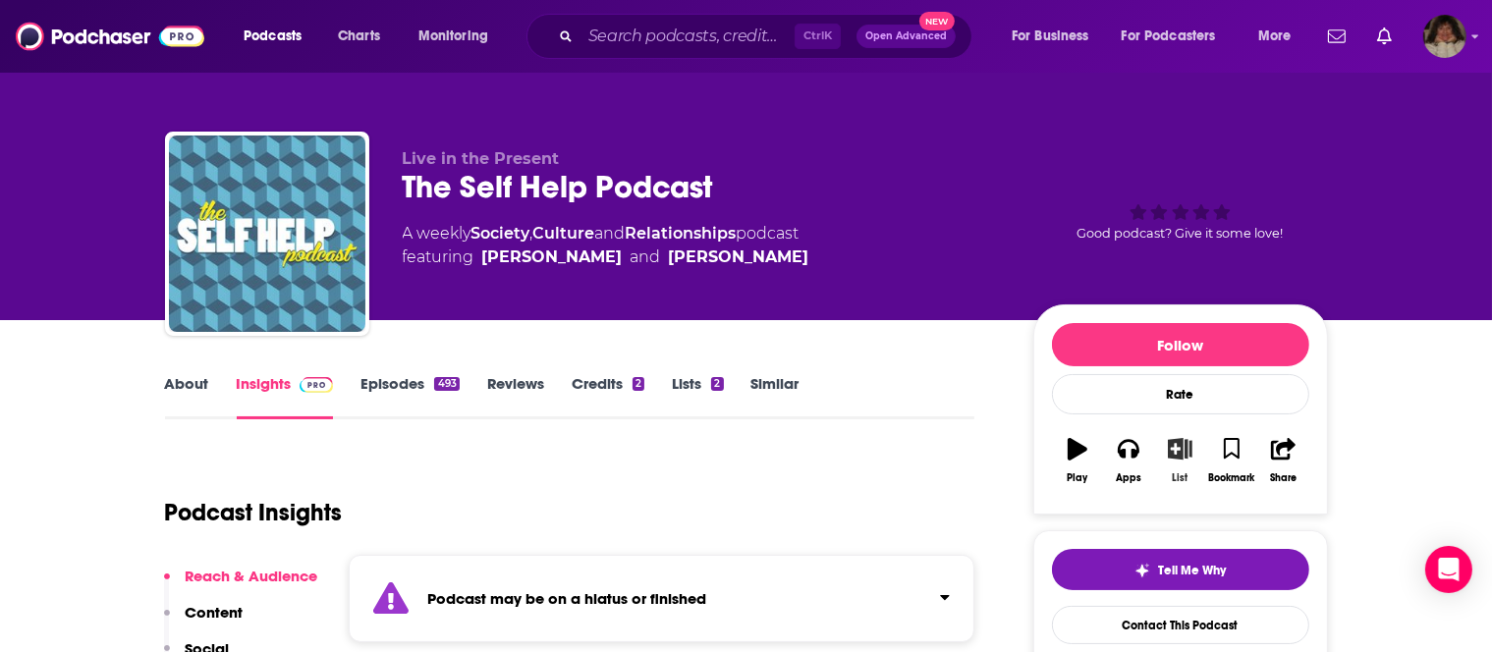
click at [1184, 461] on button "List" at bounding box center [1179, 460] width 51 height 71
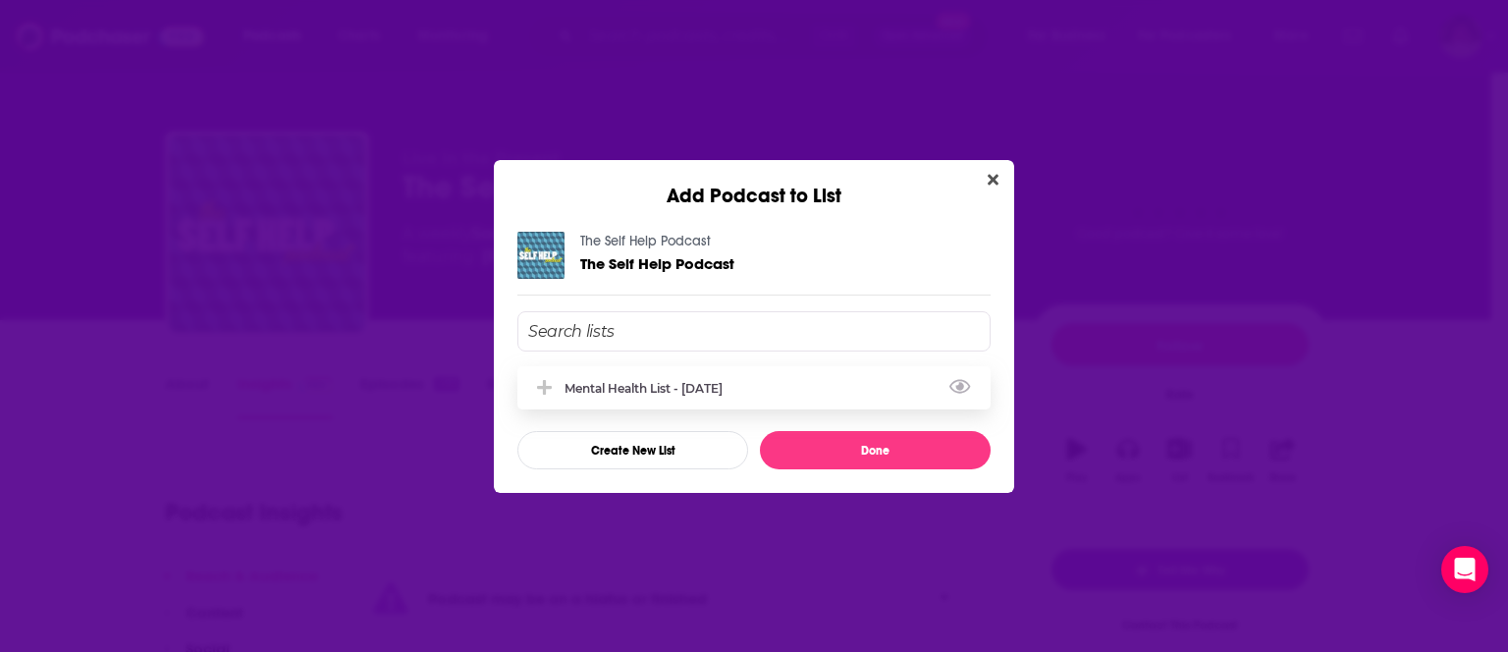
click at [591, 387] on div "Mental Health List - [DATE]" at bounding box center [650, 388] width 170 height 15
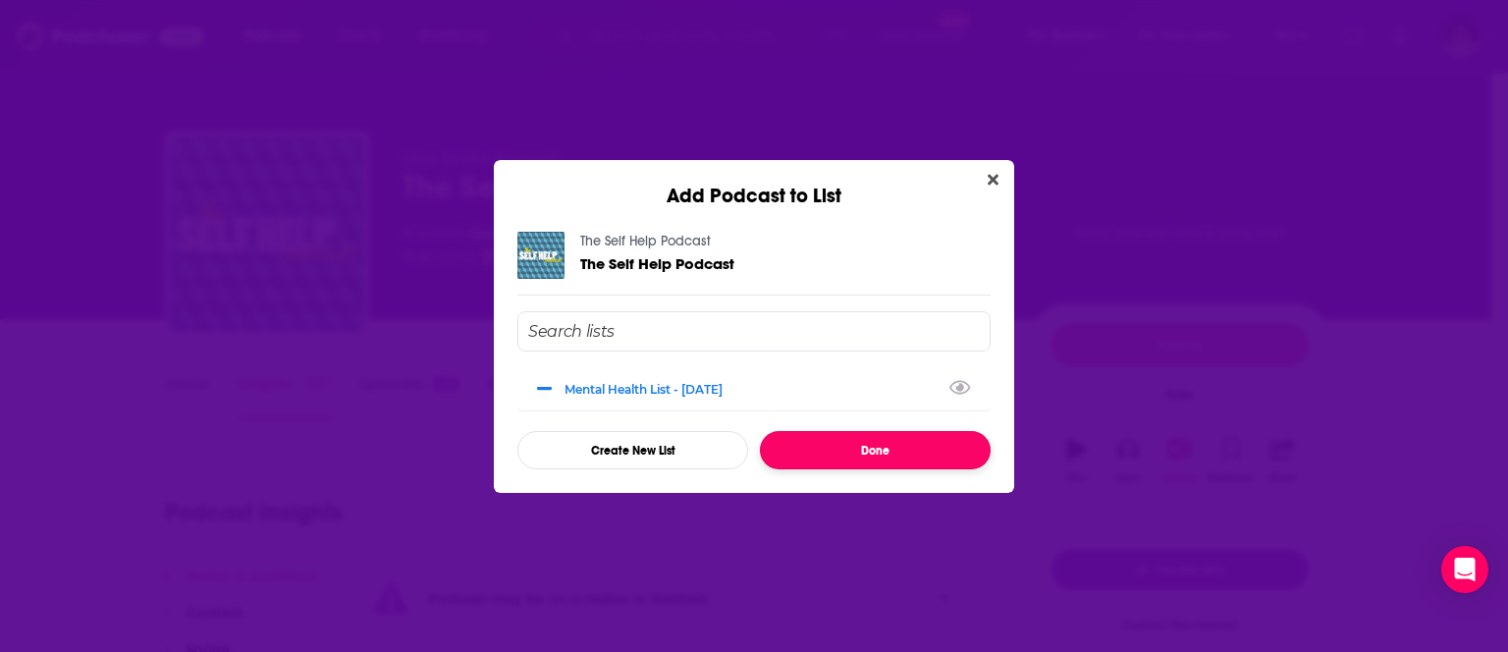
click at [829, 457] on button "Done" at bounding box center [875, 450] width 231 height 38
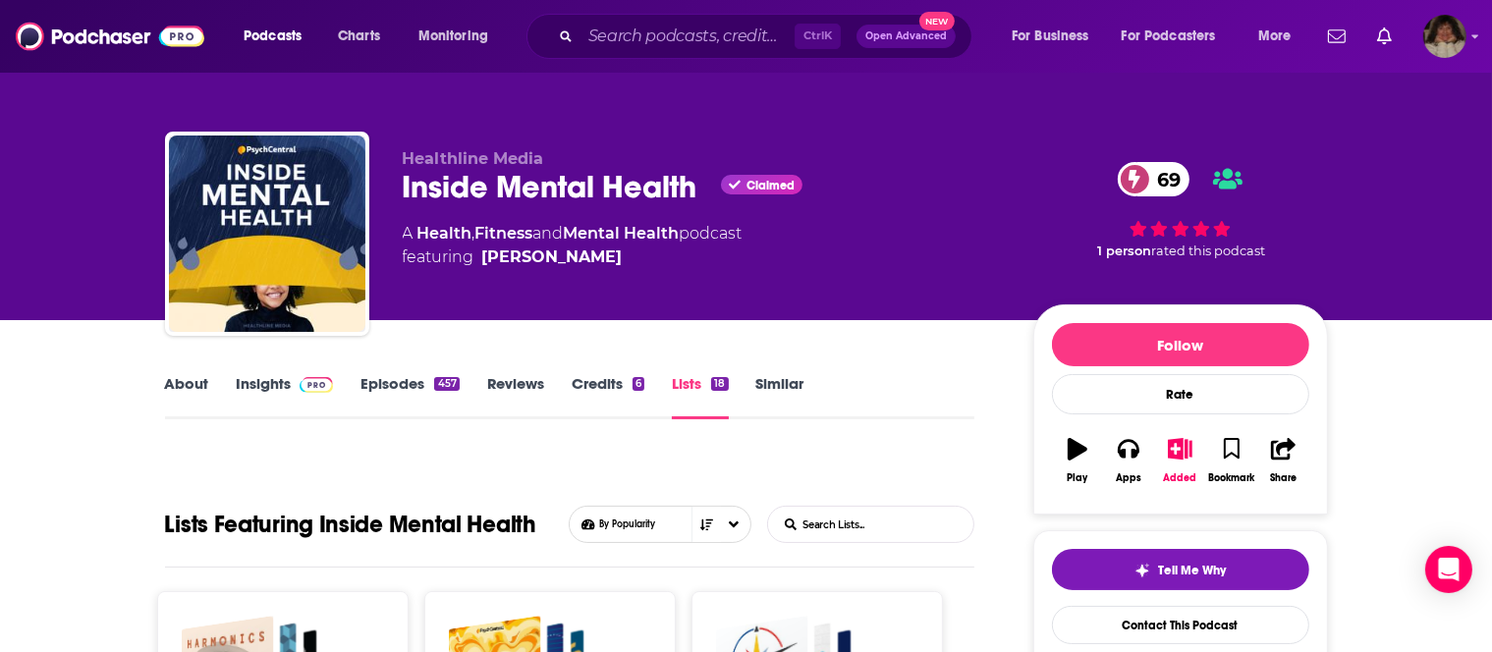
click at [721, 381] on div "18" at bounding box center [719, 384] width 17 height 14
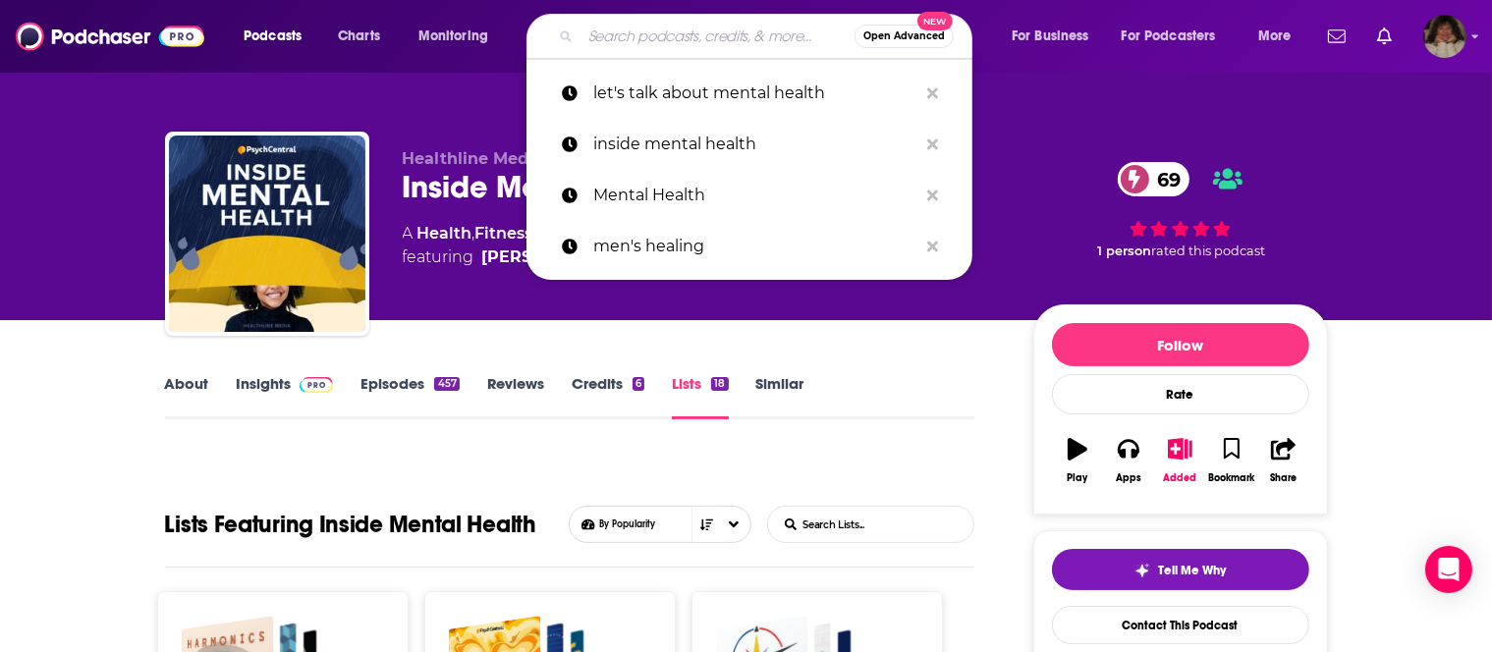
click at [697, 25] on input "Search podcasts, credits, & more..." at bounding box center [717, 36] width 274 height 31
click at [649, 191] on p "Mental Health" at bounding box center [755, 195] width 324 height 51
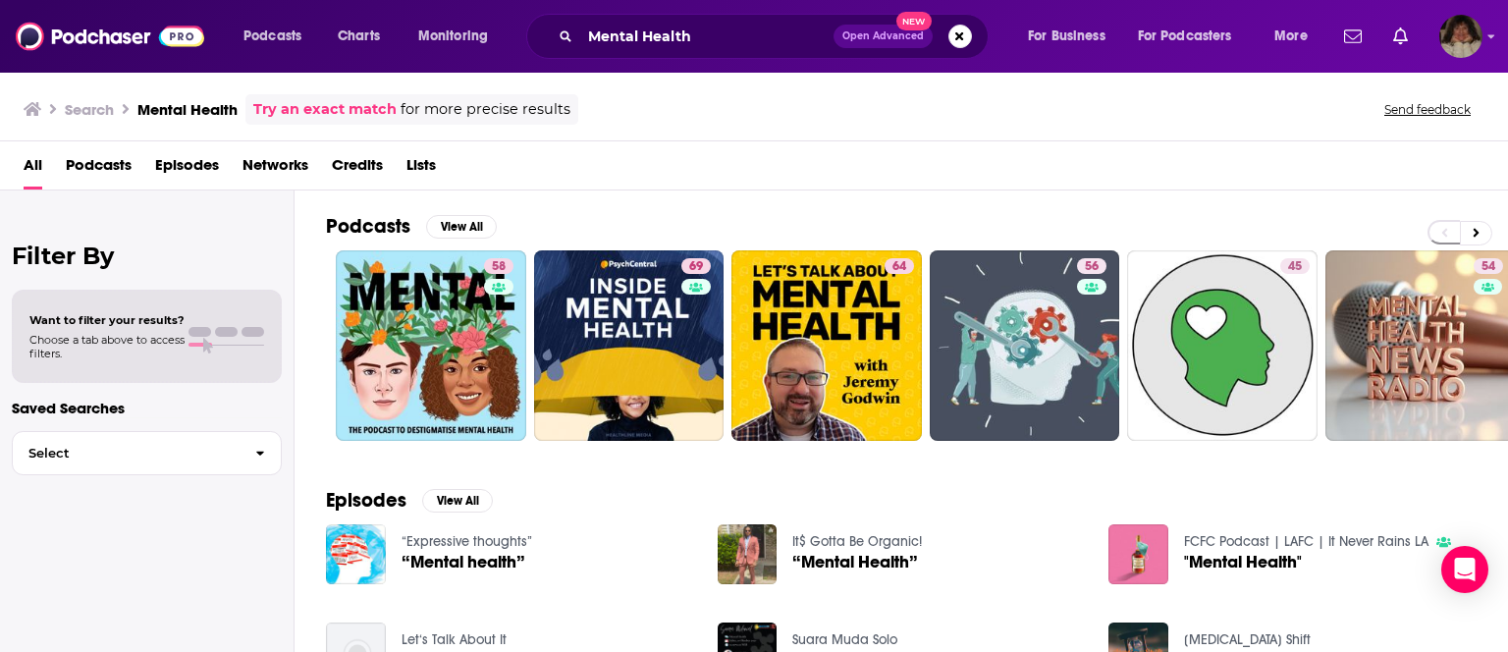
click at [649, 191] on div "Podcasts View All 58 69 64 56 45 54 60 39" at bounding box center [917, 328] width 1182 height 274
click at [1021, 137] on div "Search Mental Health Try an exact match for more precise results Send feedback" at bounding box center [754, 106] width 1508 height 71
click at [460, 224] on button "View All" at bounding box center [461, 227] width 71 height 24
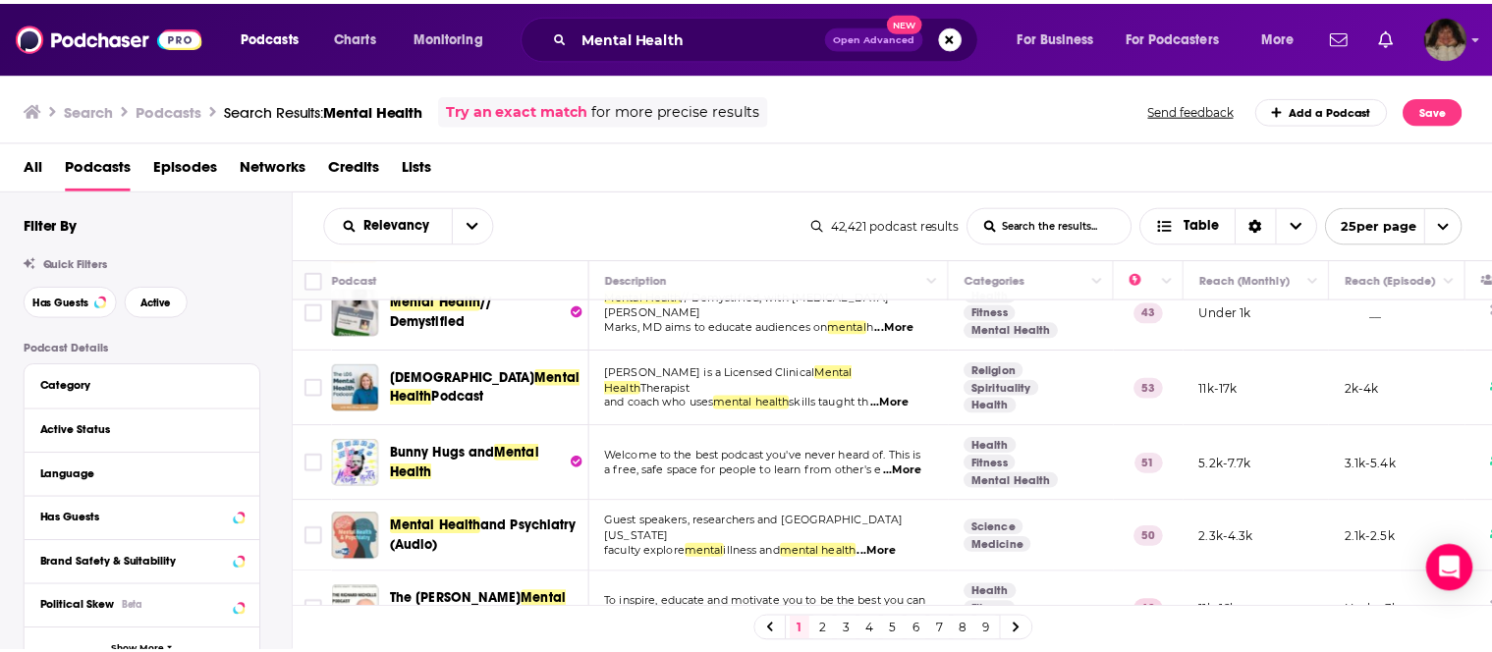
scroll to position [679, 0]
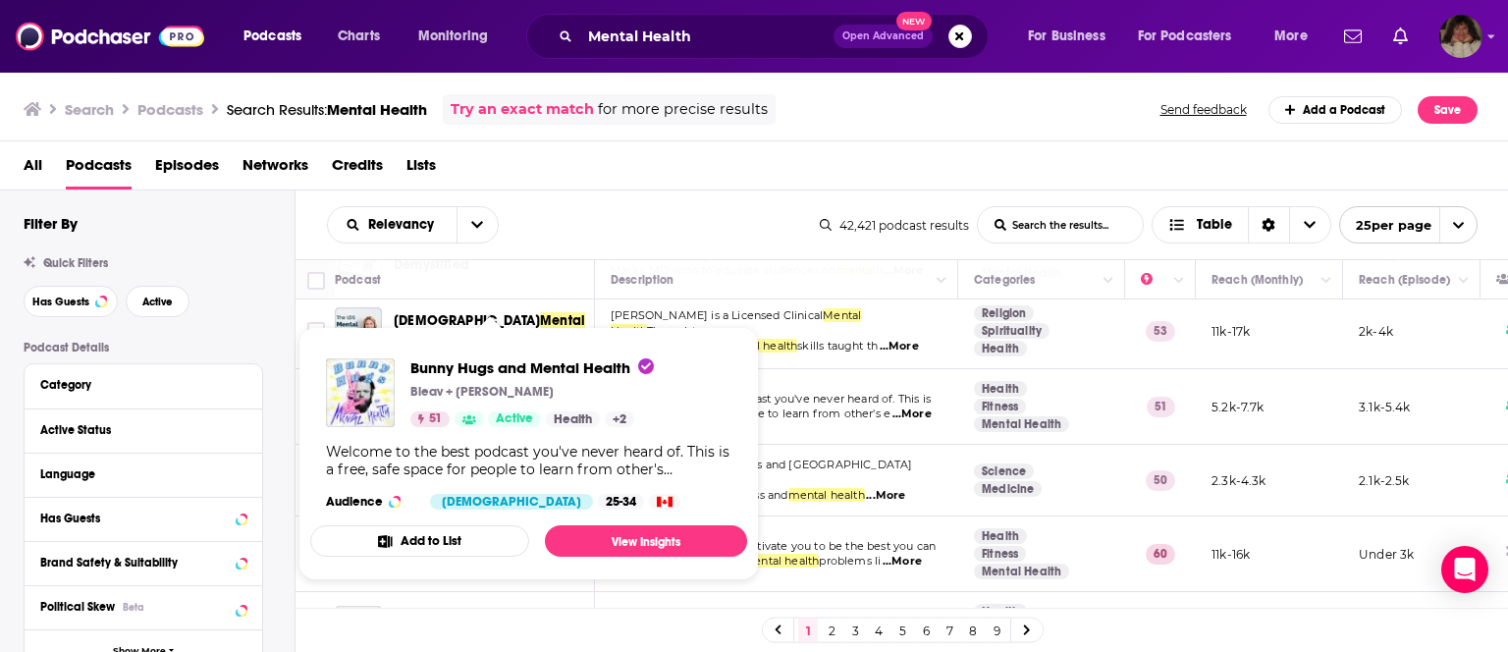
click at [506, 399] on p "Bleav + Todd Rennebohm" at bounding box center [482, 392] width 143 height 16
click at [614, 536] on link "View Insights" at bounding box center [646, 540] width 202 height 31
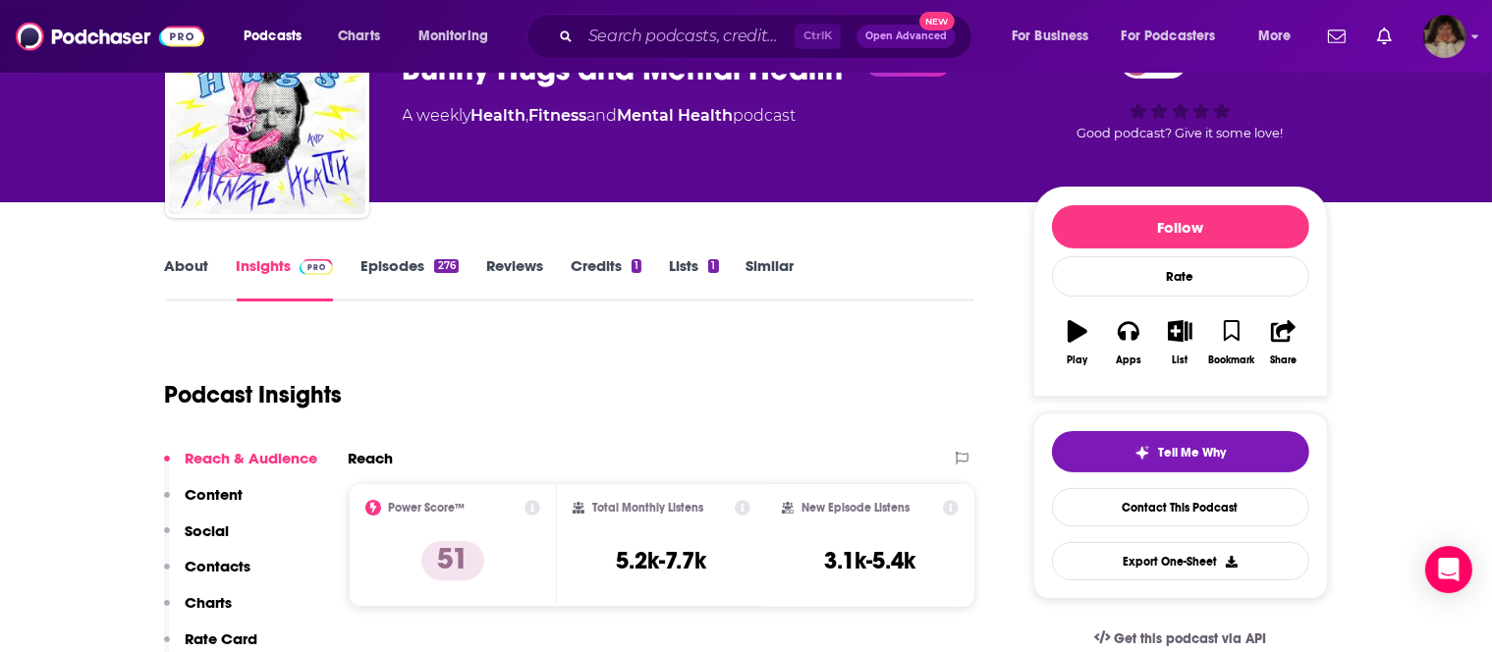
scroll to position [121, 0]
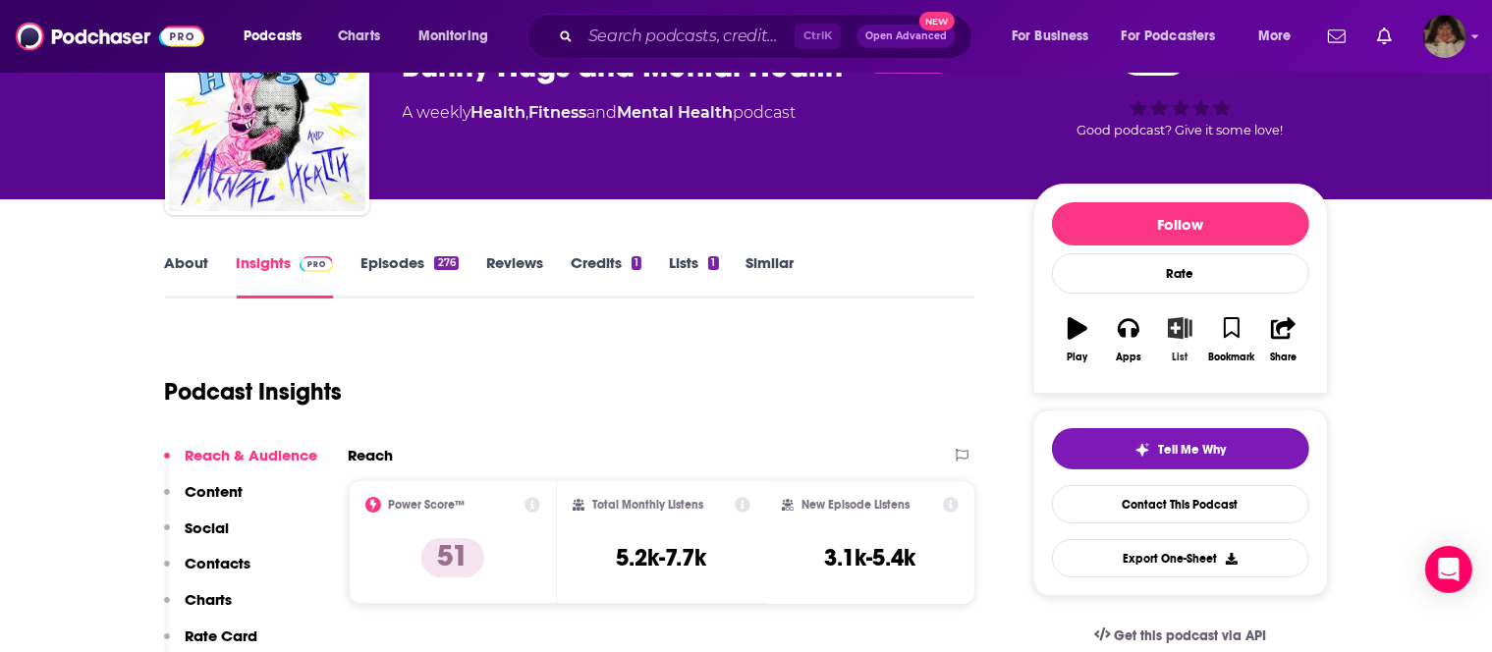
click at [1182, 334] on icon "button" at bounding box center [1180, 328] width 25 height 22
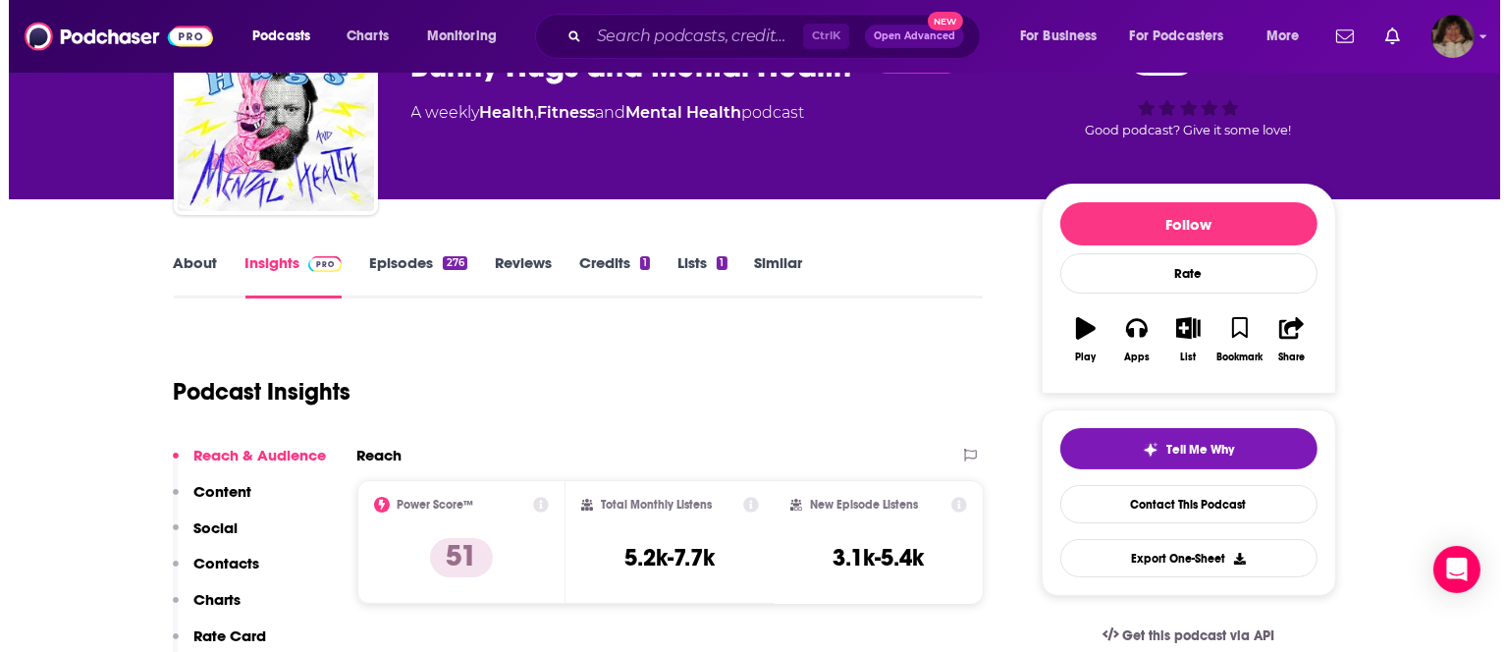
scroll to position [0, 0]
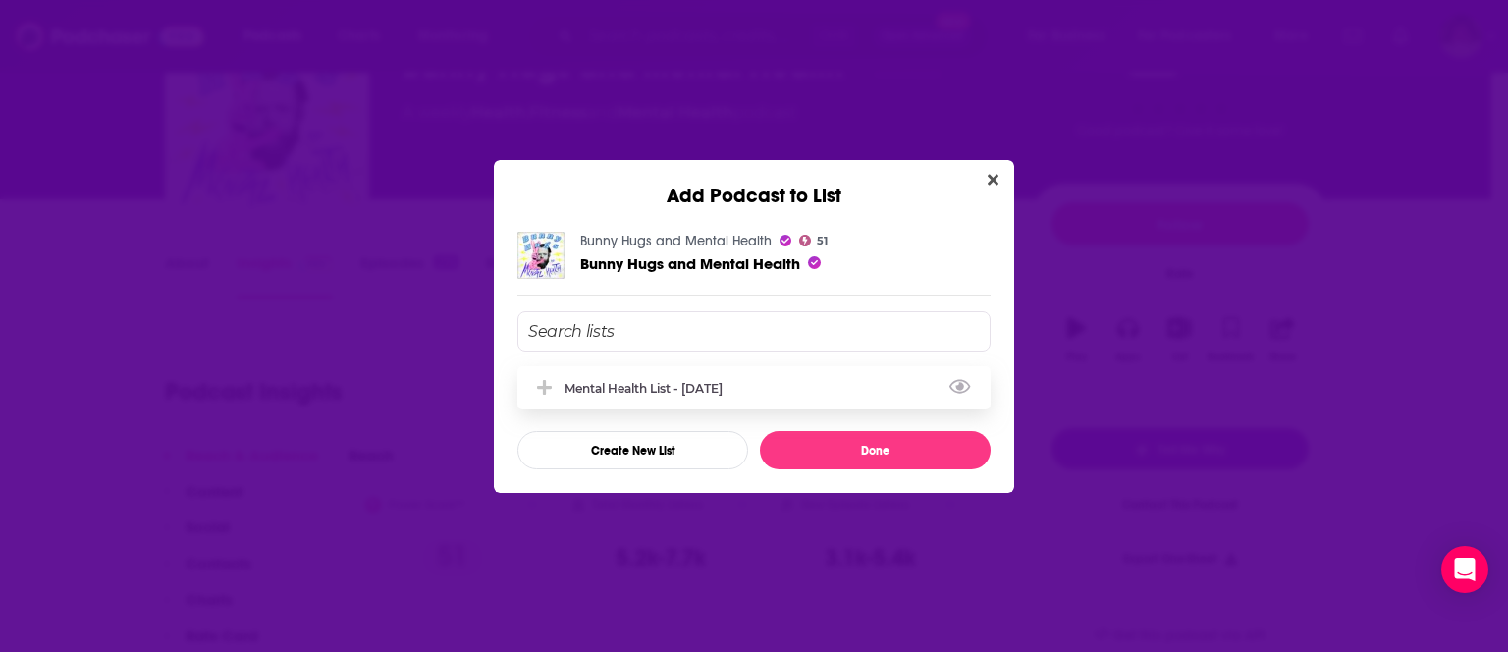
click at [712, 375] on div "Mental Health List - [DATE]" at bounding box center [754, 387] width 473 height 43
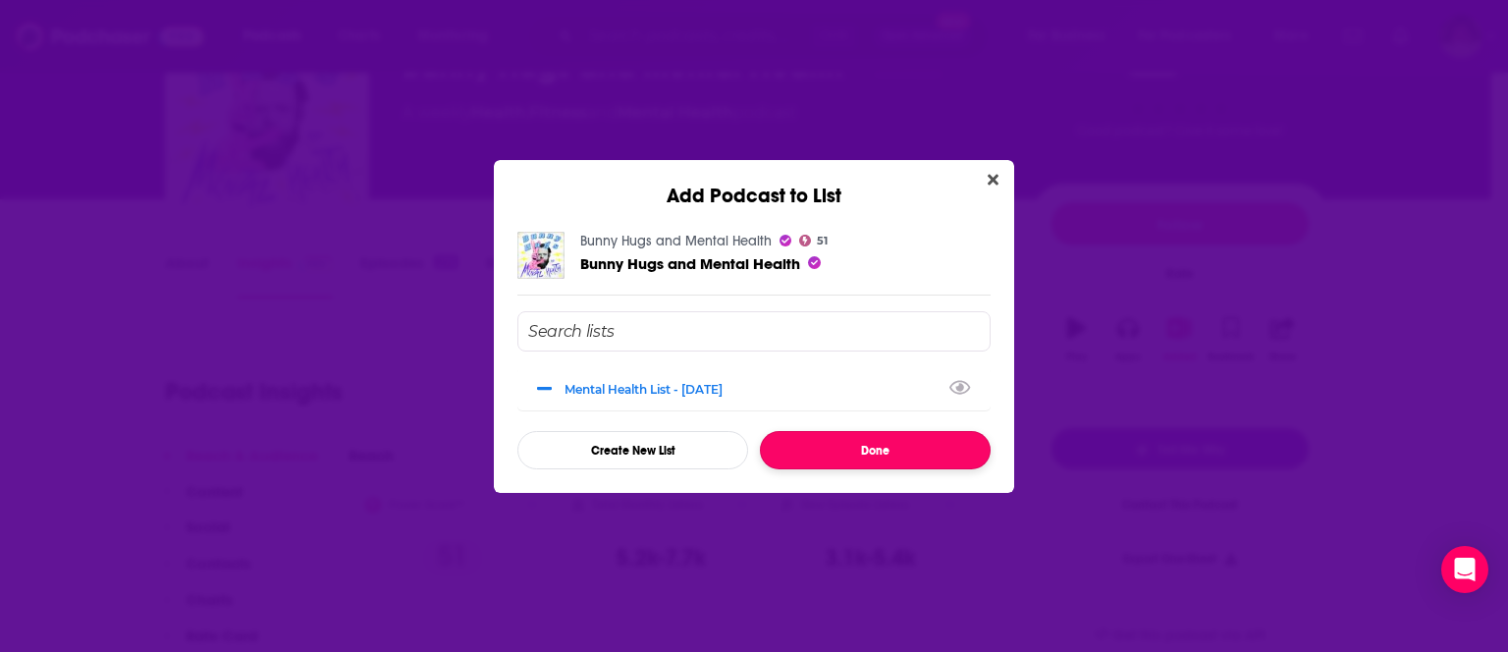
click at [840, 445] on button "Done" at bounding box center [875, 450] width 231 height 38
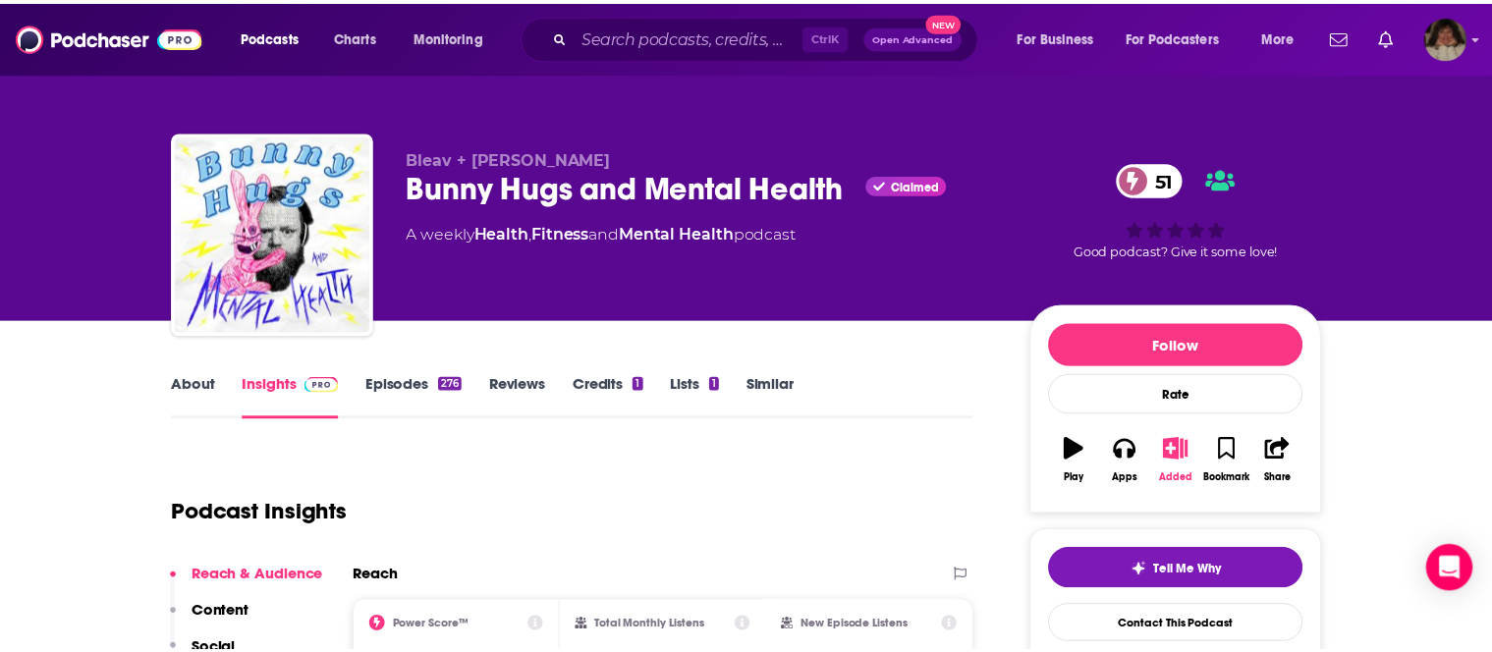
scroll to position [121, 0]
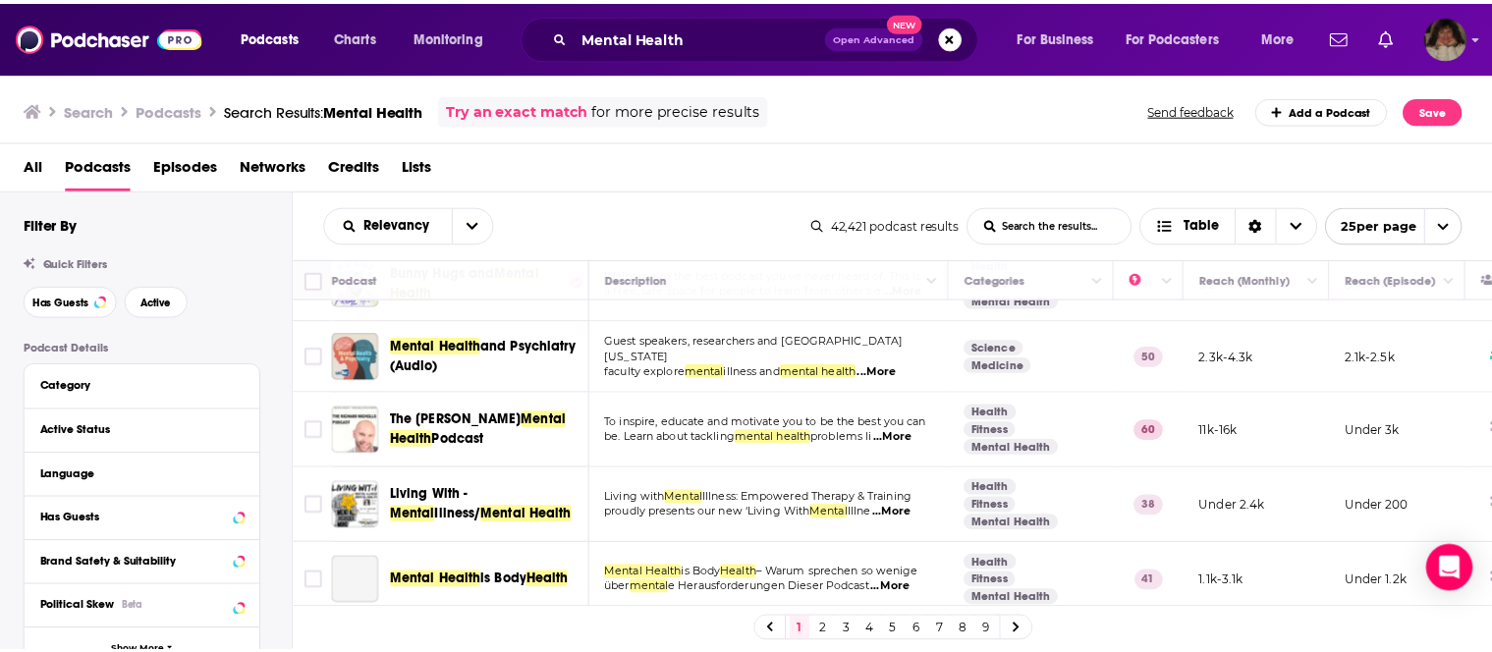
scroll to position [810, 0]
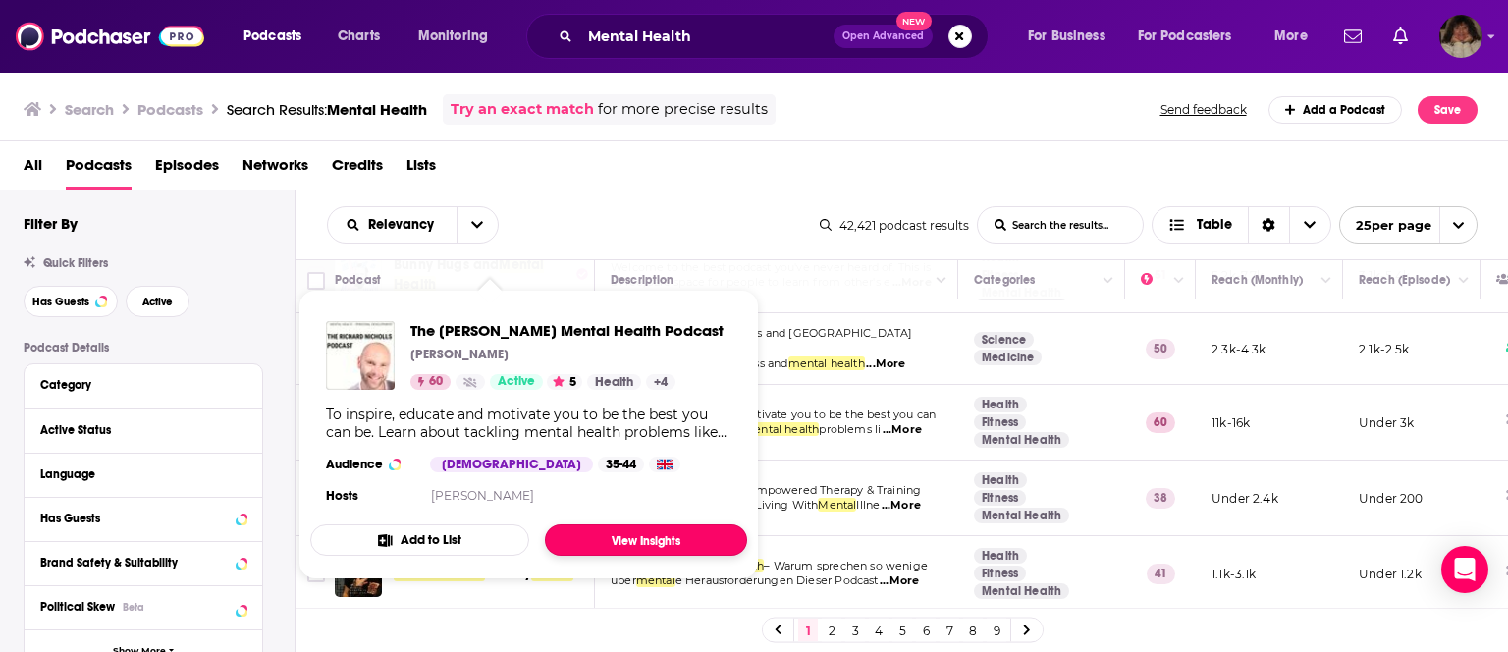
click at [641, 543] on link "View Insights" at bounding box center [646, 539] width 202 height 31
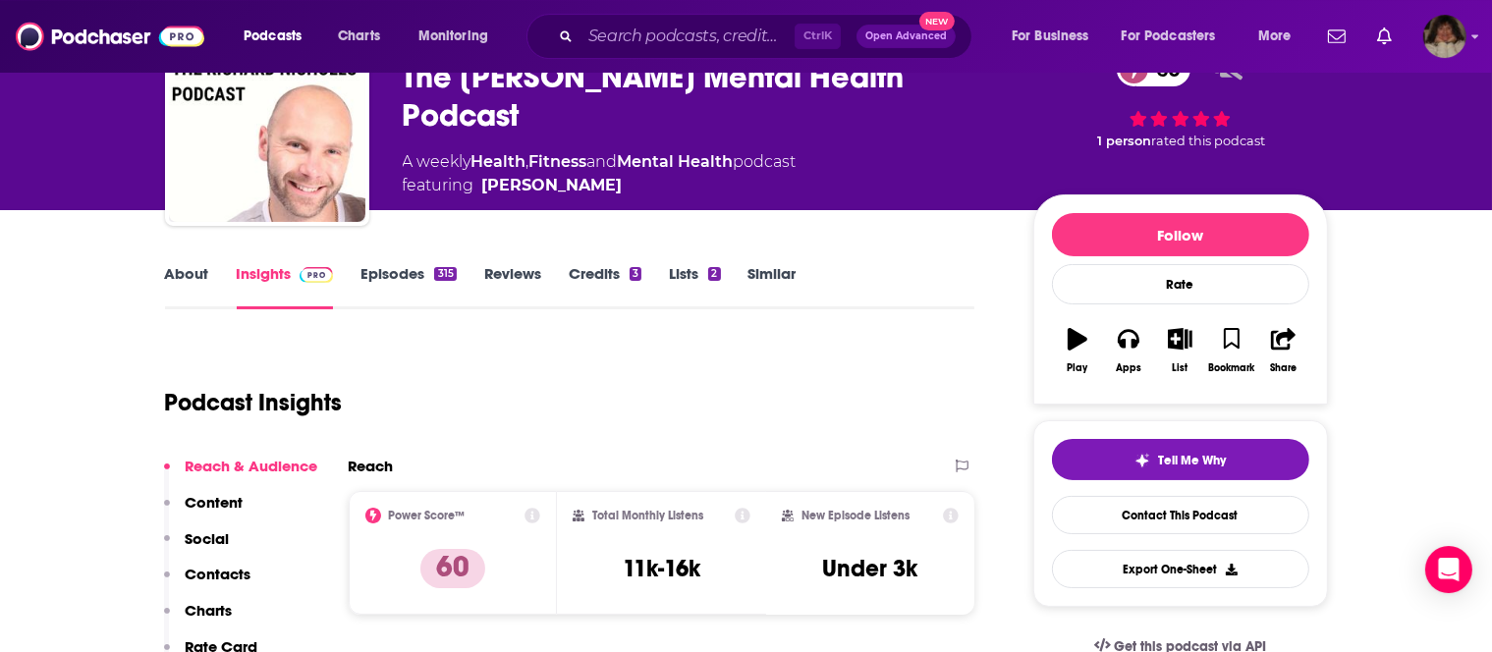
scroll to position [121, 0]
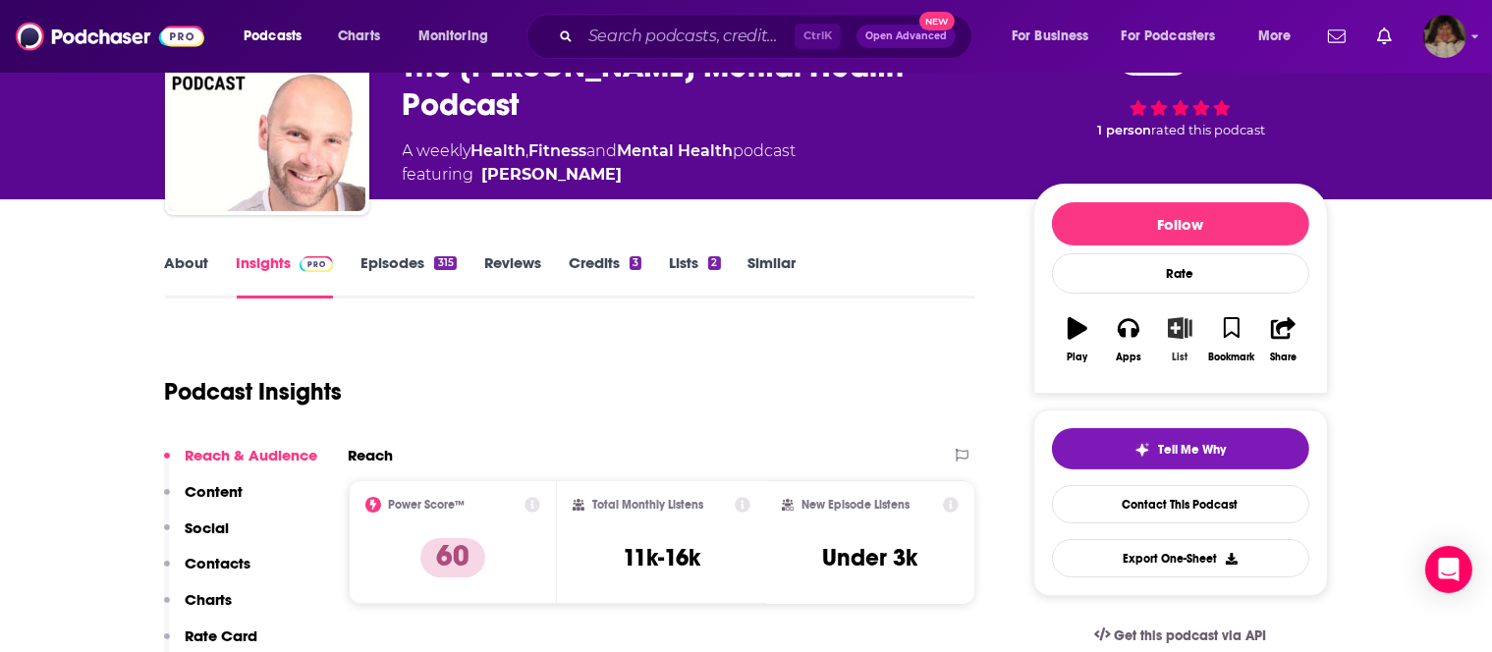
click at [1177, 324] on icon "button" at bounding box center [1180, 328] width 25 height 22
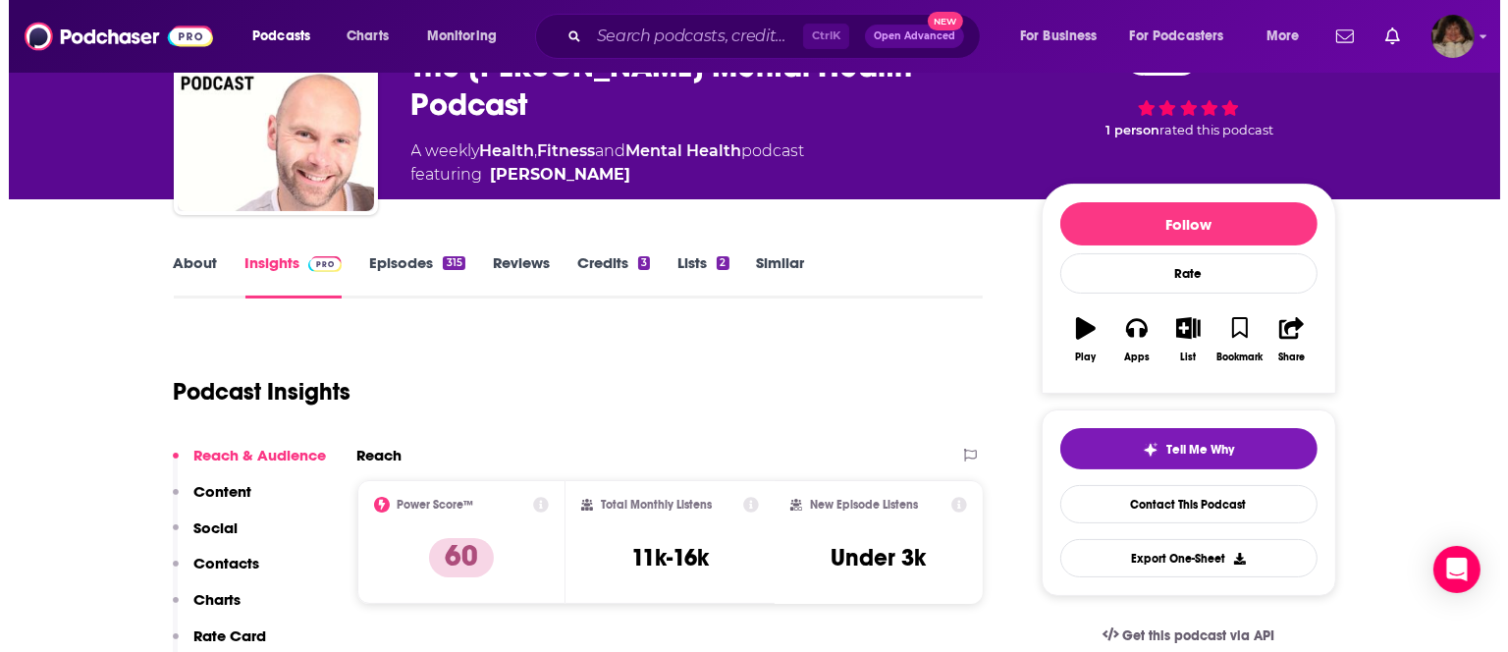
scroll to position [0, 0]
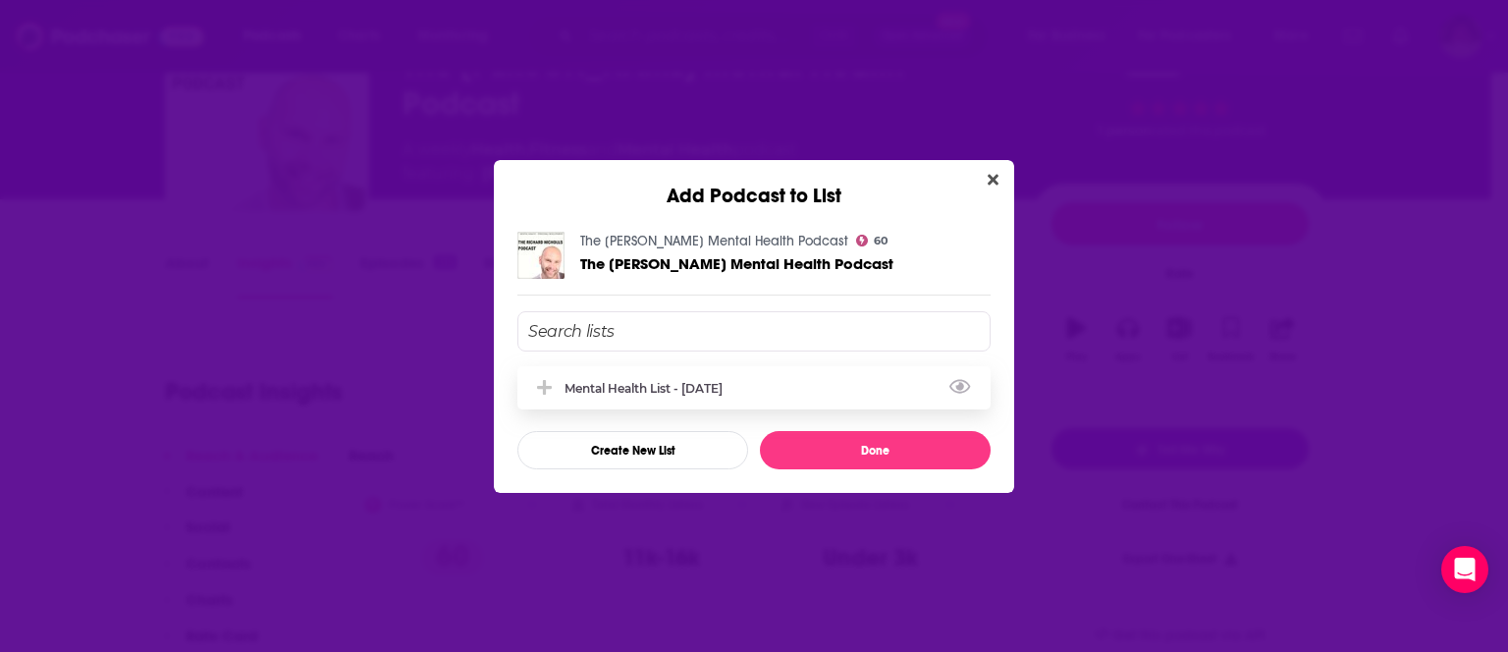
click at [656, 390] on div "Mental Health List - [DATE]" at bounding box center [650, 388] width 170 height 15
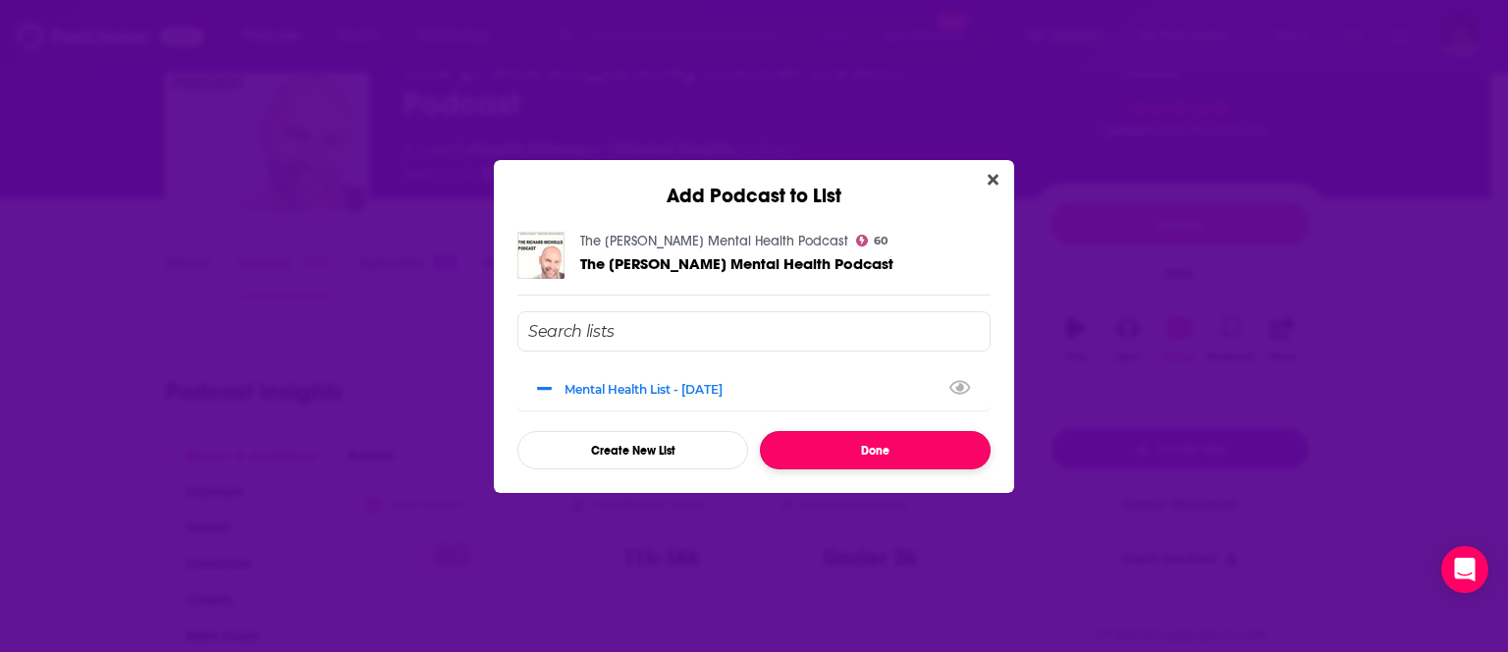
click at [827, 446] on button "Done" at bounding box center [875, 450] width 231 height 38
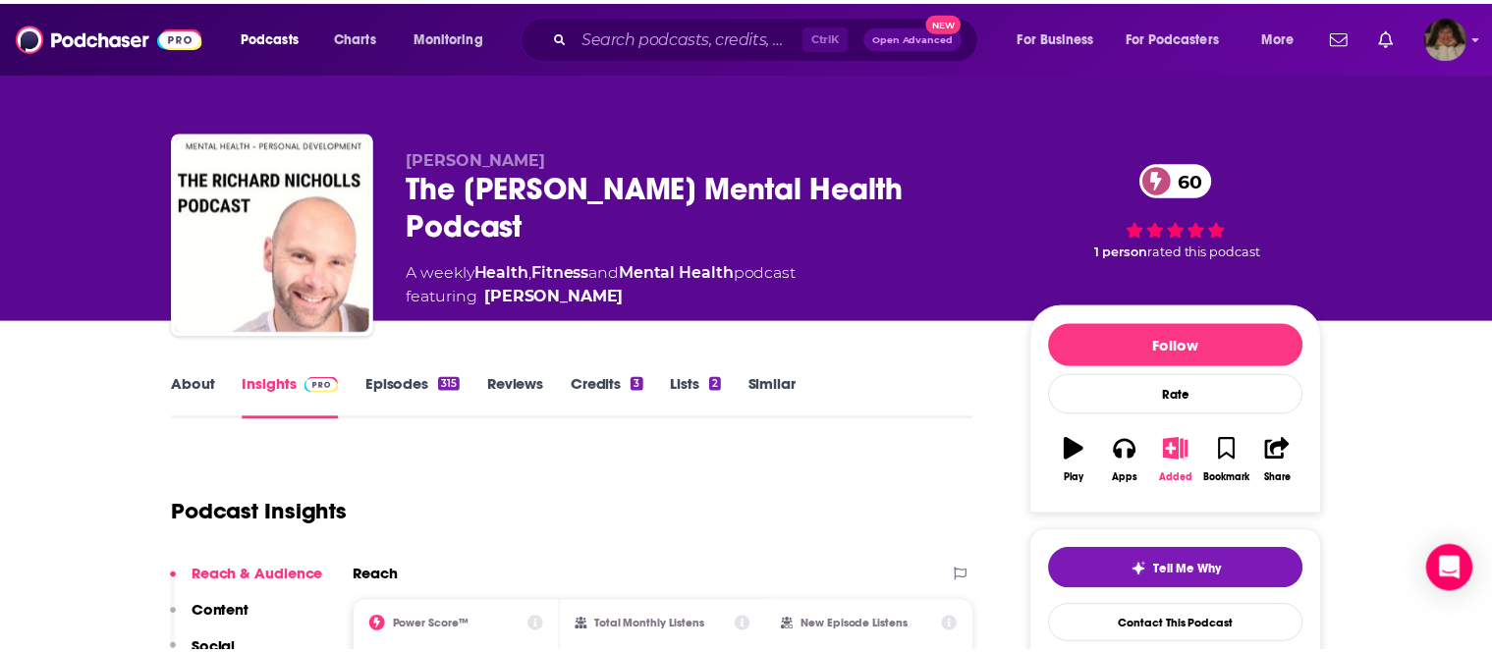
scroll to position [121, 0]
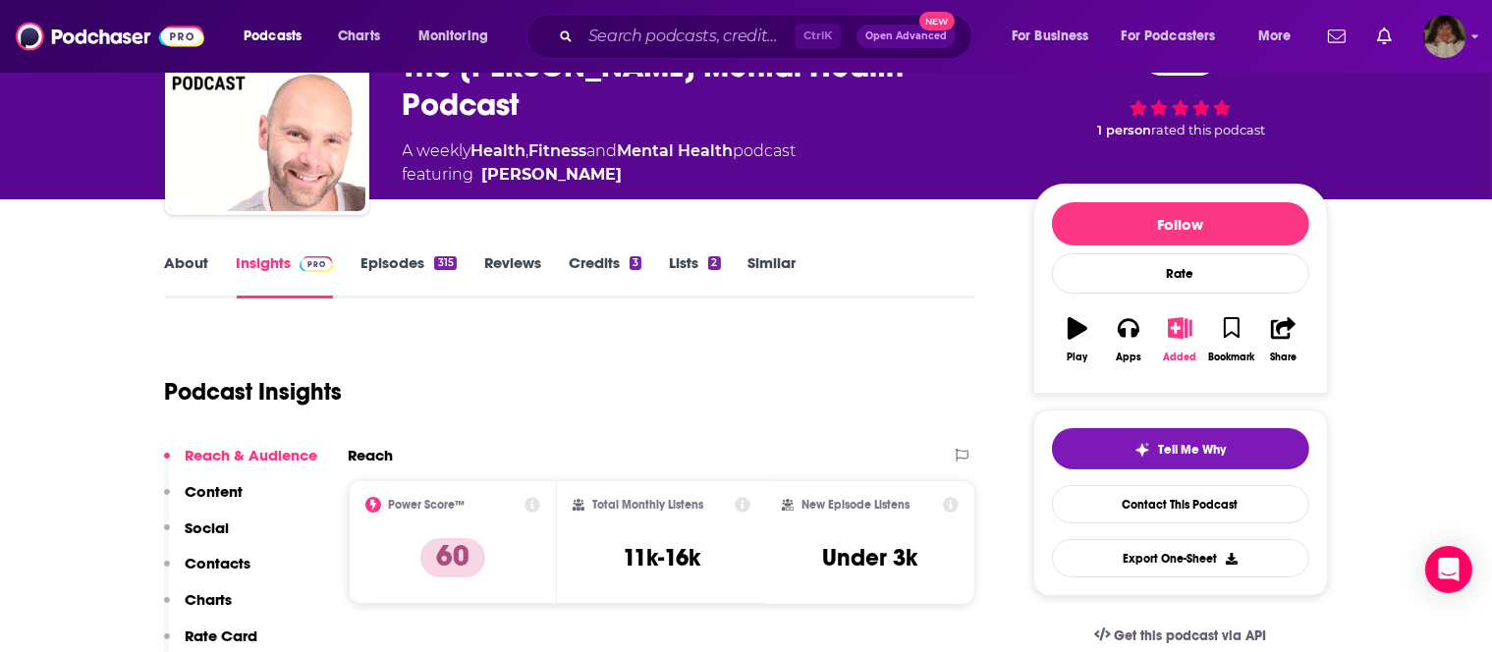
click at [1177, 347] on button "Added" at bounding box center [1179, 339] width 51 height 71
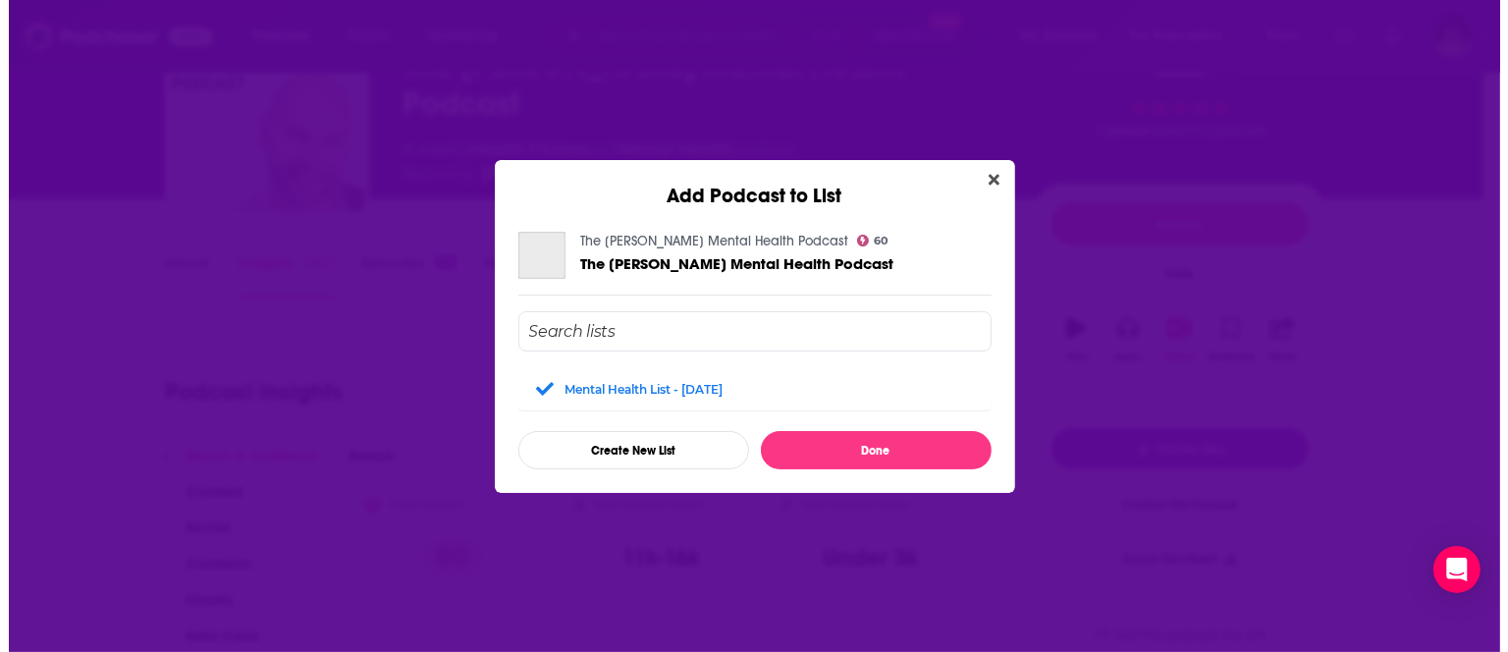
scroll to position [0, 0]
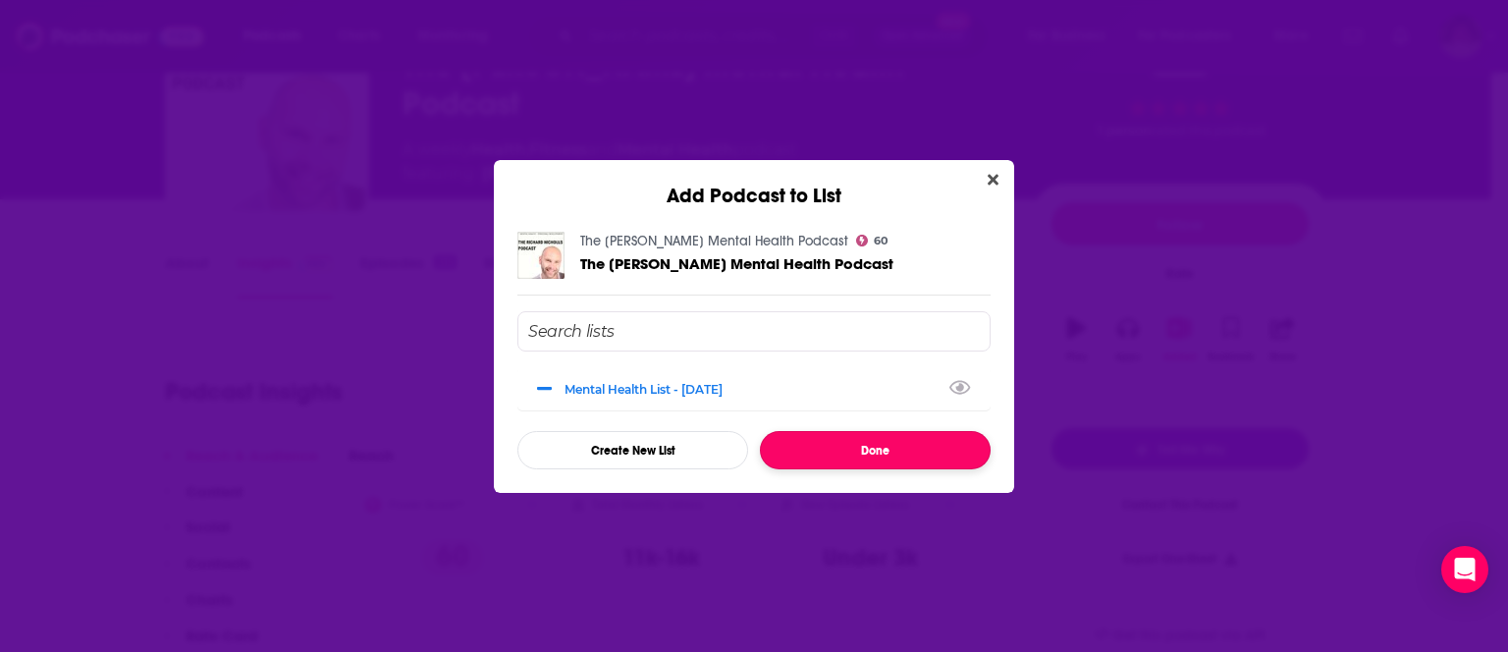
click at [801, 446] on button "Done" at bounding box center [875, 450] width 231 height 38
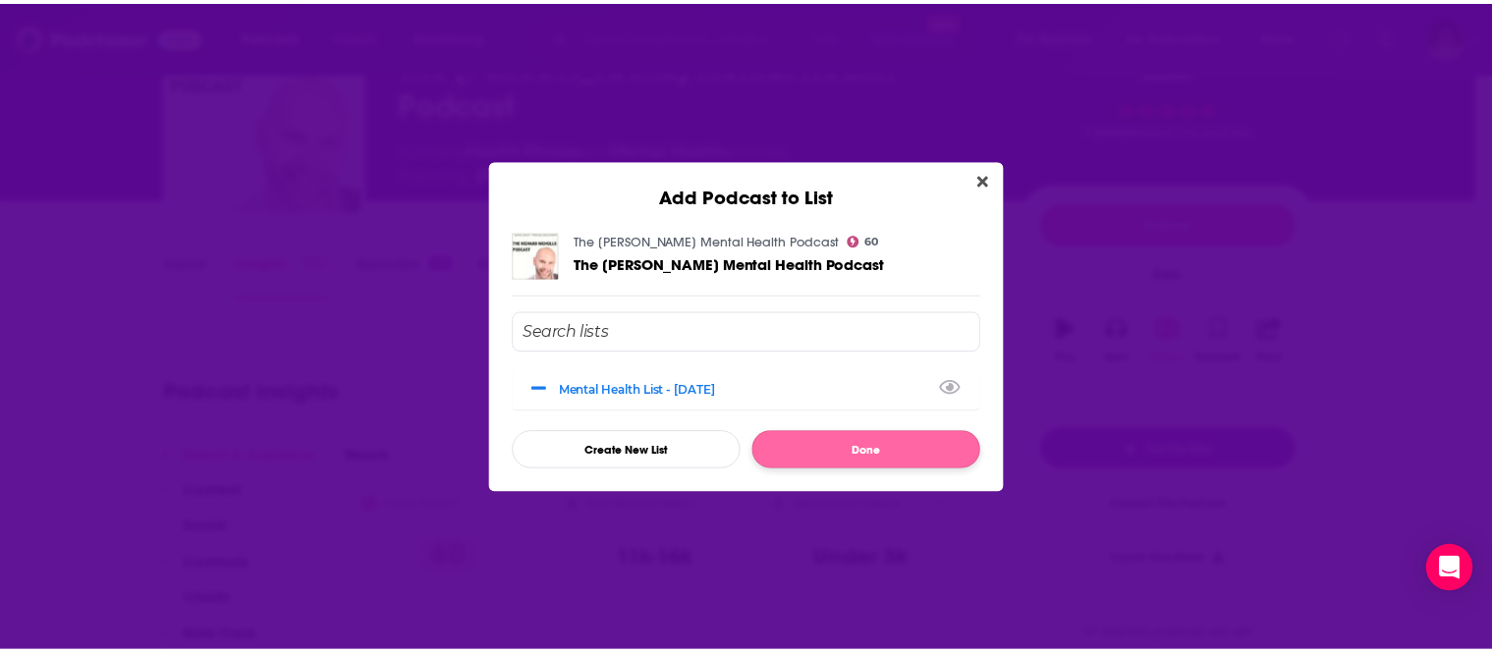
scroll to position [121, 0]
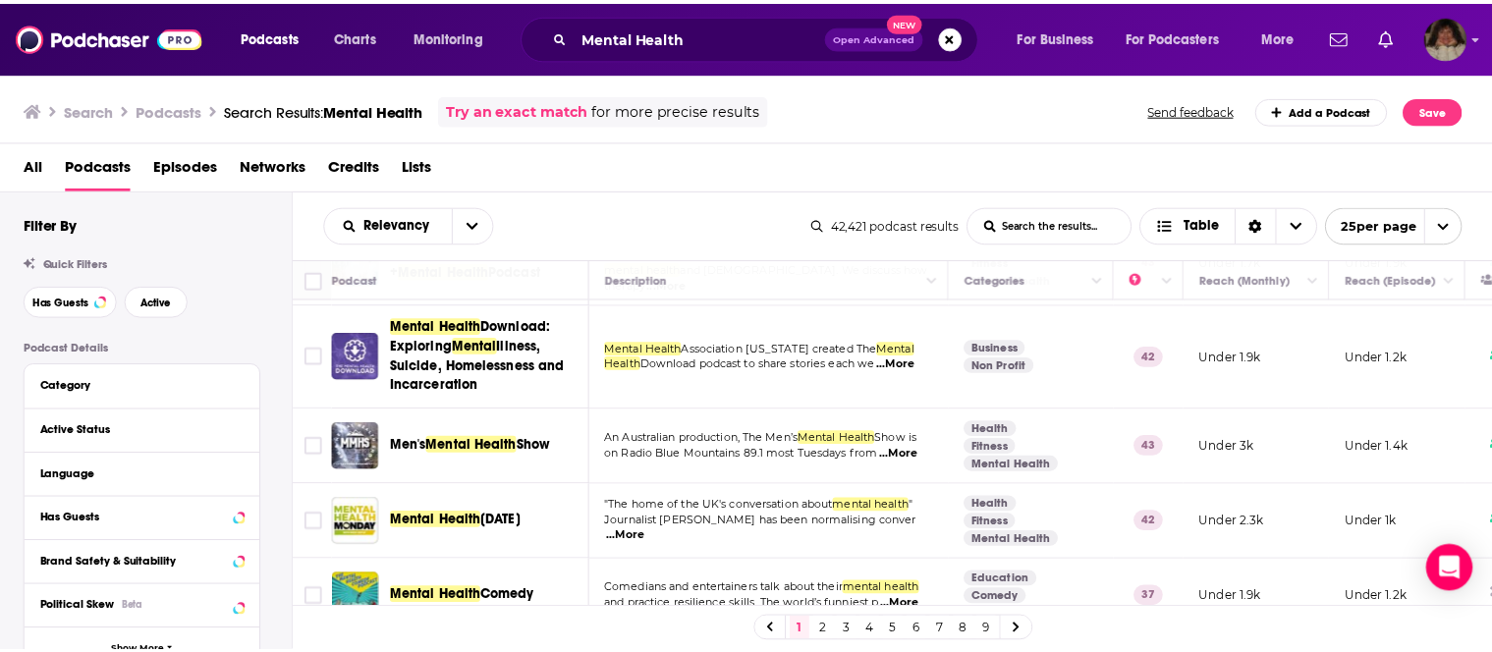
scroll to position [1489, 0]
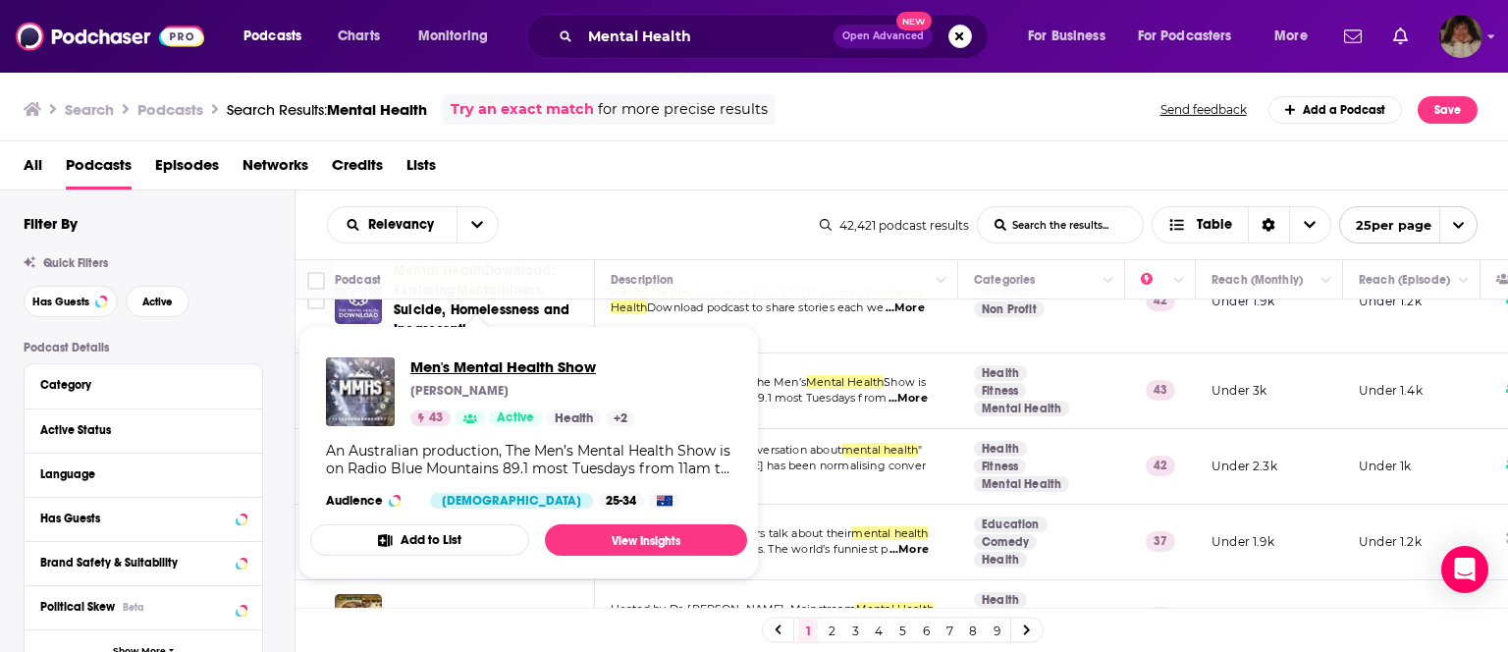
click at [452, 371] on span "Men's Mental Health Show" at bounding box center [523, 366] width 225 height 19
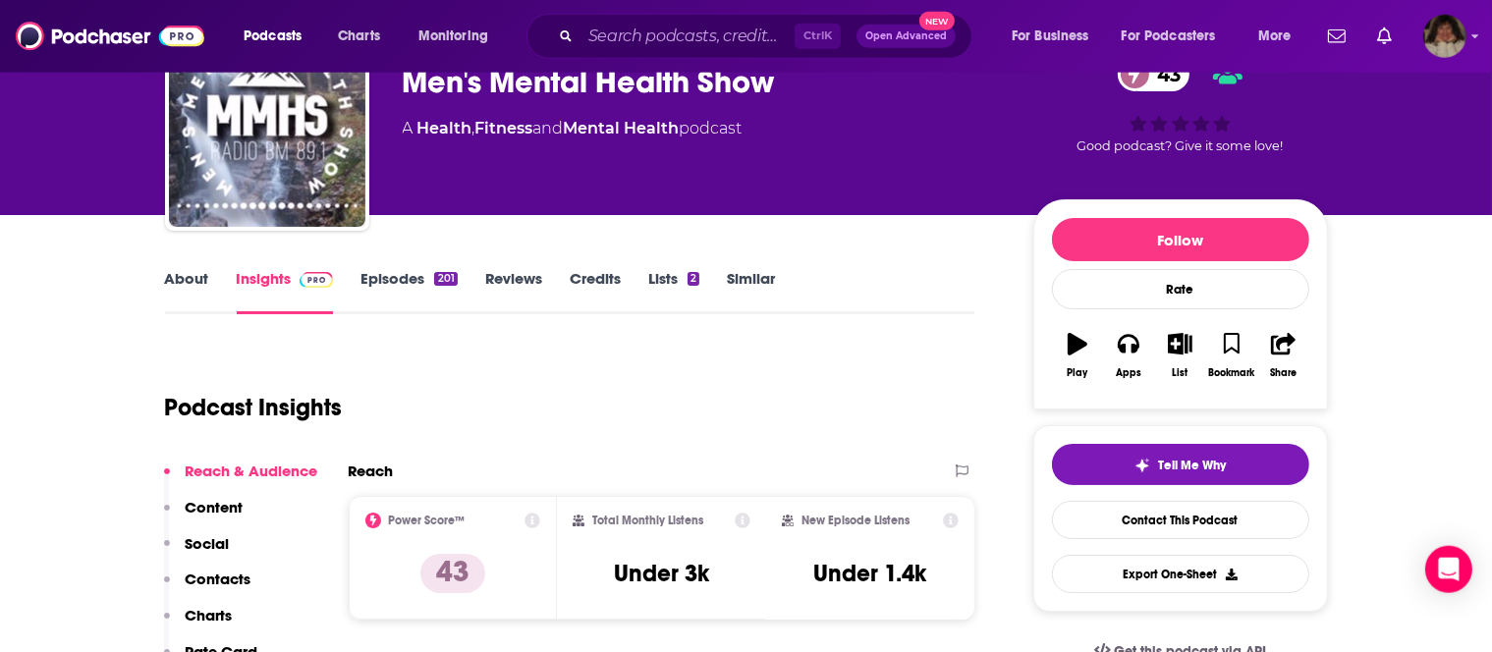
scroll to position [121, 0]
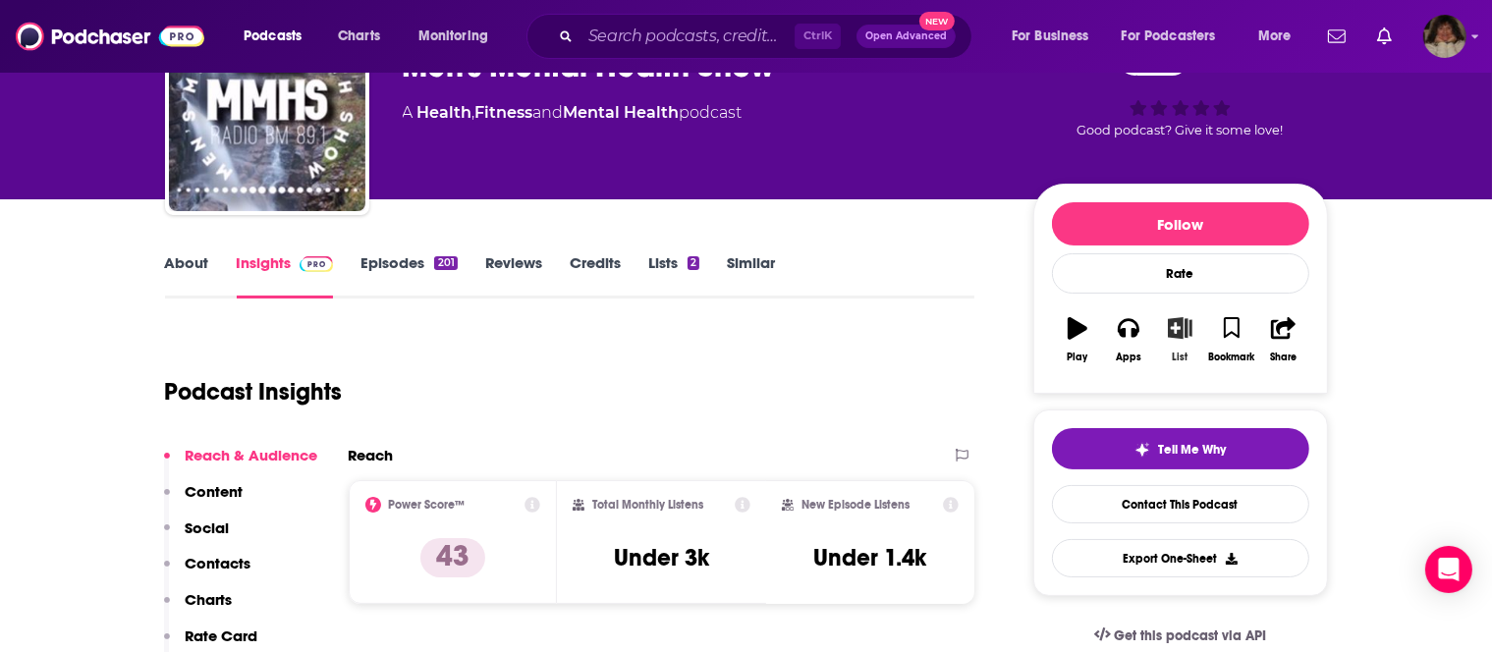
click at [1178, 342] on button "List" at bounding box center [1179, 339] width 51 height 71
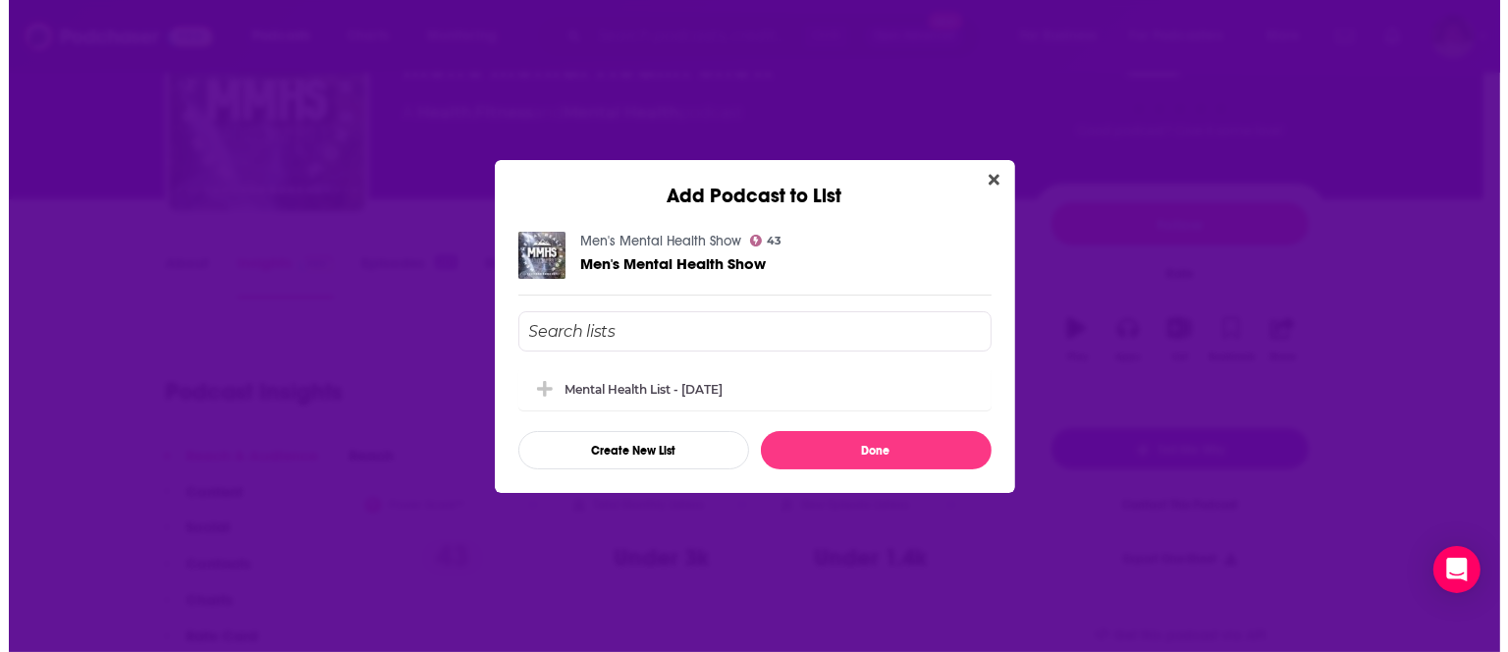
scroll to position [0, 0]
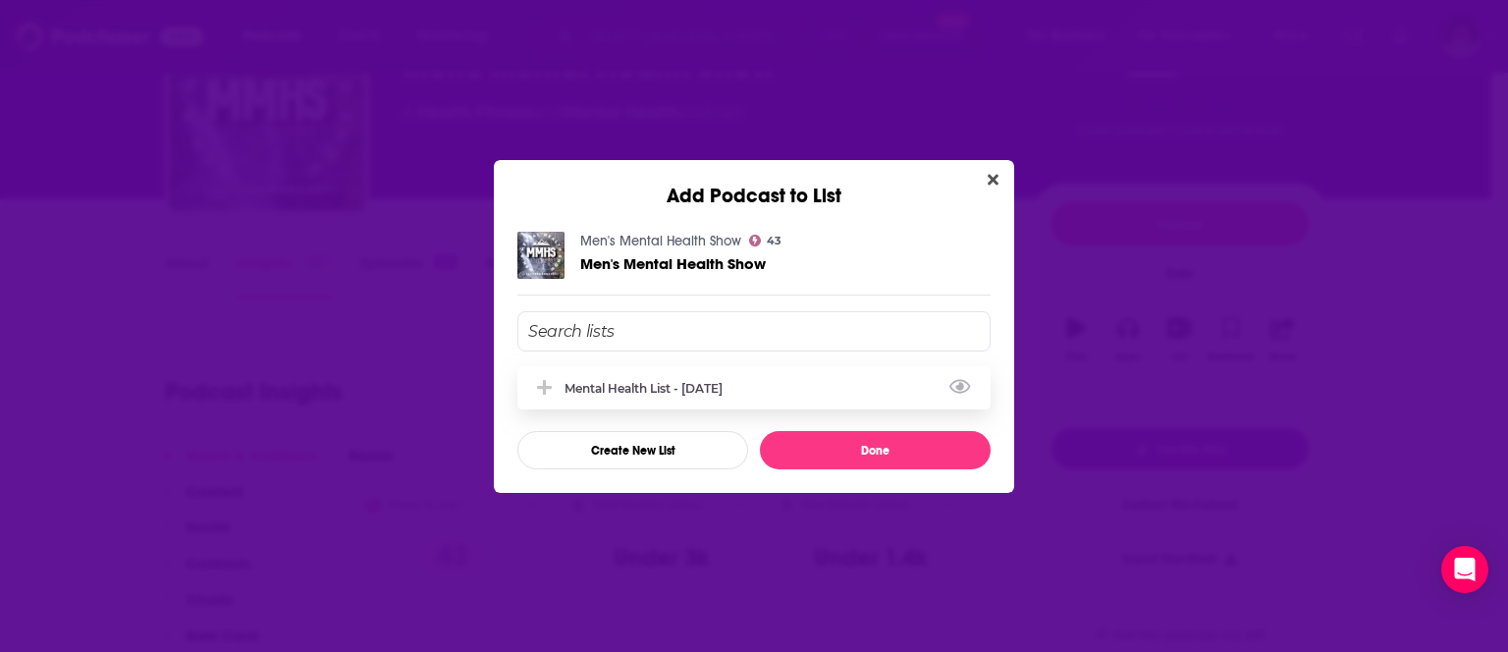
click at [721, 391] on div "Mental Health List - [DATE]" at bounding box center [650, 388] width 170 height 15
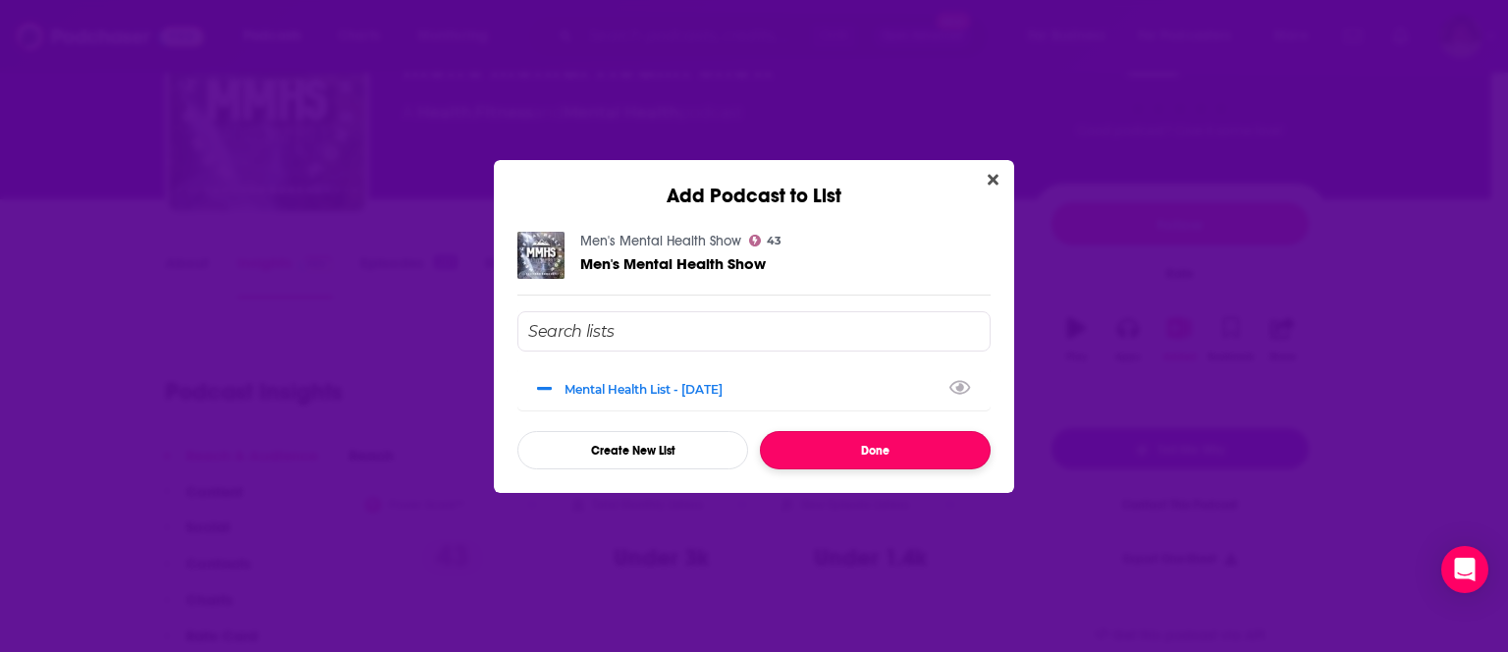
click at [843, 453] on button "Done" at bounding box center [875, 450] width 231 height 38
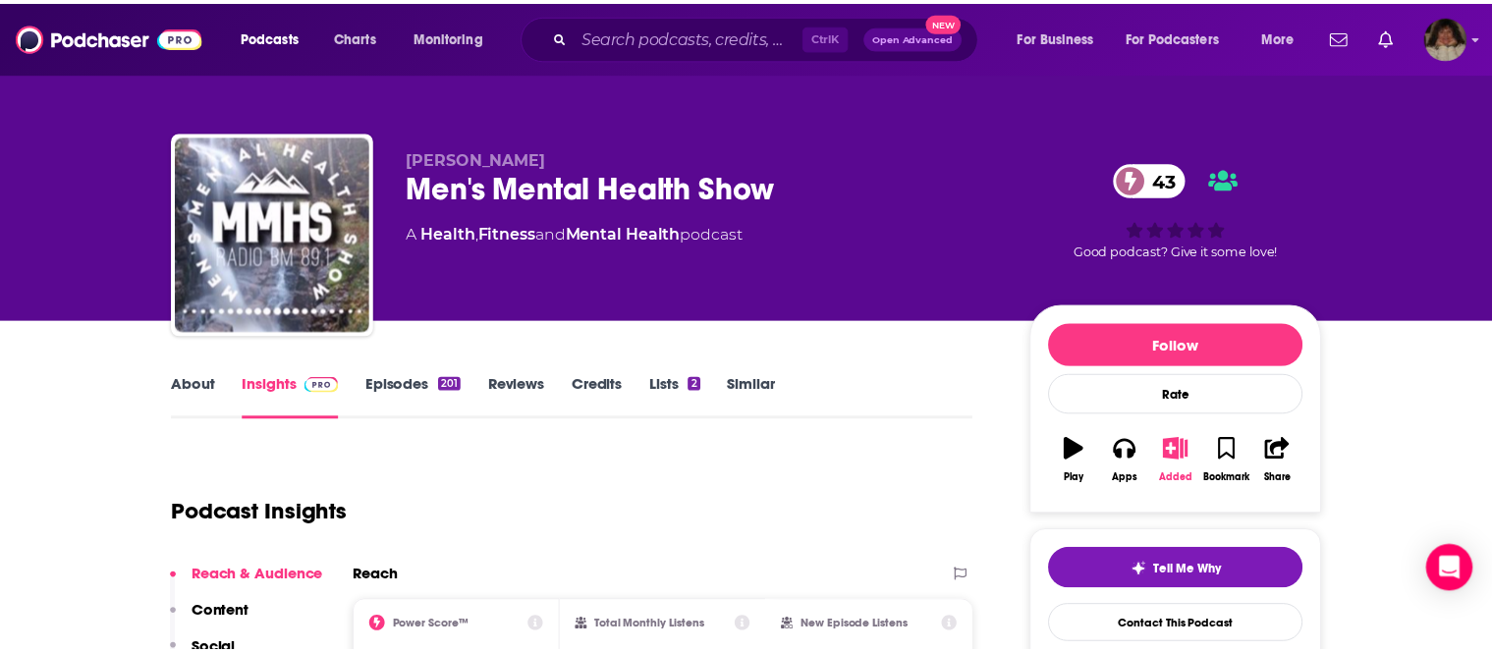
scroll to position [121, 0]
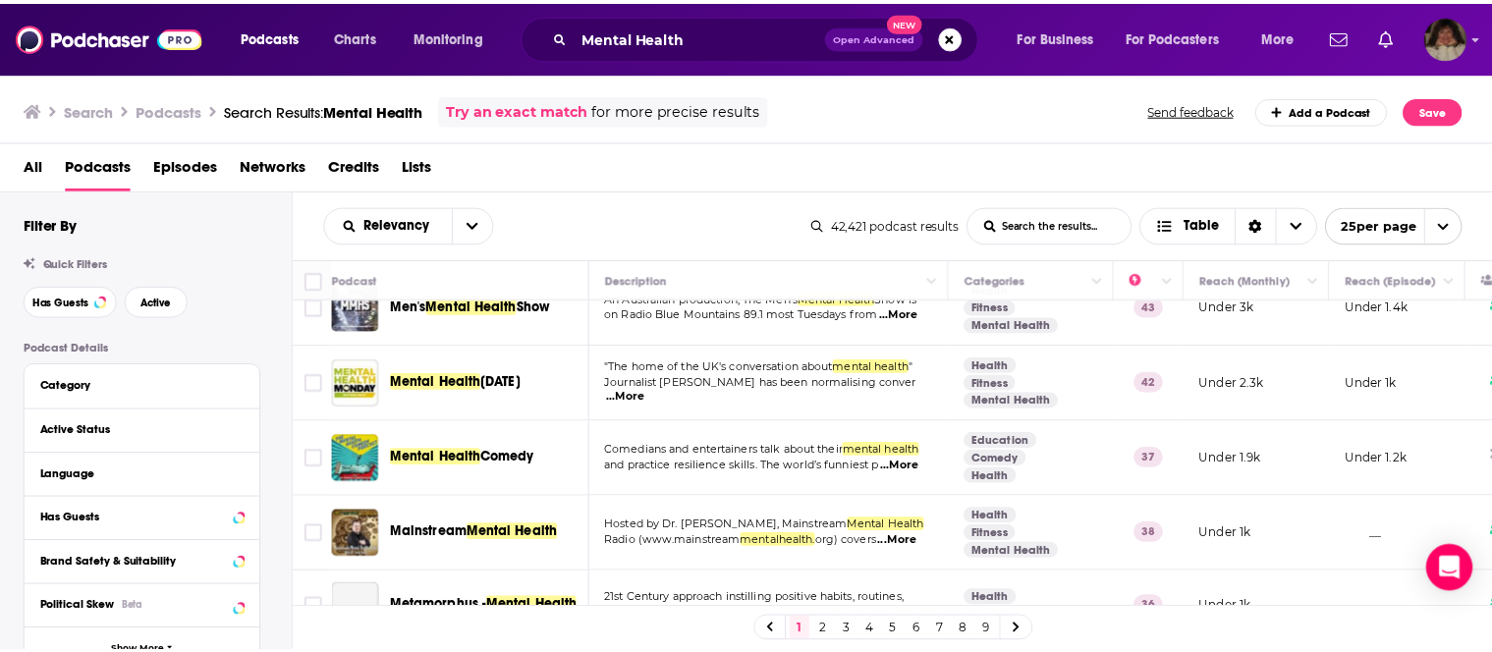
scroll to position [1600, 0]
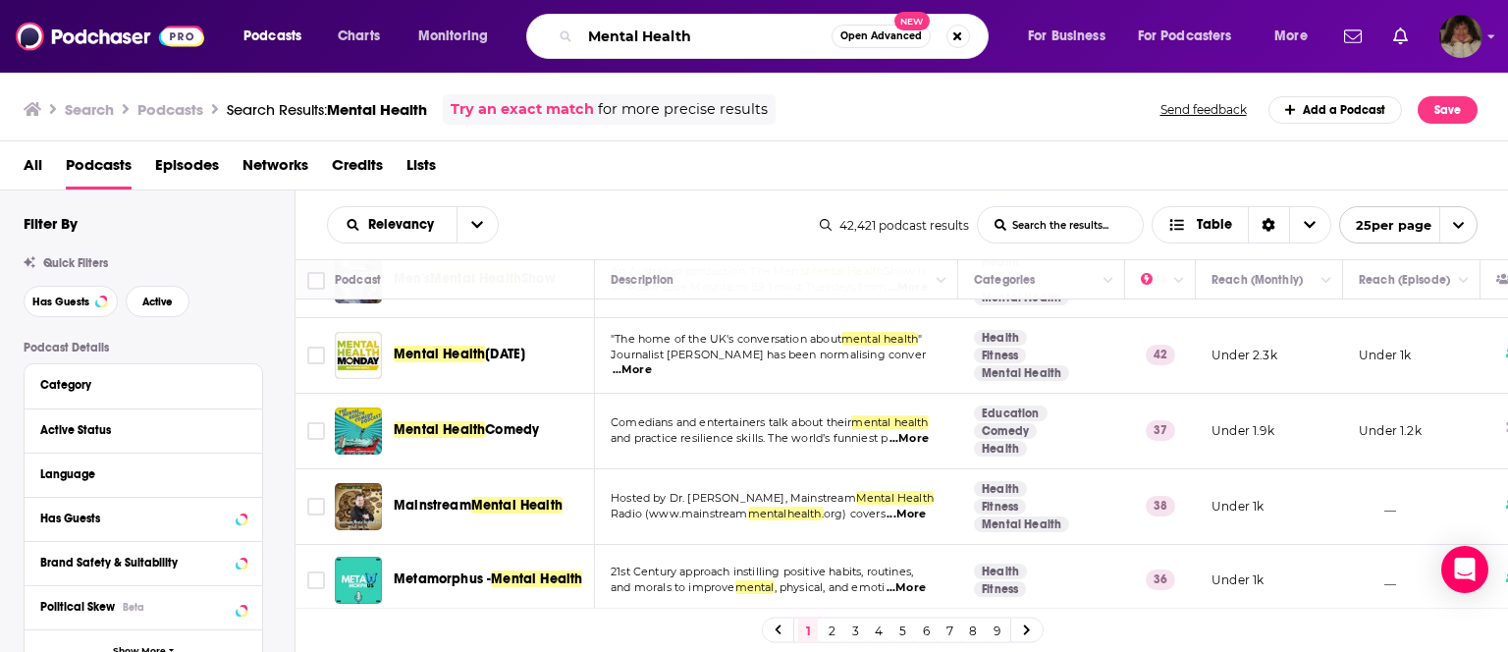
click at [705, 29] on input "Mental Health" at bounding box center [705, 36] width 251 height 31
type input "Mental Health podcasts"
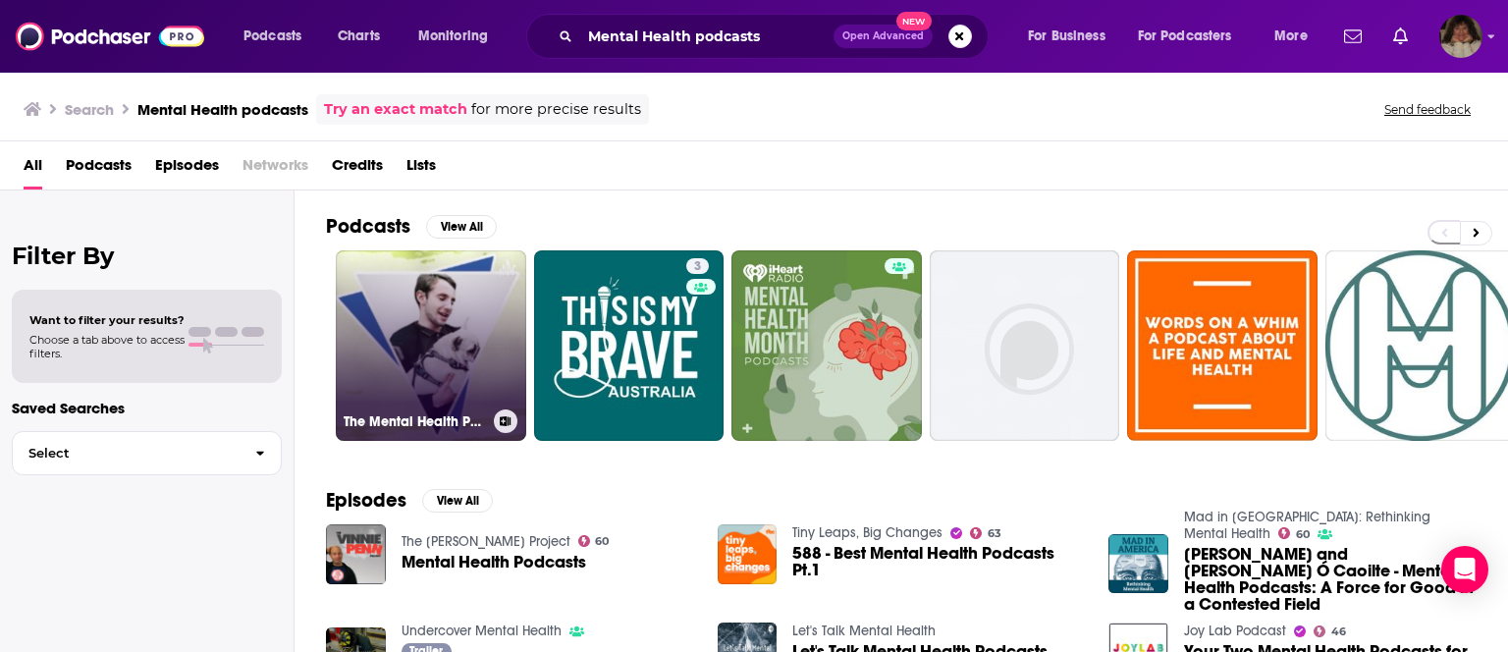
click at [477, 325] on link "The Mental Health Podcasts" at bounding box center [431, 345] width 191 height 191
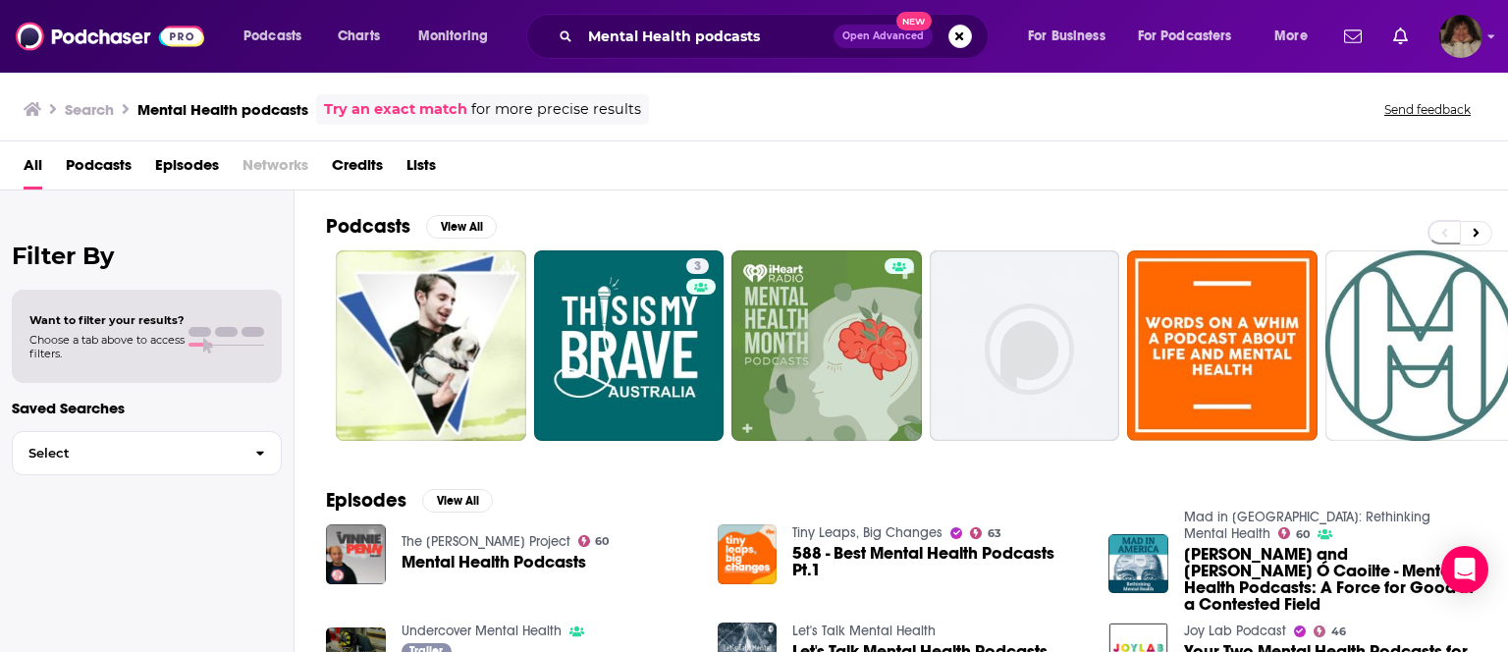
click at [405, 92] on div "Search Mental Health podcasts Try an exact match for more precise results Send …" at bounding box center [754, 106] width 1508 height 71
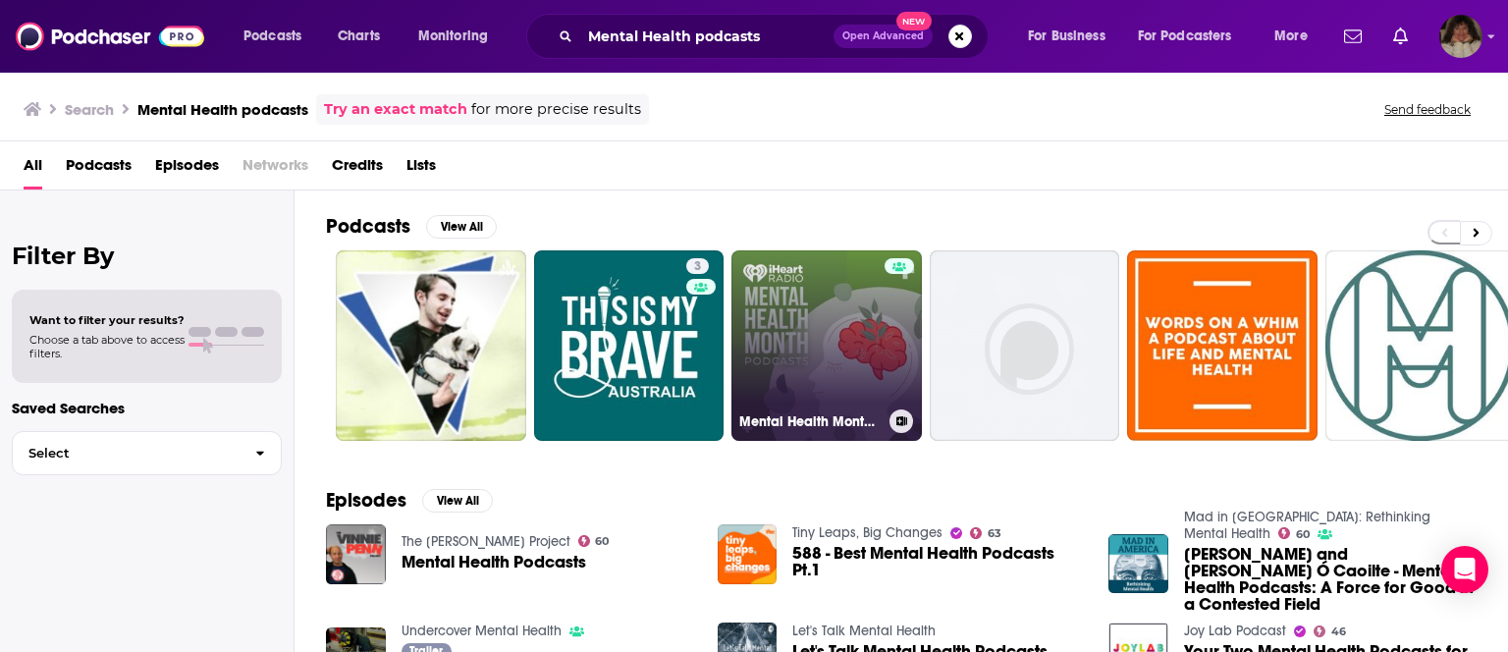
click at [808, 371] on link "Mental Health Month Podcasts" at bounding box center [827, 345] width 191 height 191
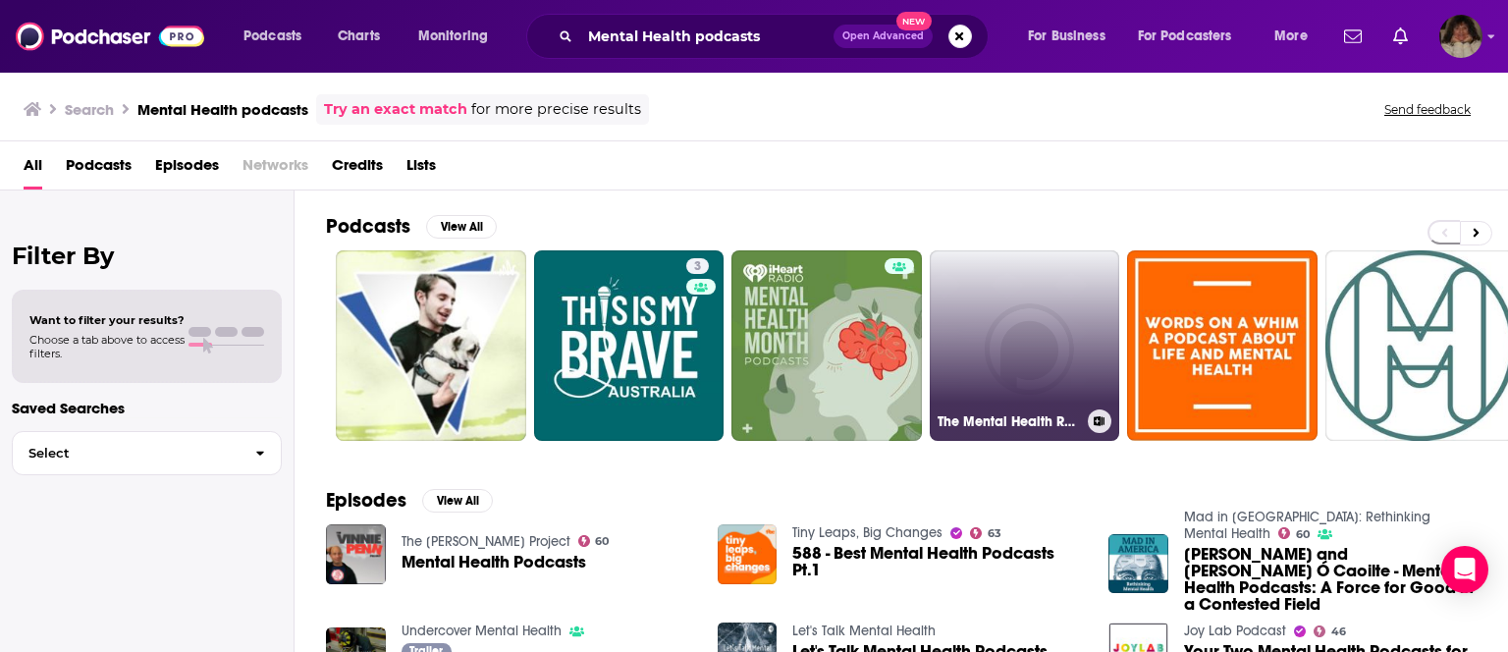
click at [978, 351] on link "The Mental Health Review » Podcasts" at bounding box center [1025, 345] width 191 height 191
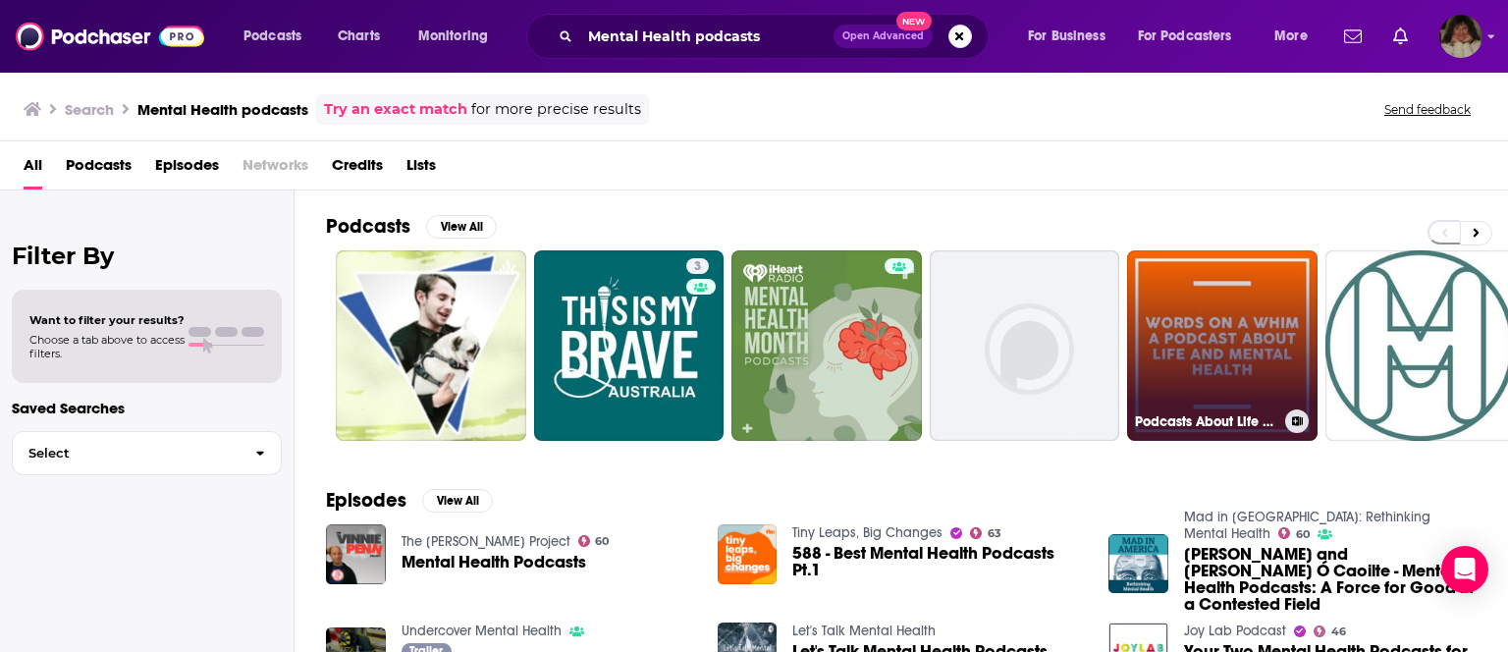
click at [1249, 398] on link "Podcasts About Life And Mental Health" at bounding box center [1222, 345] width 191 height 191
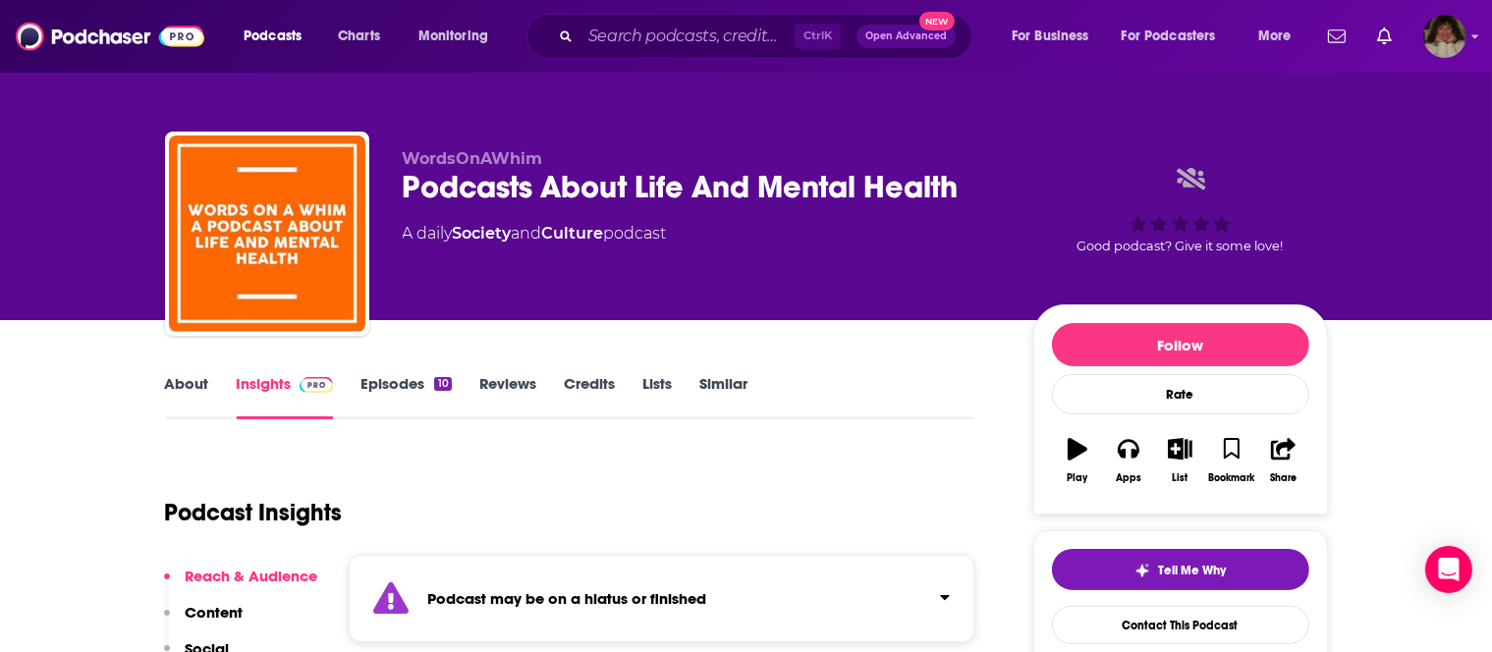
click at [379, 381] on link "Episodes 10" at bounding box center [405, 396] width 90 height 45
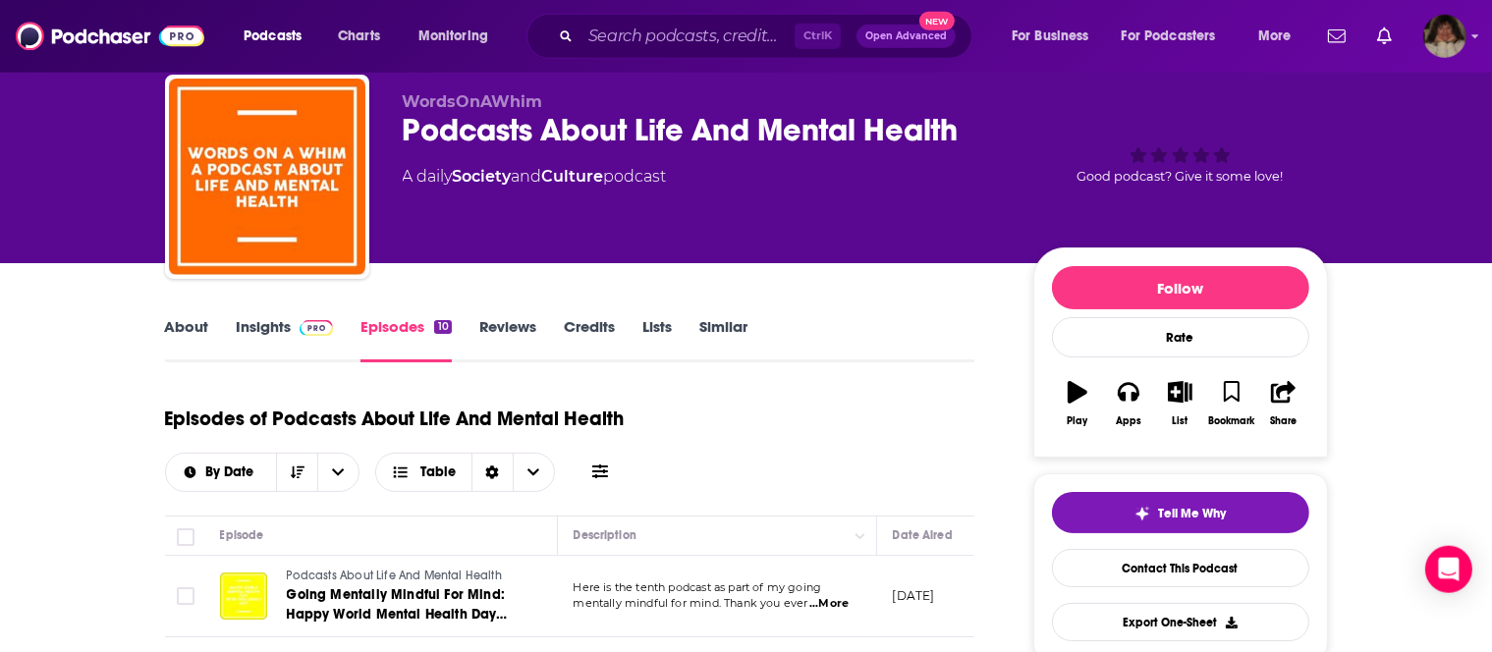
scroll to position [103, 0]
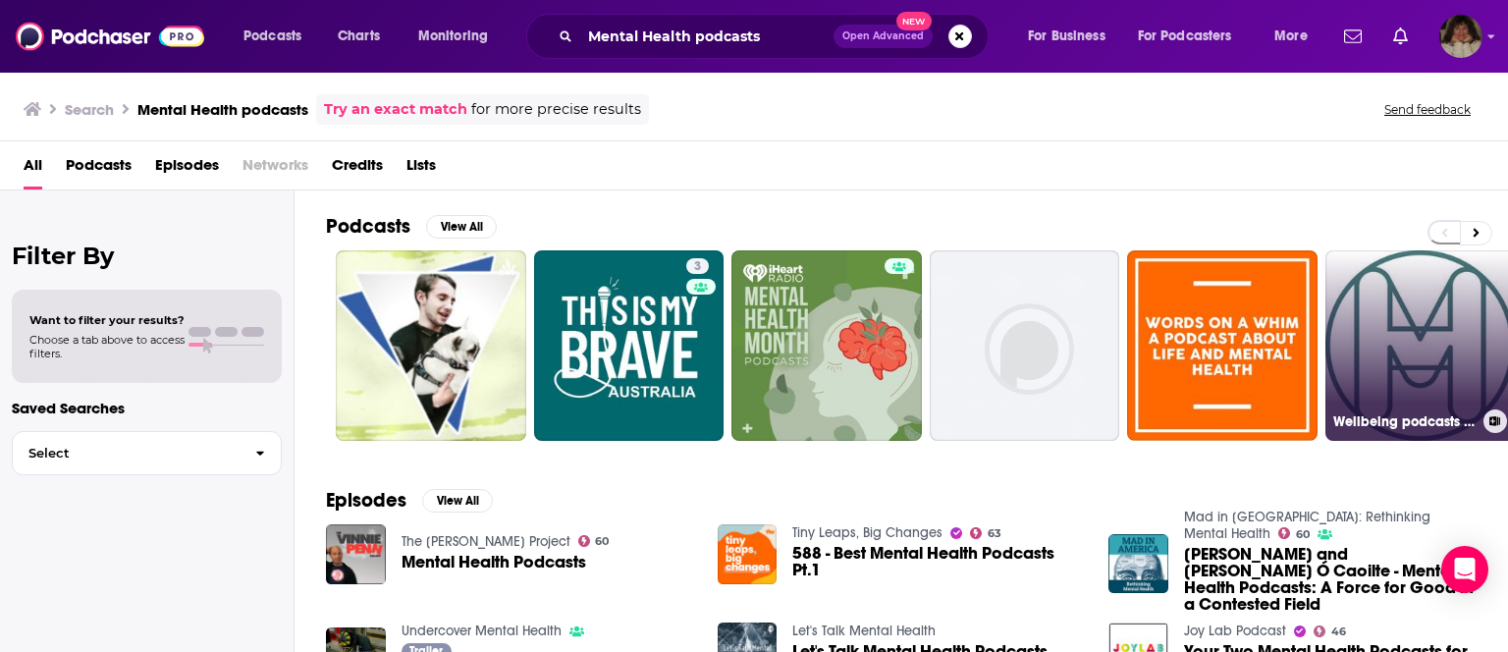
click at [1420, 320] on link "Wellbeing podcasts from the Mental Health Foundation" at bounding box center [1421, 345] width 191 height 191
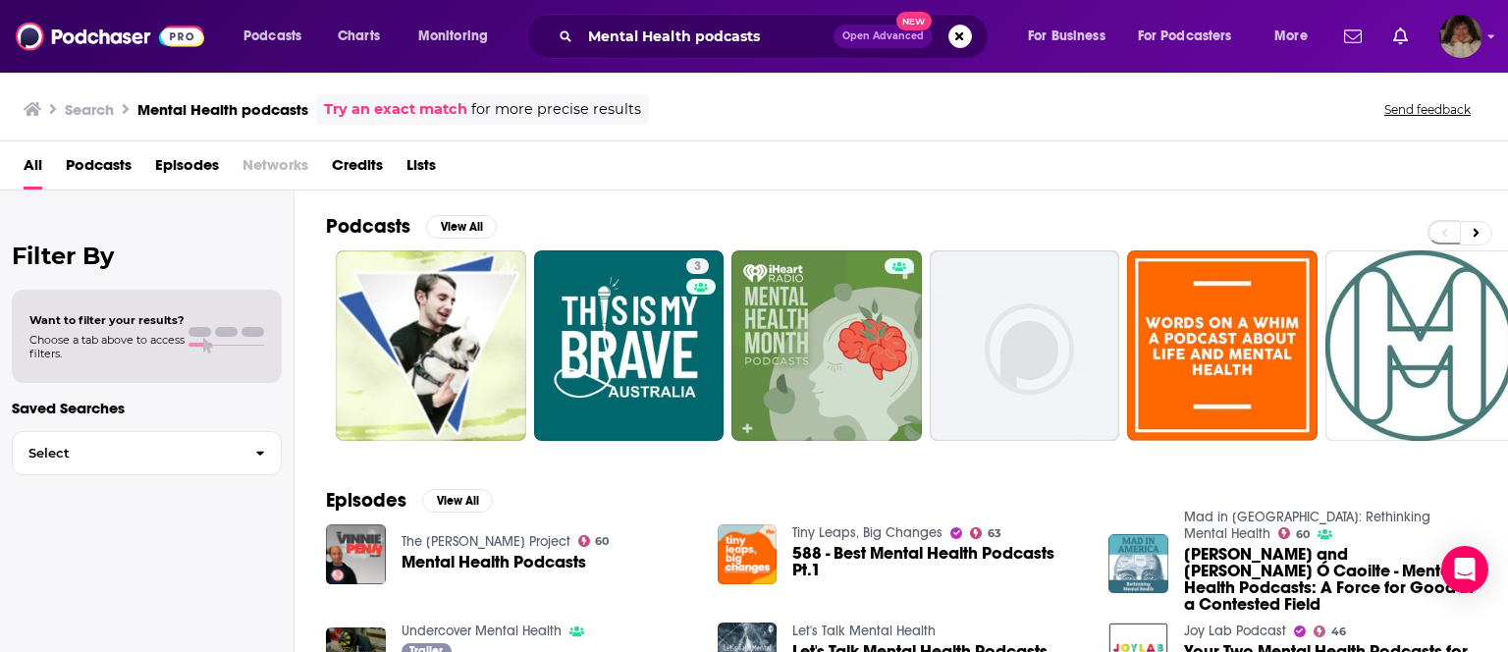
click at [1140, 564] on img "Sharon Lambert and Naoise Ó Caoilte - Mental Health Podcasts: A Force for Good …" at bounding box center [1139, 564] width 60 height 60
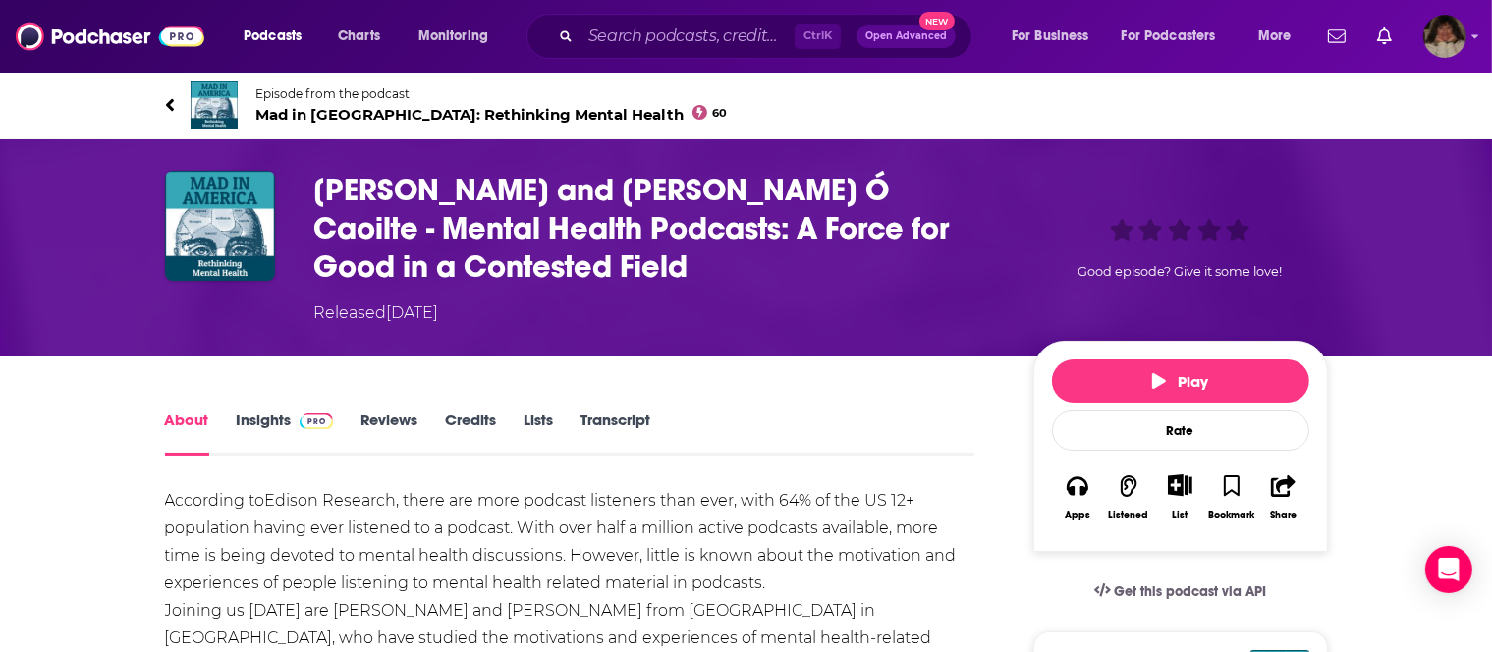
click at [261, 420] on link "Insights" at bounding box center [285, 433] width 97 height 45
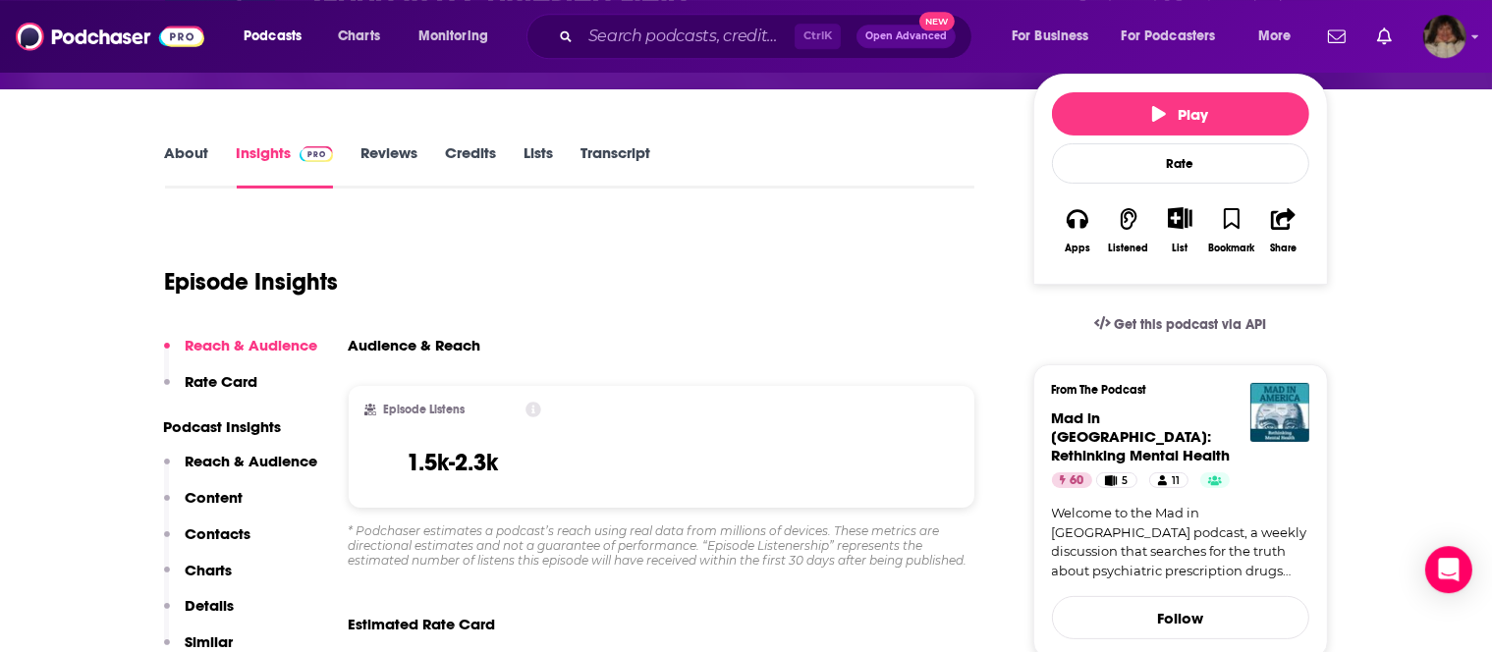
scroll to position [294, 0]
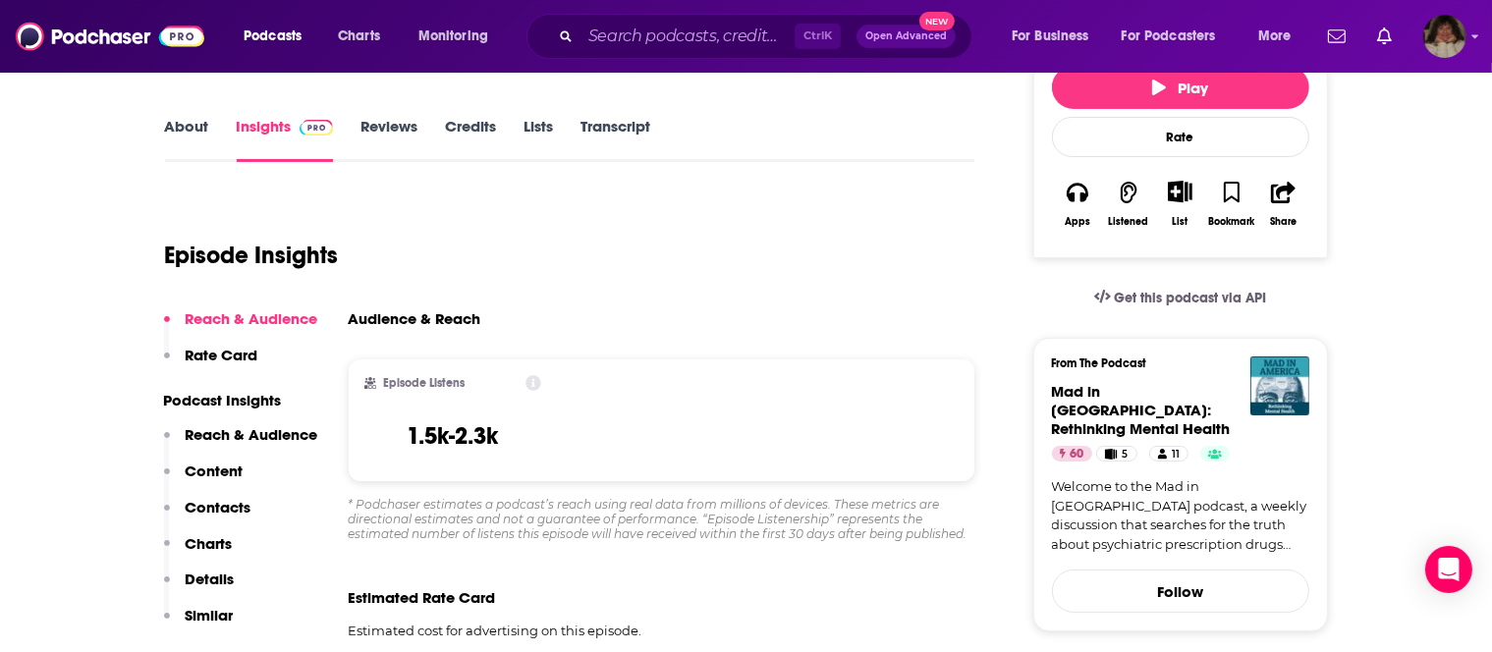
click at [1175, 192] on icon "Show More Button" at bounding box center [1180, 192] width 25 height 22
click at [1165, 265] on button "Add Podcast" at bounding box center [1163, 268] width 101 height 36
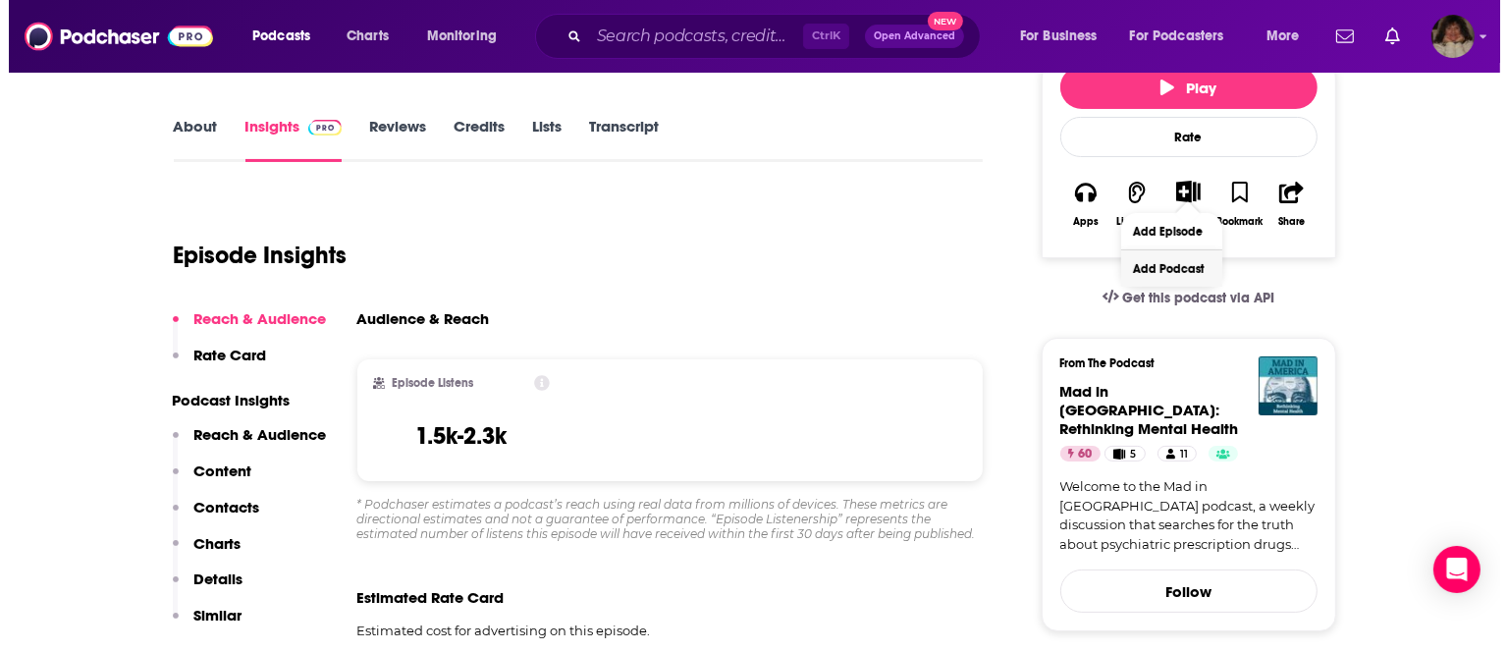
scroll to position [0, 0]
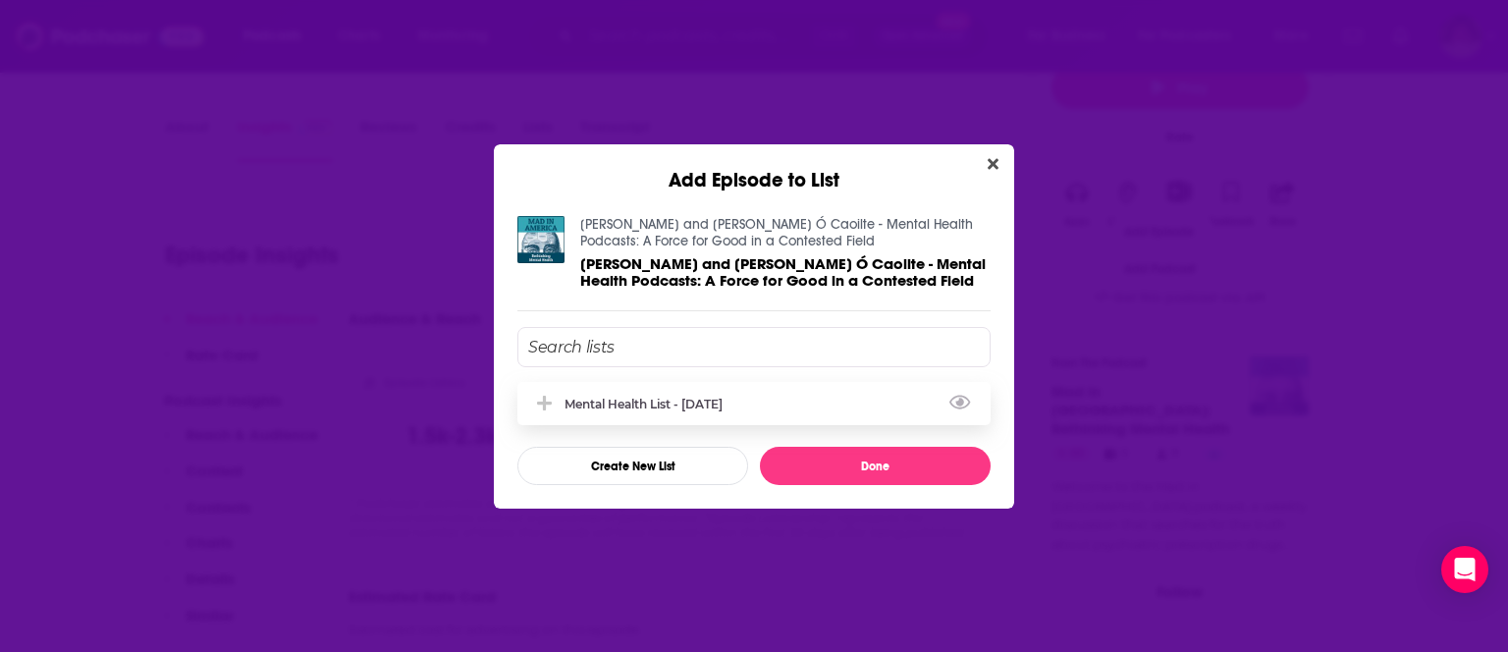
click at [709, 399] on div "Mental Health List - [DATE]" at bounding box center [650, 404] width 170 height 15
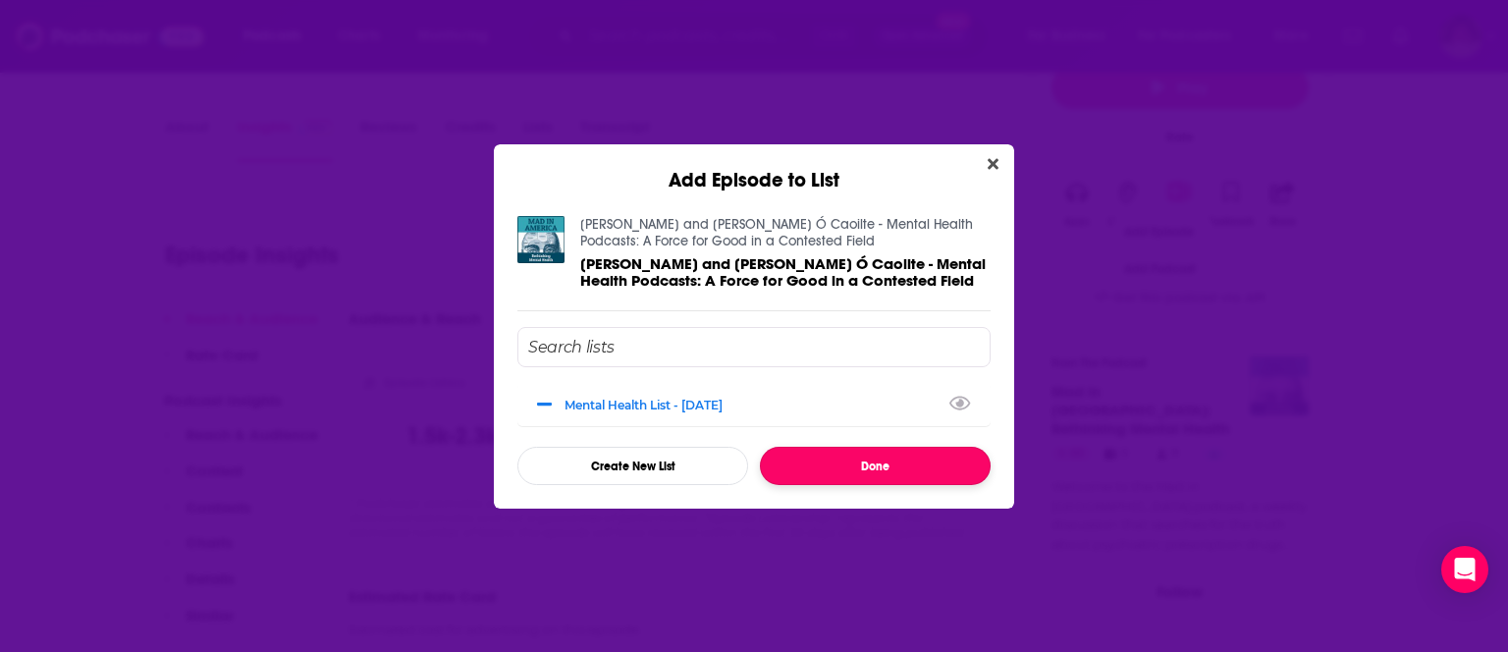
click at [874, 461] on button "Done" at bounding box center [875, 466] width 231 height 38
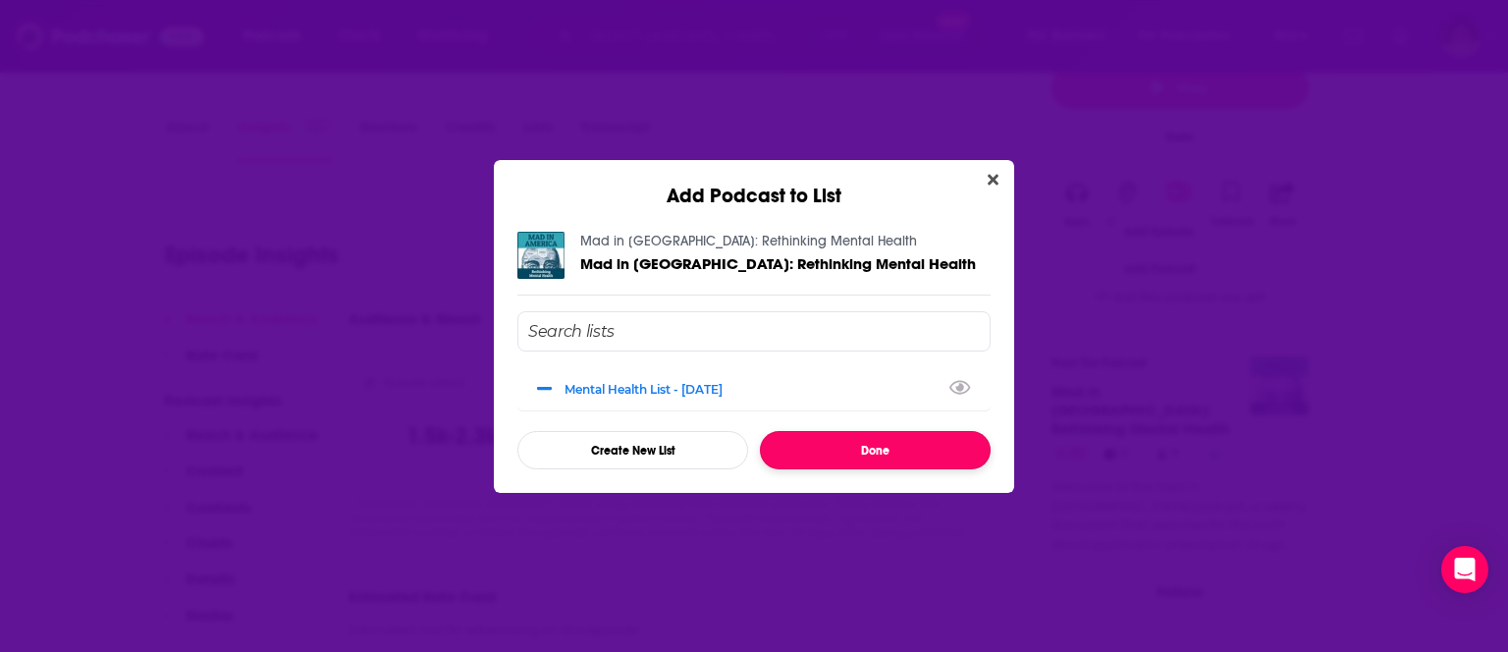
click at [854, 448] on button "Done" at bounding box center [875, 450] width 231 height 38
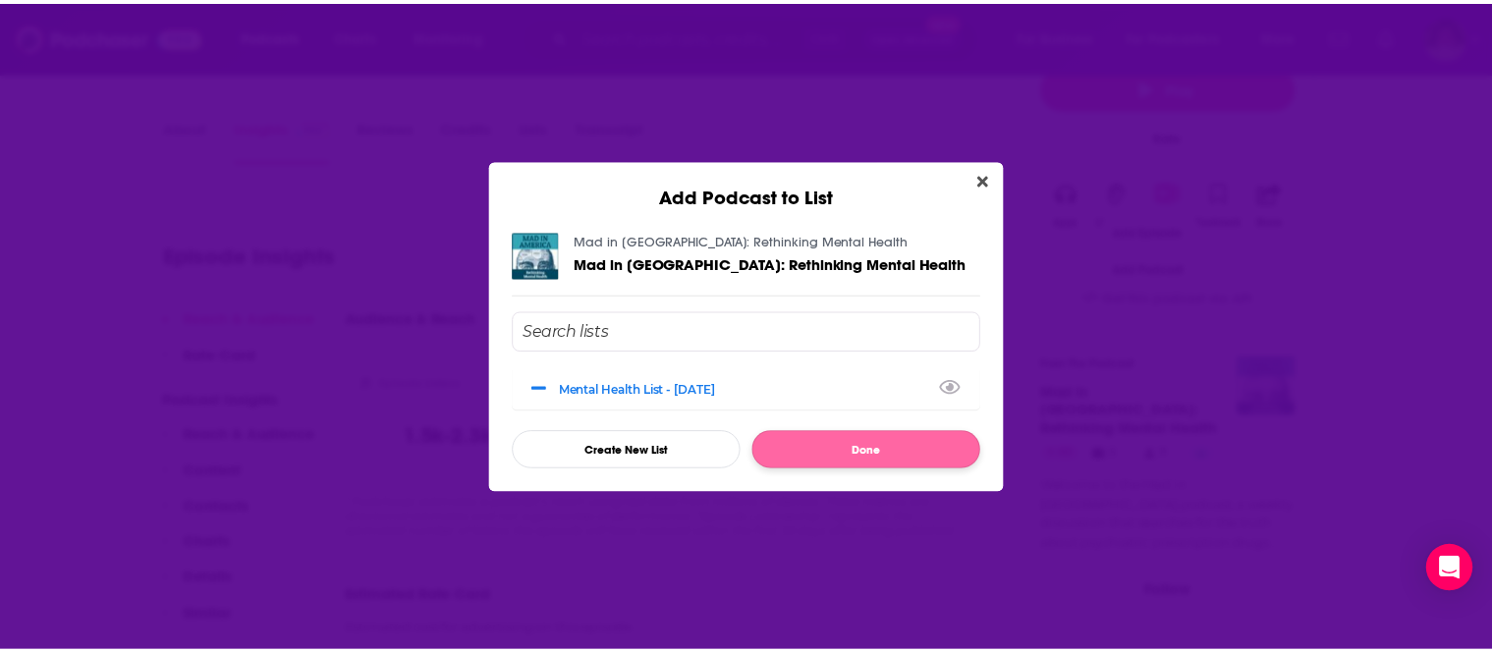
scroll to position [294, 0]
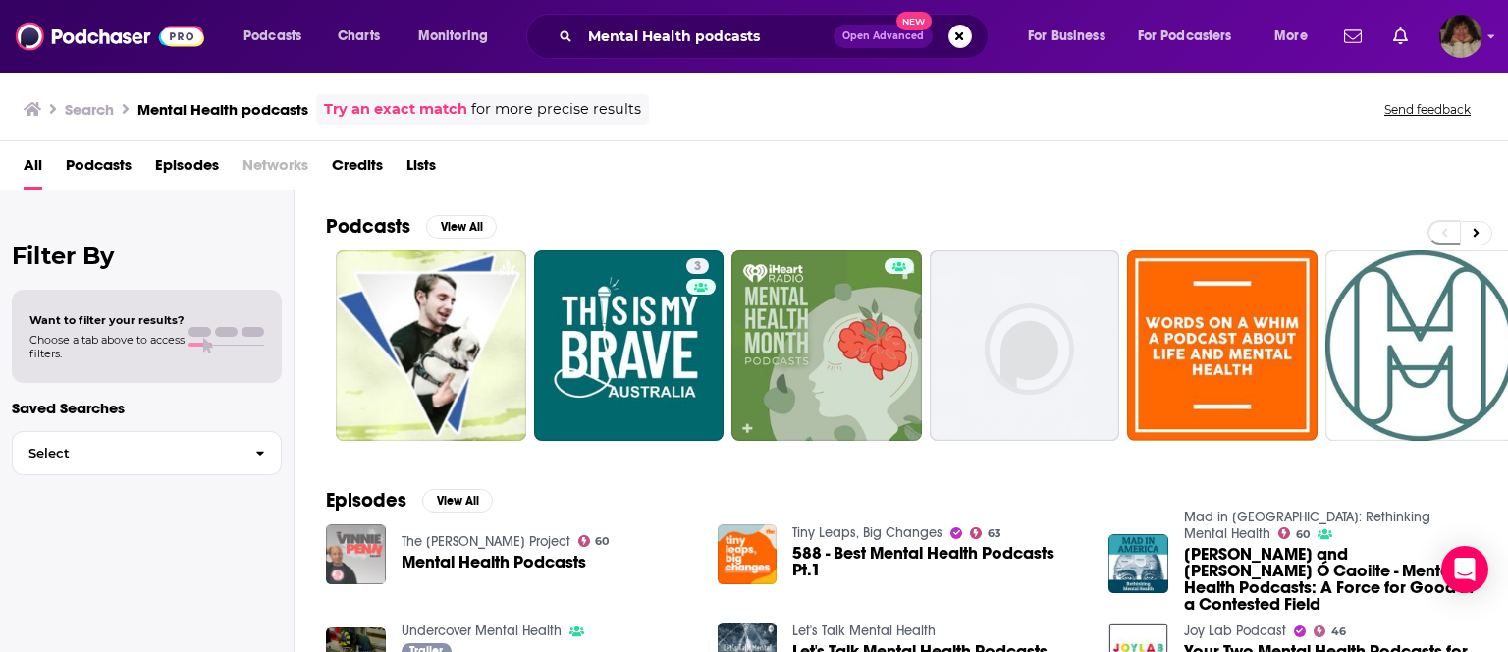
click at [360, 548] on img "Mental Health Podcasts" at bounding box center [356, 554] width 60 height 60
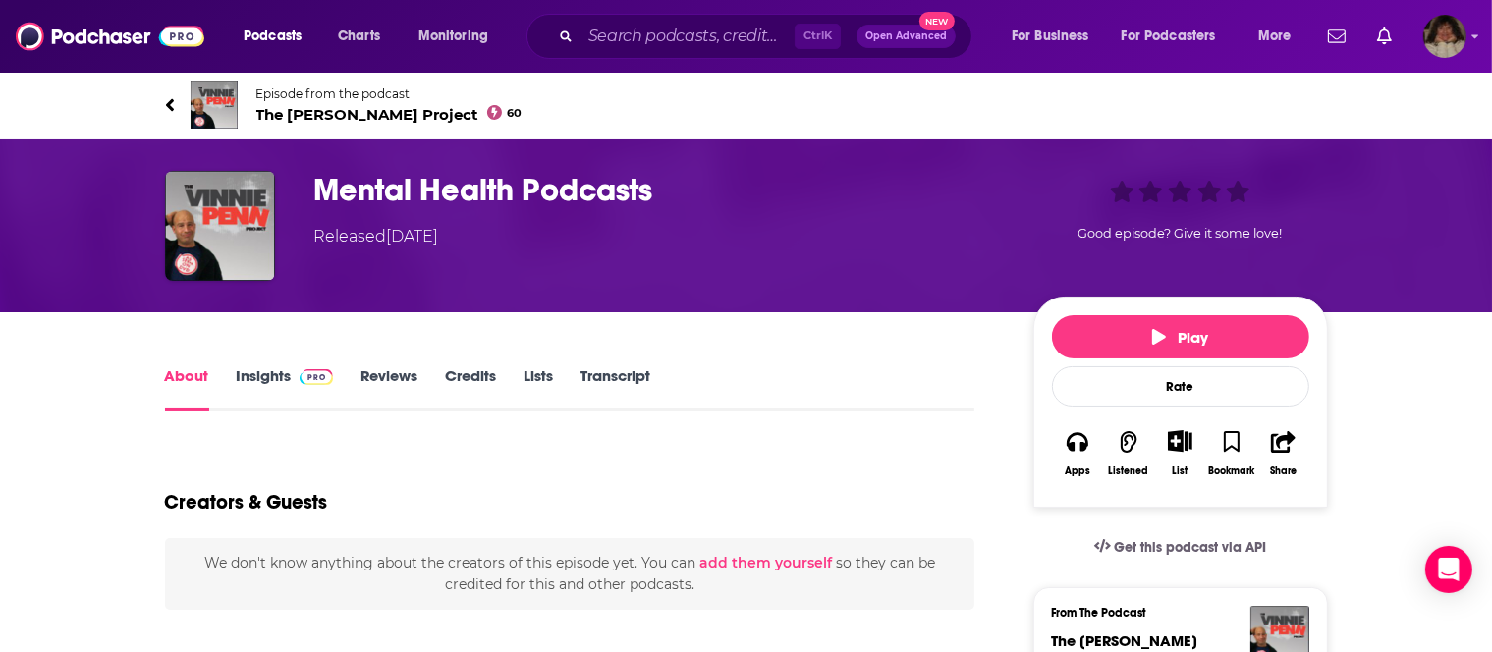
click at [271, 367] on link "Insights" at bounding box center [285, 388] width 97 height 45
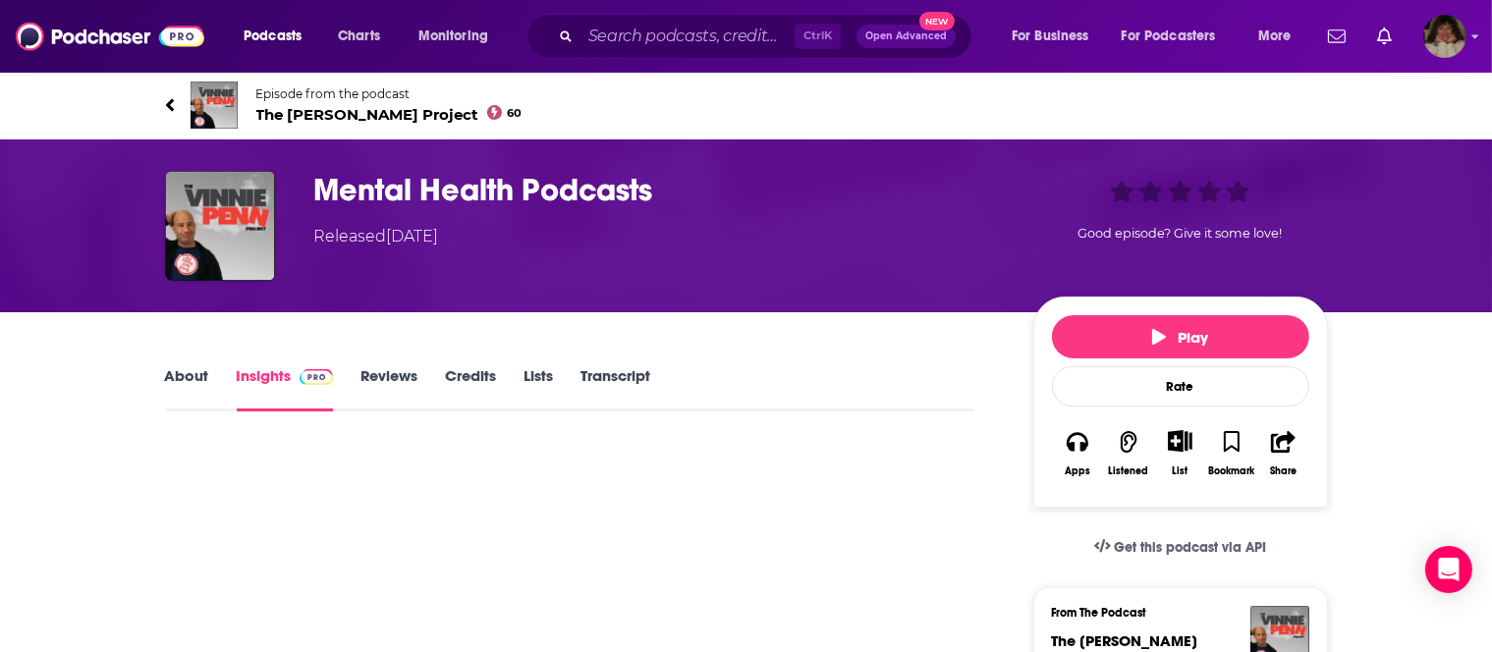
click at [269, 369] on link "Insights" at bounding box center [285, 388] width 97 height 45
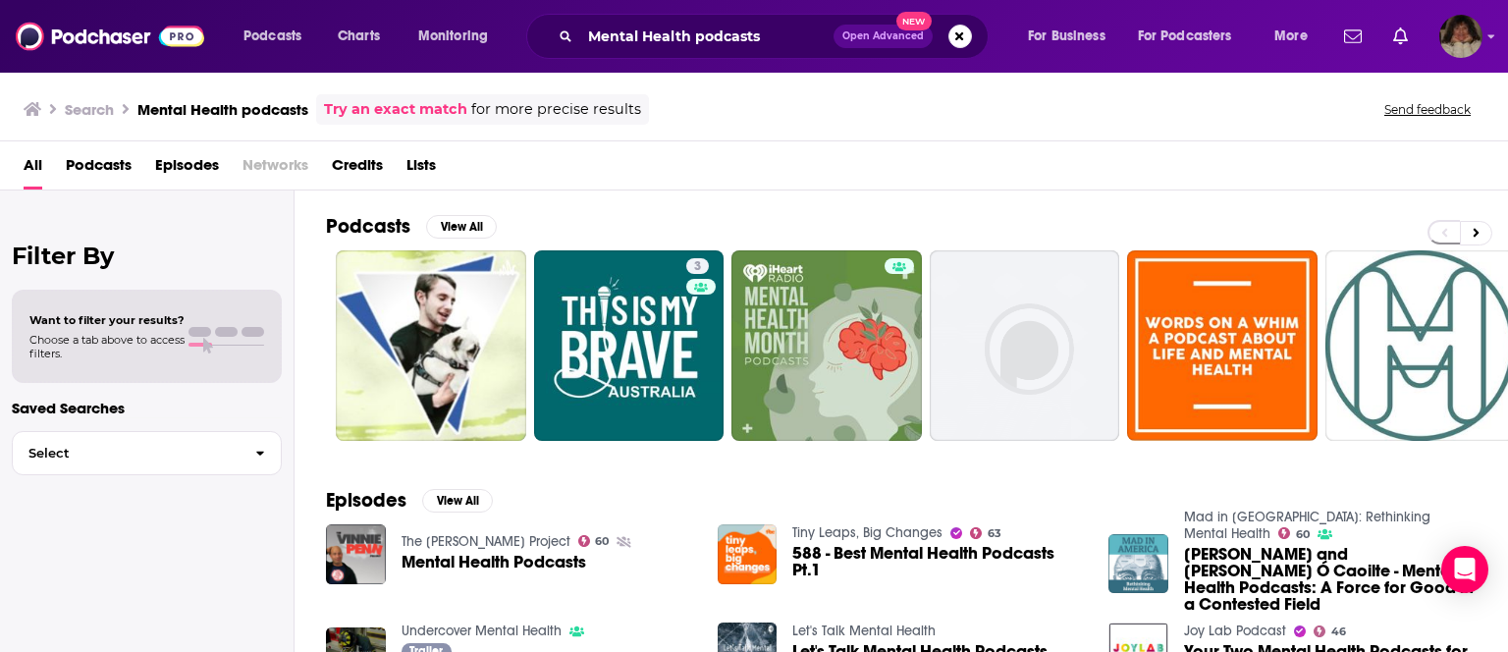
click at [1131, 550] on img "Sharon Lambert and Naoise Ó Caoilte - Mental Health Podcasts: A Force for Good …" at bounding box center [1139, 564] width 60 height 60
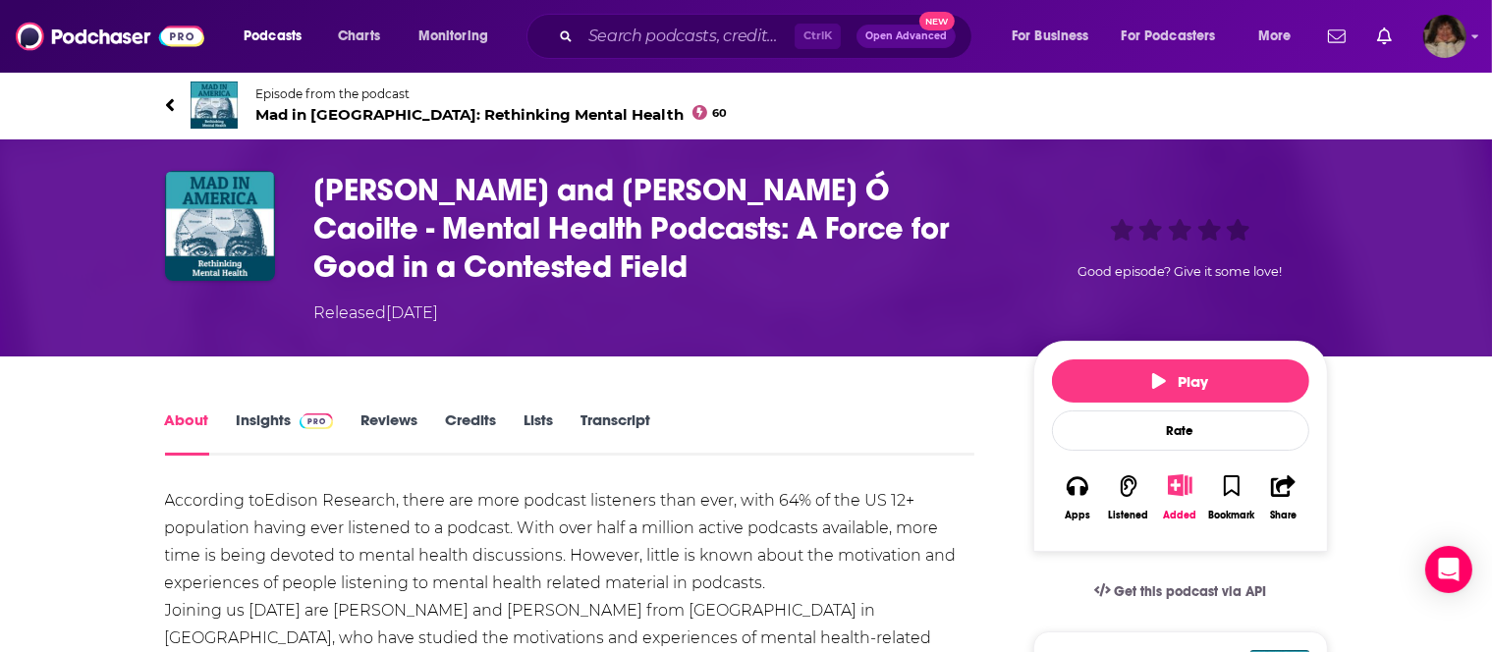
click at [273, 413] on link "Insights" at bounding box center [285, 433] width 97 height 45
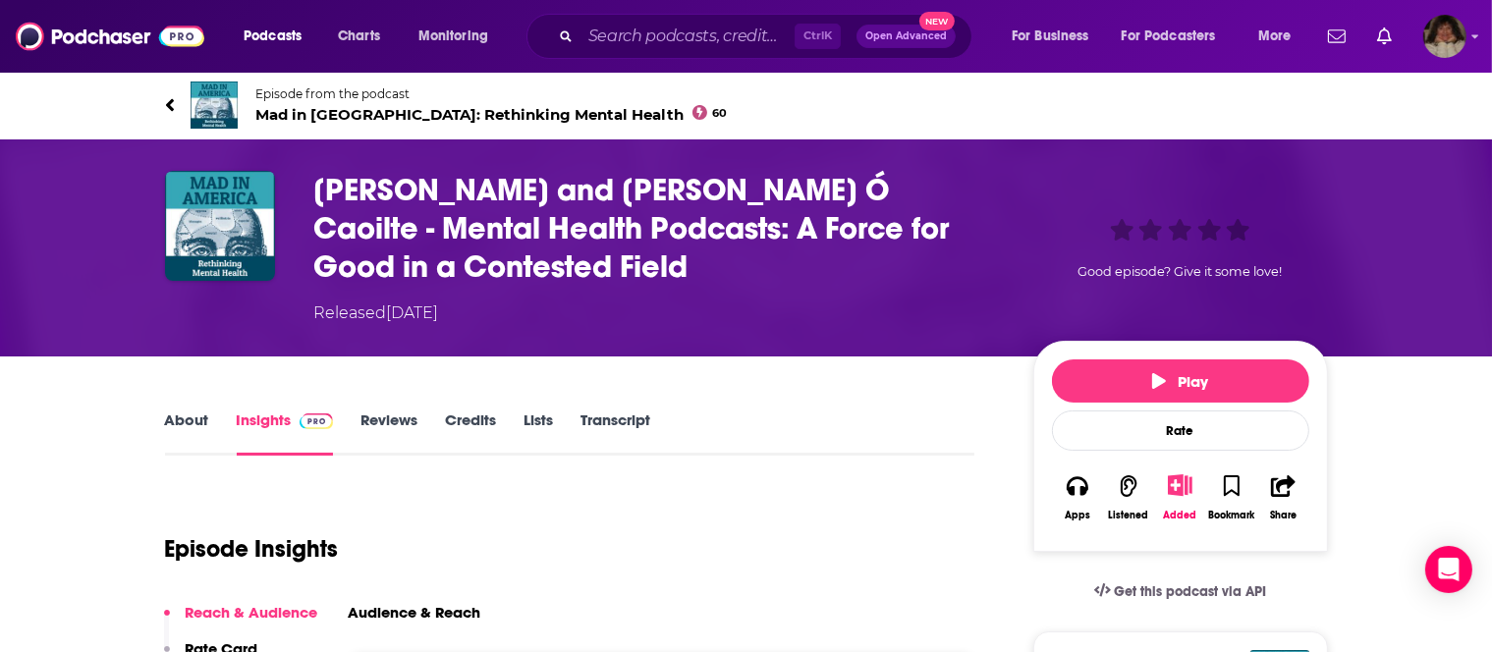
click at [272, 417] on link "Insights" at bounding box center [285, 433] width 97 height 45
click at [1180, 493] on icon "Show More Button" at bounding box center [1180, 485] width 25 height 22
click at [1161, 563] on button "Add Podcast" at bounding box center [1163, 562] width 101 height 36
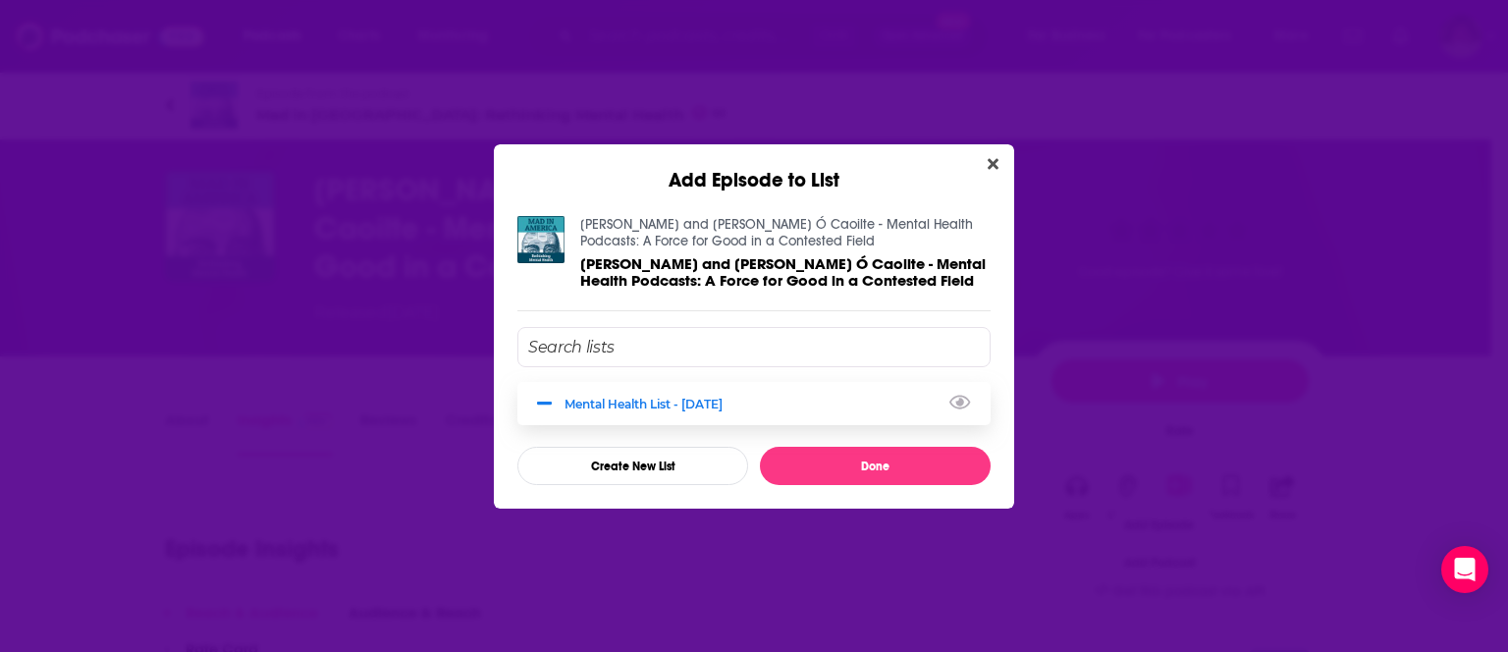
click at [717, 400] on div "Mental Health List - [DATE]" at bounding box center [650, 404] width 170 height 15
click at [776, 401] on div "Mental Health List - [DATE]" at bounding box center [754, 403] width 473 height 43
click at [848, 468] on button "Done" at bounding box center [875, 466] width 231 height 38
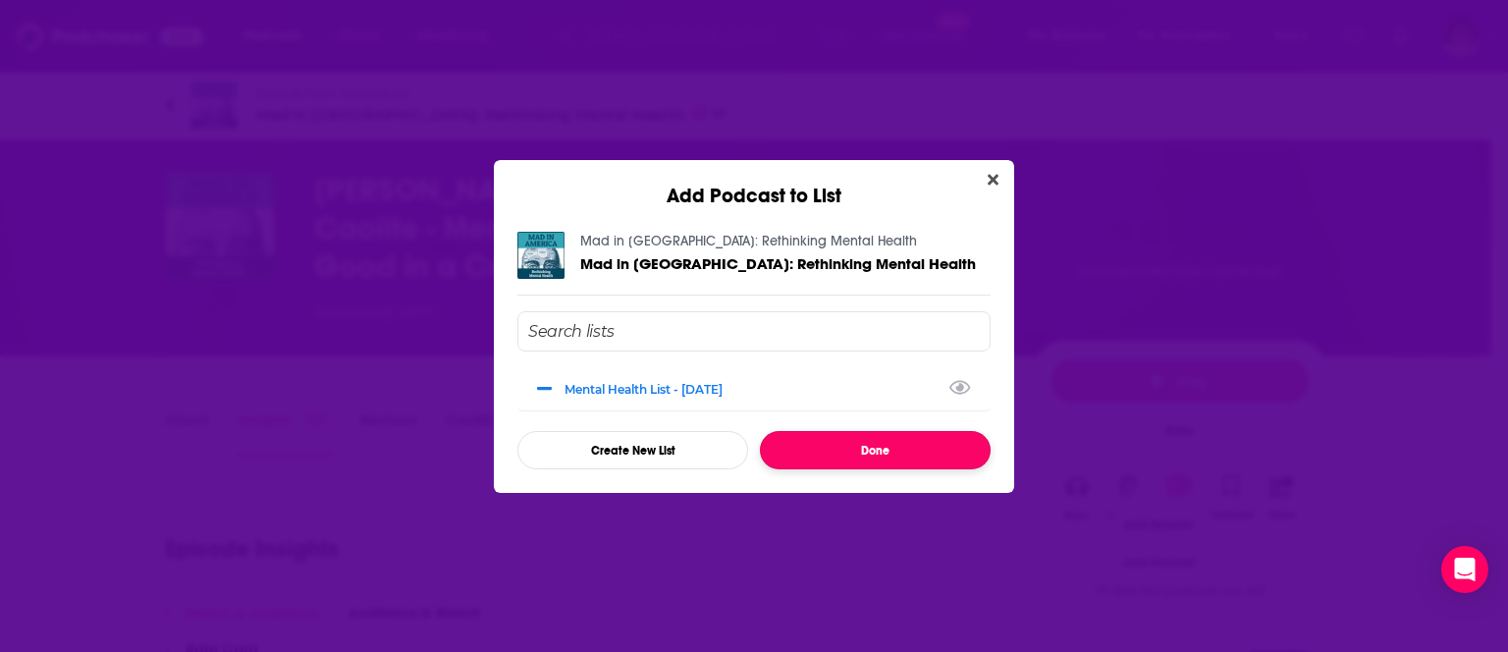
click at [831, 449] on button "Done" at bounding box center [875, 450] width 231 height 38
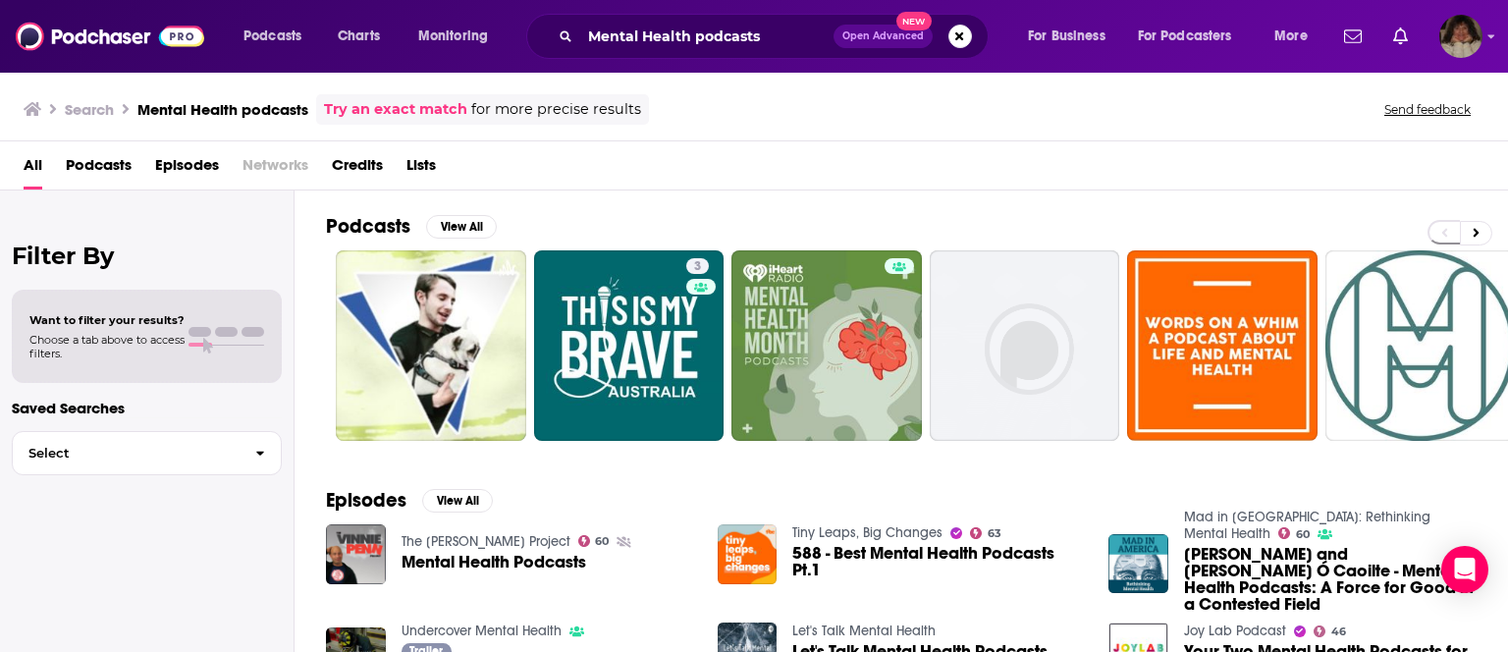
click at [1118, 501] on div "Episodes View All The Vinnie Penn Project 60 Mental Health Podcasts Tiny Leaps,…" at bounding box center [902, 644] width 1214 height 358
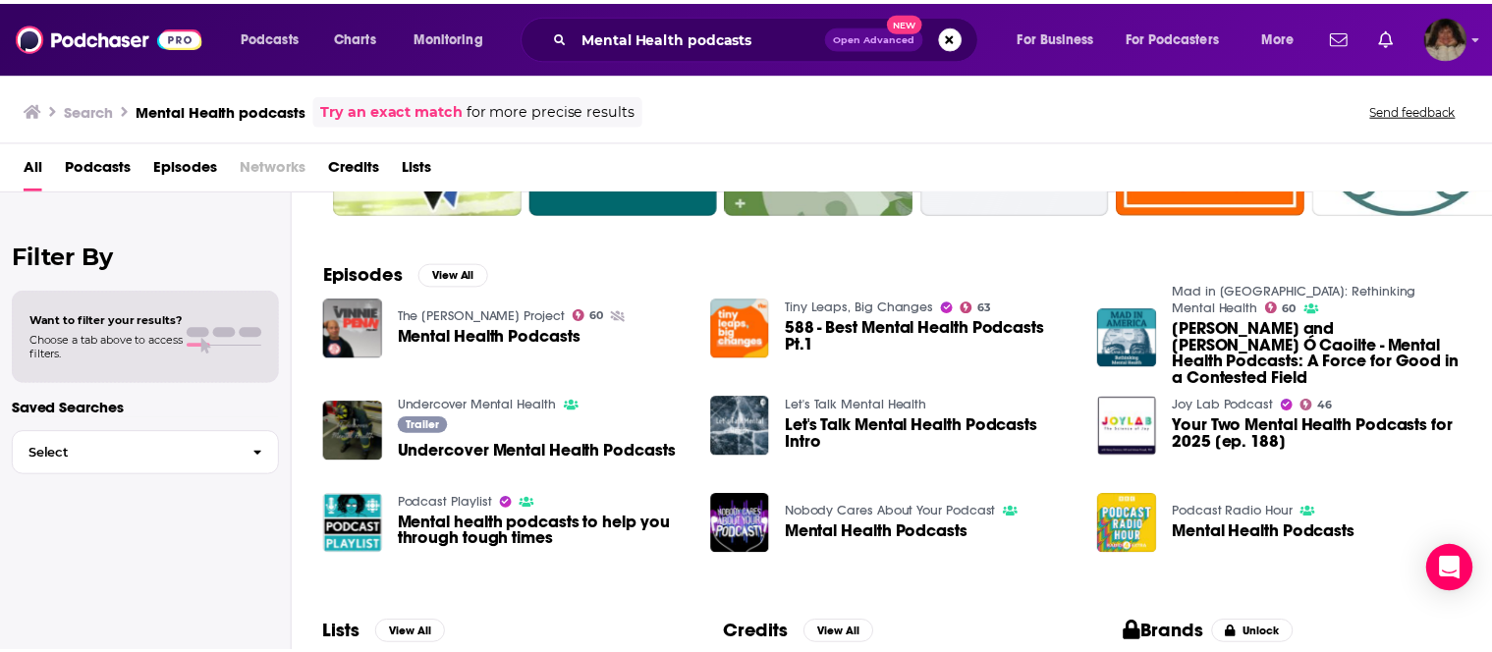
scroll to position [396, 0]
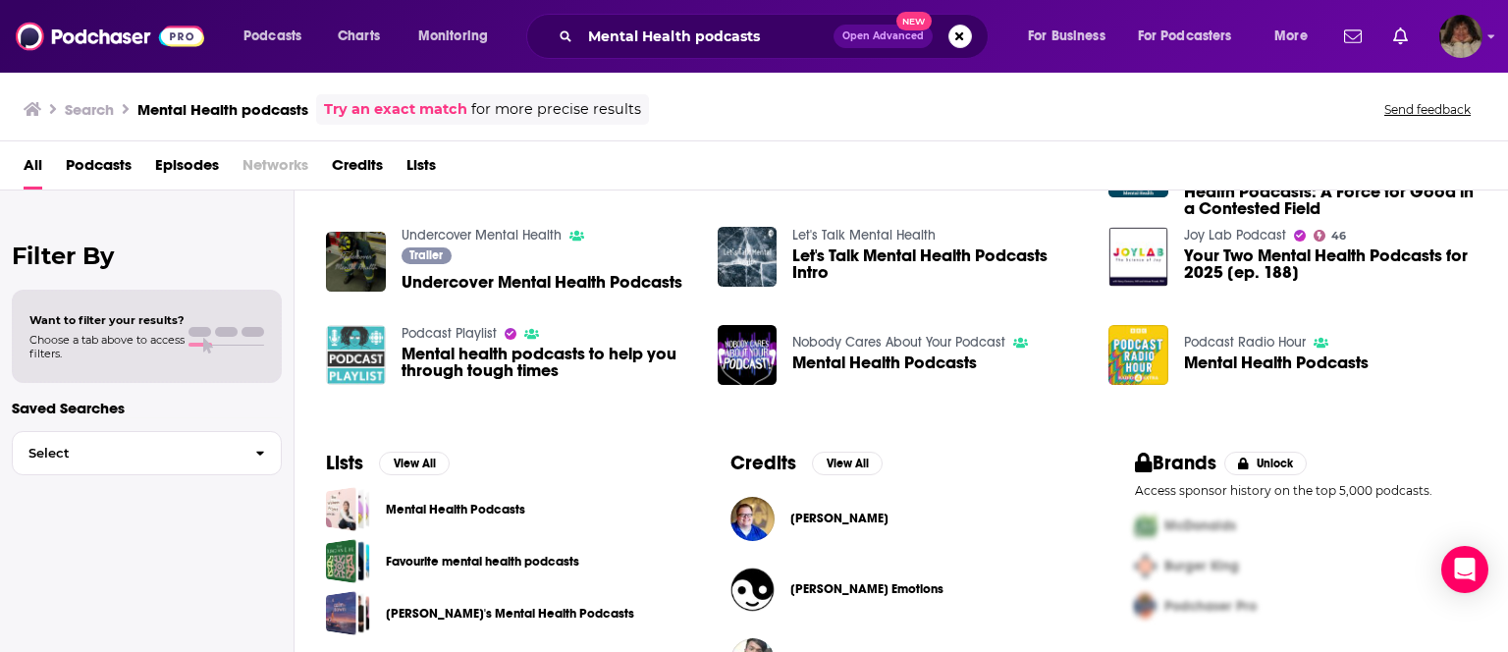
click at [357, 347] on img "Mental health podcasts to help you through tough times" at bounding box center [356, 355] width 60 height 60
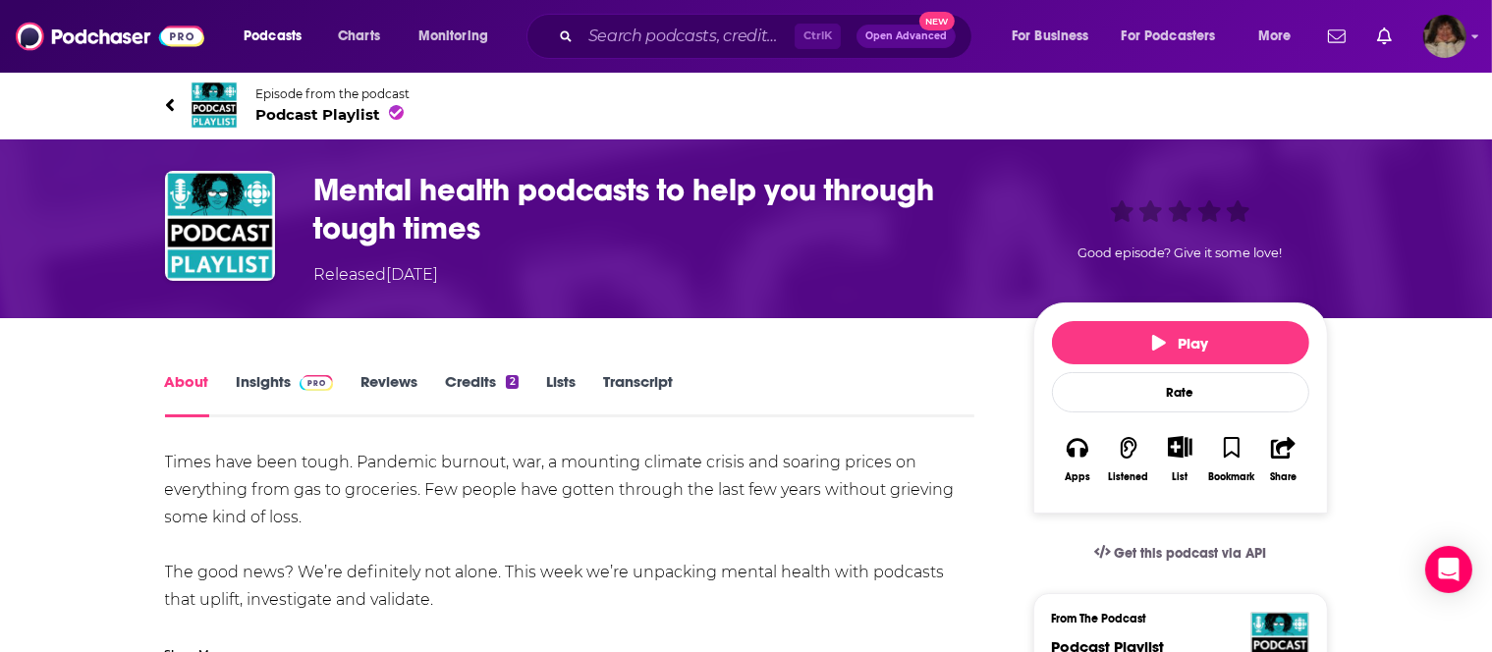
click at [253, 384] on link "Insights" at bounding box center [285, 394] width 97 height 45
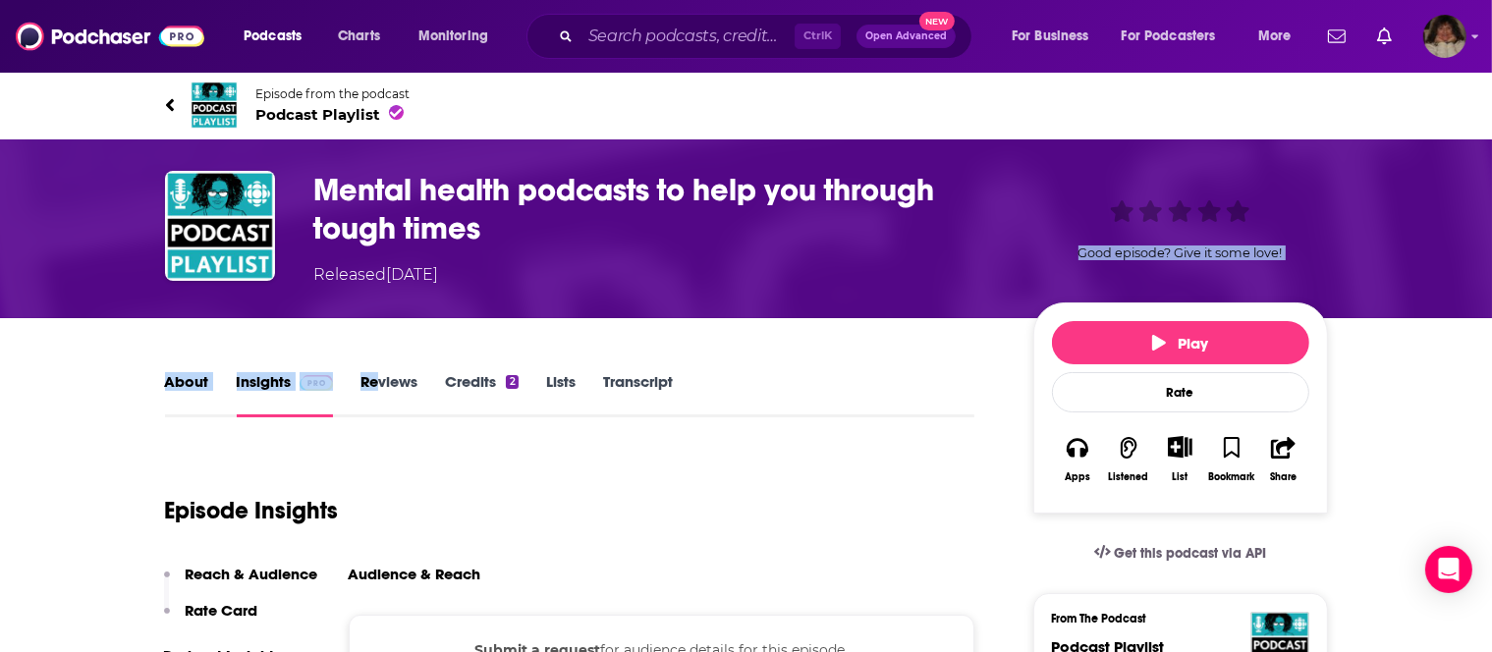
drag, startPoint x: 404, startPoint y: 258, endPoint x: 379, endPoint y: 391, distance: 134.8
click at [1192, 458] on icon "Show More Button" at bounding box center [1180, 447] width 25 height 22
click at [1165, 527] on button "Add Podcast" at bounding box center [1163, 524] width 101 height 36
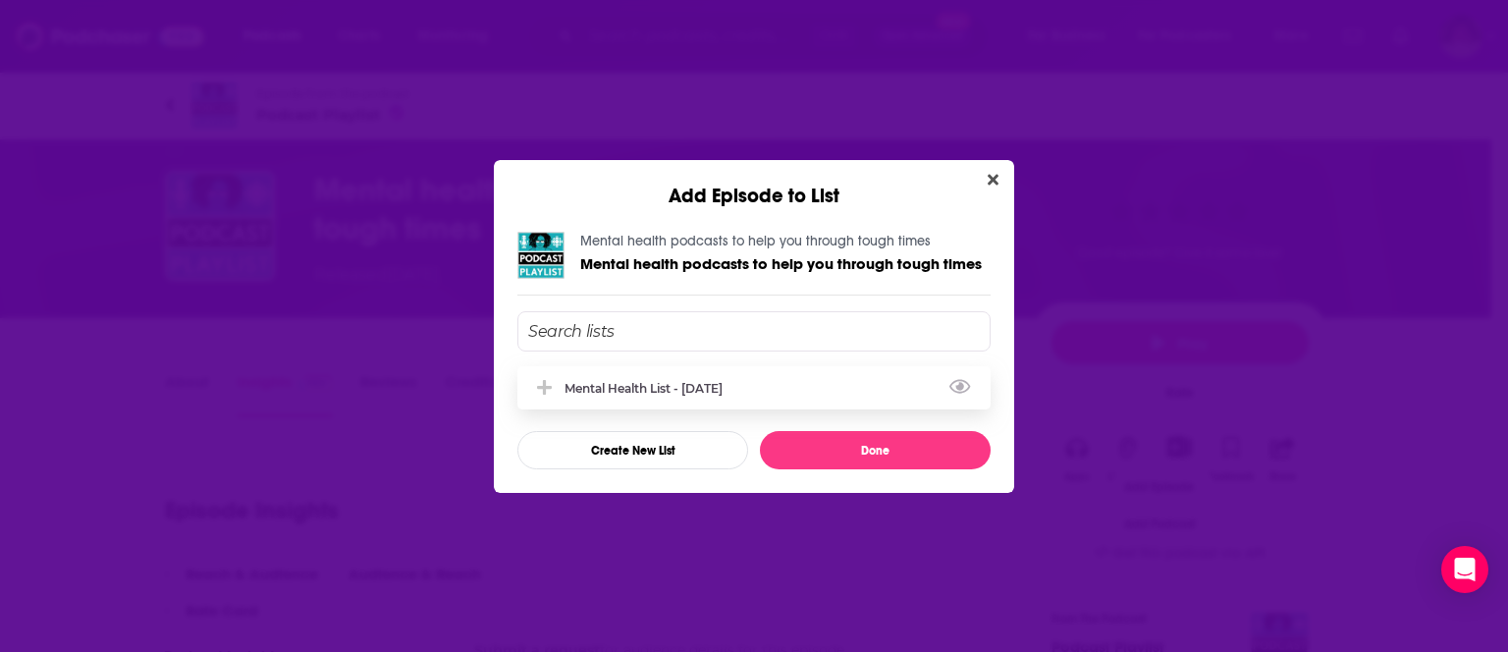
click at [695, 387] on div "Mental Health List - [DATE]" at bounding box center [650, 388] width 170 height 15
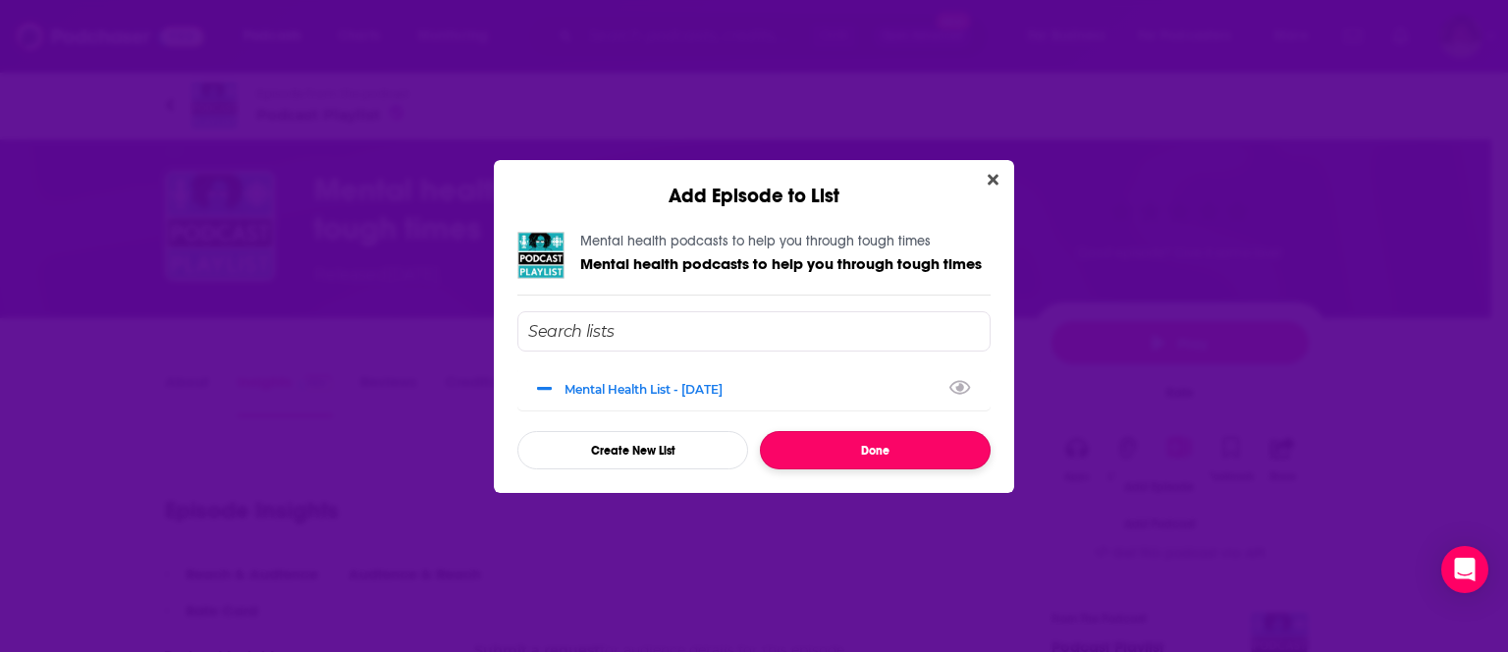
click at [799, 452] on button "Done" at bounding box center [875, 450] width 231 height 38
click at [835, 452] on button "Done" at bounding box center [875, 450] width 231 height 38
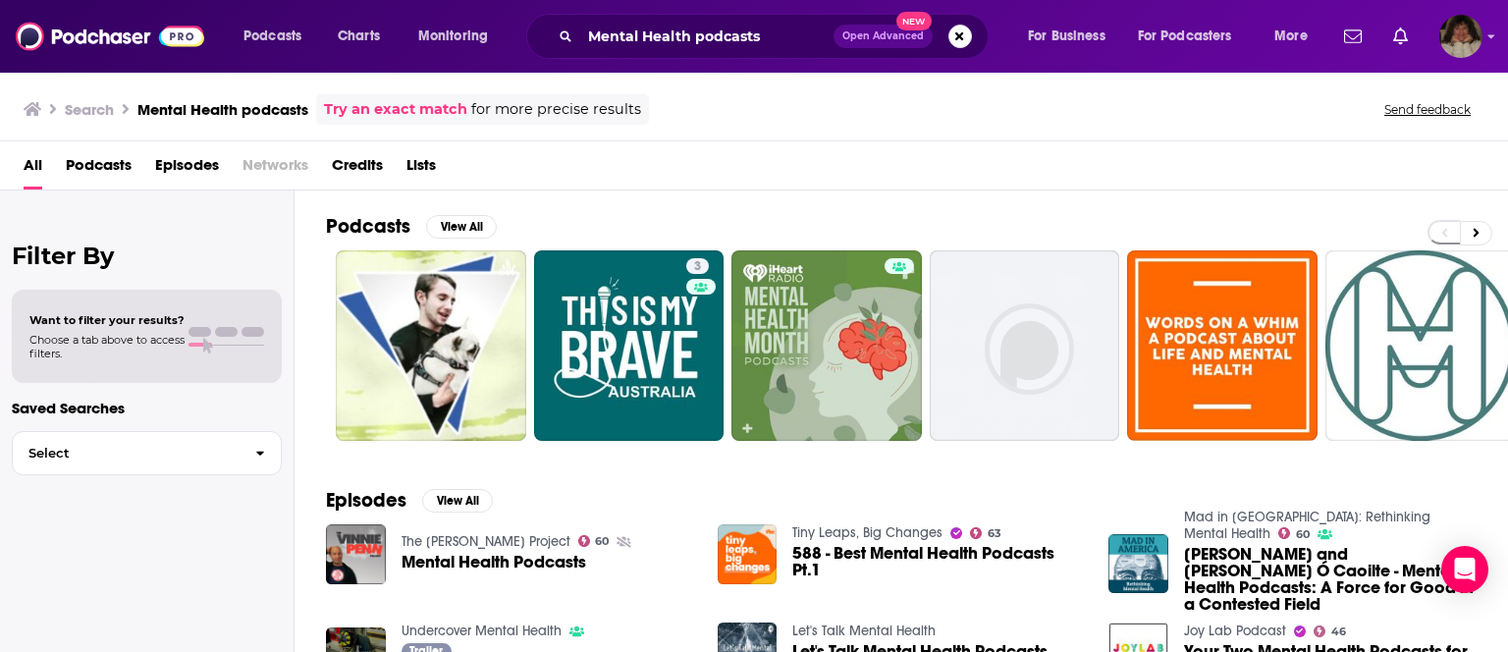
click at [1425, 615] on div "The Vinnie Penn Project 60 Mental Health Podcasts Tiny Leaps, Big Changes 63 58…" at bounding box center [901, 661] width 1151 height 275
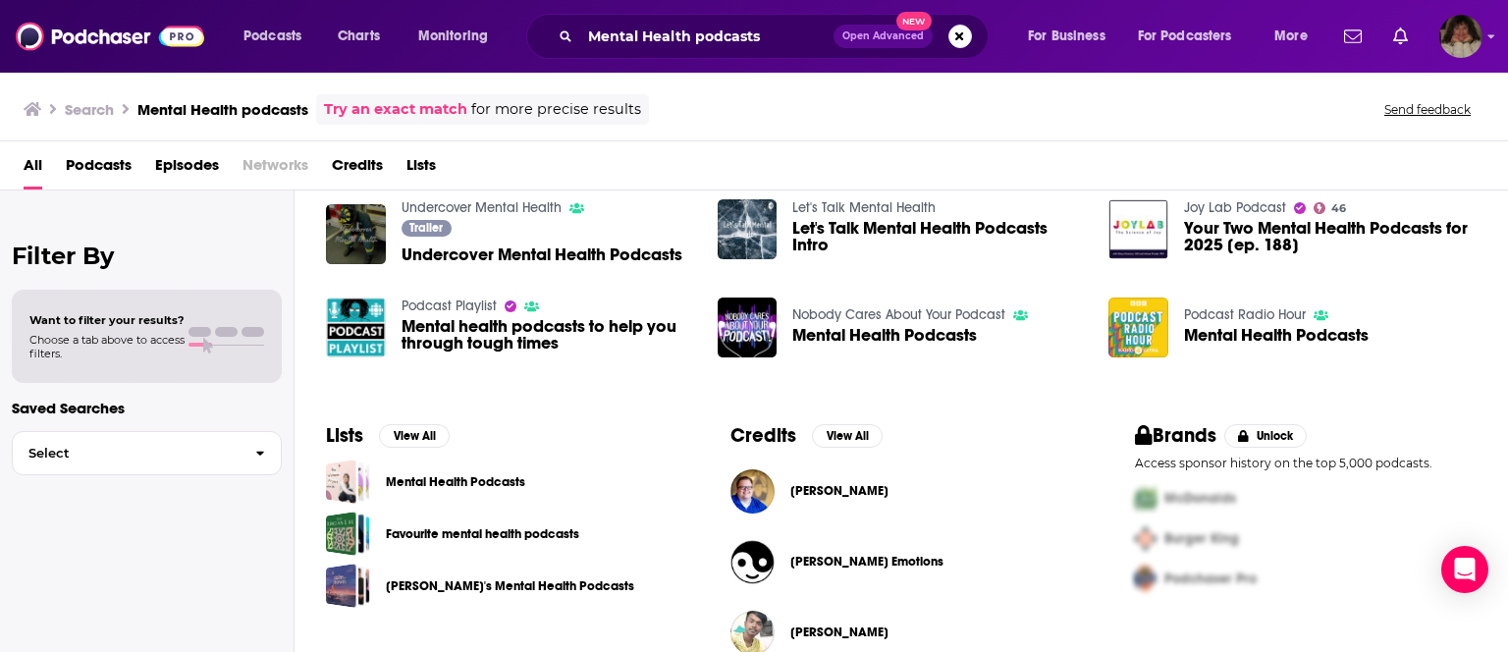
scroll to position [452, 0]
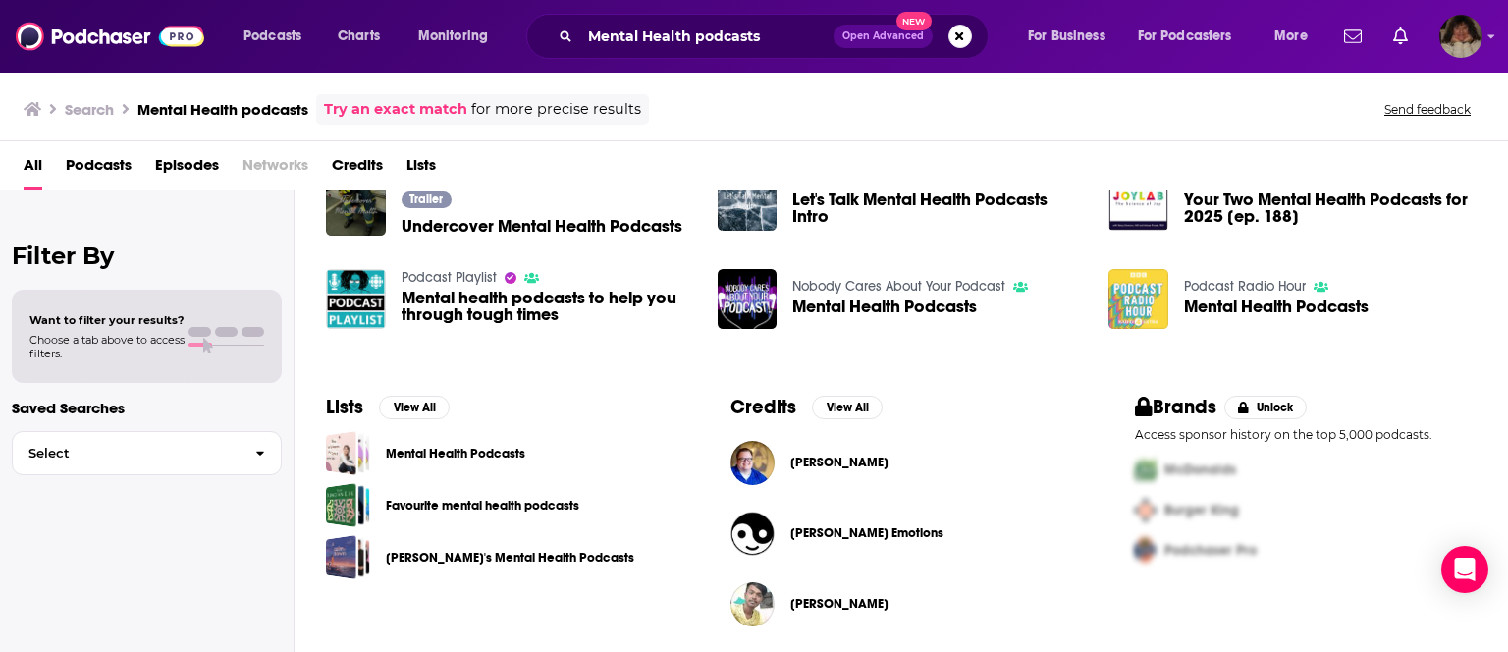
click at [1127, 299] on img "Mental Health Podcasts" at bounding box center [1139, 299] width 60 height 60
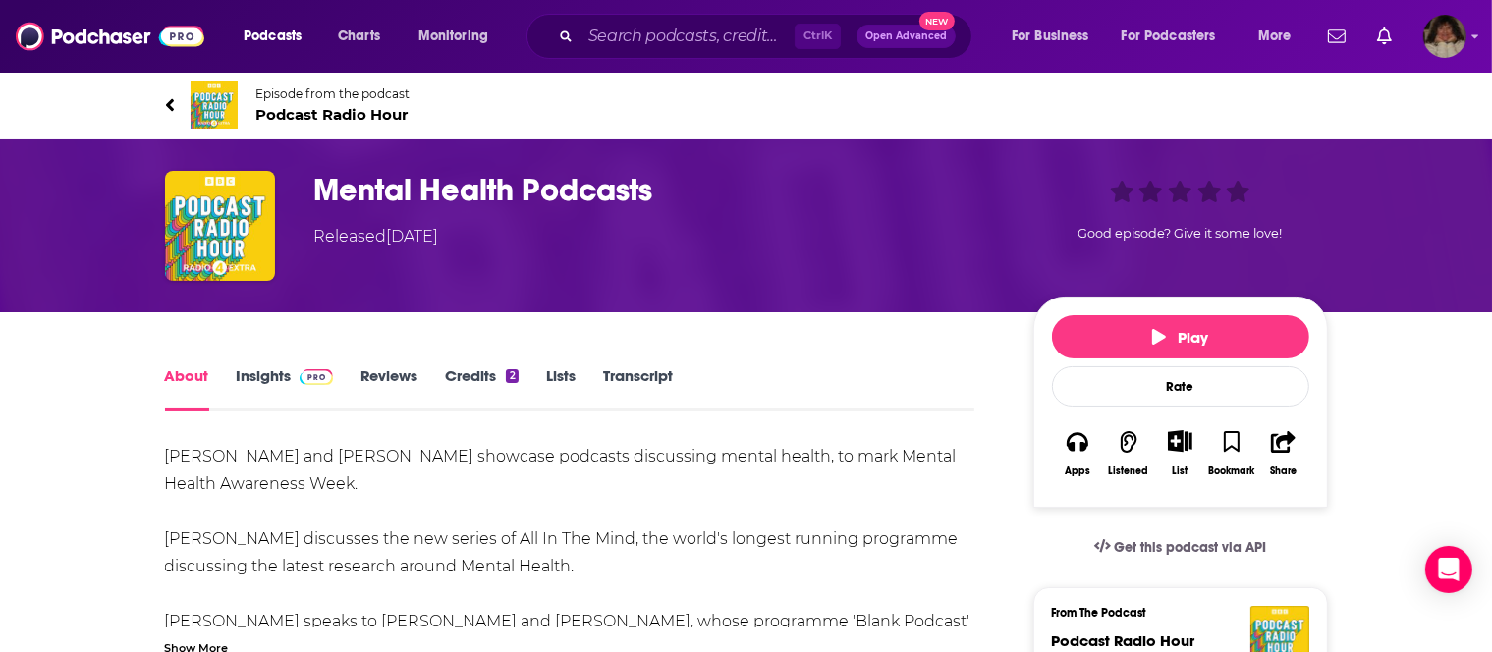
click at [277, 379] on link "Insights" at bounding box center [285, 388] width 97 height 45
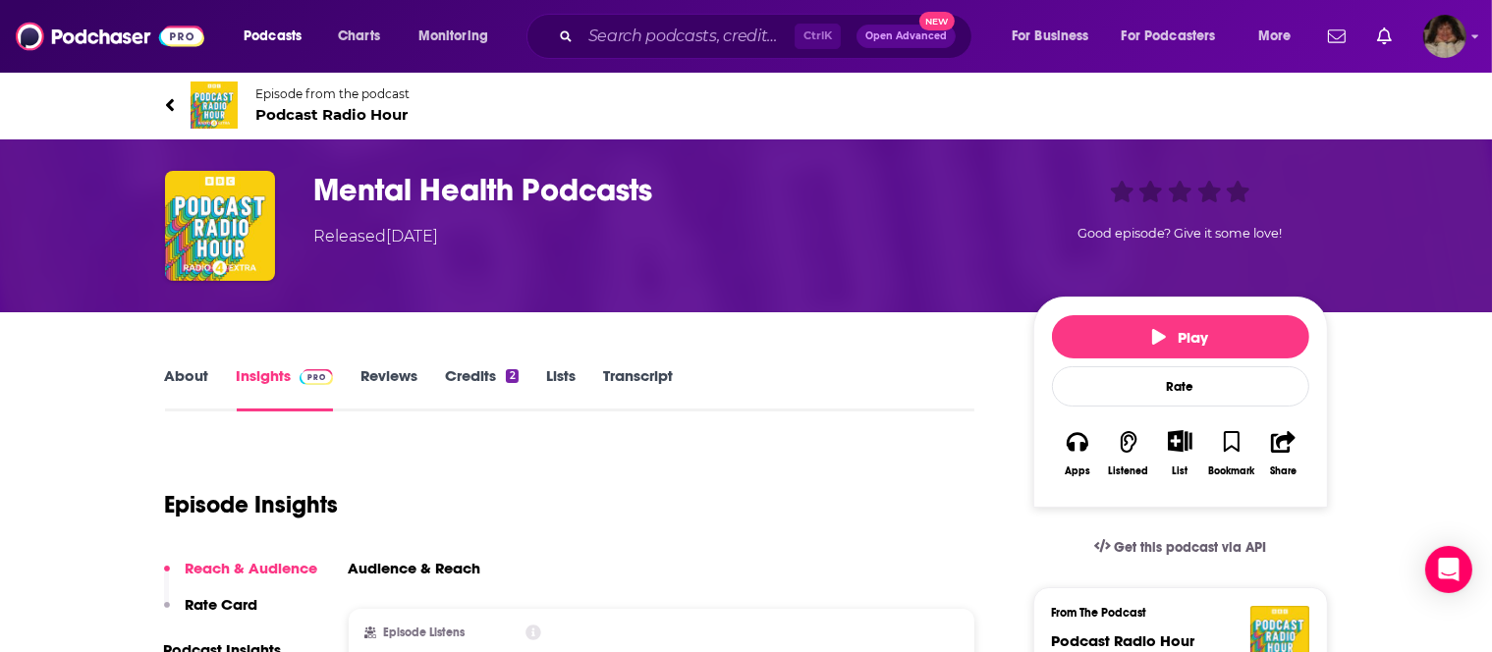
click at [1188, 458] on div "List" at bounding box center [1179, 453] width 51 height 72
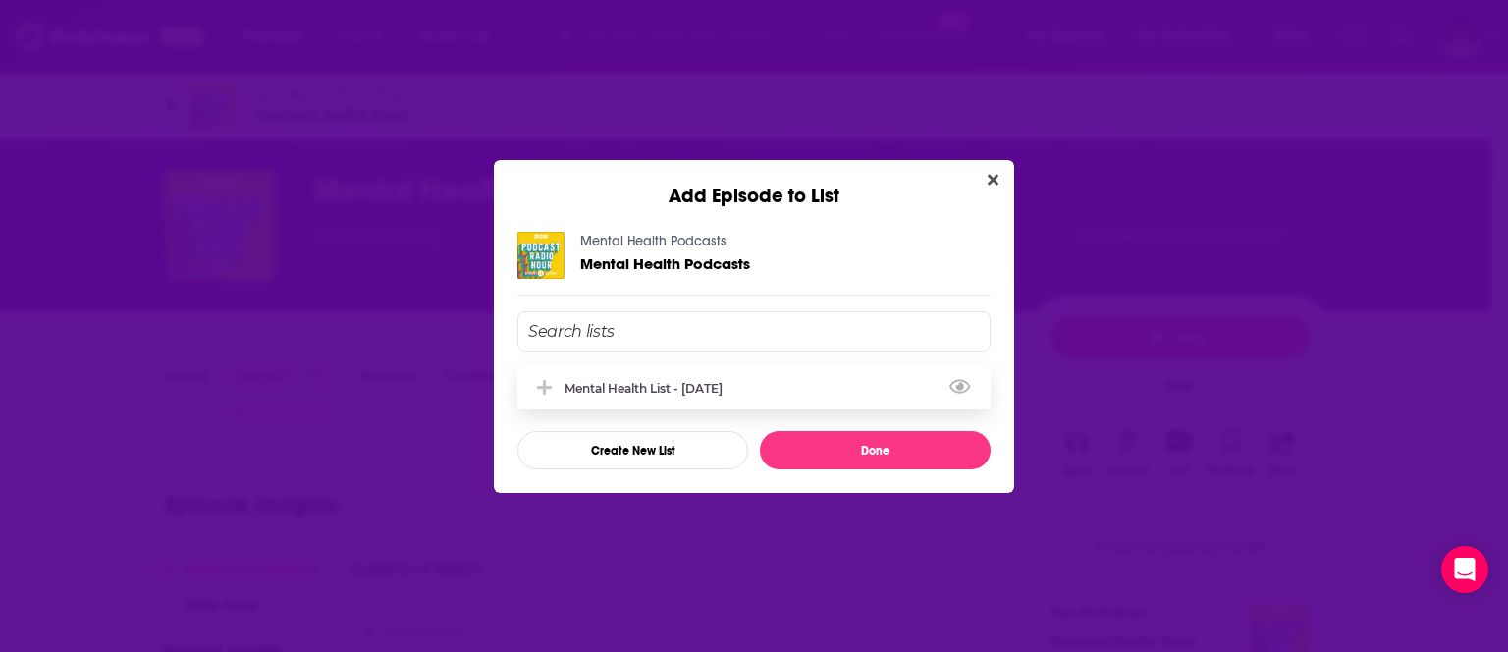
click at [704, 384] on div "Mental Health List - [DATE]" at bounding box center [650, 388] width 170 height 15
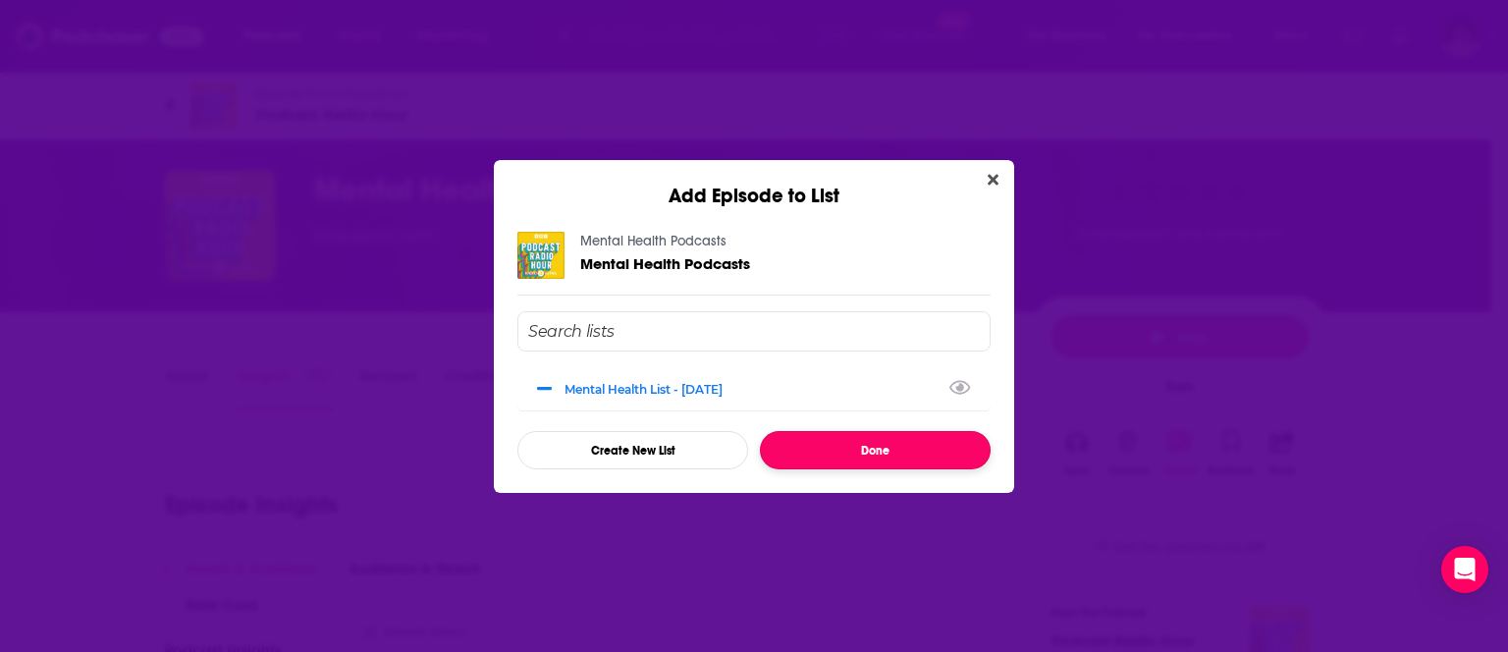
click at [821, 440] on button "Done" at bounding box center [875, 450] width 231 height 38
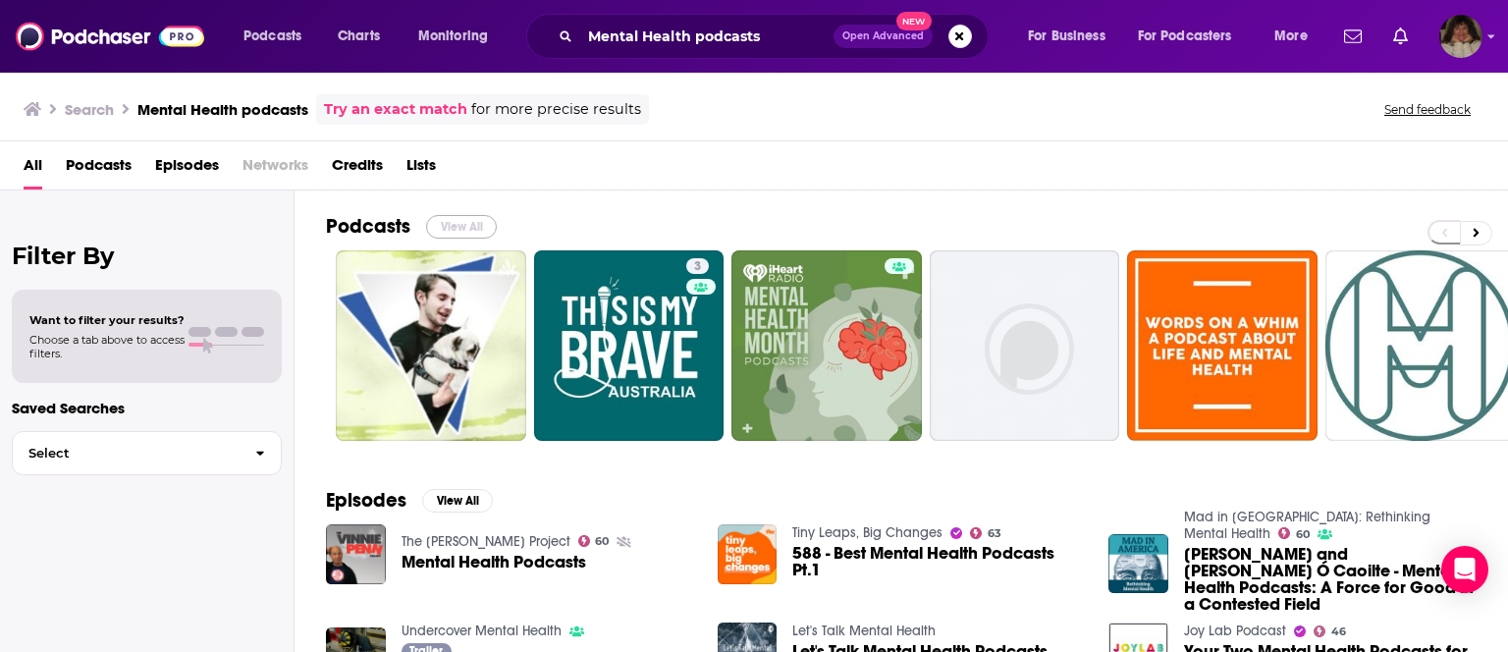
click at [461, 221] on button "View All" at bounding box center [461, 227] width 71 height 24
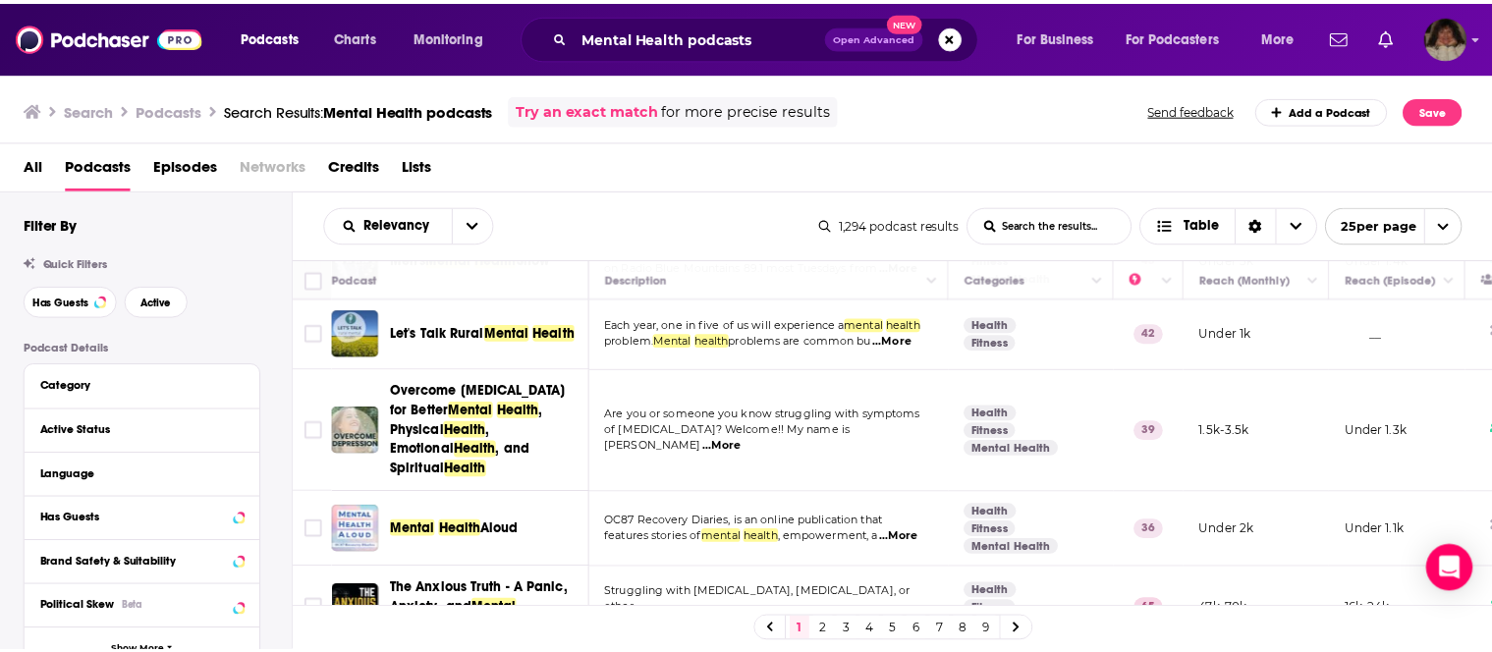
scroll to position [1212, 0]
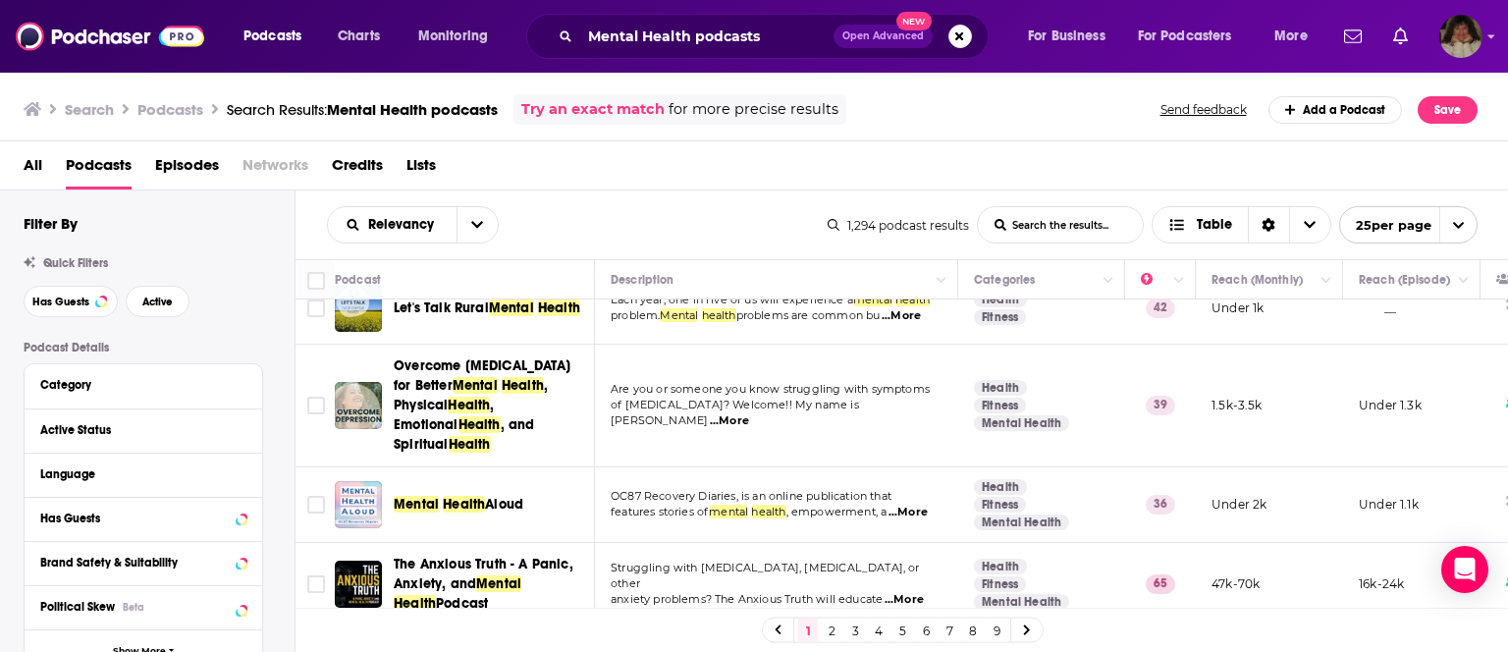
click at [749, 413] on span "...More" at bounding box center [729, 421] width 39 height 16
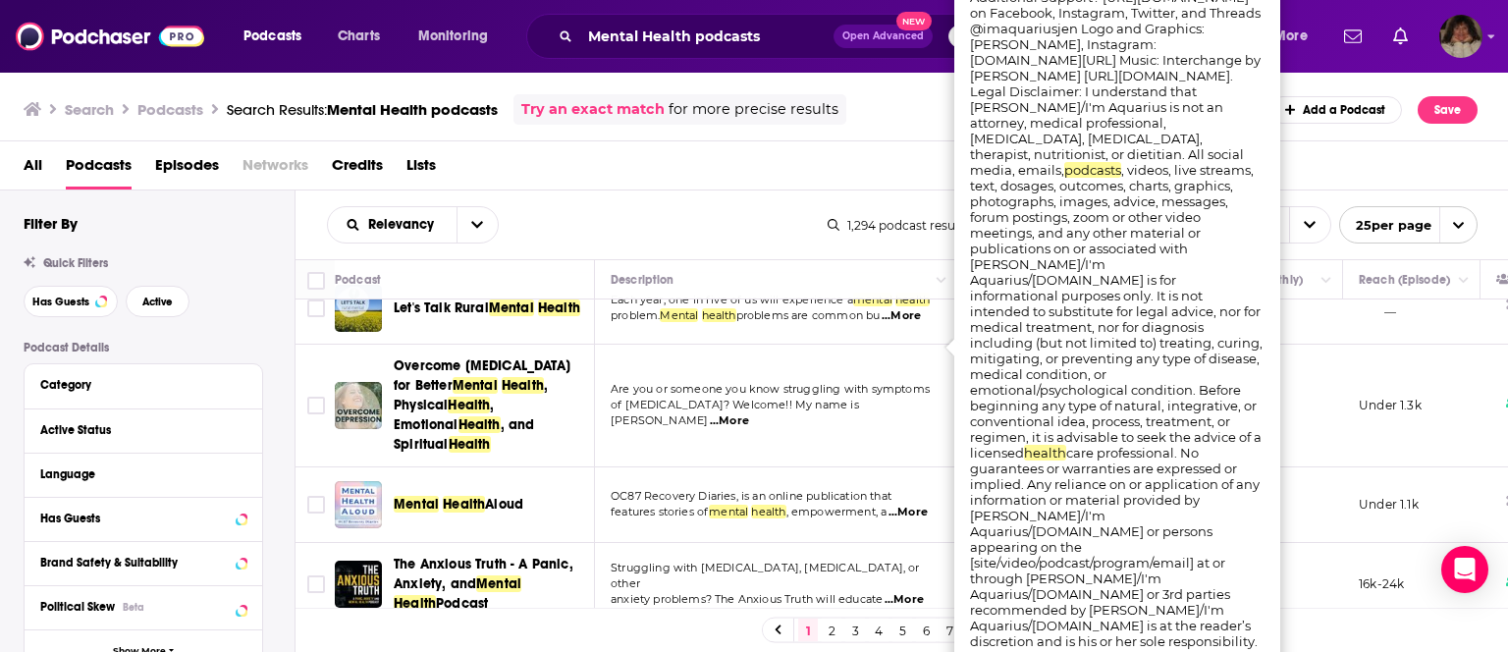
click at [749, 413] on span "...More" at bounding box center [729, 421] width 39 height 16
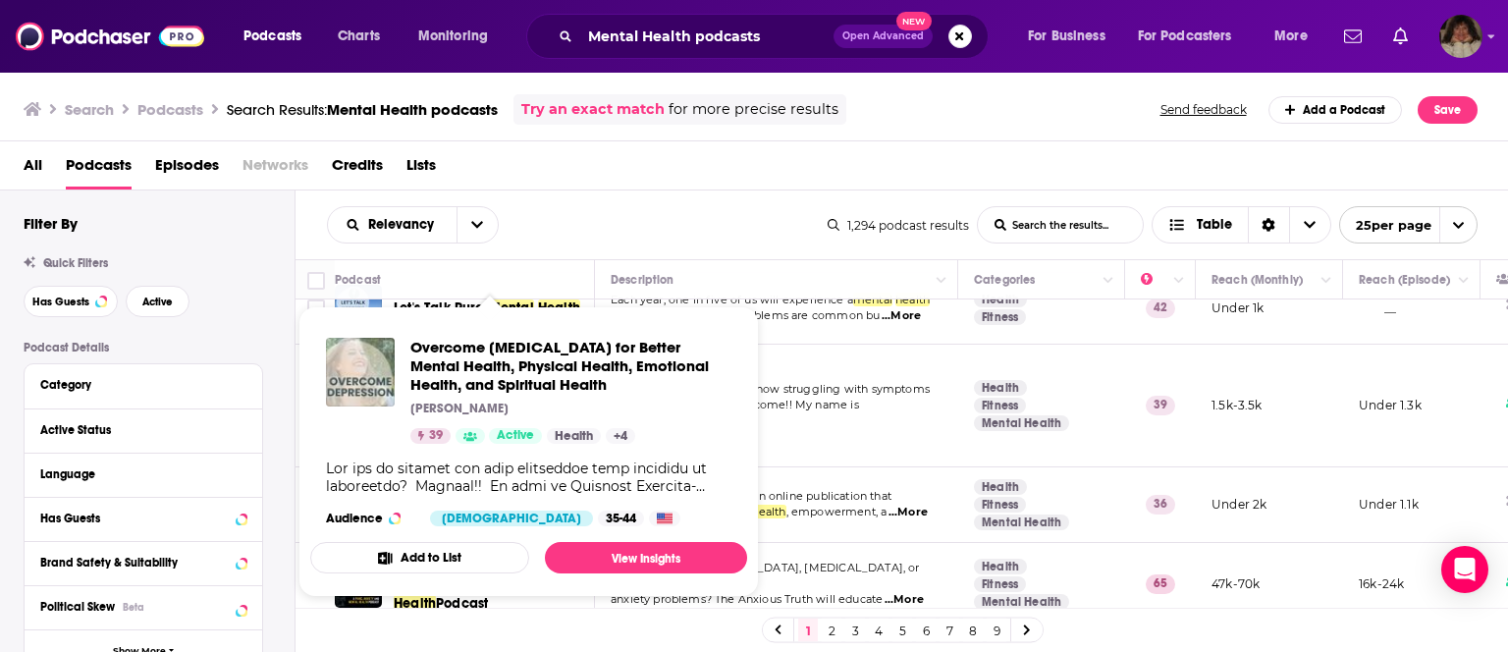
click at [367, 372] on img "Overcome Depression for Better Mental Health, Physical Health, Emotional Health…" at bounding box center [360, 372] width 69 height 69
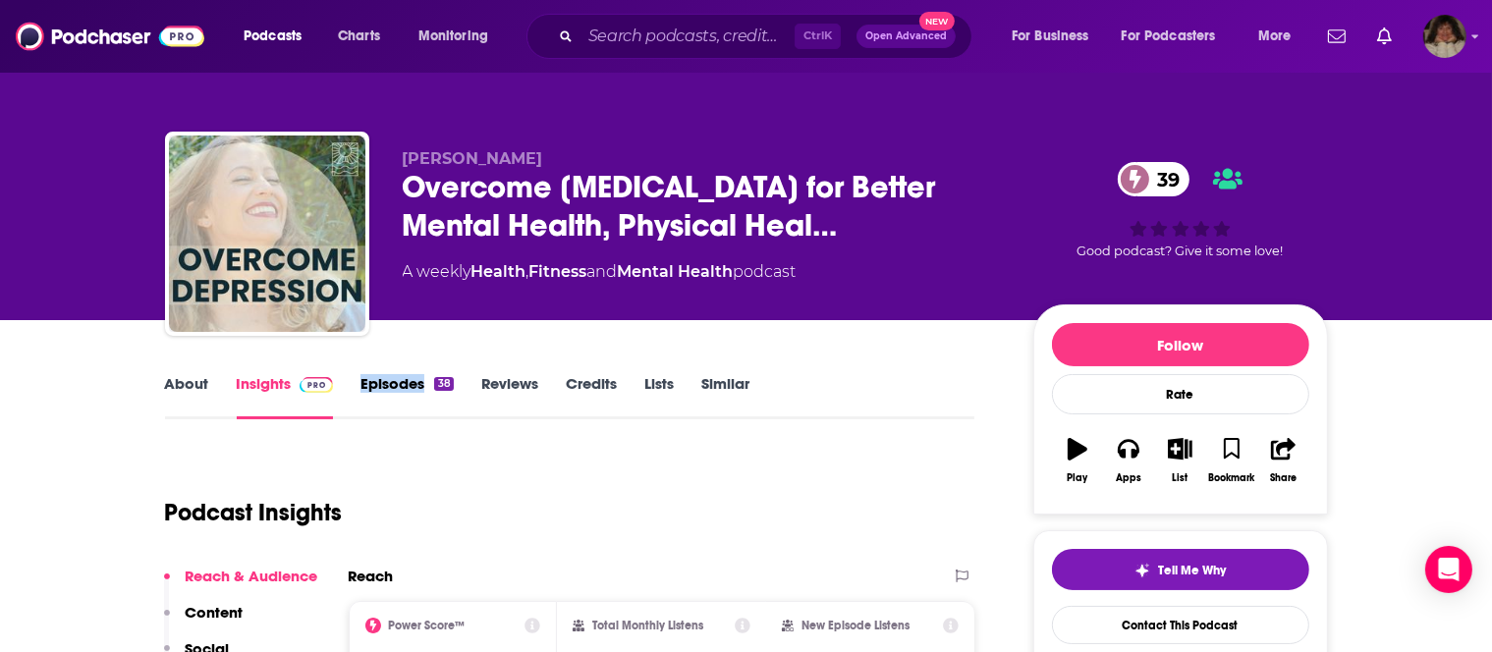
click at [403, 385] on link "Episodes 38" at bounding box center [406, 396] width 92 height 45
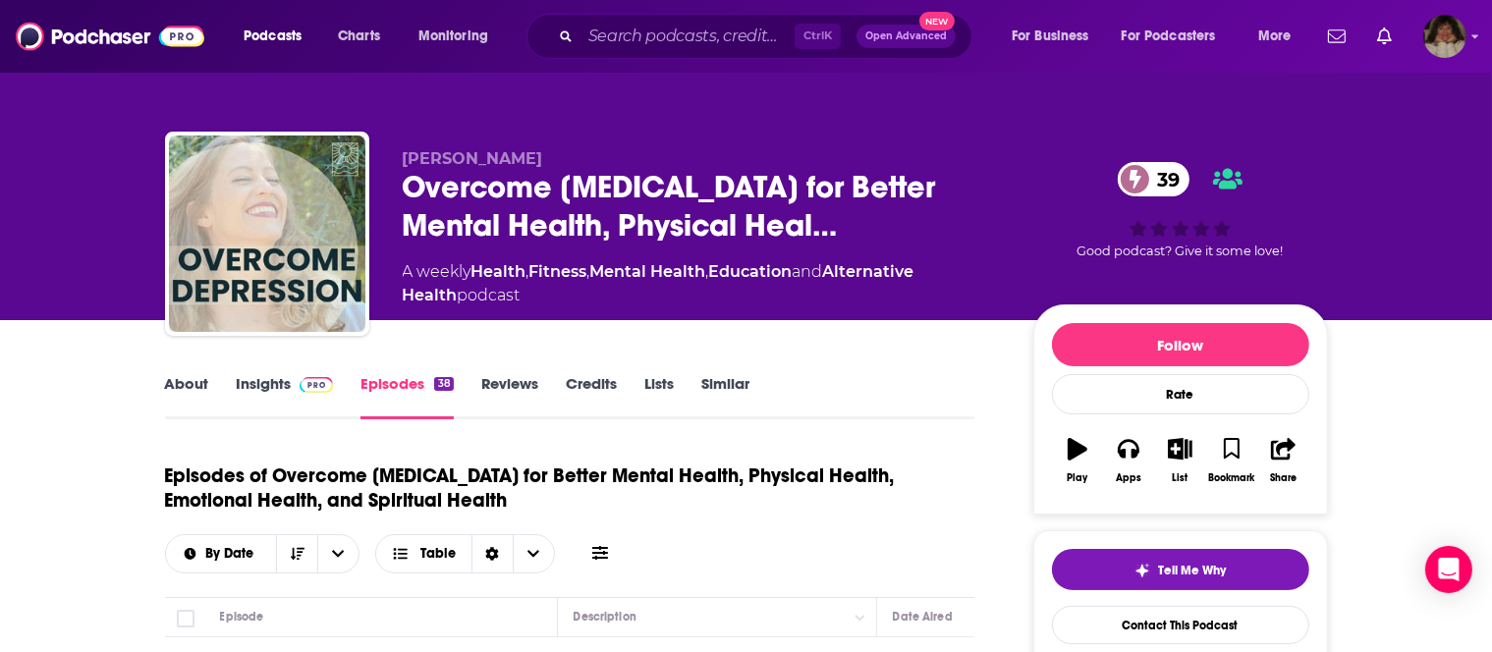
click at [263, 383] on link "Insights" at bounding box center [285, 396] width 97 height 45
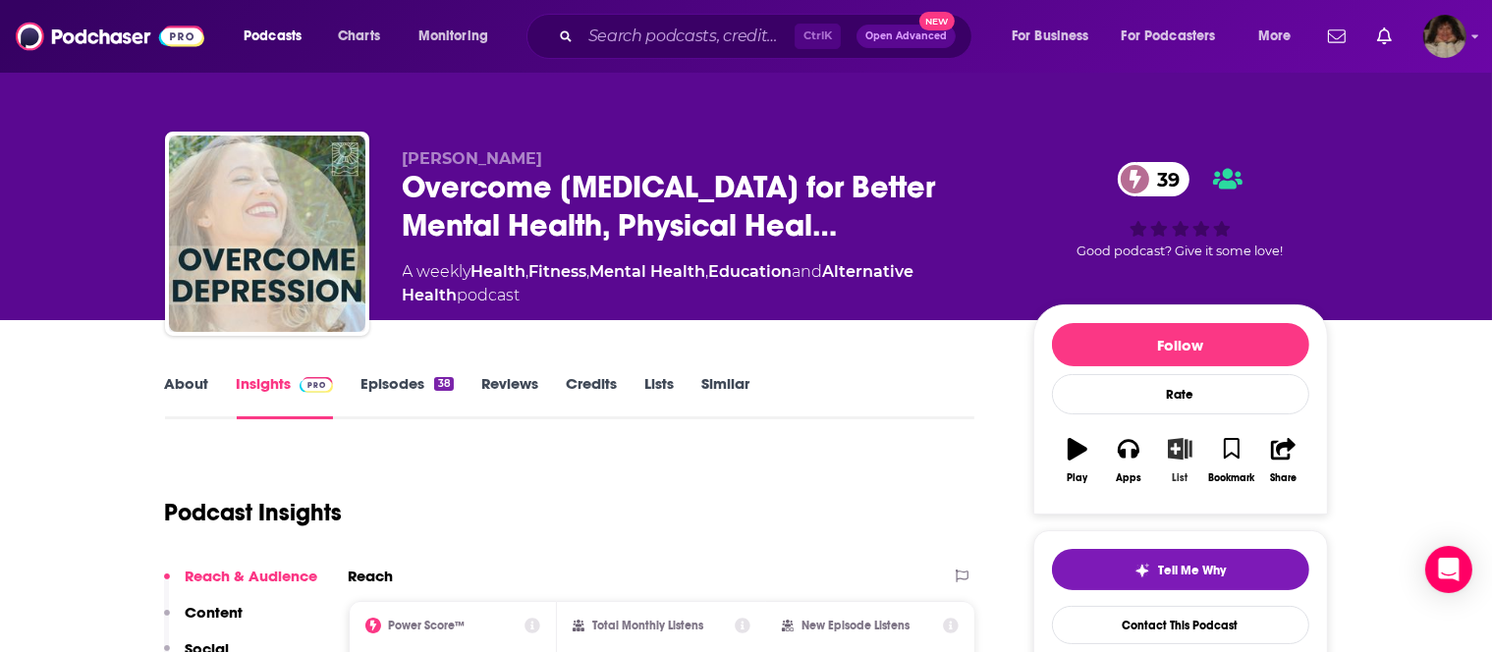
click at [1191, 453] on icon "button" at bounding box center [1180, 449] width 25 height 22
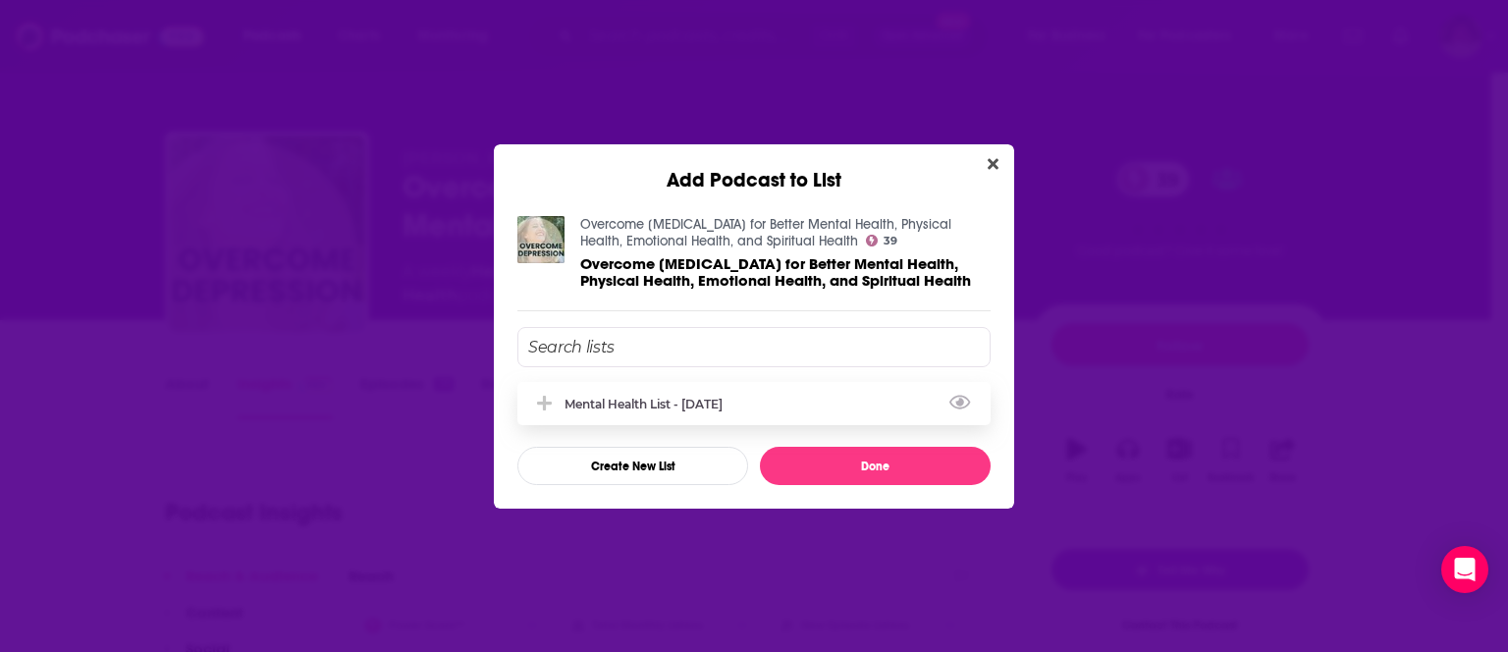
click at [686, 405] on div "Mental Health List - [DATE]" at bounding box center [650, 404] width 170 height 15
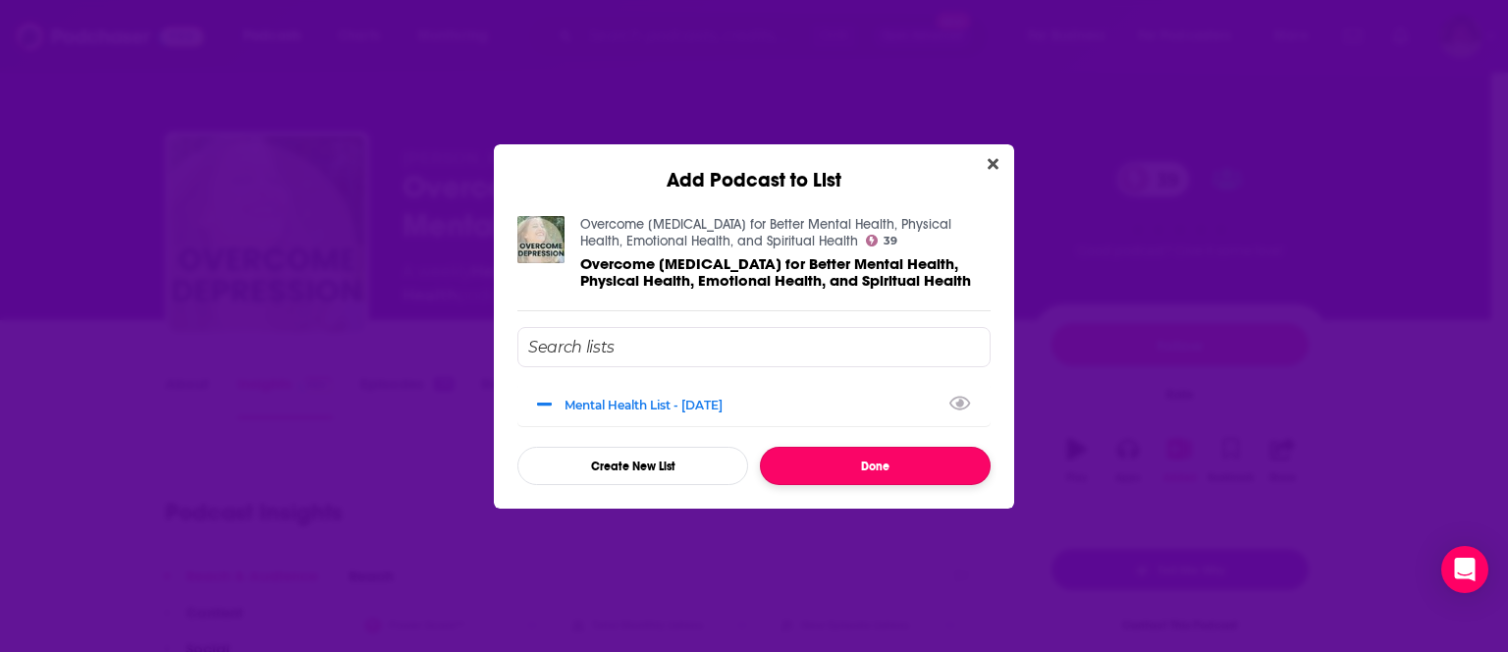
click at [848, 466] on button "Done" at bounding box center [875, 466] width 231 height 38
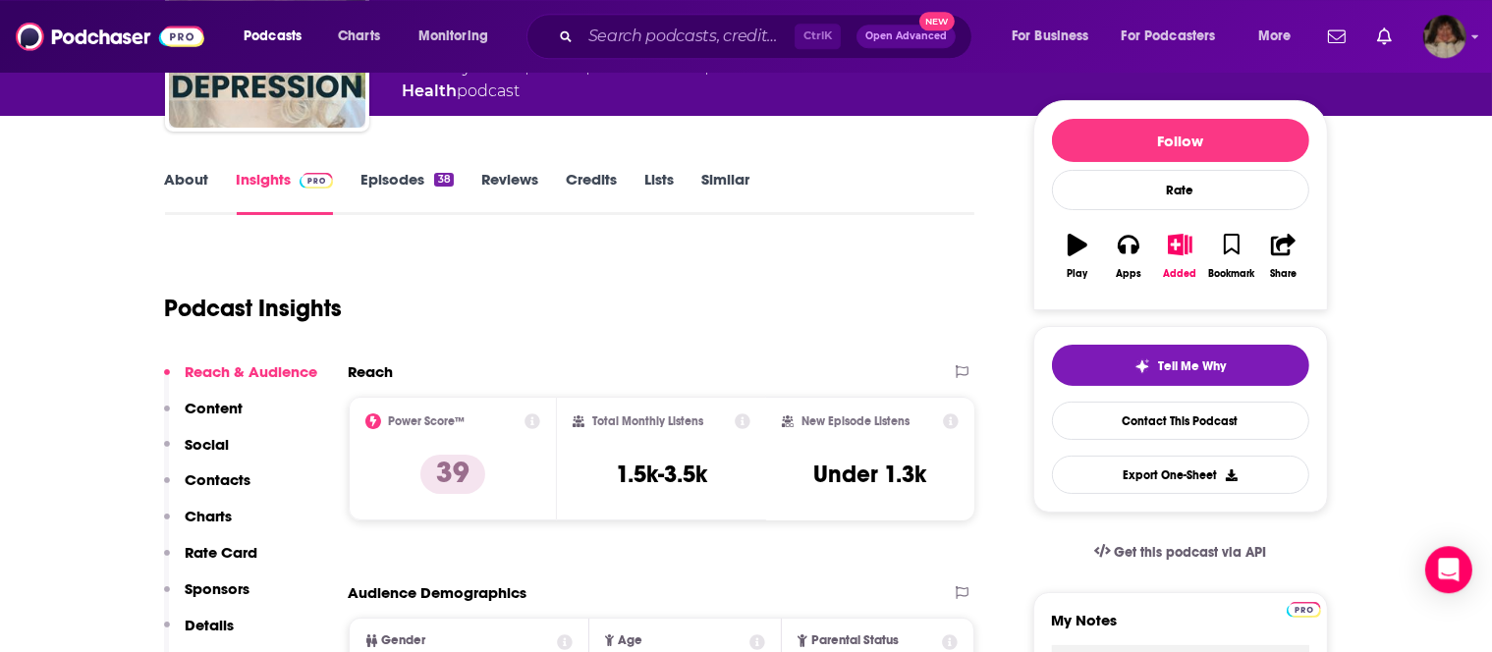
scroll to position [224, 0]
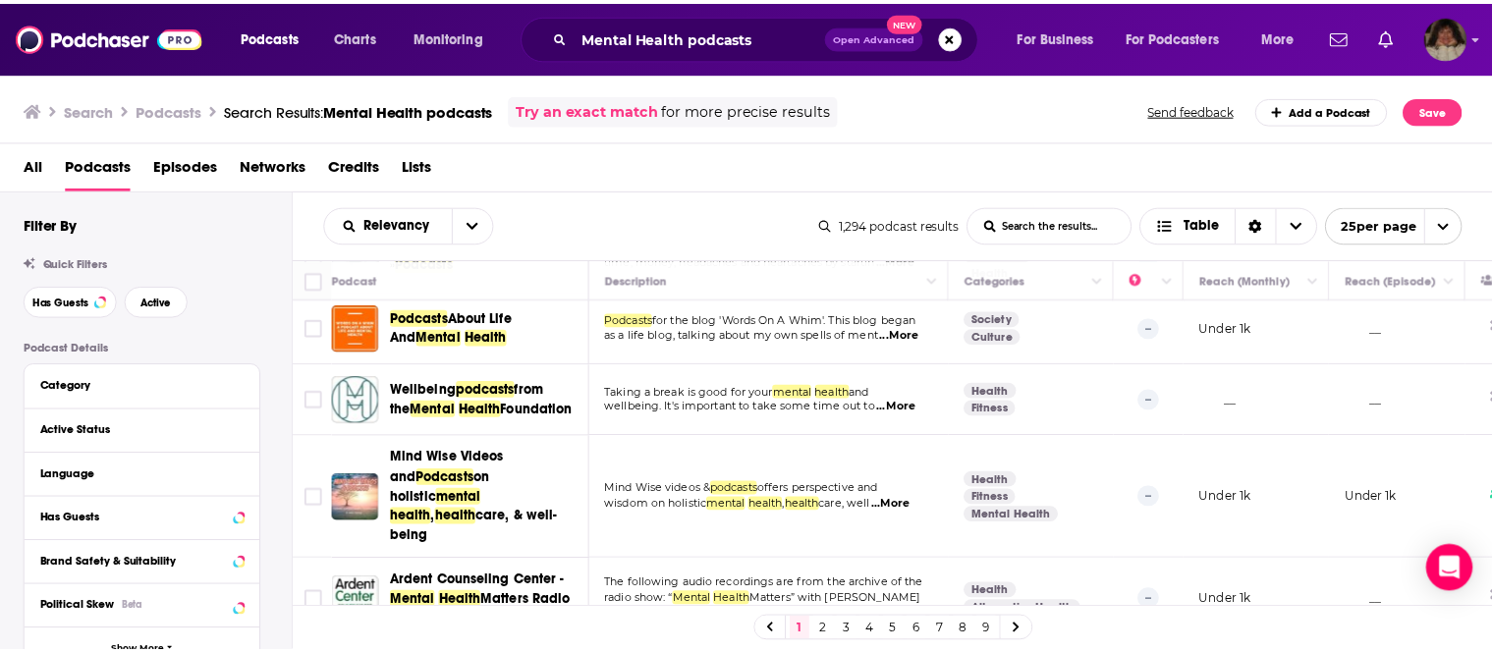
scroll to position [404, 0]
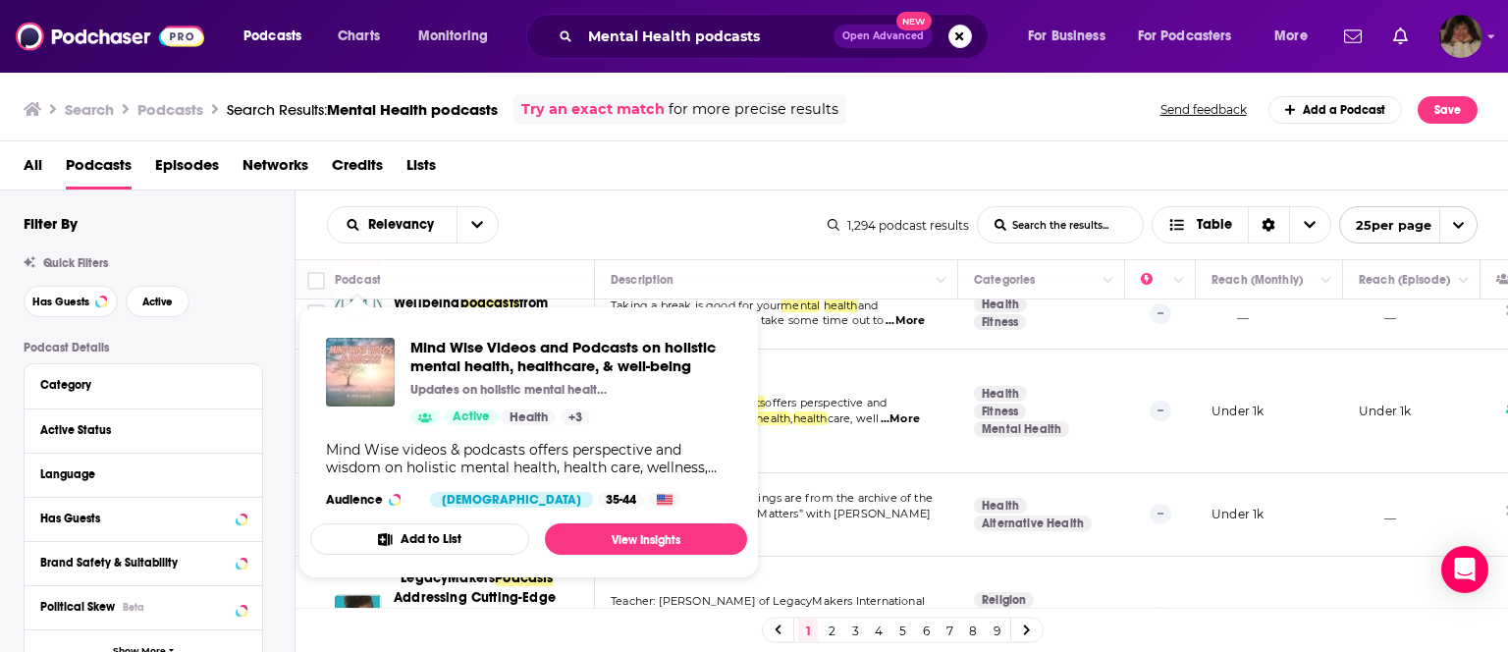
click at [347, 387] on img "Mind Wise Videos and Podcasts on holistic mental health, healthcare, & well-bei…" at bounding box center [360, 372] width 69 height 69
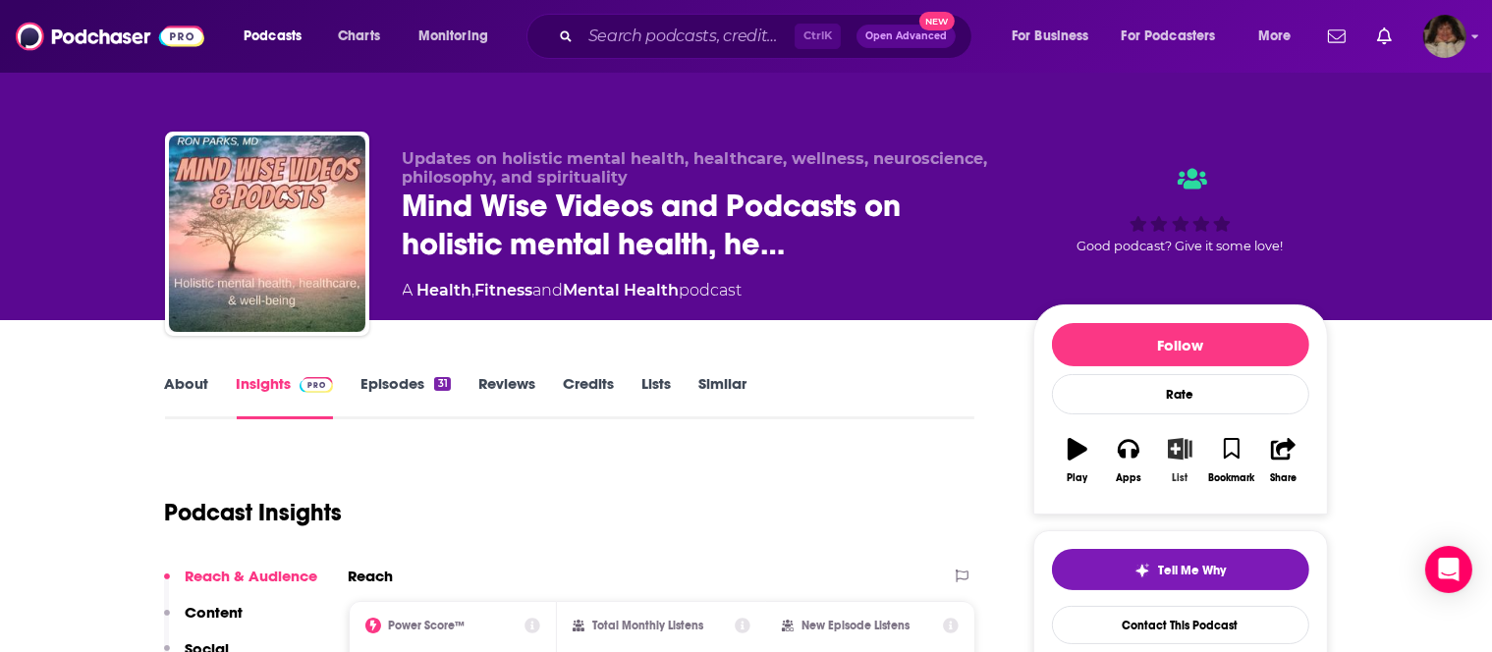
click at [1187, 455] on icon "button" at bounding box center [1180, 449] width 25 height 22
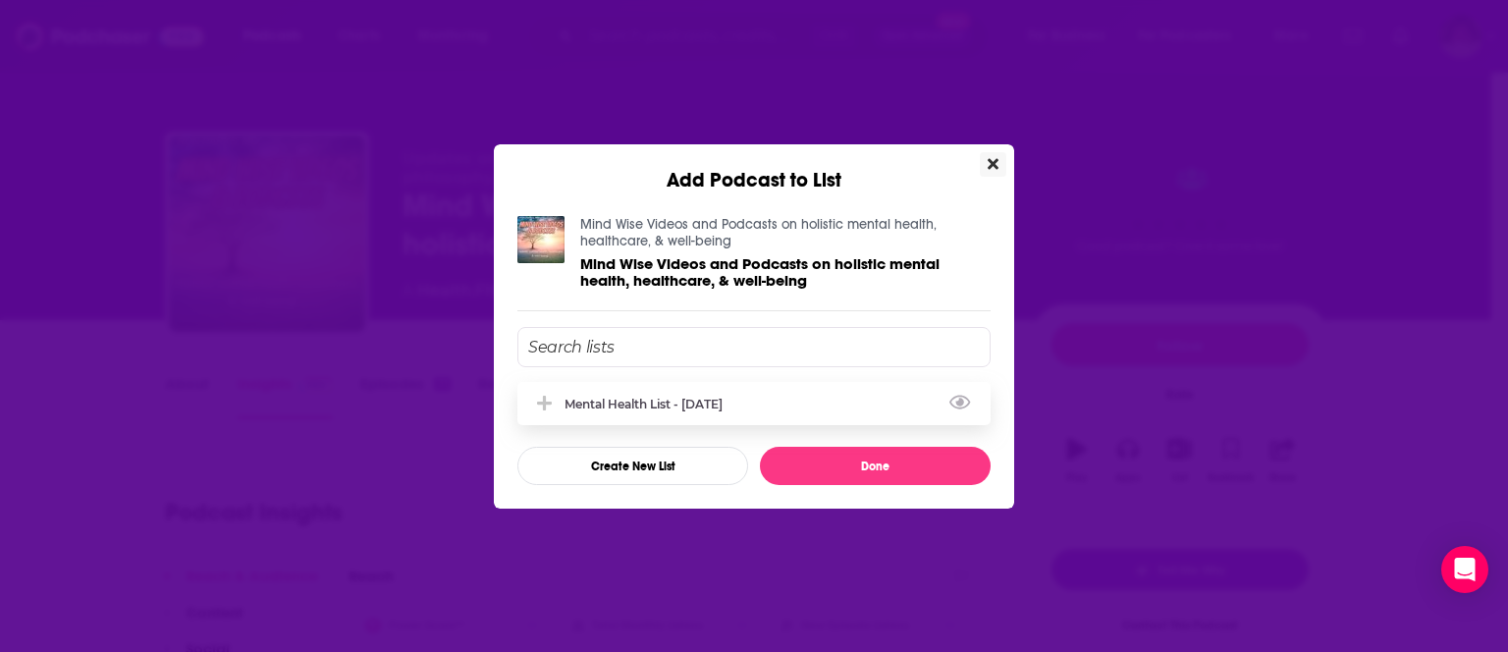
click at [644, 400] on div "Mental Health List - [DATE]" at bounding box center [650, 404] width 170 height 15
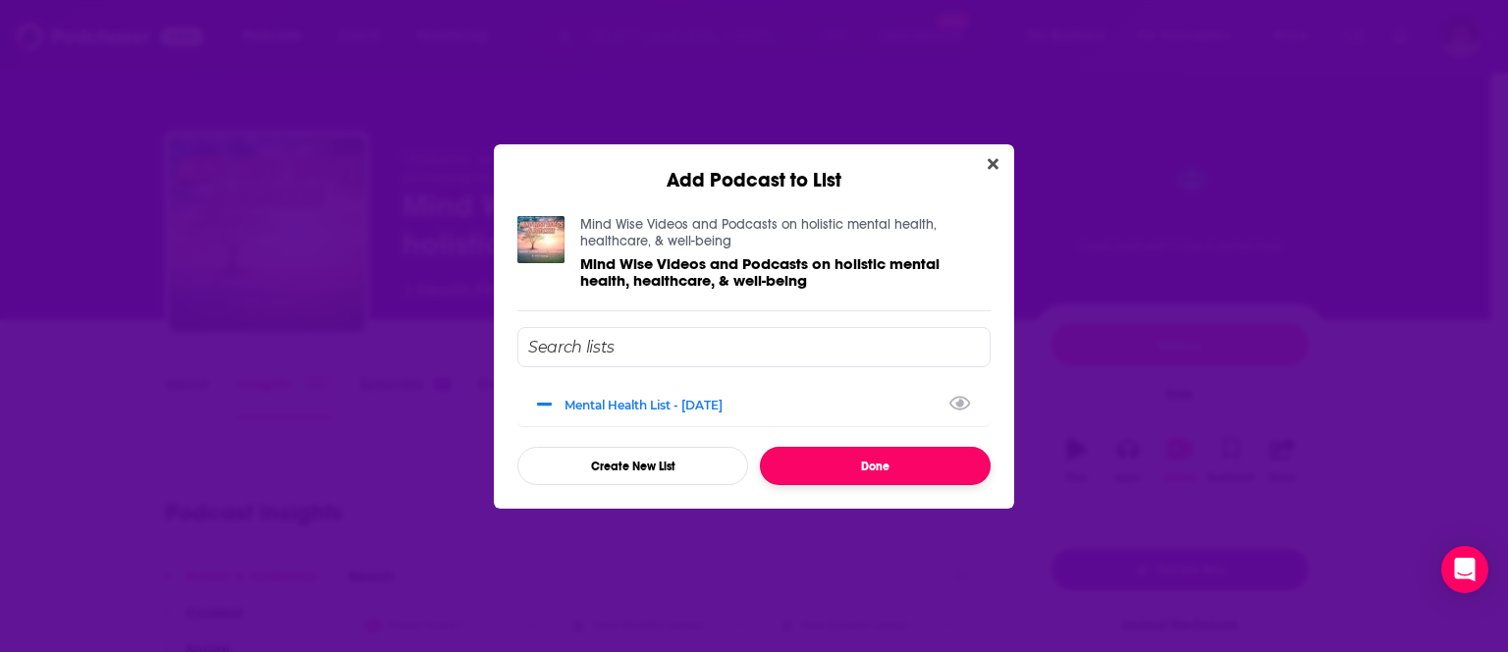
click at [815, 458] on button "Done" at bounding box center [875, 466] width 231 height 38
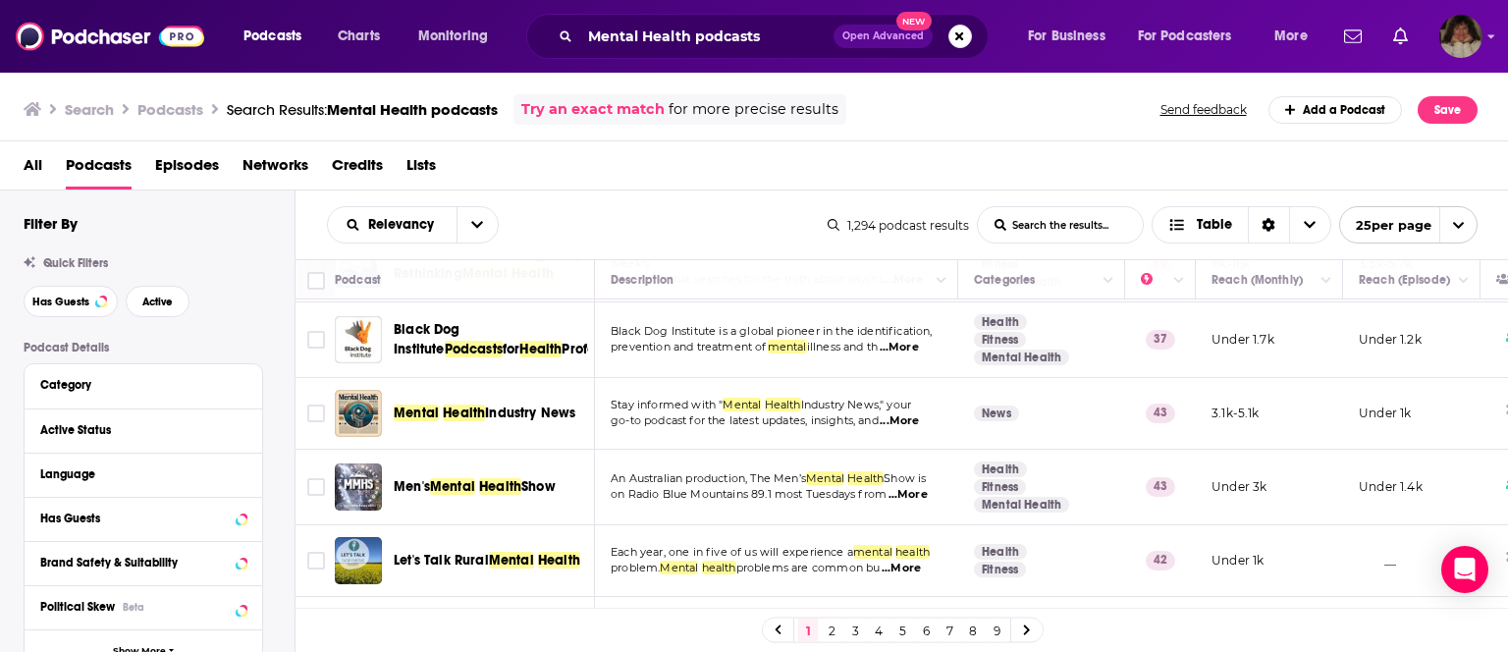
scroll to position [1691, 0]
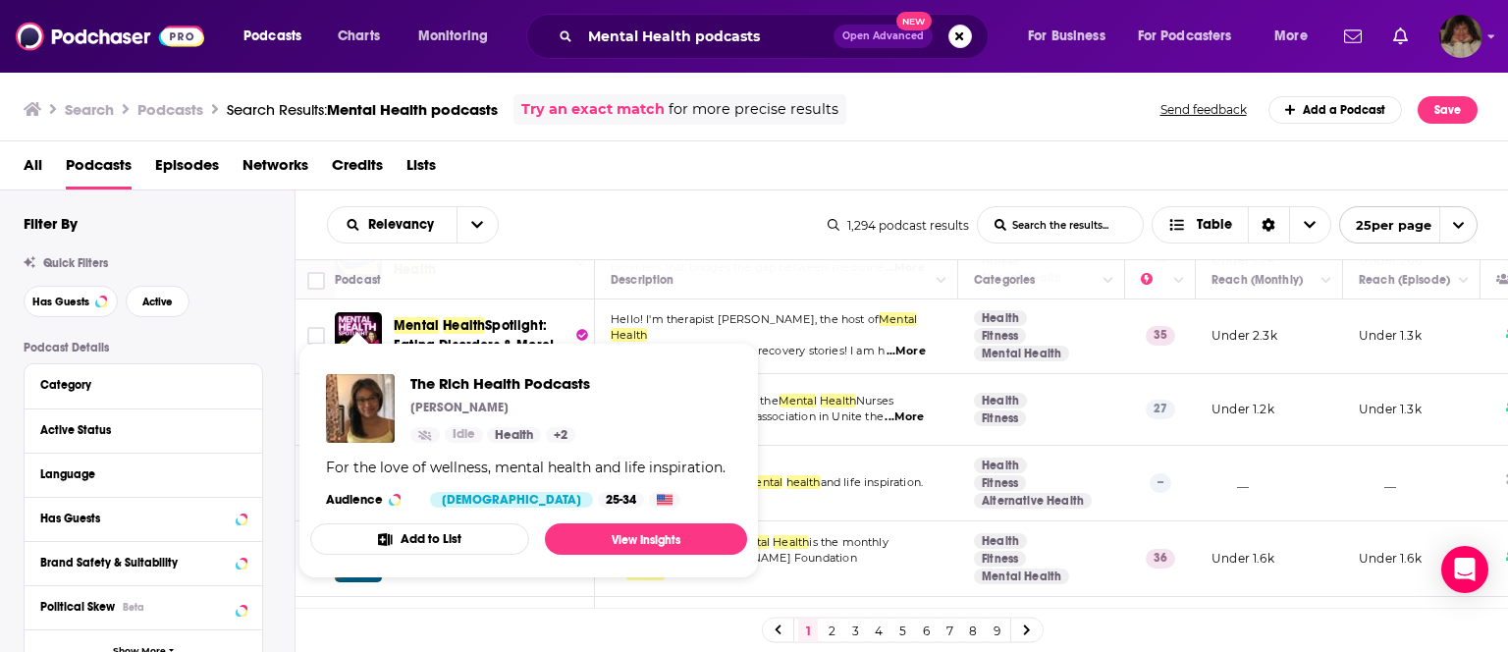
click at [354, 408] on img "The Rich Health Podcasts" at bounding box center [360, 408] width 69 height 69
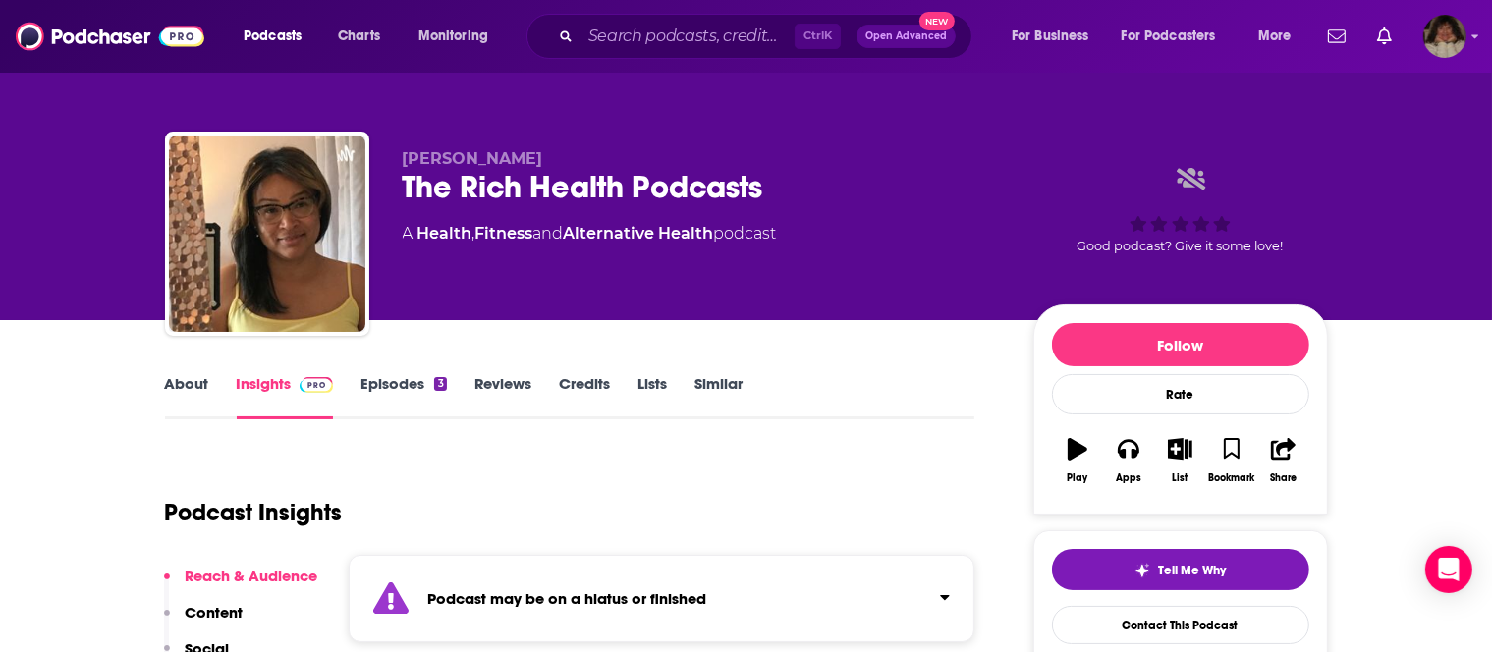
click at [404, 383] on link "Episodes 3" at bounding box center [402, 396] width 85 height 45
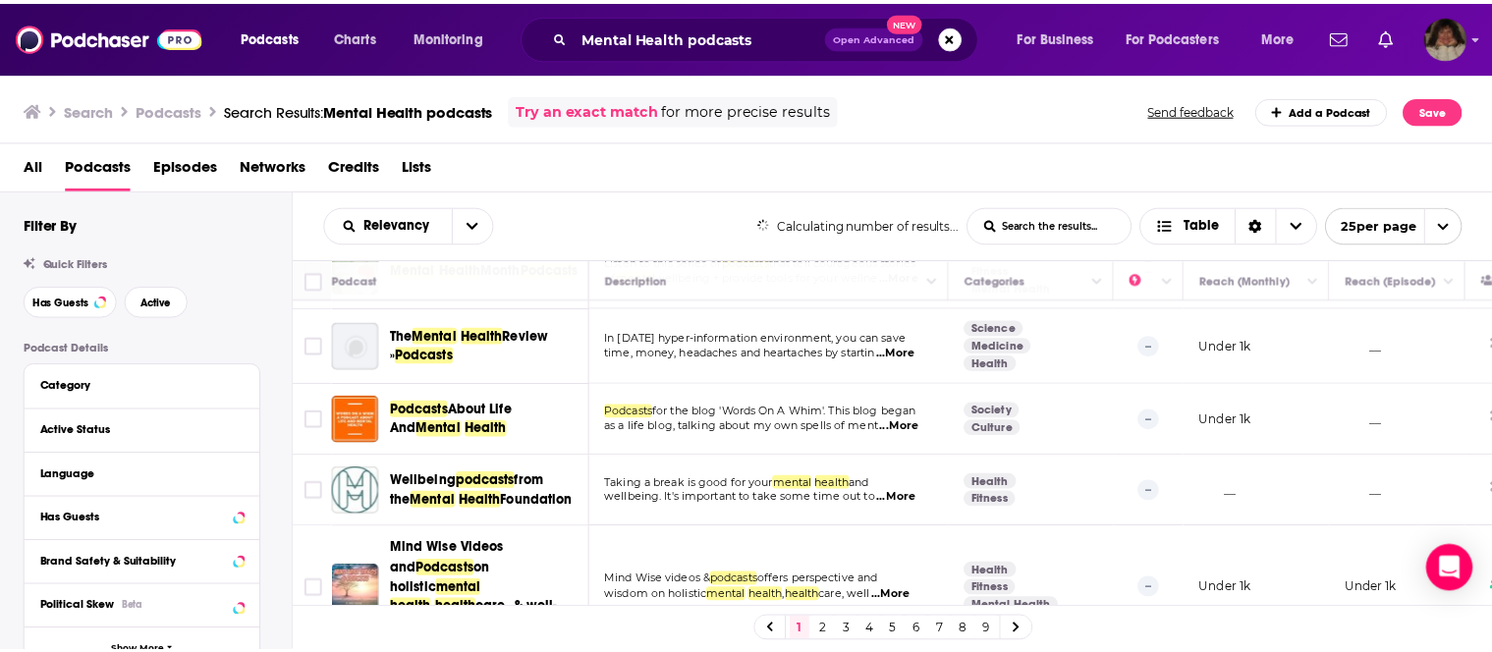
scroll to position [283, 0]
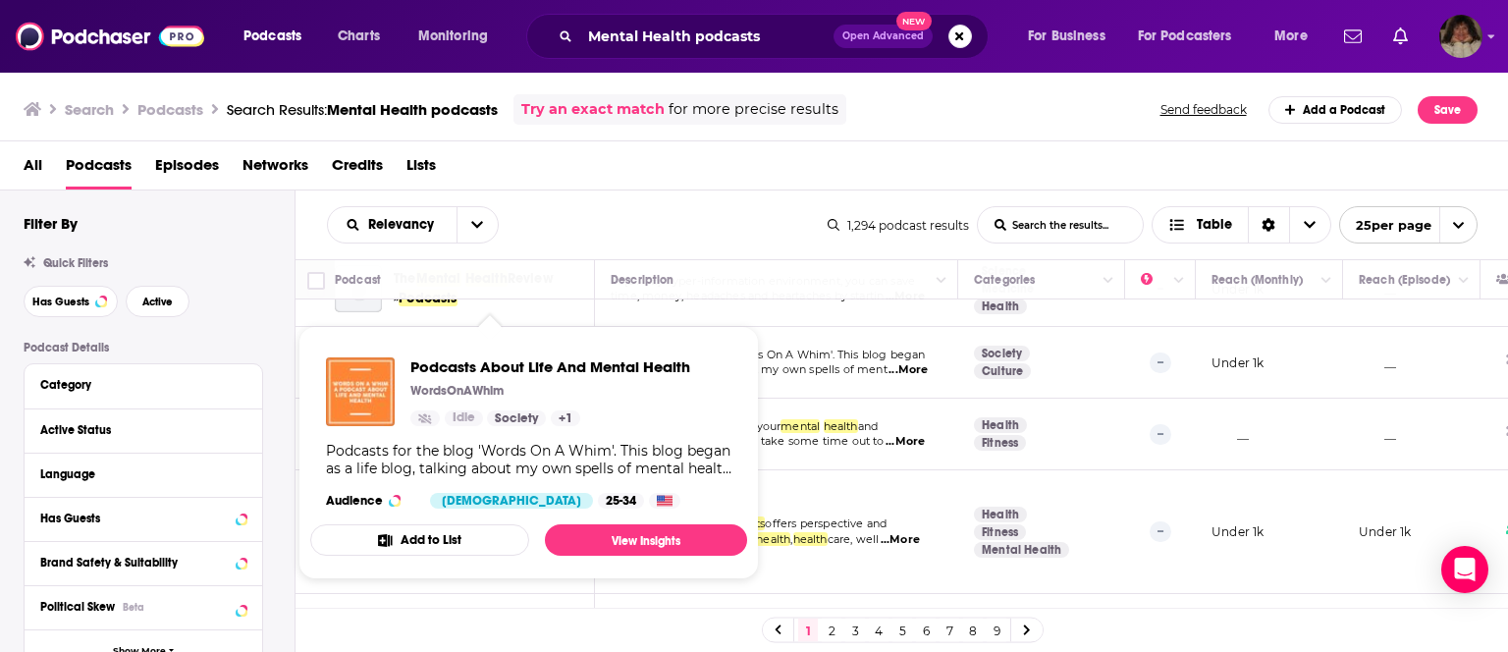
click at [359, 400] on img "Podcasts About Life And Mental Health" at bounding box center [360, 391] width 69 height 69
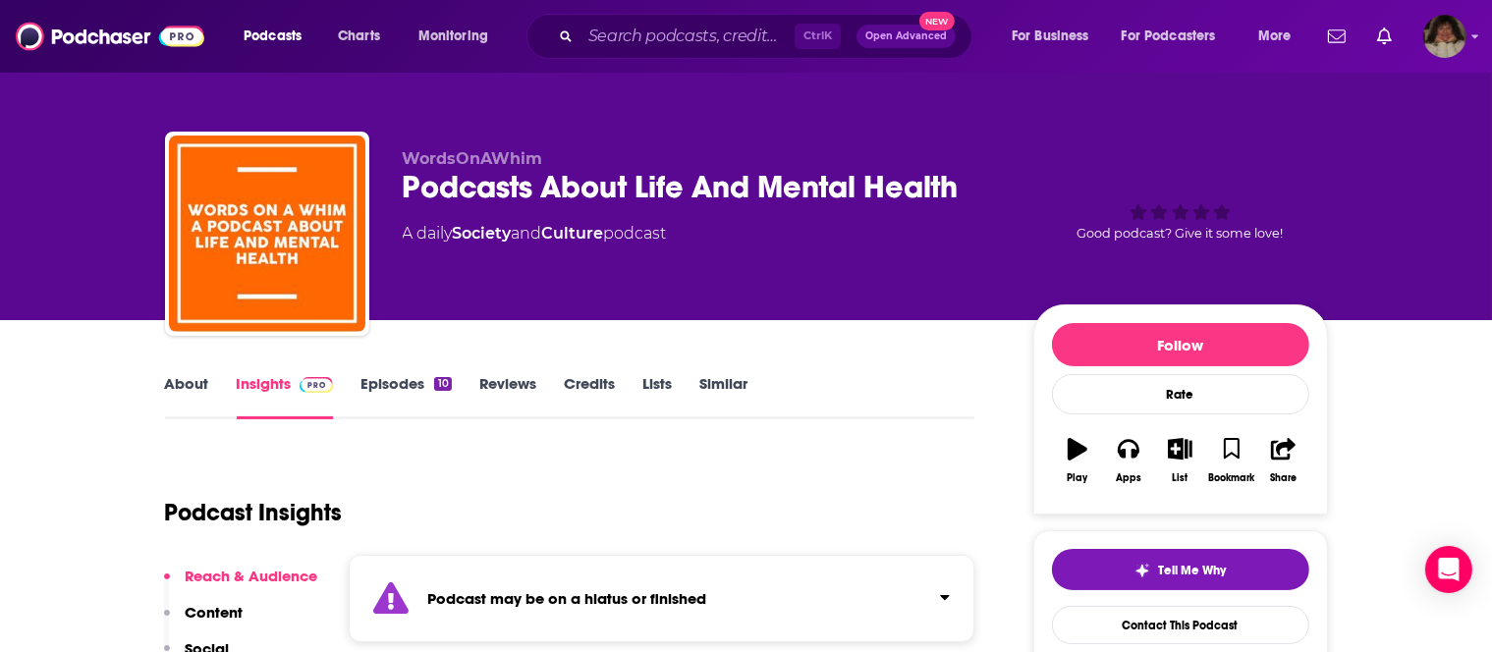
click at [398, 384] on link "Episodes 10" at bounding box center [405, 396] width 90 height 45
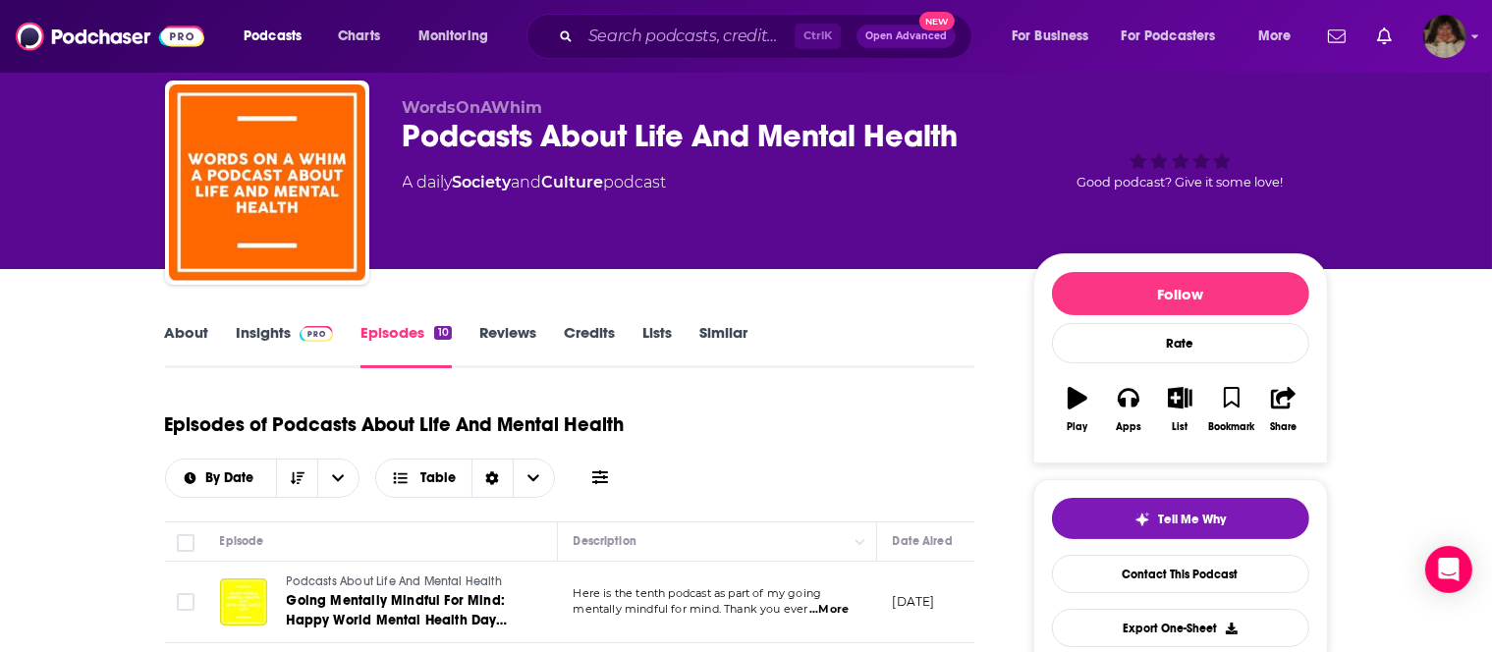
scroll to position [103, 0]
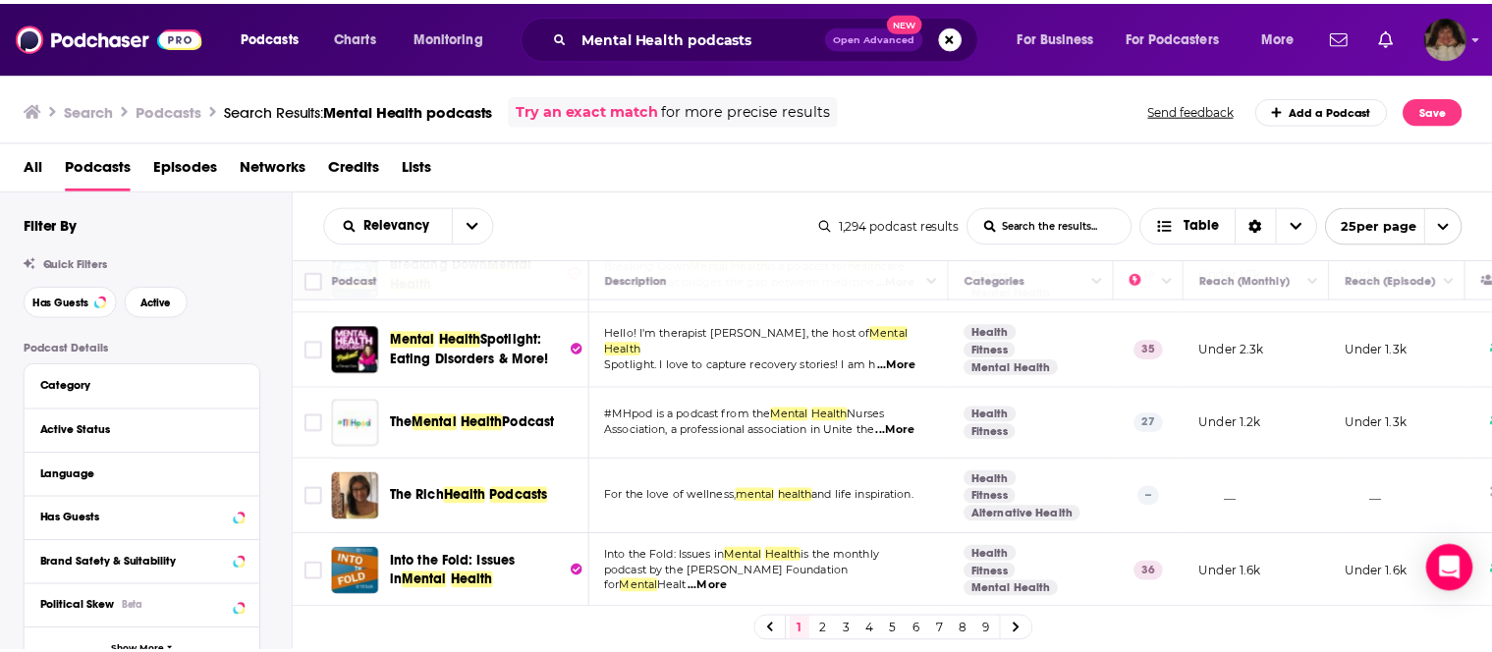
scroll to position [1691, 0]
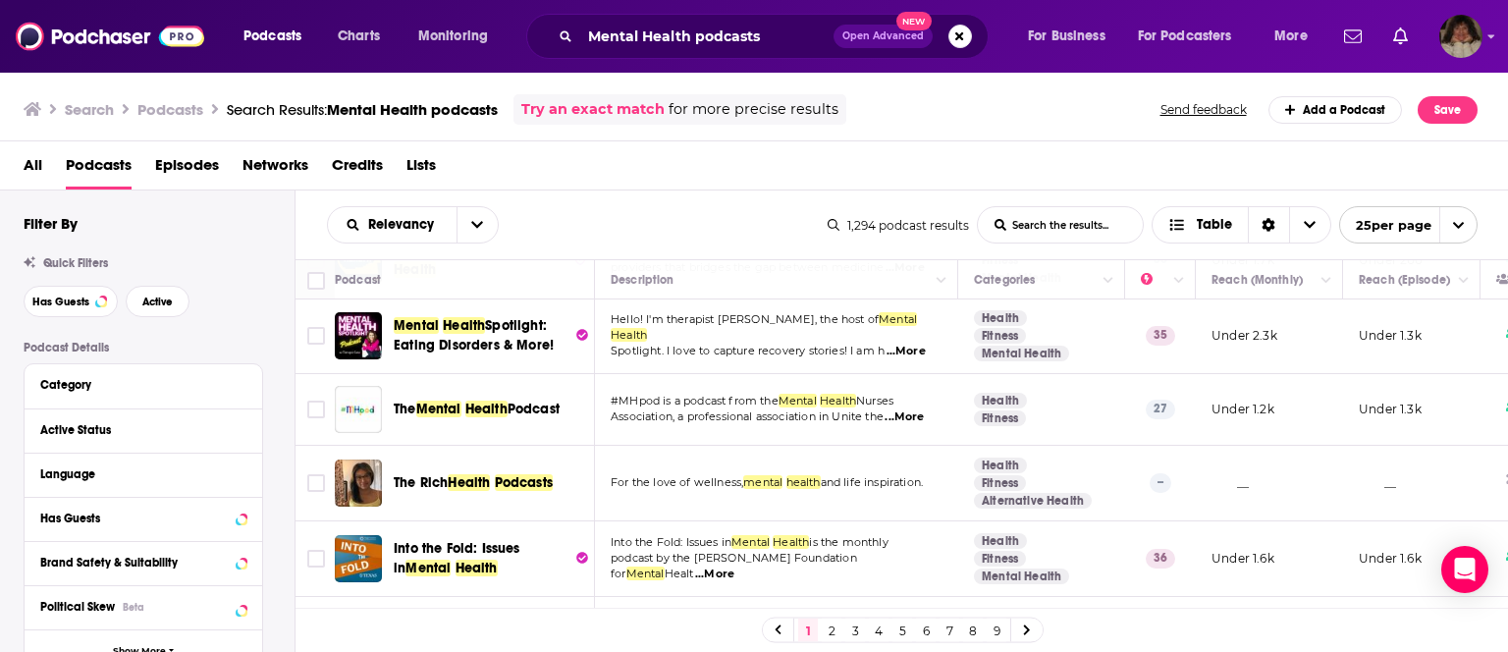
click at [1487, 33] on div "Podcasts Charts Monitoring Mental Health podcasts Open Advanced New For Busines…" at bounding box center [754, 36] width 1508 height 73
click at [1491, 40] on icon "Show profile menu" at bounding box center [1492, 36] width 8 height 12
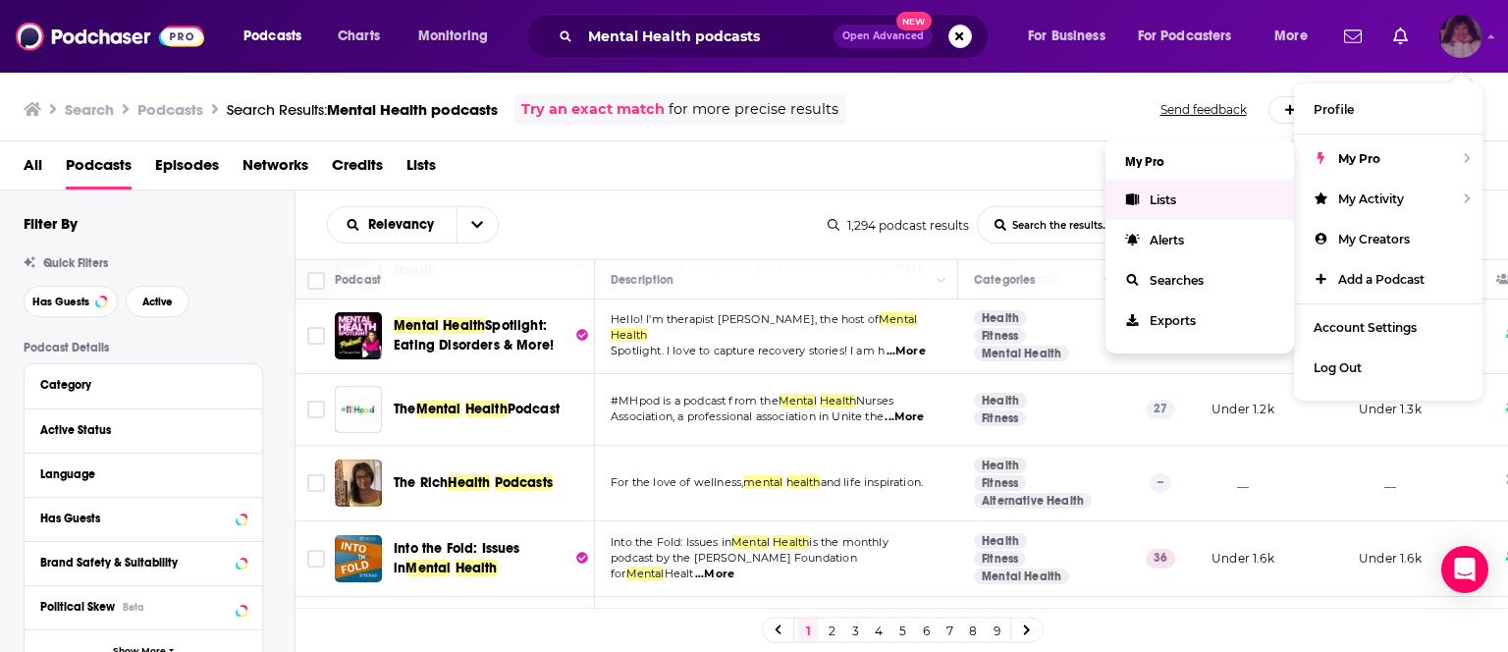
click at [1125, 195] on link "Lists" at bounding box center [1200, 200] width 189 height 40
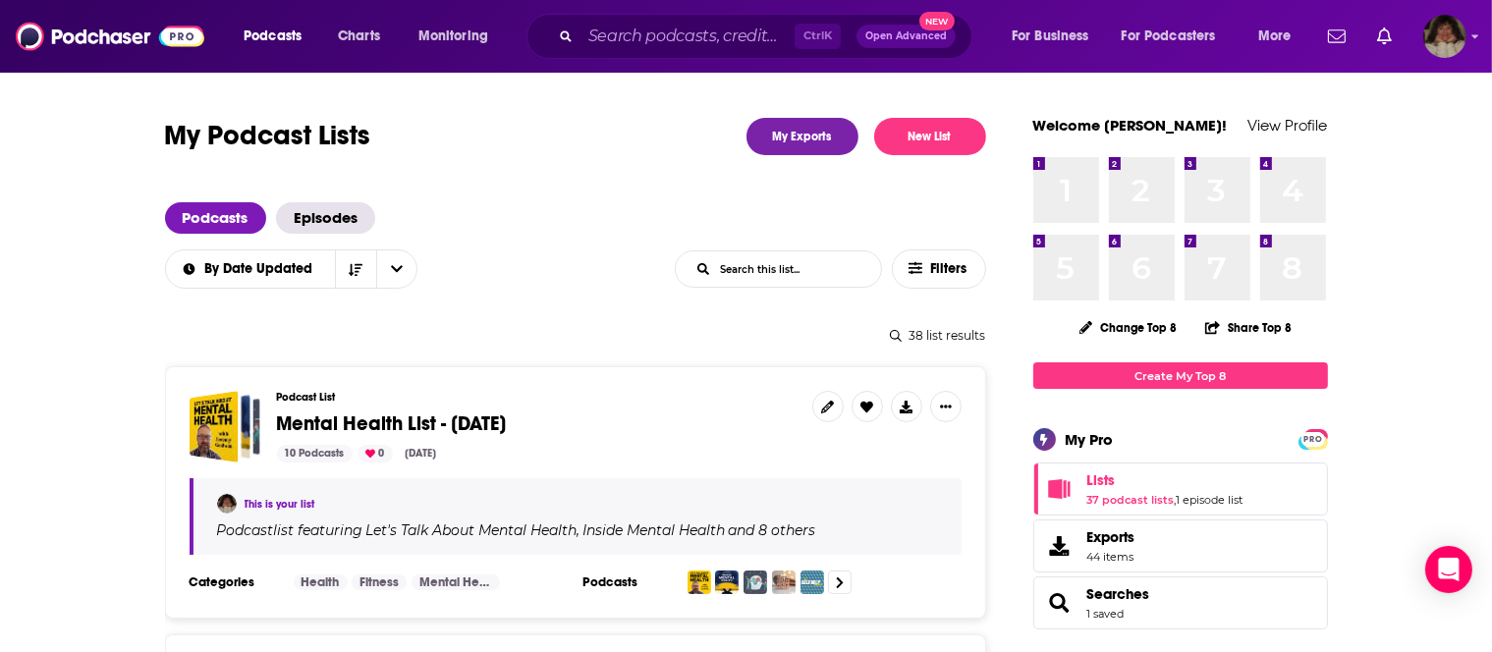
click at [1471, 42] on div "Podcasts Charts Monitoring Ctrl K Open Advanced New For Business For Podcasters…" at bounding box center [746, 36] width 1492 height 73
click at [1471, 34] on div "Podcasts Charts Monitoring Ctrl K Open Advanced New For Business For Podcasters…" at bounding box center [746, 36] width 1492 height 73
click at [1085, 490] on span "Lists 37 podcast lists , 1 episode list" at bounding box center [1180, 489] width 295 height 53
click at [1105, 489] on span "Lists" at bounding box center [1101, 480] width 28 height 18
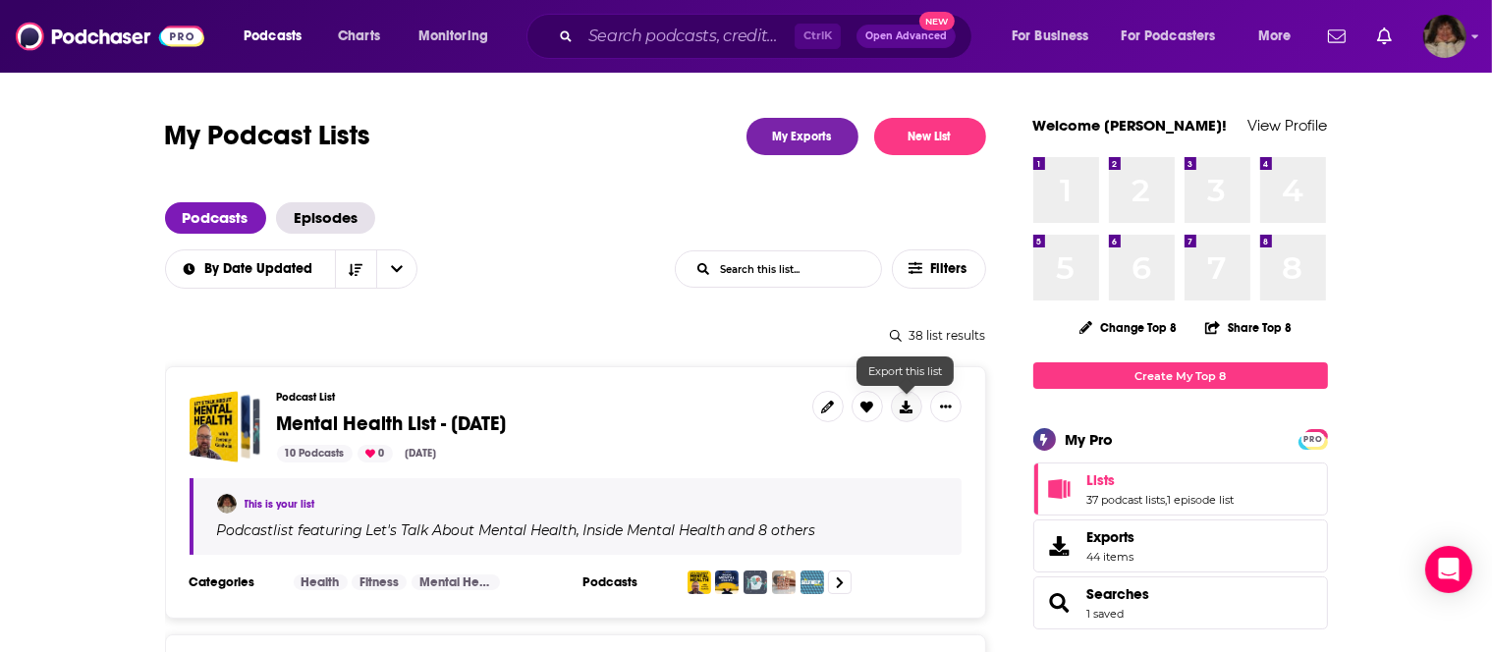
click at [912, 411] on icon at bounding box center [906, 407] width 13 height 13
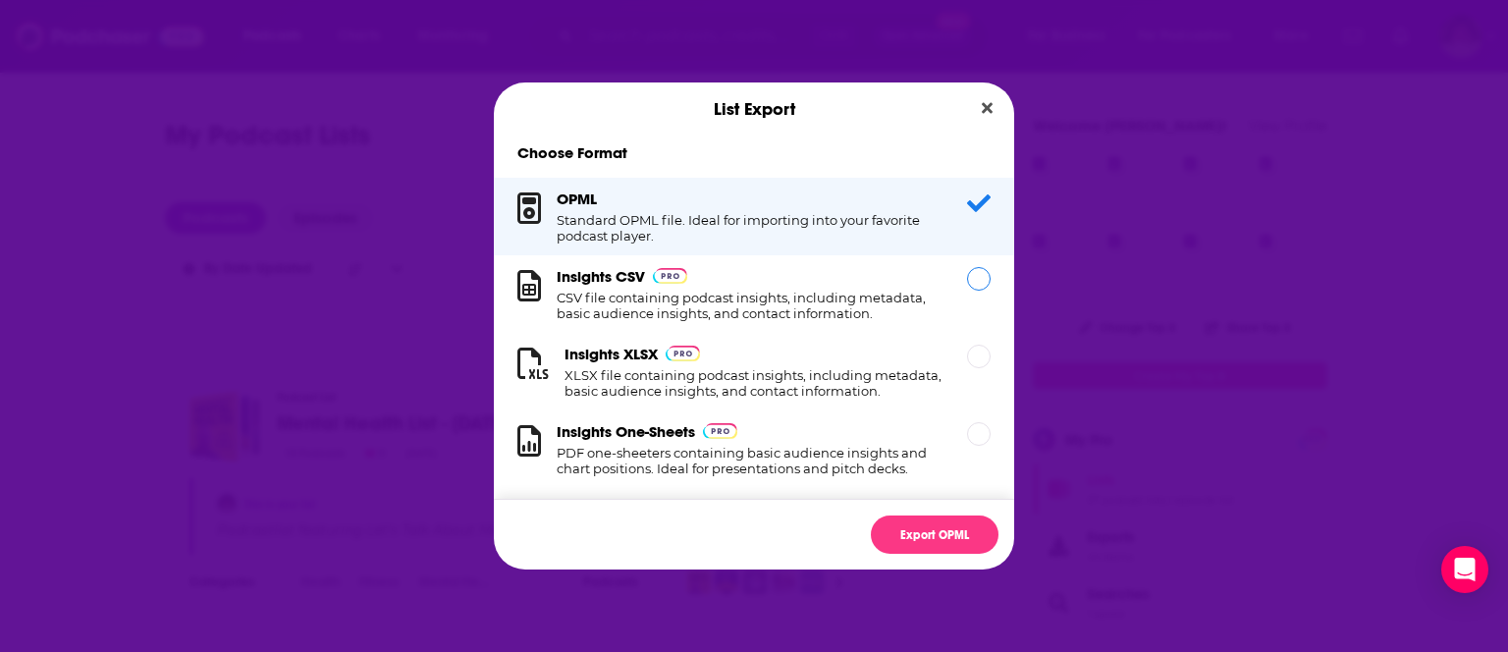
click at [811, 301] on h1 "CSV file containing podcast insights, including metadata, basic audience insigh…" at bounding box center [750, 305] width 387 height 31
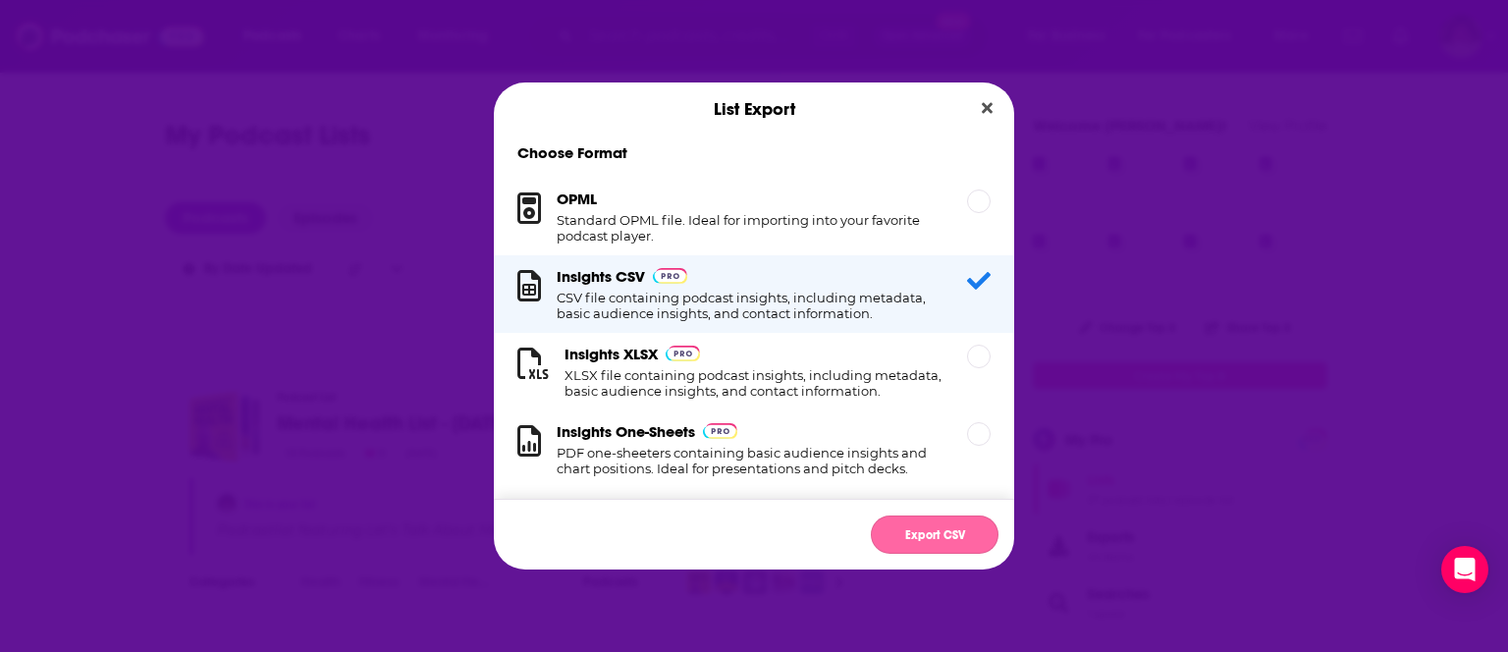
click at [921, 535] on button "Export CSV" at bounding box center [935, 535] width 128 height 38
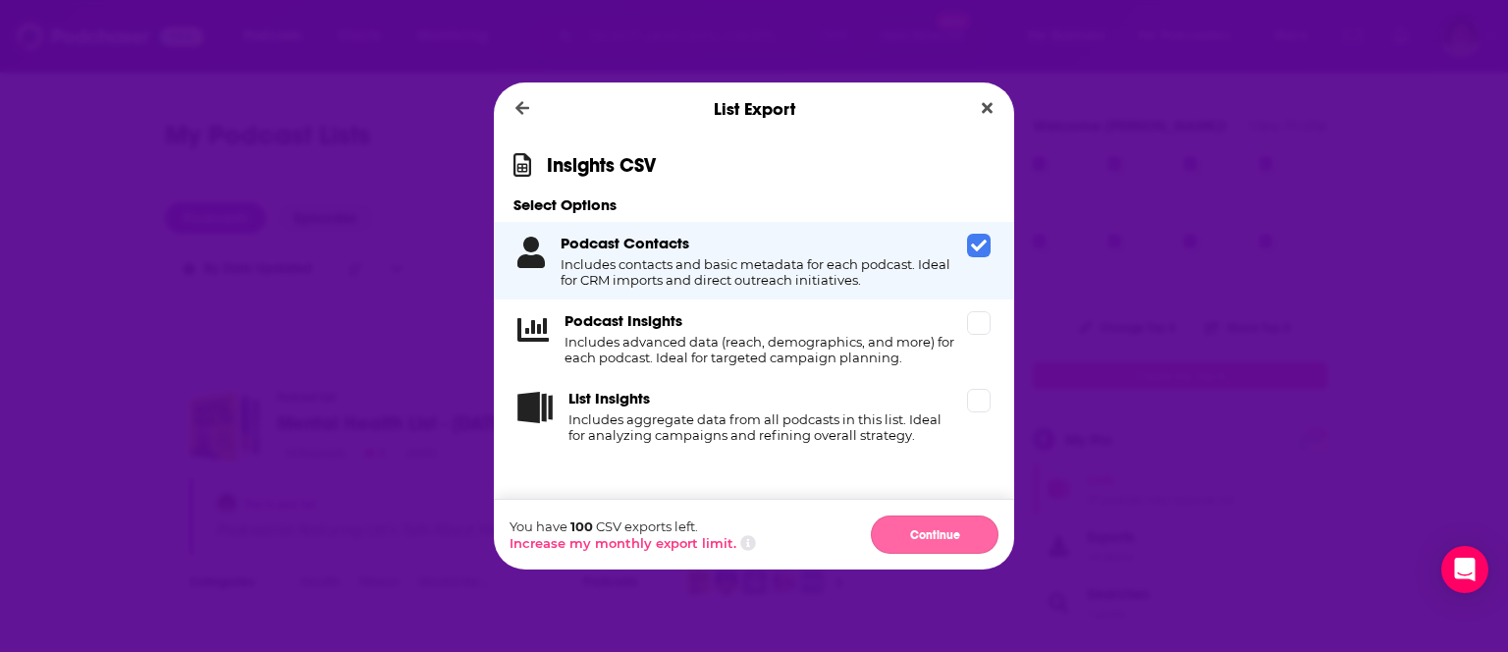
click at [939, 535] on button "Continue" at bounding box center [935, 535] width 128 height 38
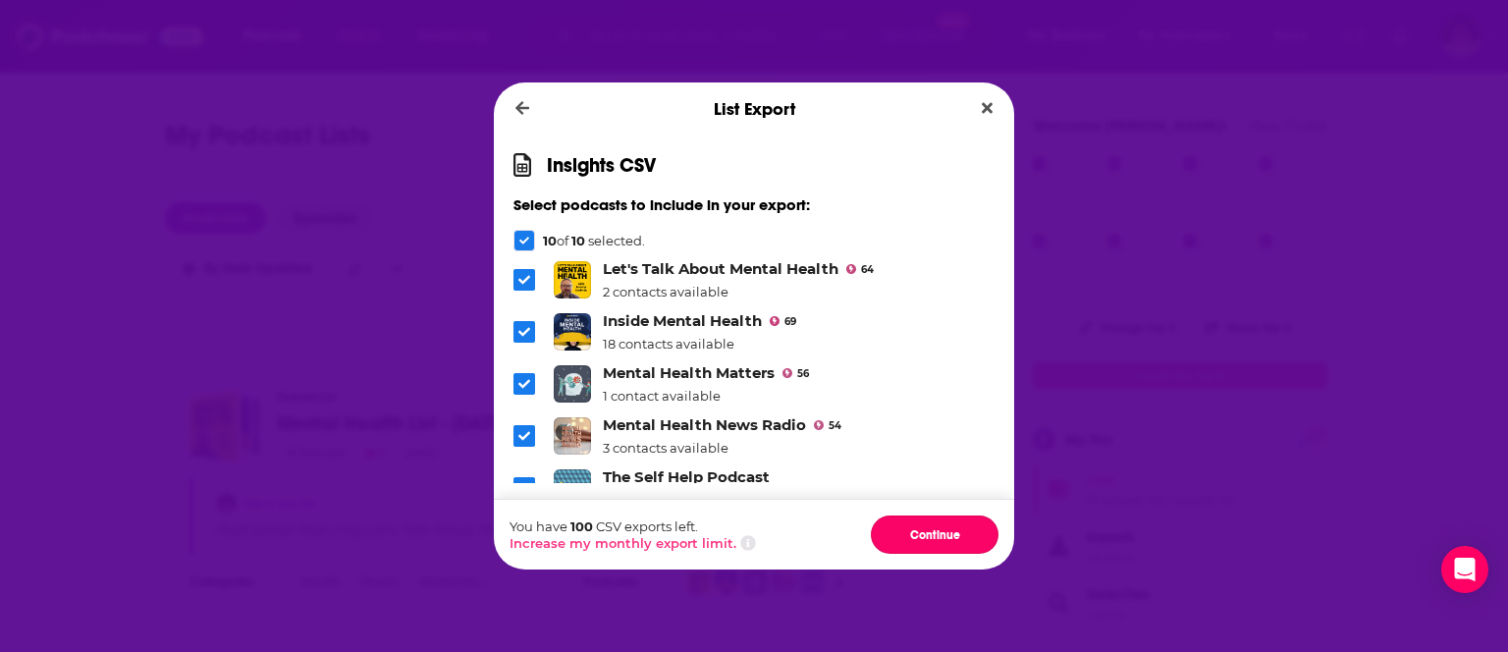
click at [939, 535] on button "Continue" at bounding box center [935, 535] width 128 height 38
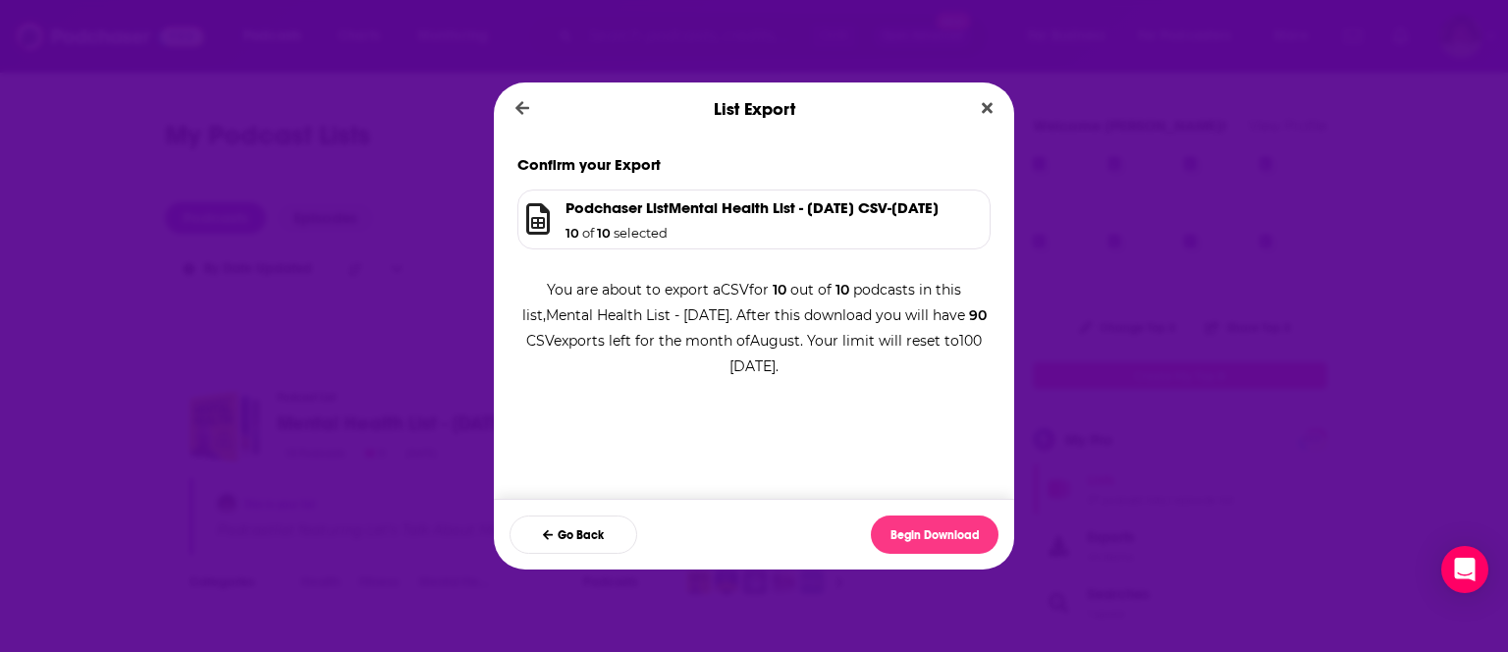
click at [939, 535] on button "Begin Download" at bounding box center [935, 535] width 128 height 38
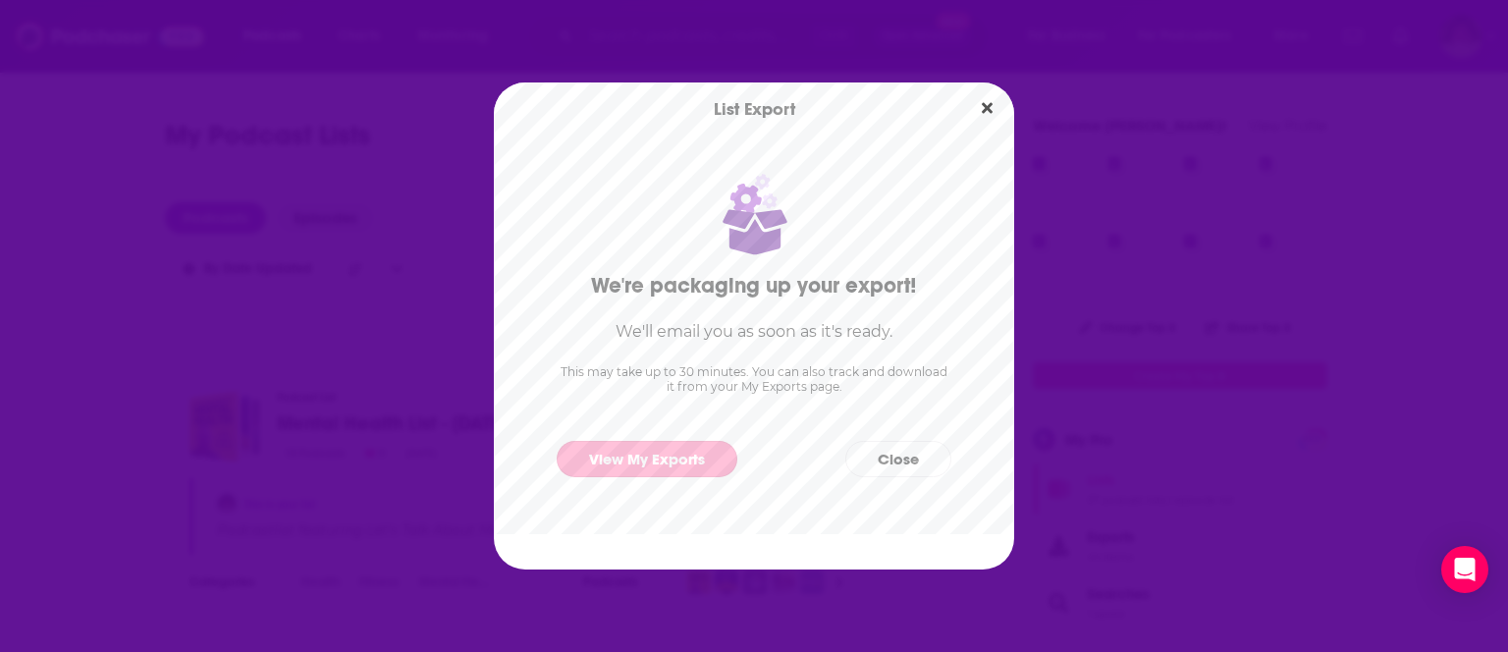
click at [654, 458] on link "View My Exports" at bounding box center [647, 459] width 181 height 36
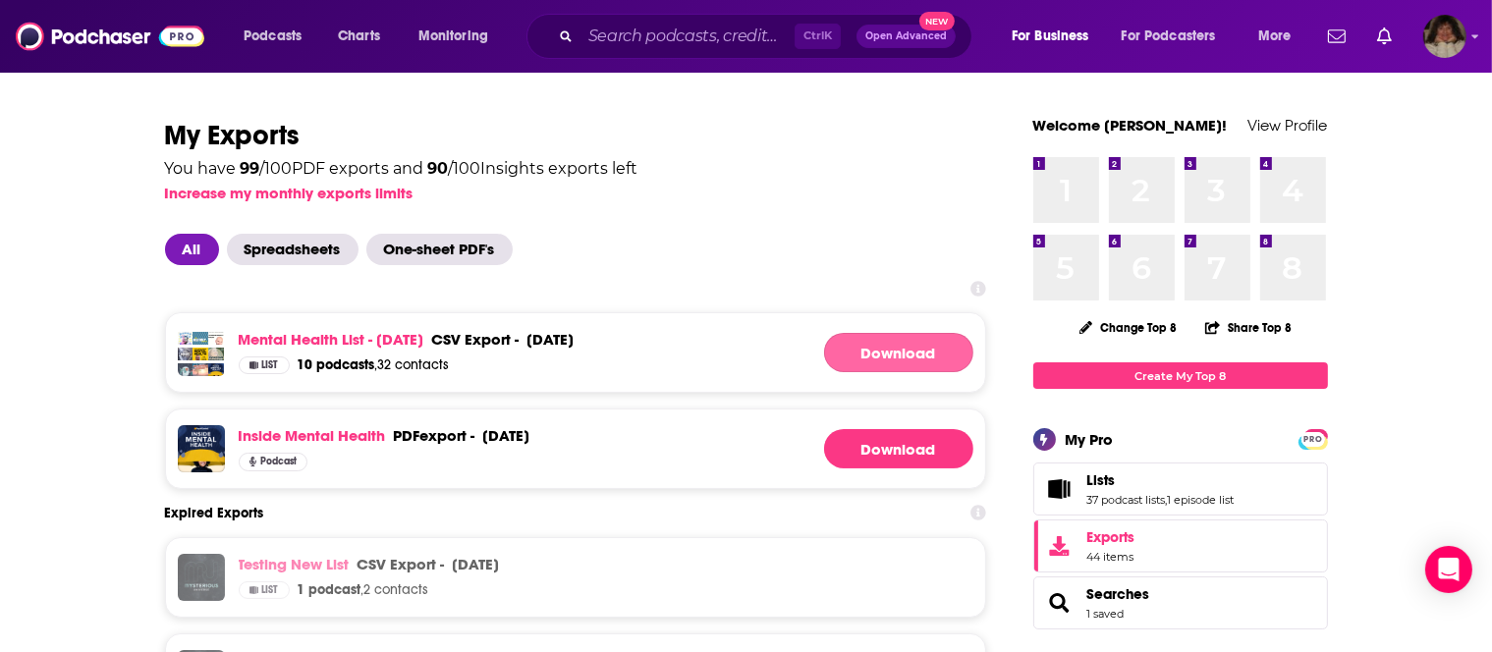
click at [878, 352] on link "Download" at bounding box center [898, 352] width 149 height 39
